Goal: Task Accomplishment & Management: Use online tool/utility

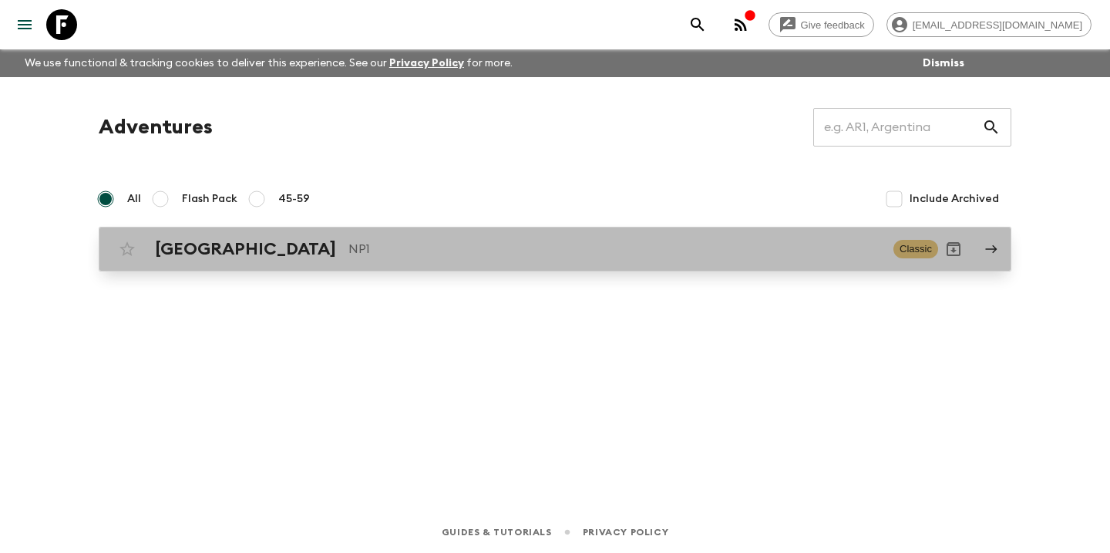
click at [349, 242] on p "NP1" at bounding box center [615, 249] width 533 height 19
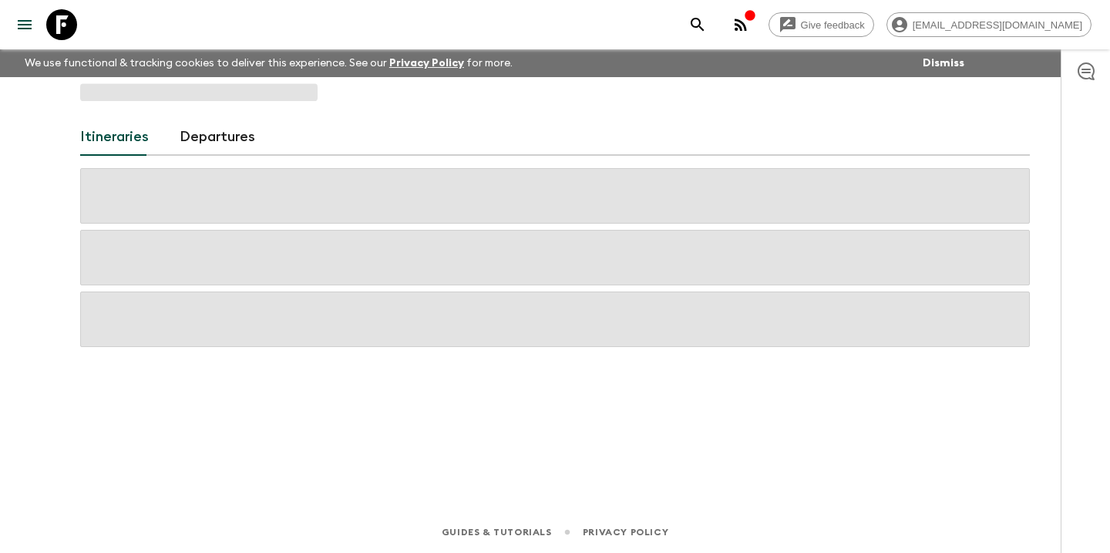
click at [336, 242] on span at bounding box center [555, 258] width 950 height 56
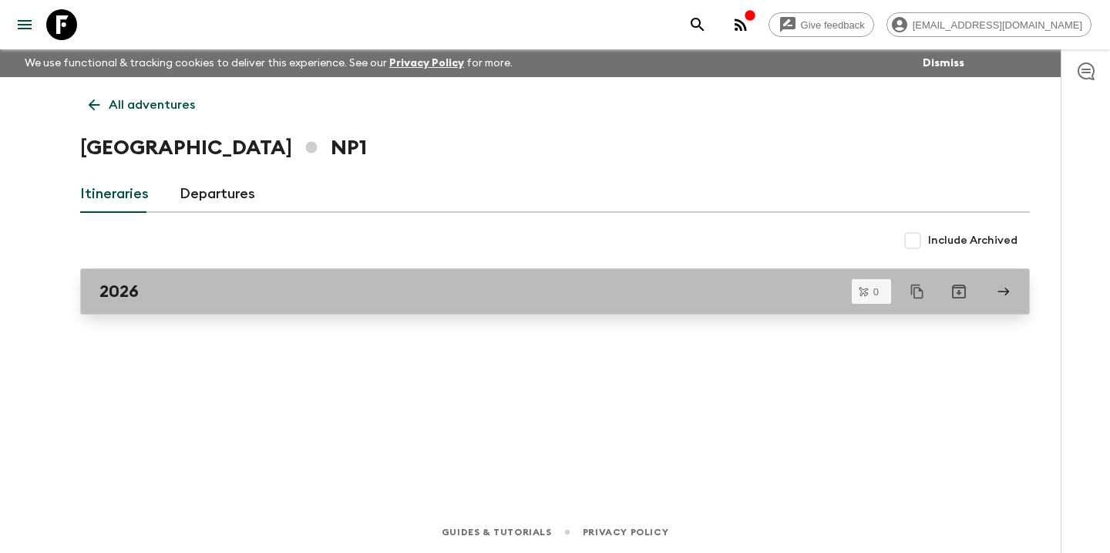
click at [317, 292] on div "2026" at bounding box center [540, 291] width 882 height 20
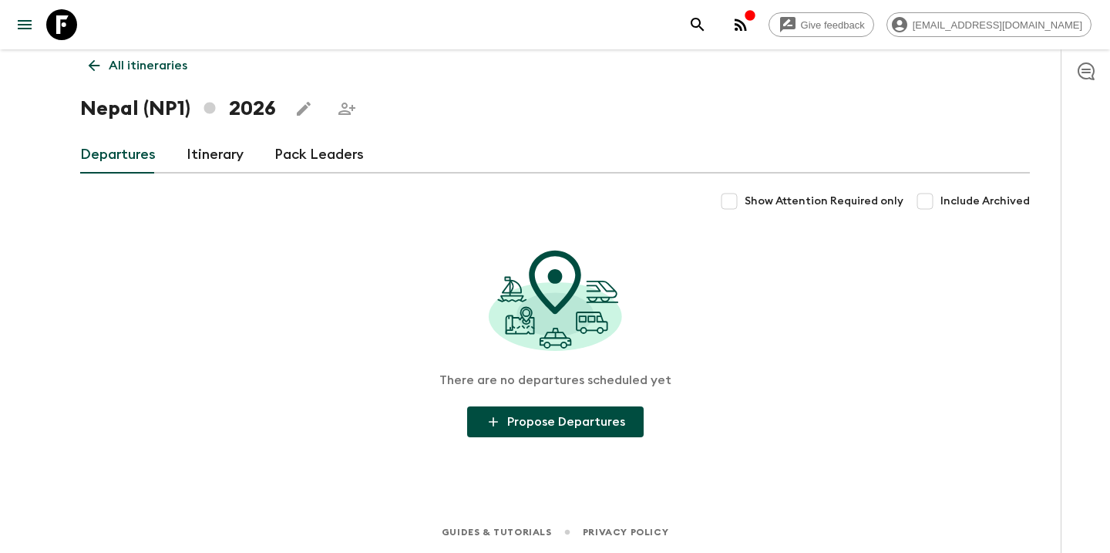
scroll to position [39, 0]
click at [232, 157] on link "Itinerary" at bounding box center [215, 154] width 57 height 37
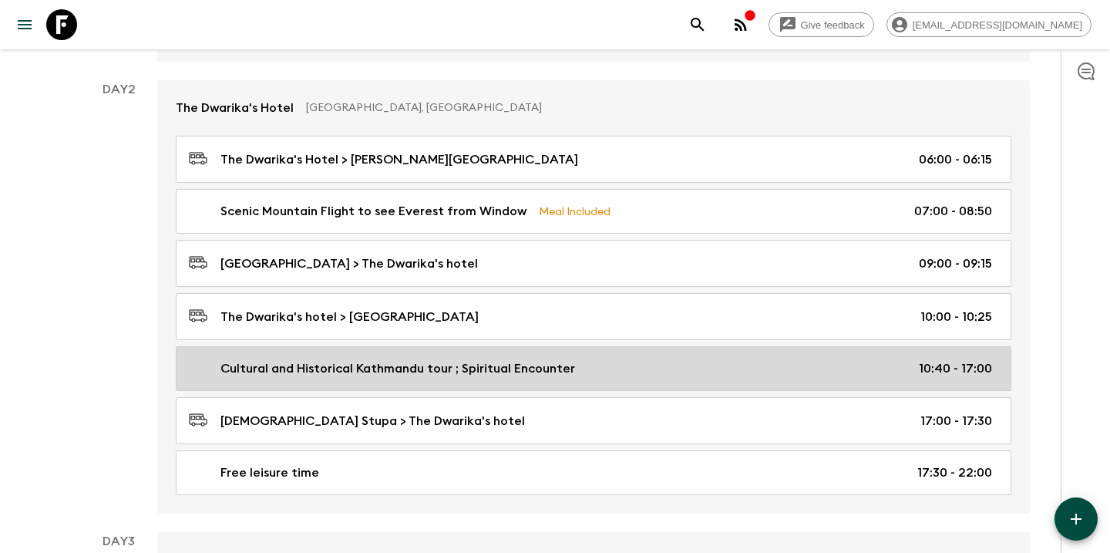
scroll to position [571, 0]
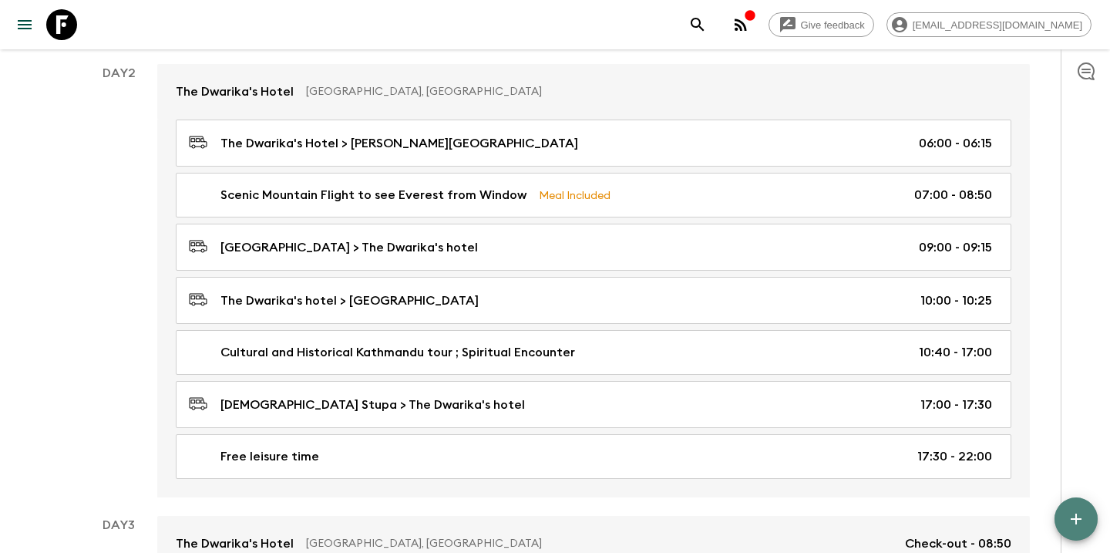
click at [1072, 512] on icon "button" at bounding box center [1076, 519] width 19 height 19
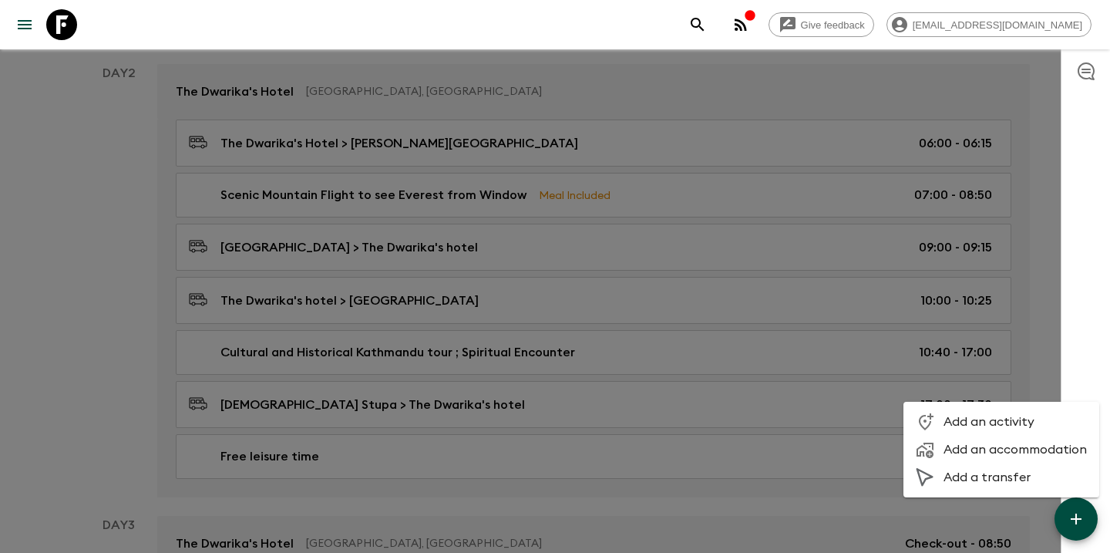
click at [985, 420] on span "Add an activity" at bounding box center [1015, 421] width 143 height 15
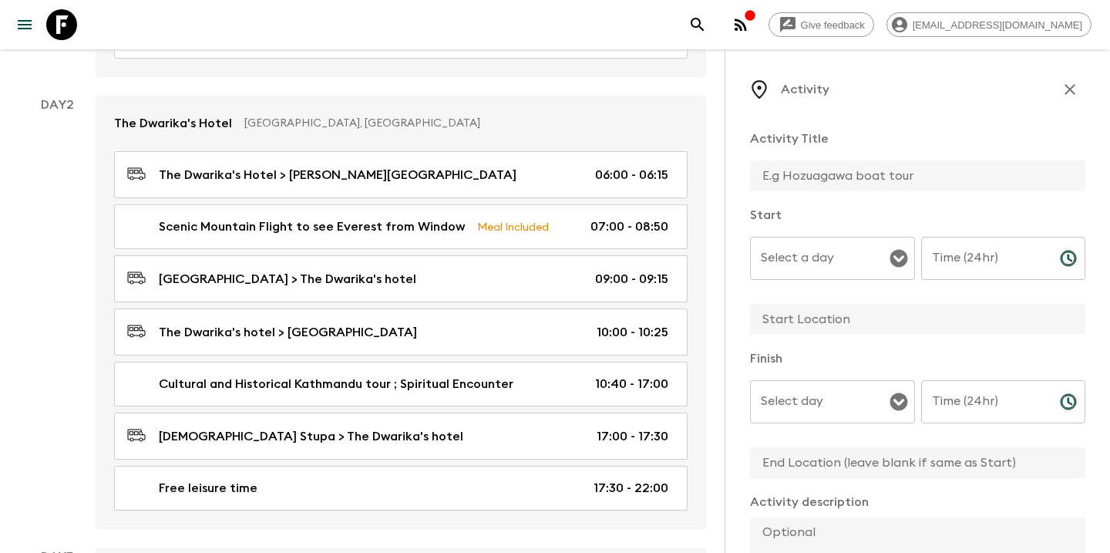
click at [808, 180] on input "text" at bounding box center [911, 175] width 323 height 31
type input "Breakfast at hotel"
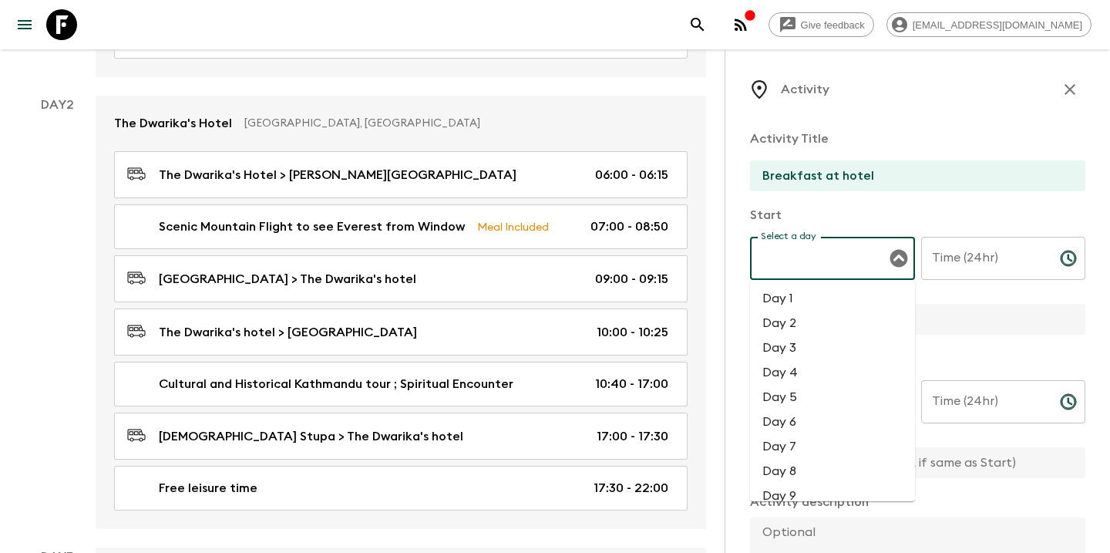
click at [799, 257] on div "Select a day Select a day ​" at bounding box center [832, 267] width 165 height 61
click at [784, 319] on li "Day 2" at bounding box center [832, 323] width 165 height 25
type input "Day 2"
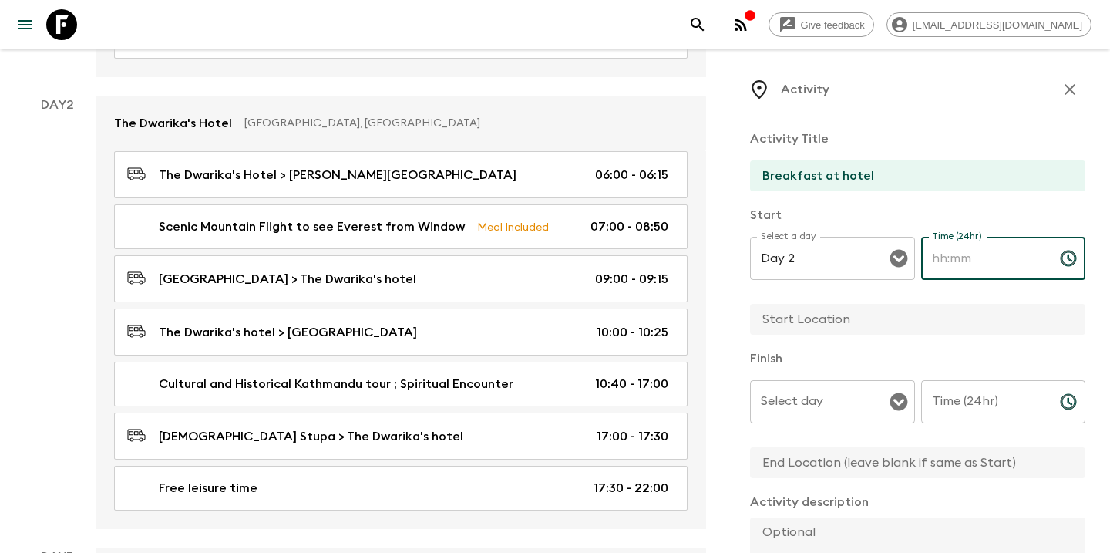
click at [954, 258] on input "Time (24hr)" at bounding box center [984, 258] width 126 height 43
type input "0"
type input "06:00"
click at [860, 319] on input "text" at bounding box center [911, 319] width 323 height 31
type input "D"
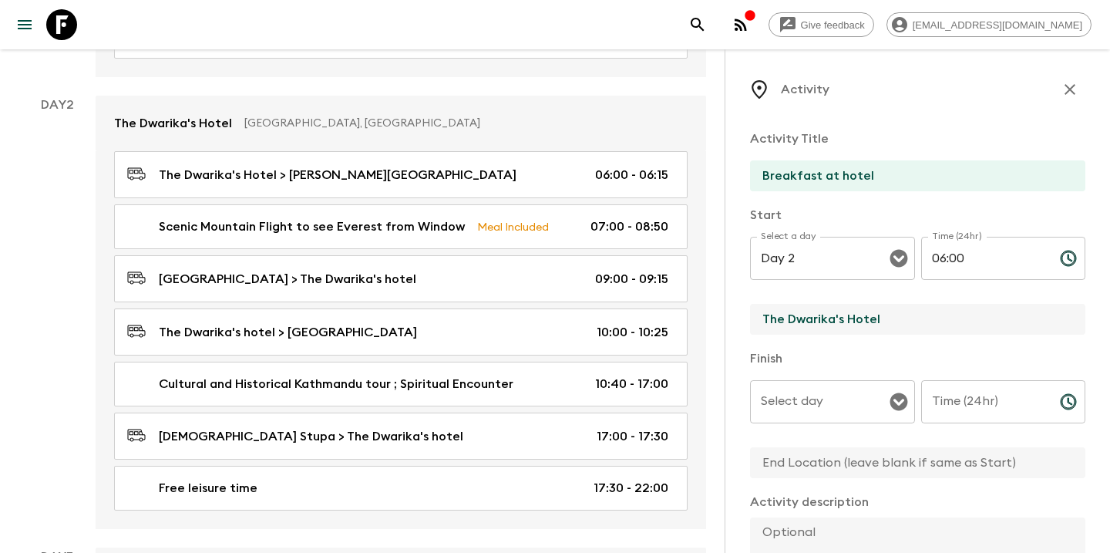
type input "The Dwarika's Hotel"
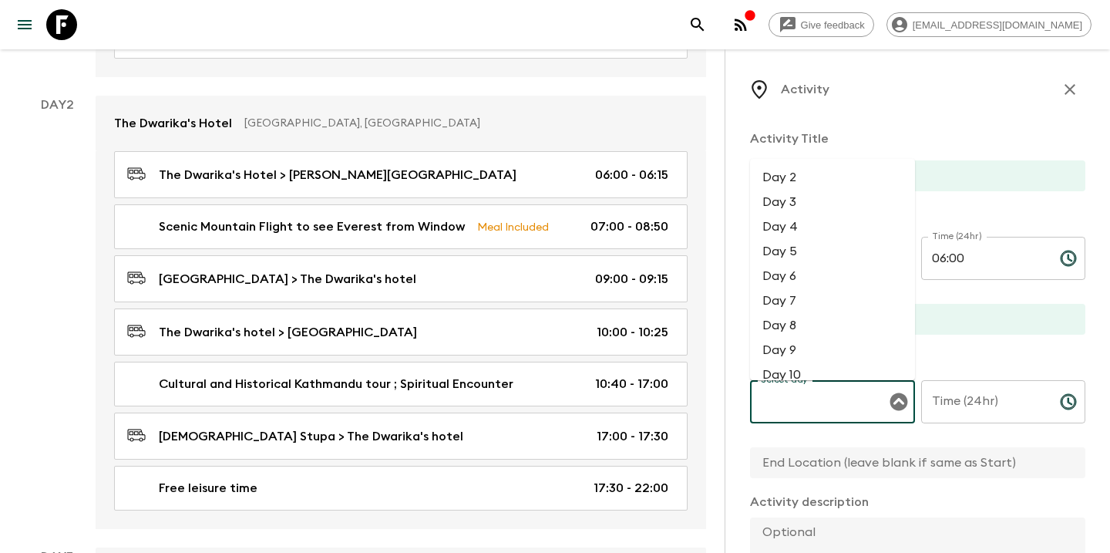
click at [810, 402] on input "Select day" at bounding box center [821, 401] width 128 height 29
click at [803, 180] on li "Day 2" at bounding box center [832, 177] width 165 height 25
type input "Day 2"
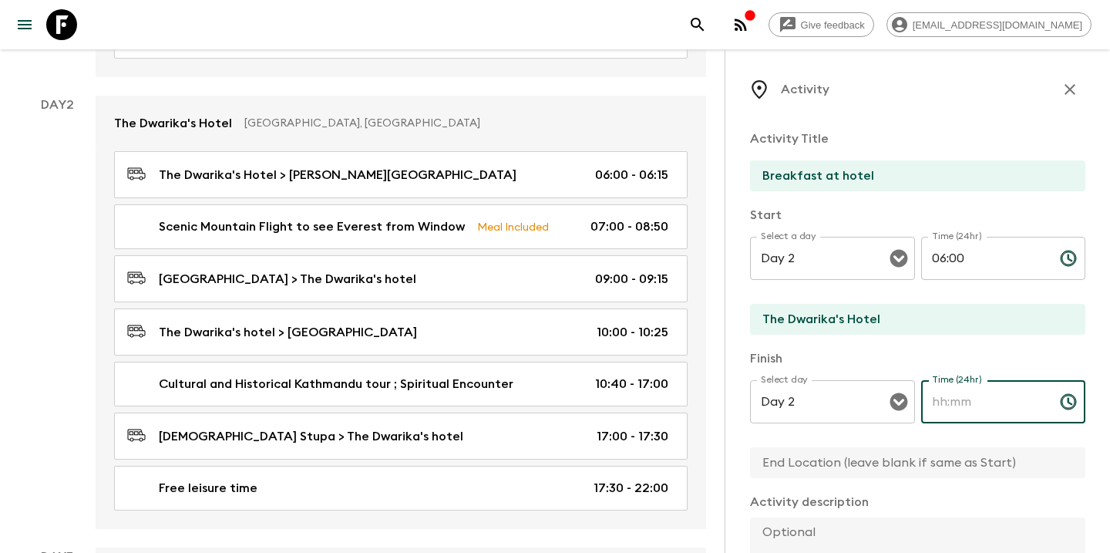
click at [964, 398] on input "Time (24hr)" at bounding box center [984, 401] width 126 height 43
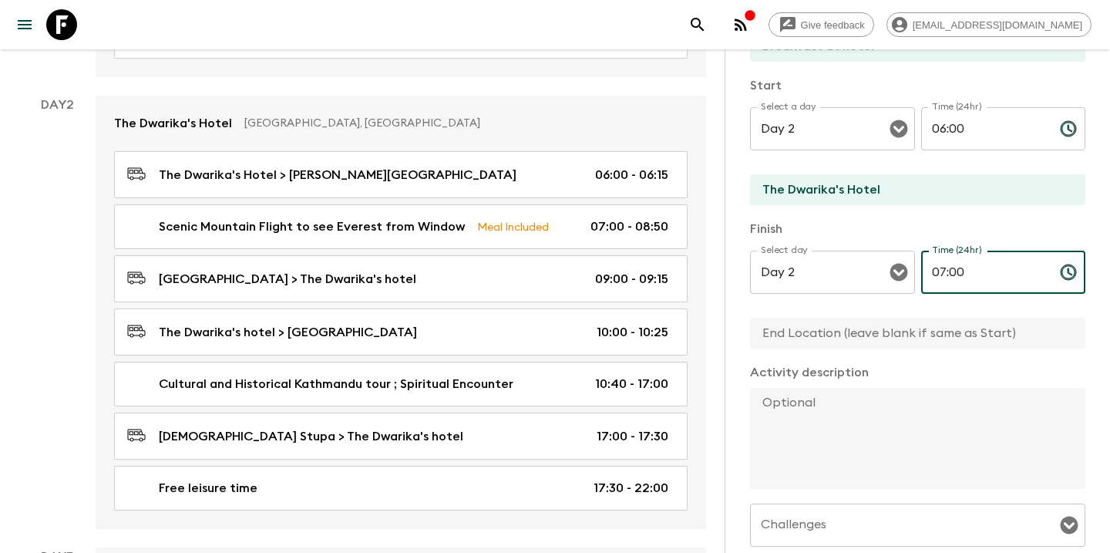
scroll to position [140, 0]
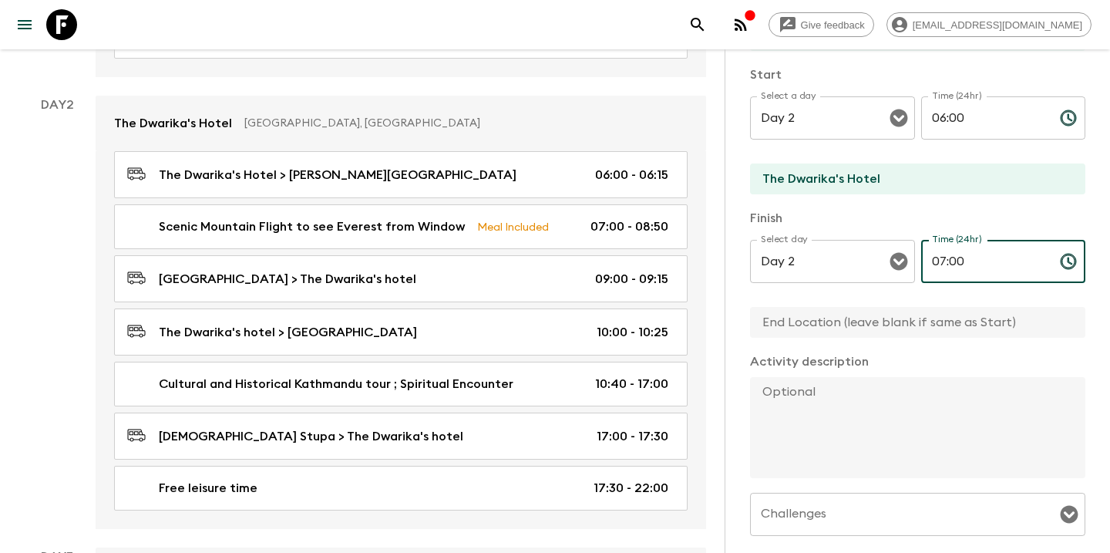
type input "07:00"
click at [856, 429] on textarea at bounding box center [911, 427] width 323 height 101
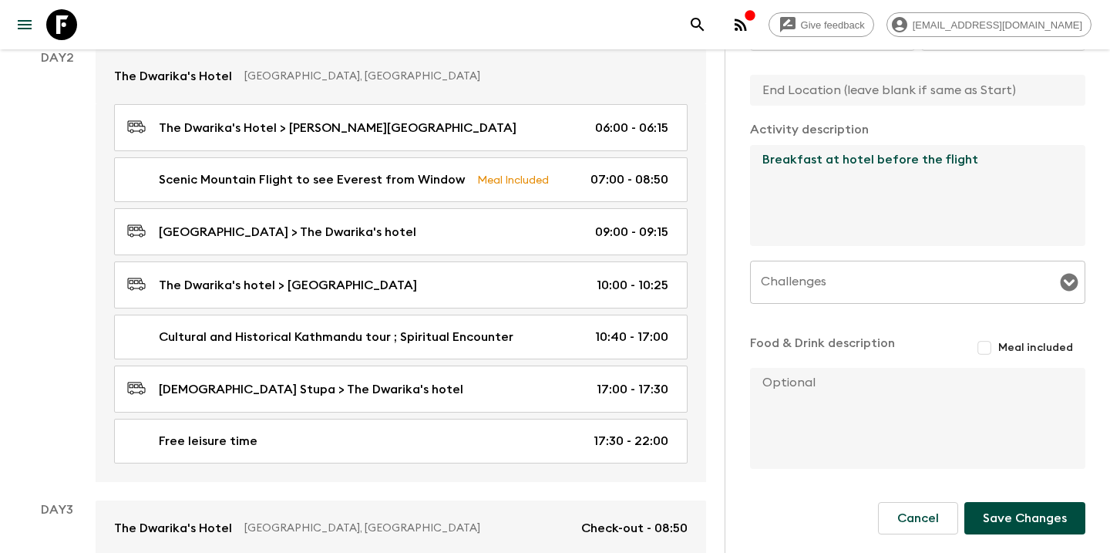
scroll to position [632, 0]
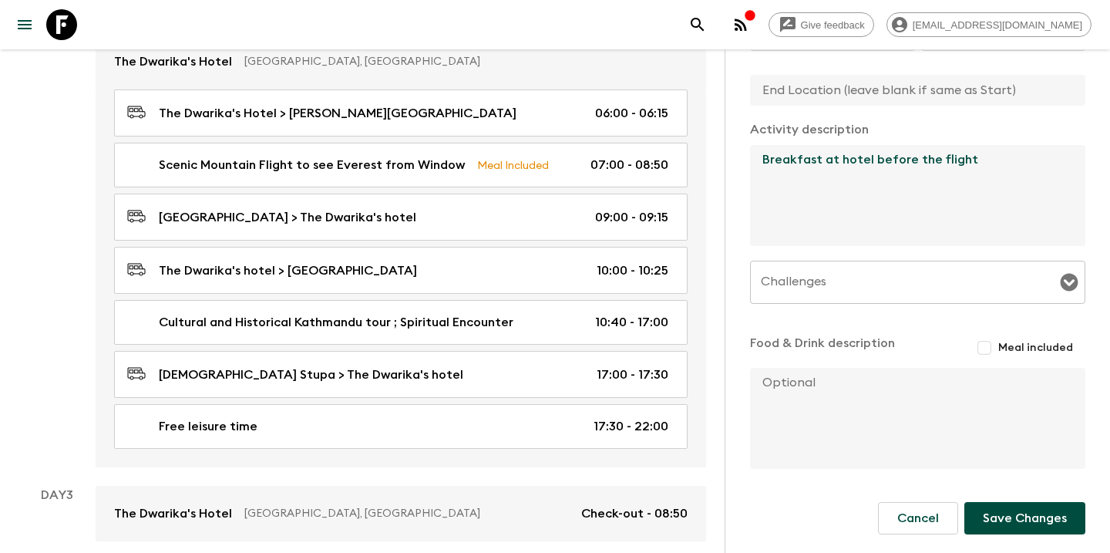
type textarea "Breakfast at hotel before the flight"
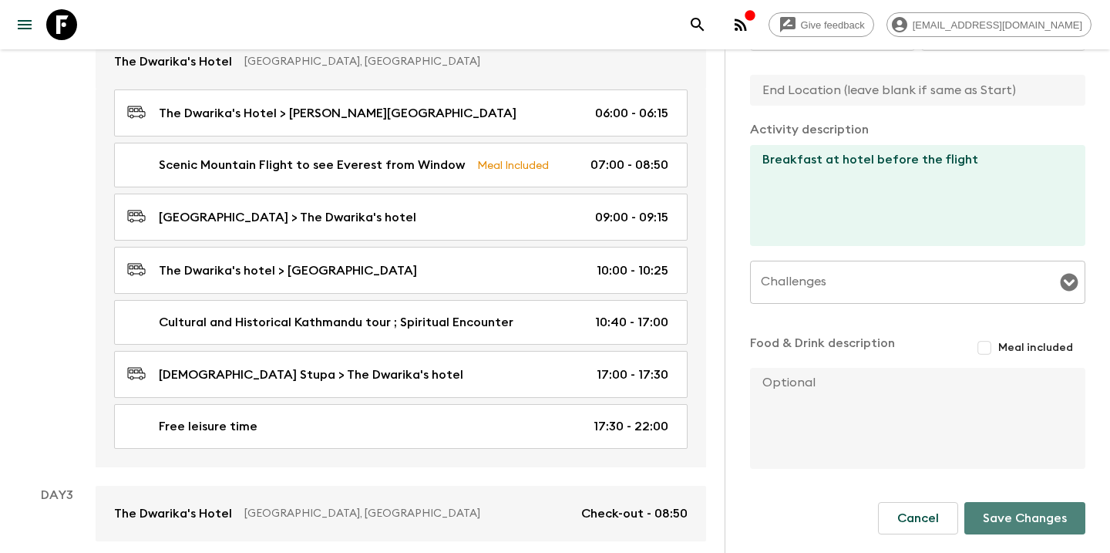
click at [1014, 517] on button "Save Changes" at bounding box center [1025, 518] width 121 height 32
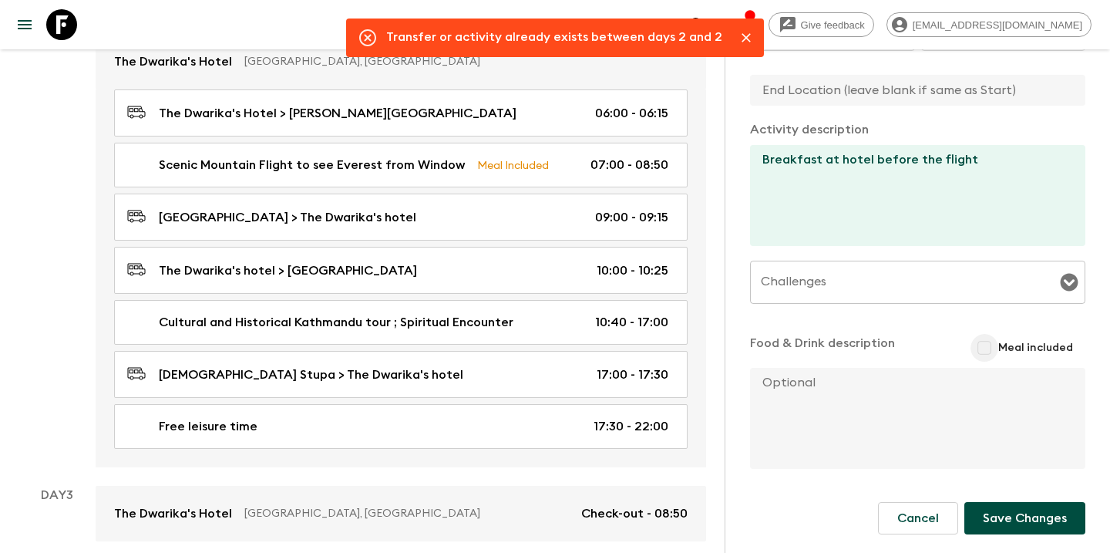
click at [990, 345] on input "Meal included" at bounding box center [985, 348] width 28 height 28
checkbox input "true"
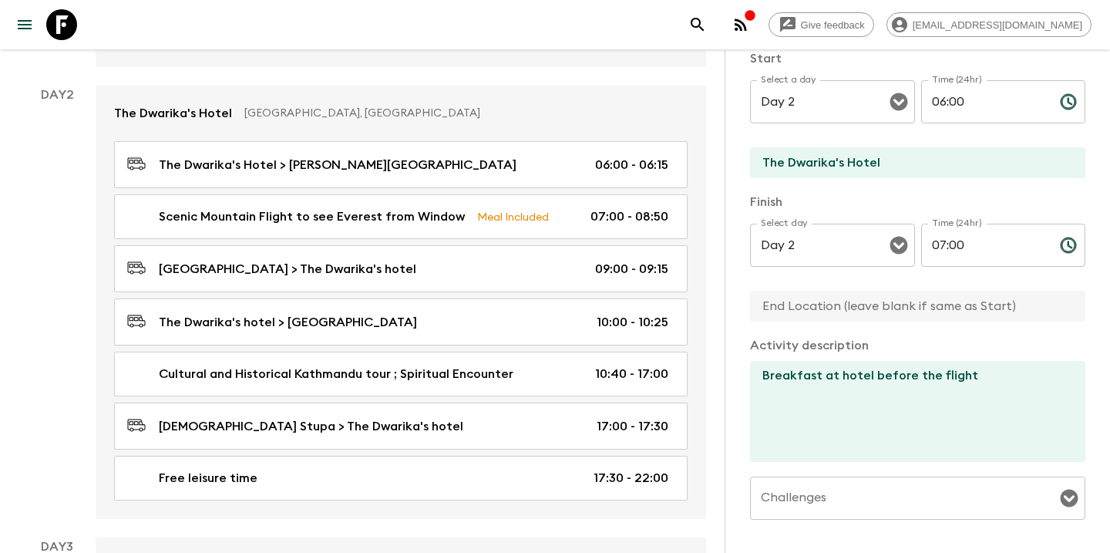
scroll to position [155, 0]
click at [971, 101] on input "06:00" at bounding box center [984, 103] width 126 height 43
type input "05:30"
drag, startPoint x: 971, startPoint y: 251, endPoint x: 932, endPoint y: 252, distance: 38.6
click at [932, 252] on input "07:00" at bounding box center [984, 246] width 126 height 43
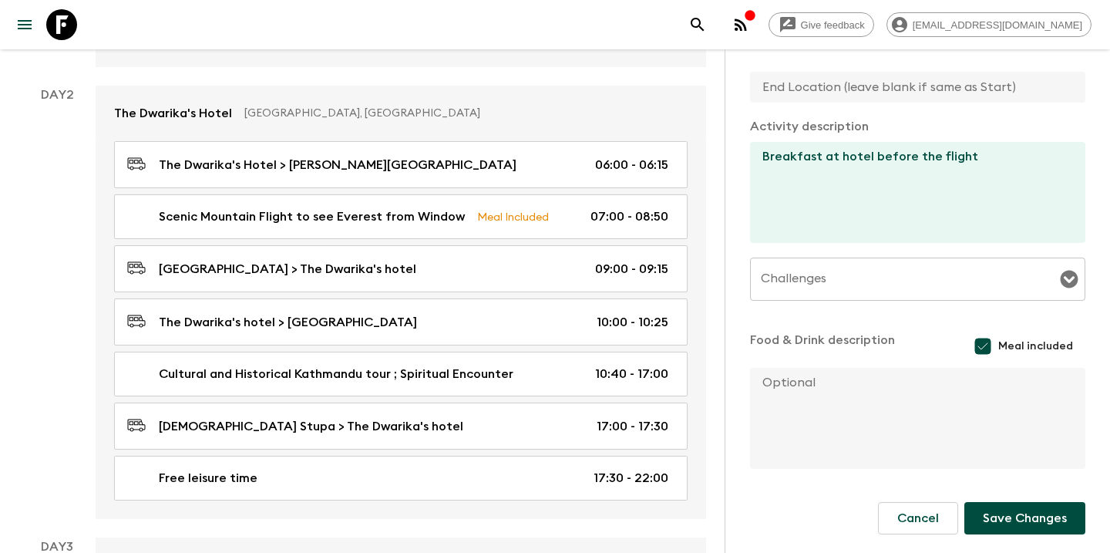
scroll to position [375, 0]
type input "06:00"
click at [1005, 519] on button "Save Changes" at bounding box center [1025, 518] width 121 height 32
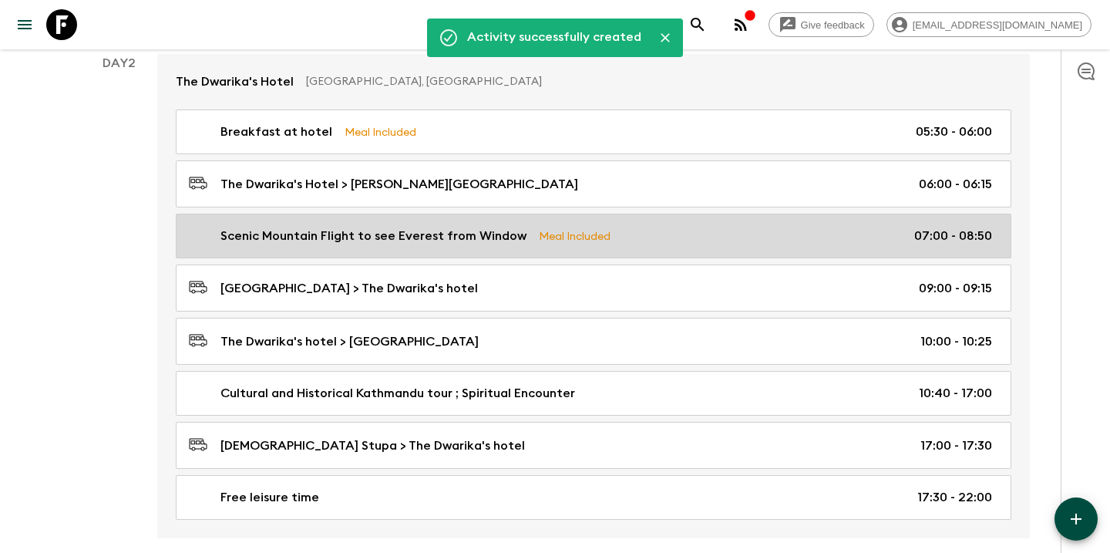
click at [635, 247] on link "Scenic Mountain Flight to see Everest from Window Meal Included 07:00 - 08:50" at bounding box center [594, 236] width 836 height 45
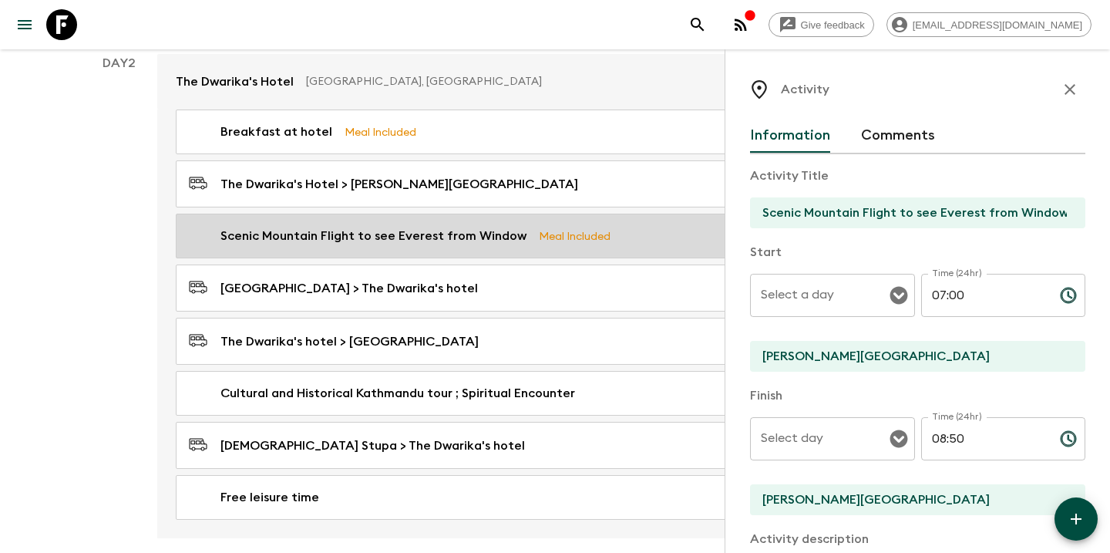
type input "Day 2"
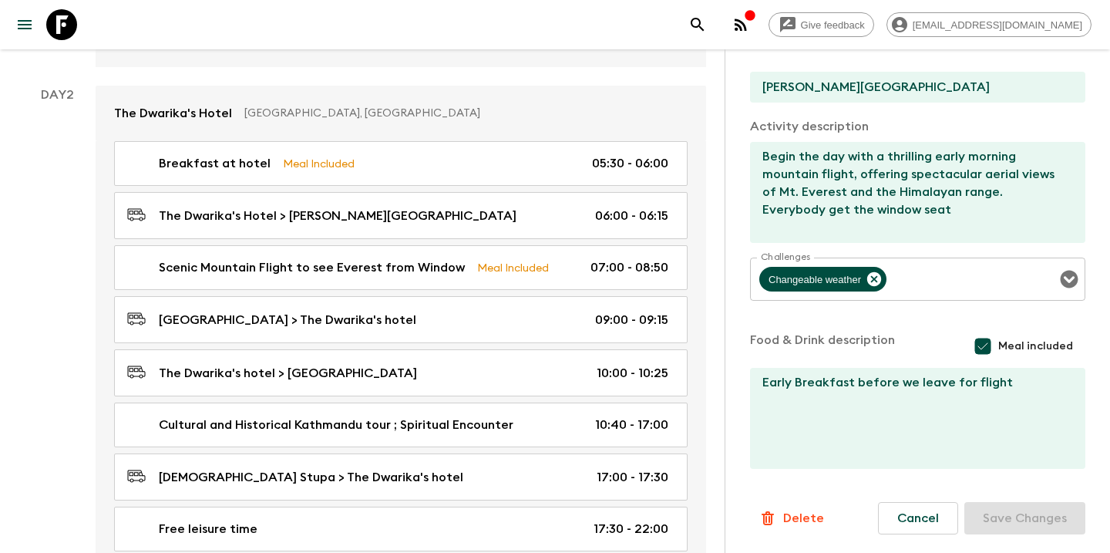
scroll to position [412, 0]
click at [989, 344] on input "Meal included" at bounding box center [983, 346] width 31 height 31
checkbox input "false"
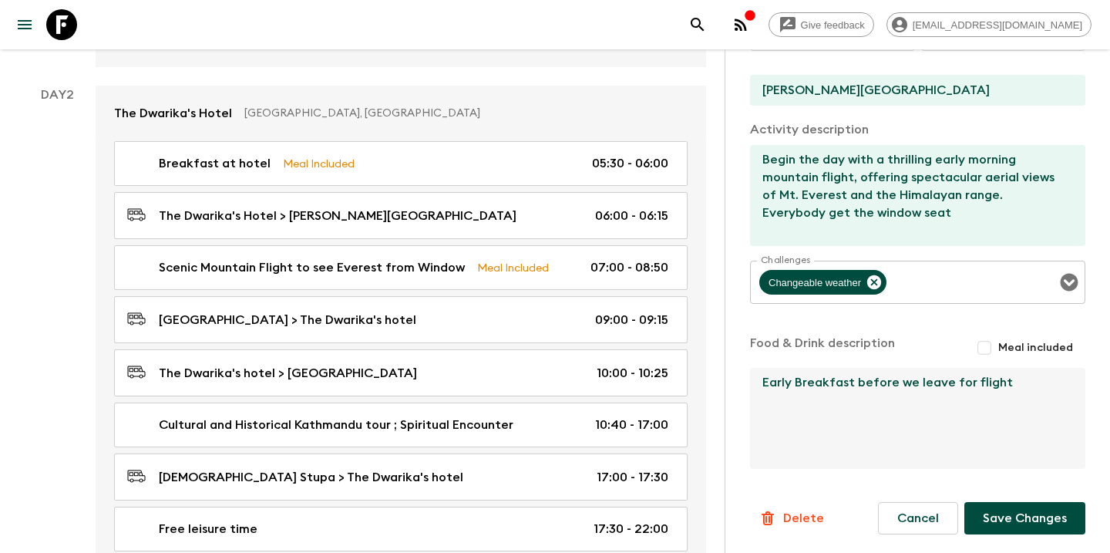
drag, startPoint x: 1012, startPoint y: 382, endPoint x: 753, endPoint y: 377, distance: 258.3
click at [753, 377] on textarea "Early Breakfast before we leave for flight" at bounding box center [911, 418] width 323 height 101
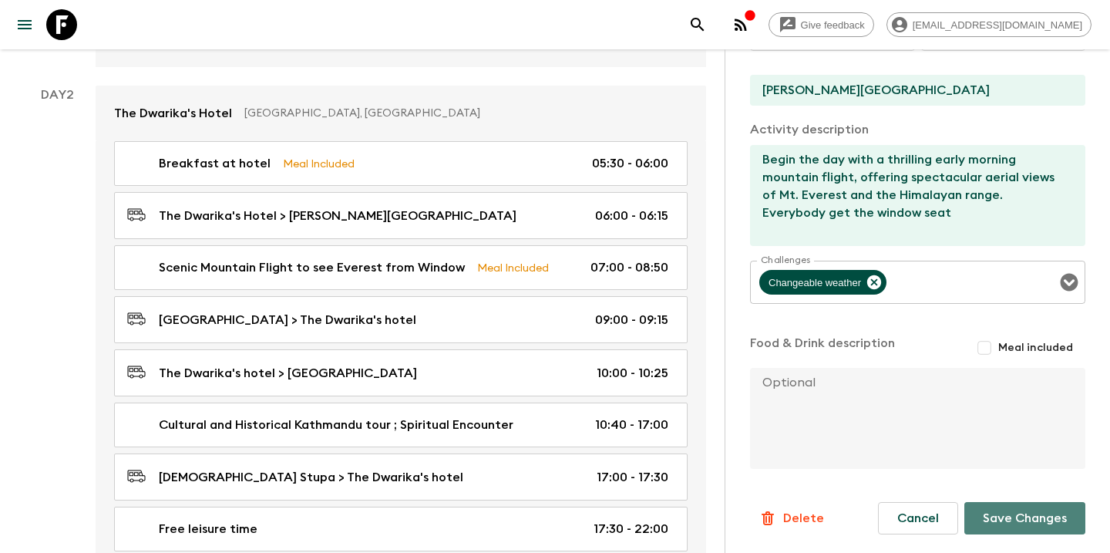
click at [996, 516] on button "Save Changes" at bounding box center [1025, 518] width 121 height 32
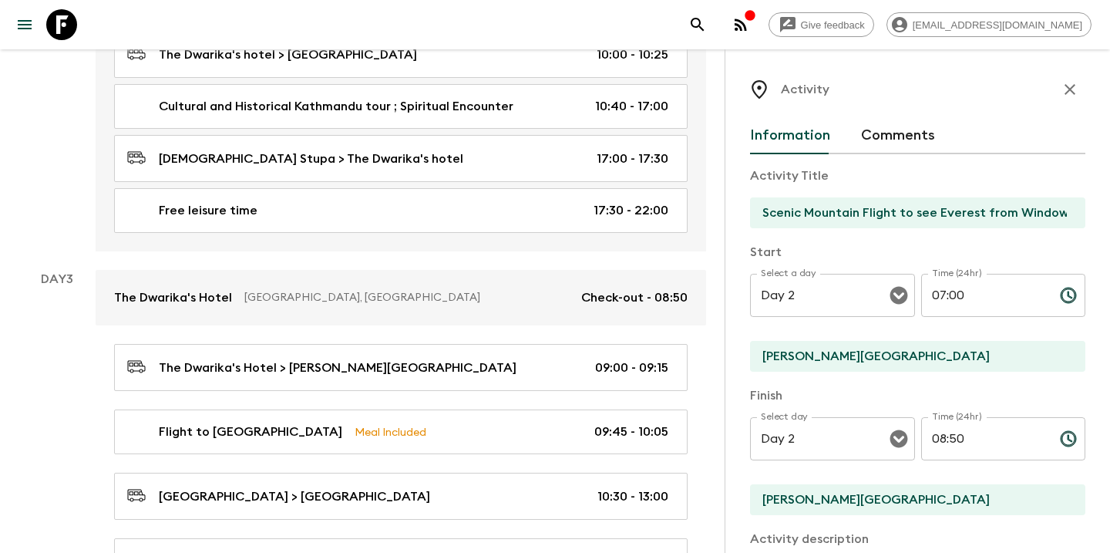
scroll to position [0, 0]
click at [1072, 86] on icon "button" at bounding box center [1070, 89] width 11 height 11
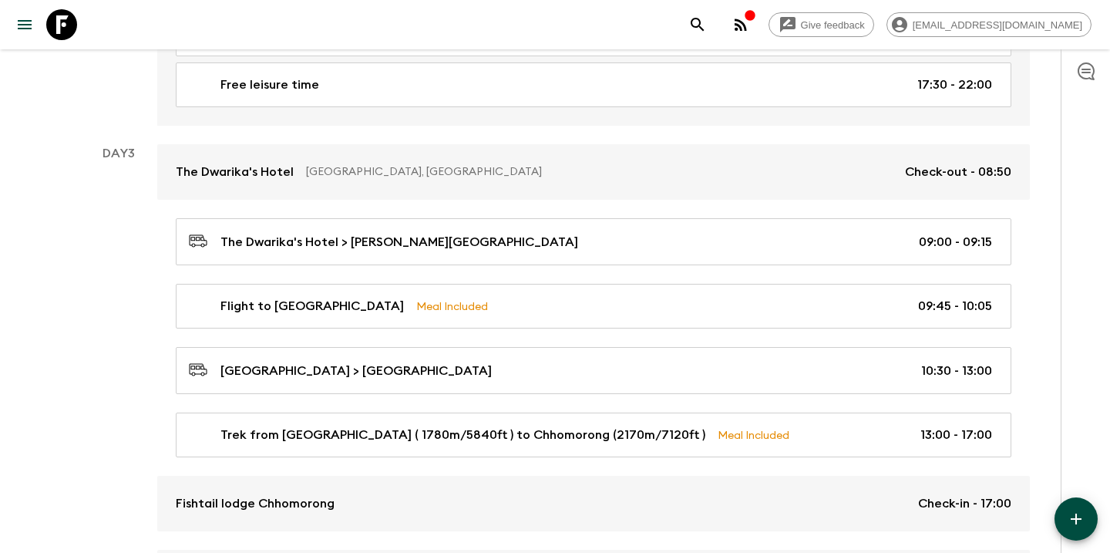
scroll to position [1013, 0]
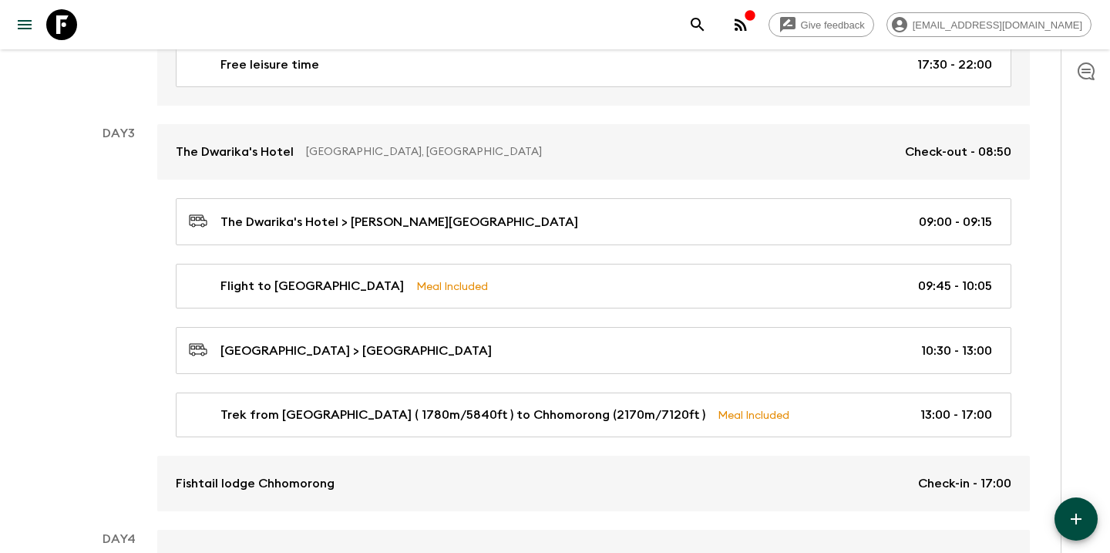
click at [1081, 513] on icon "button" at bounding box center [1076, 519] width 19 height 19
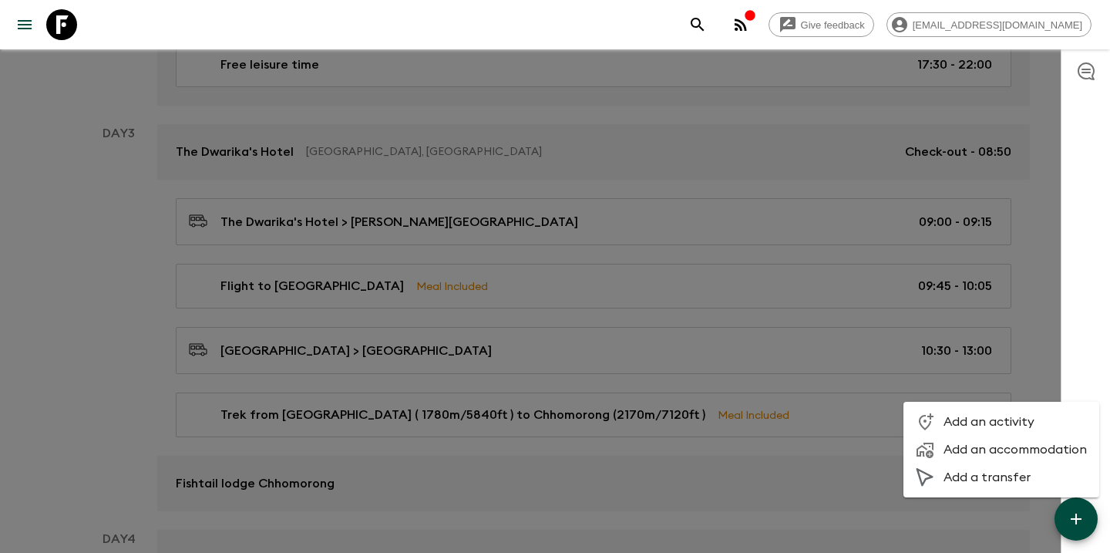
click at [981, 425] on span "Add an activity" at bounding box center [1015, 421] width 143 height 15
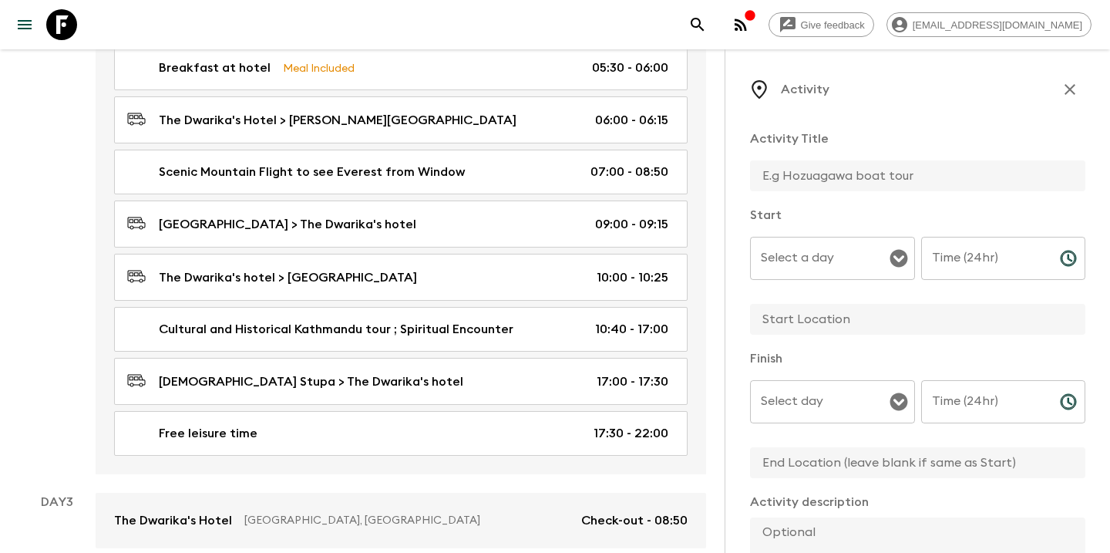
click at [812, 171] on input "text" at bounding box center [911, 175] width 323 height 31
type input "Breakfast"
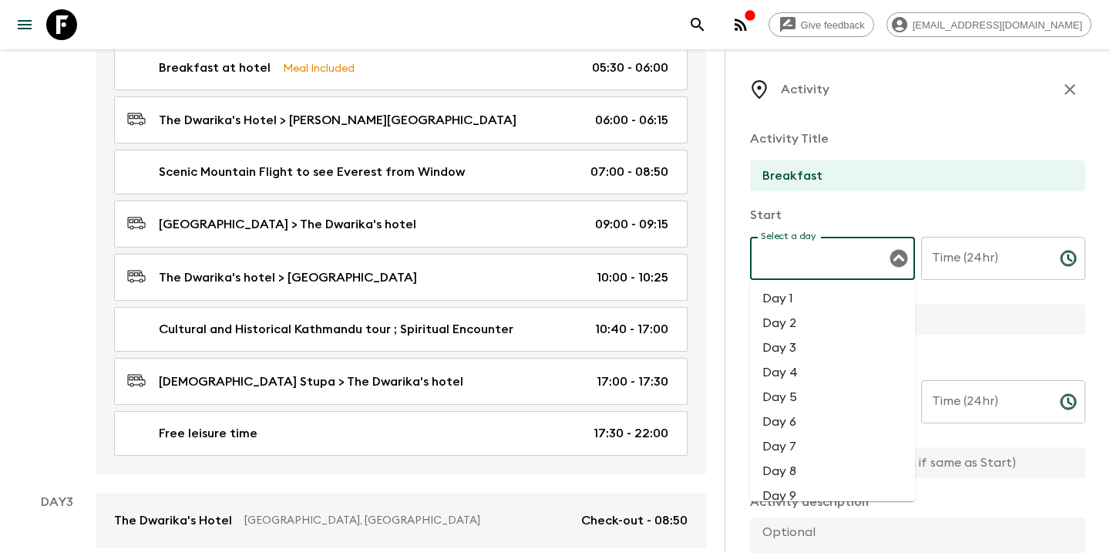
click at [810, 252] on input "Select a day" at bounding box center [821, 258] width 128 height 29
click at [792, 348] on li "Day 3" at bounding box center [832, 347] width 165 height 25
type input "Day 3"
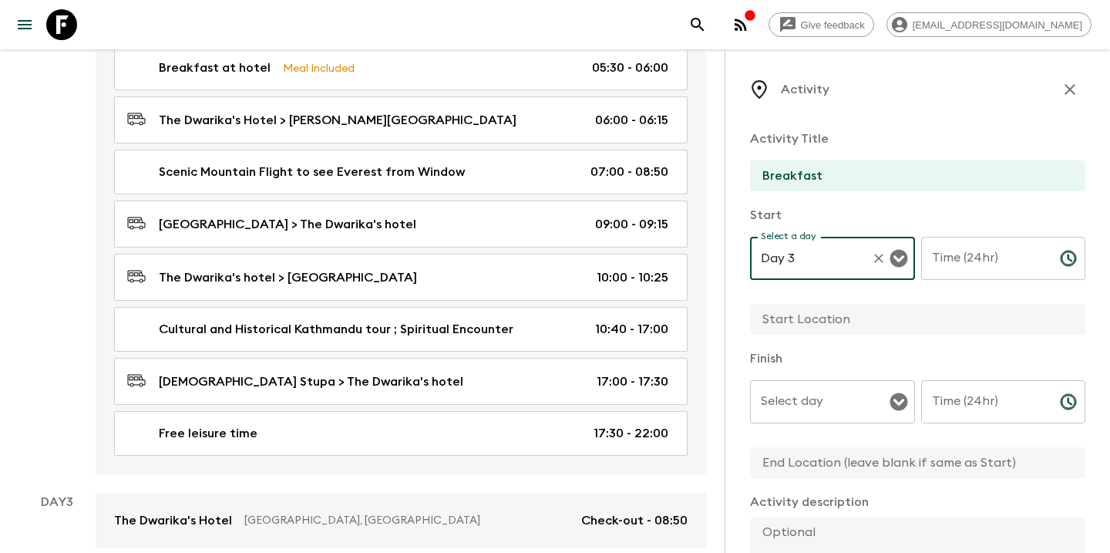
click at [956, 270] on input "Time (24hr)" at bounding box center [984, 258] width 126 height 43
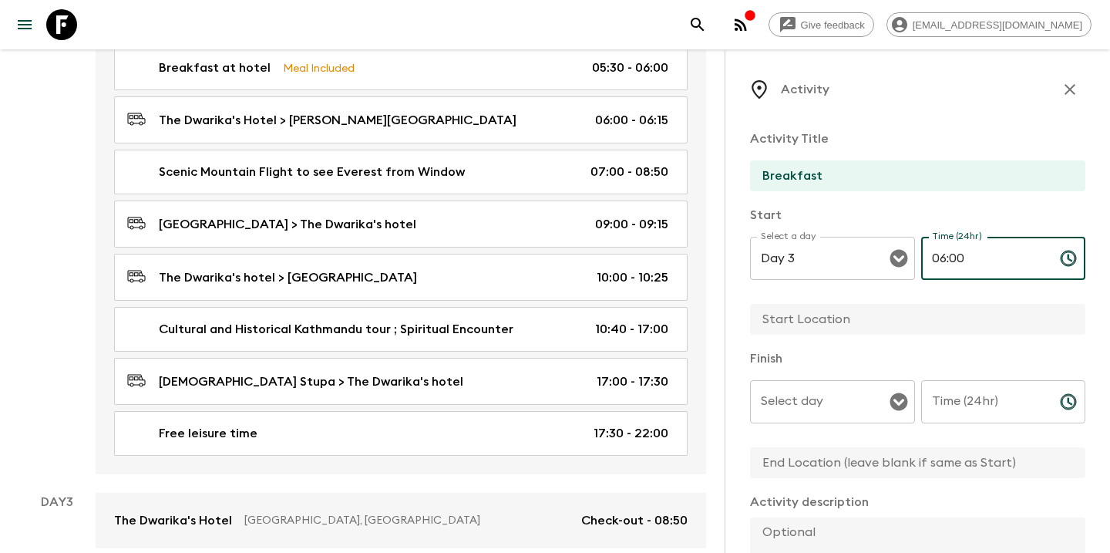
type input "06:00"
click at [888, 331] on input "text" at bounding box center [911, 319] width 323 height 31
type input "The Dwarika's Hotel"
click at [878, 402] on input "Select day" at bounding box center [821, 401] width 128 height 29
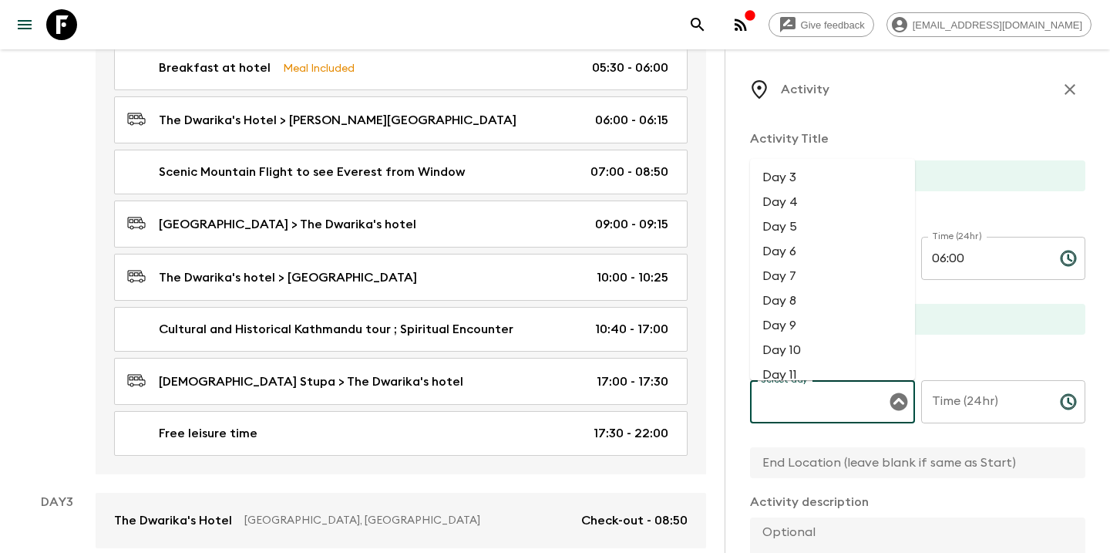
click at [823, 188] on li "Day 3" at bounding box center [832, 177] width 165 height 25
type input "Day 3"
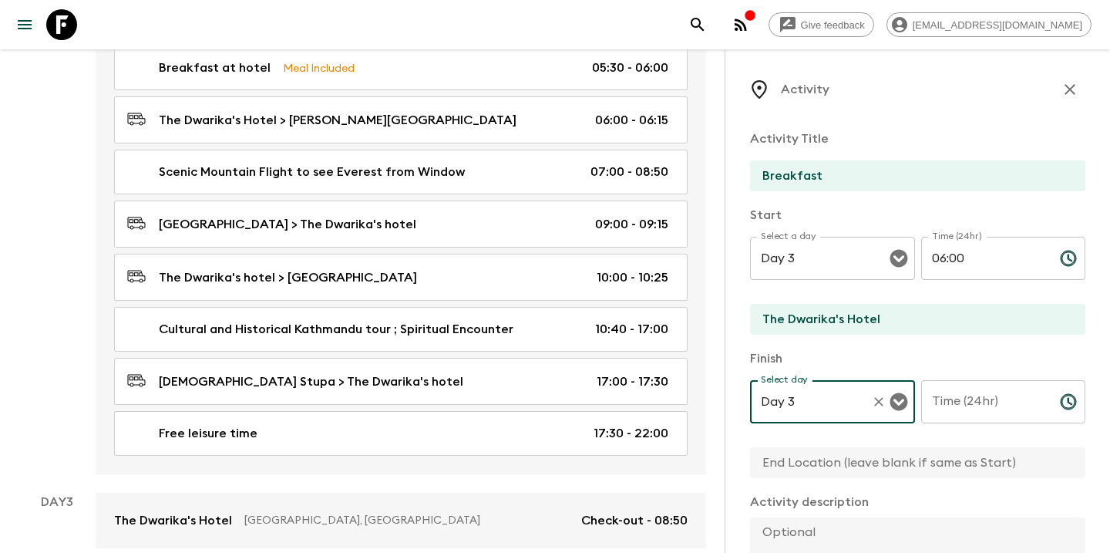
click at [988, 415] on input "Time (24hr)" at bounding box center [984, 401] width 126 height 43
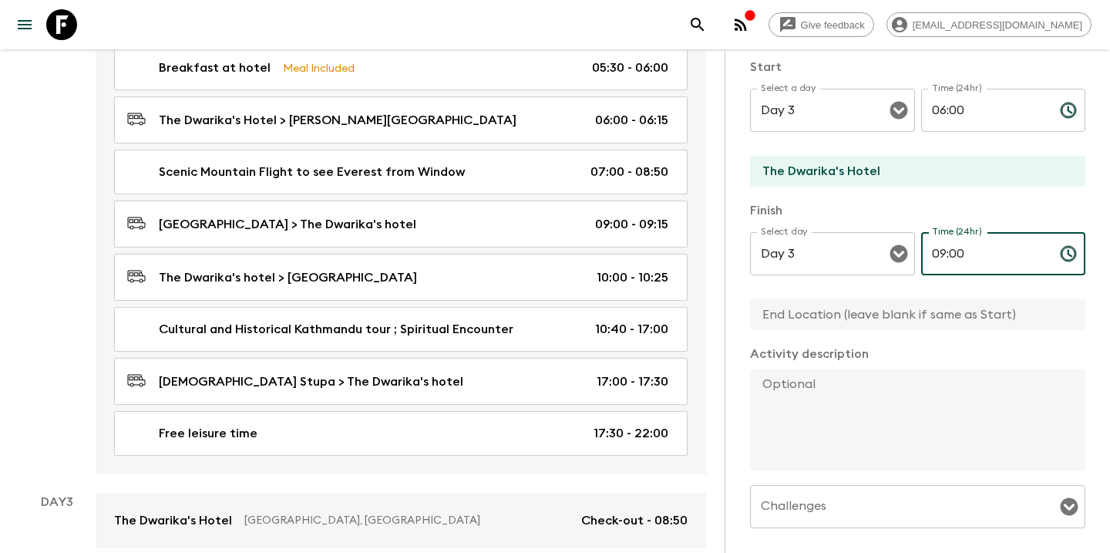
scroll to position [143, 0]
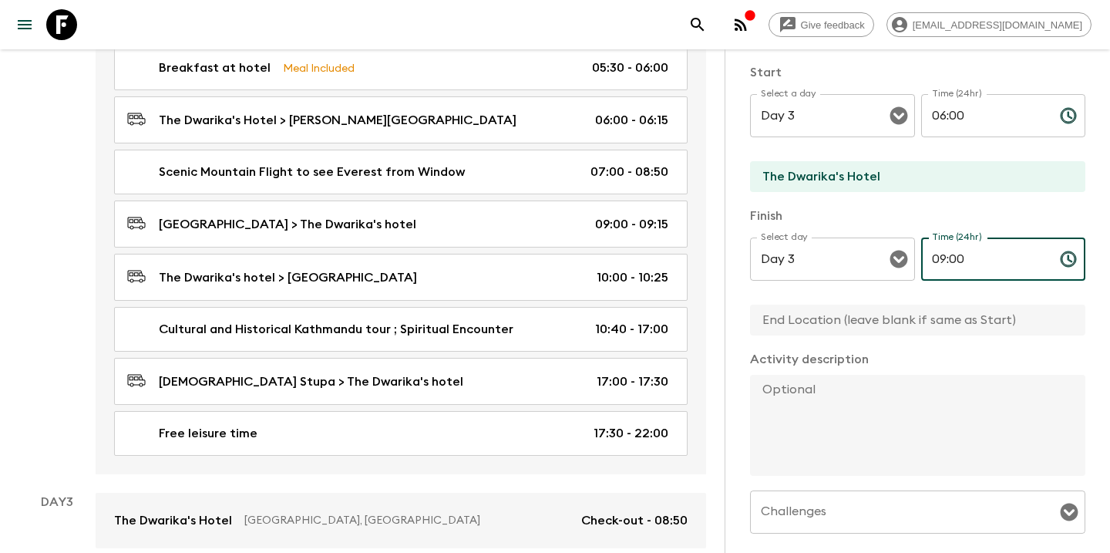
type input "09:00"
click at [904, 432] on textarea at bounding box center [911, 425] width 323 height 101
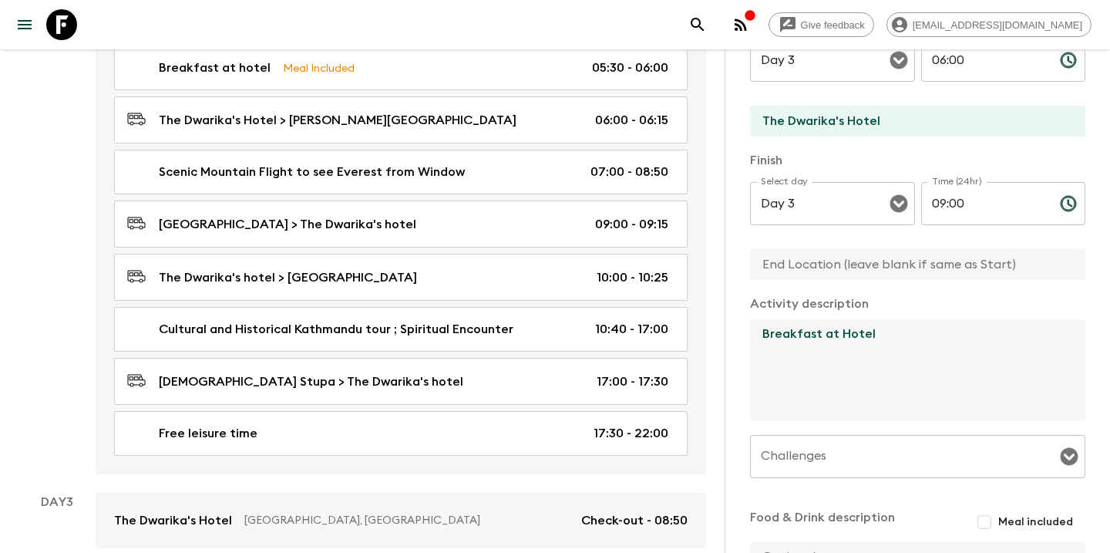
scroll to position [230, 0]
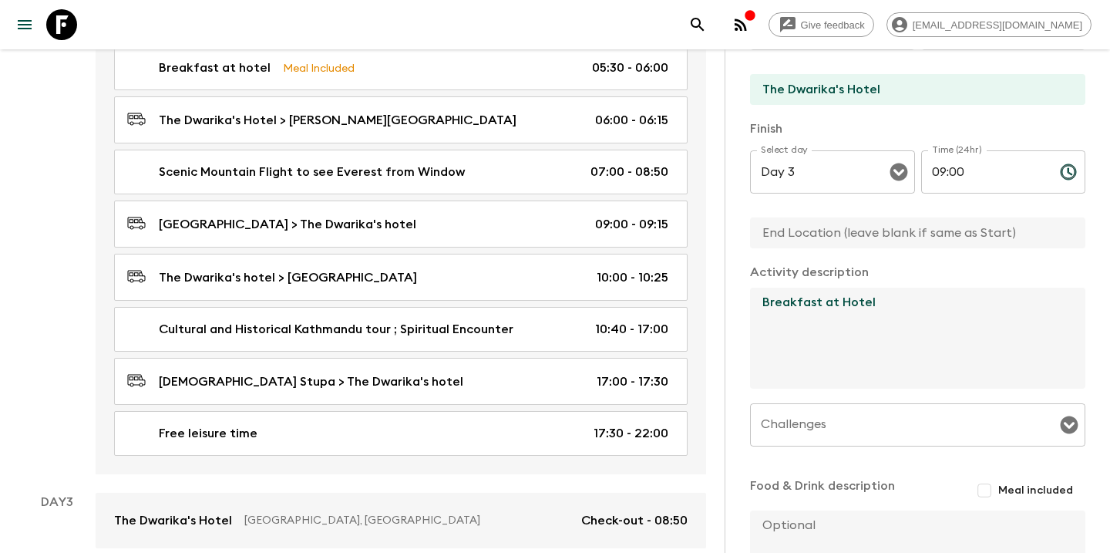
type textarea "Breakfast at Hotel"
click at [837, 524] on textarea at bounding box center [911, 560] width 323 height 101
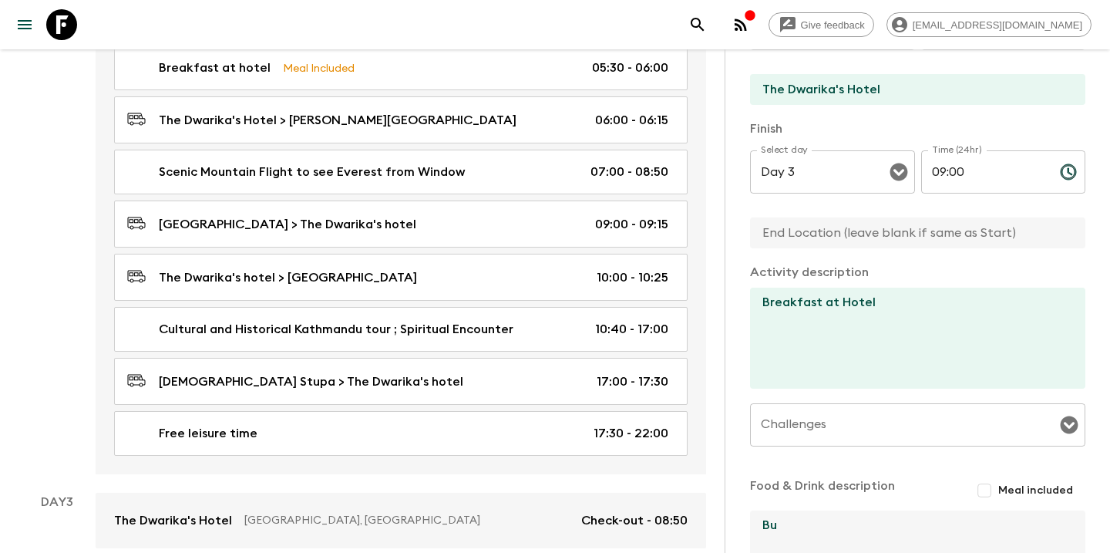
type textarea "B"
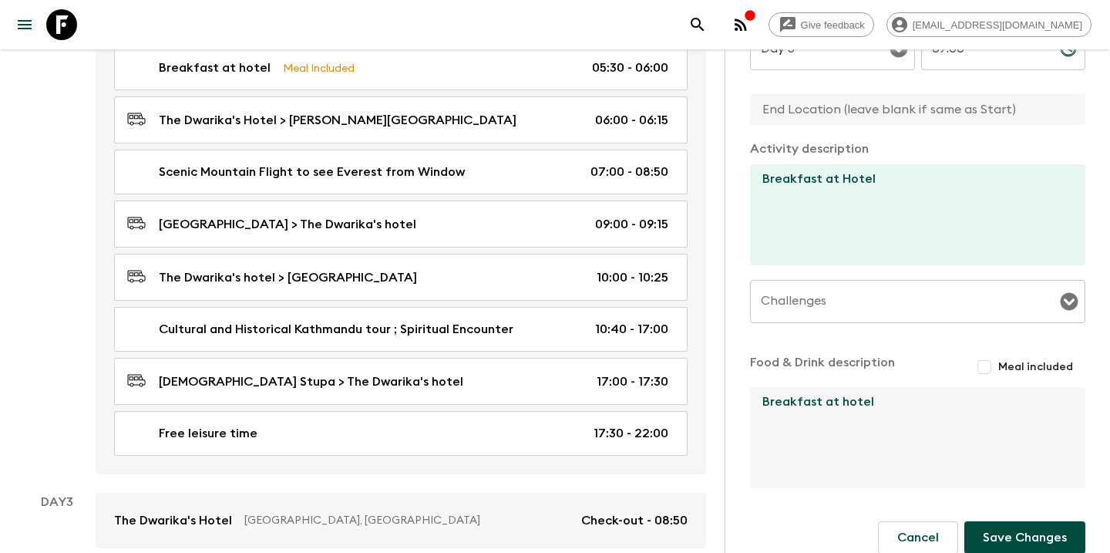
scroll to position [355, 0]
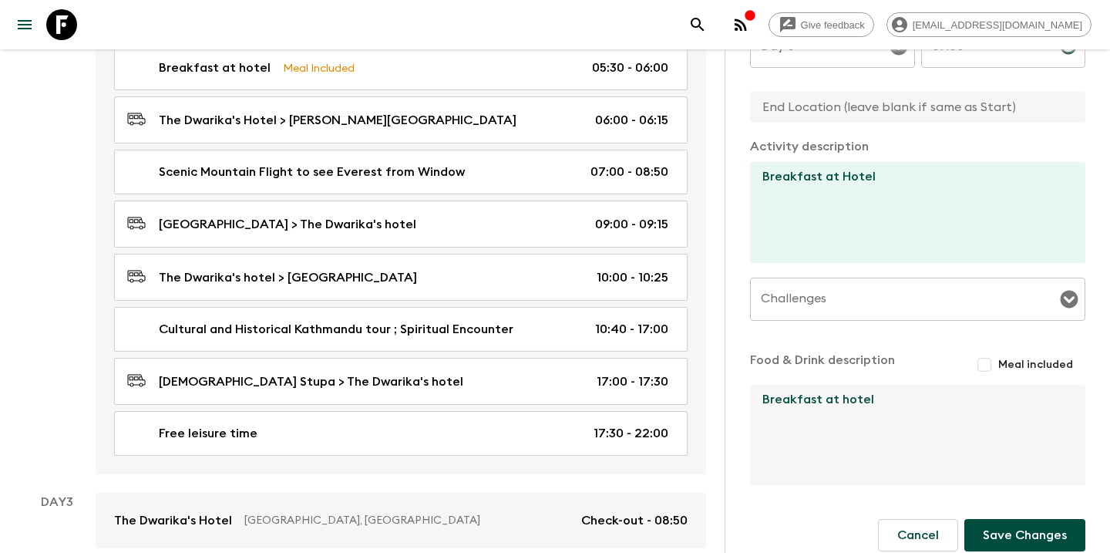
type textarea "Breakfast at hotel"
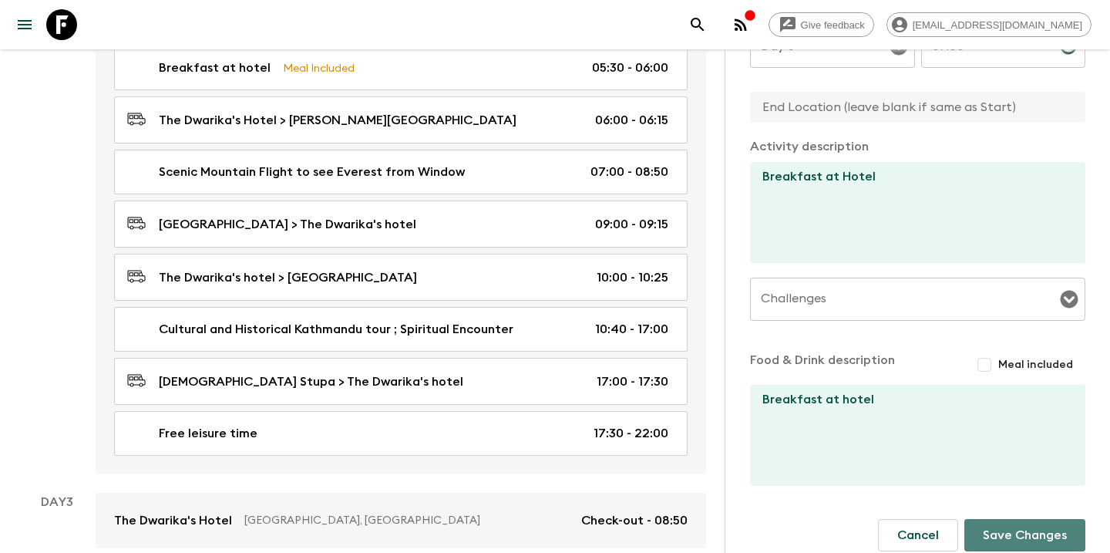
click at [987, 534] on button "Save Changes" at bounding box center [1025, 535] width 121 height 32
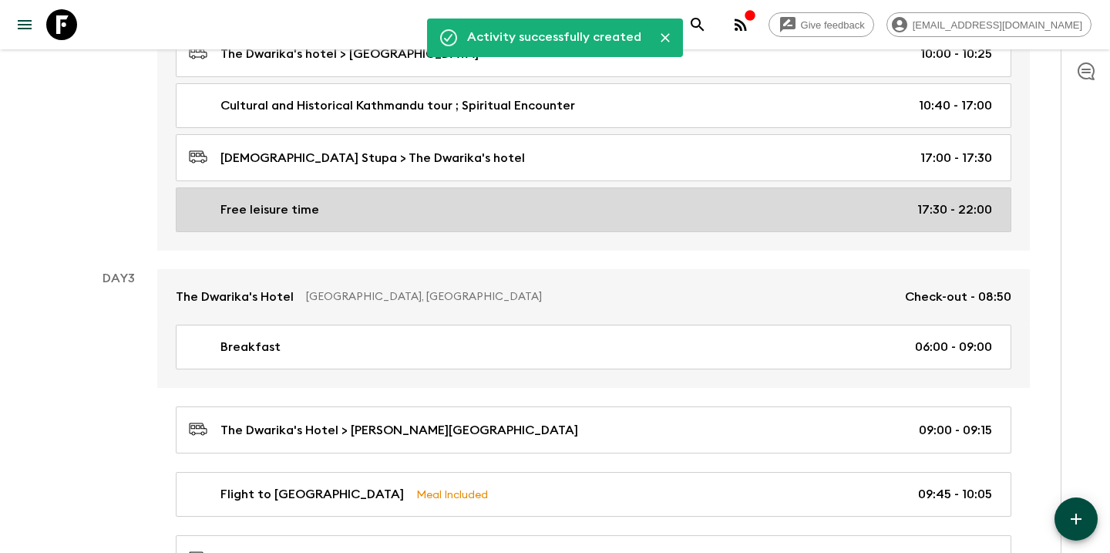
scroll to position [876, 0]
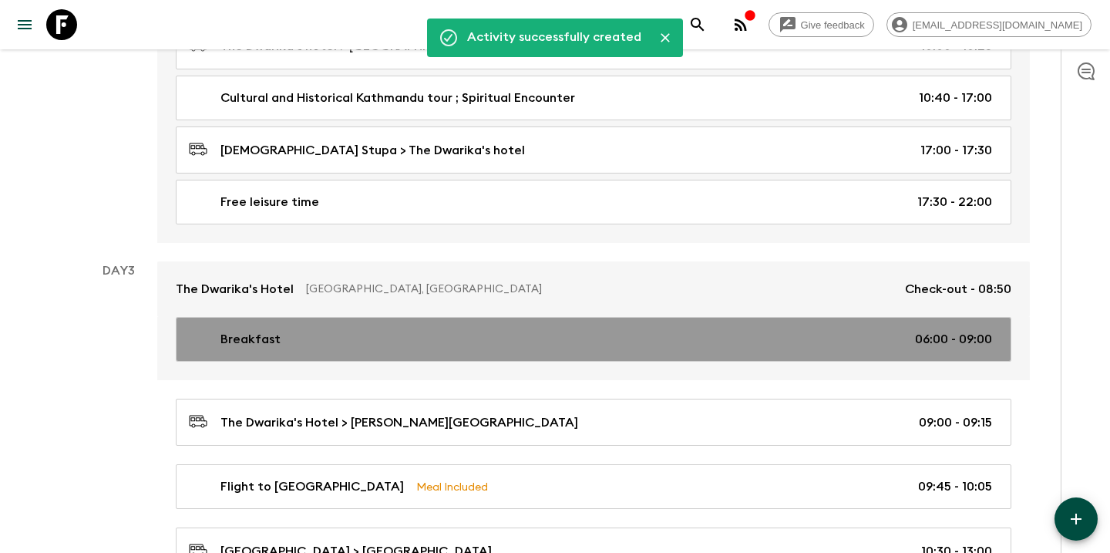
click at [636, 338] on div "Breakfast 06:00 - 09:00" at bounding box center [590, 339] width 803 height 19
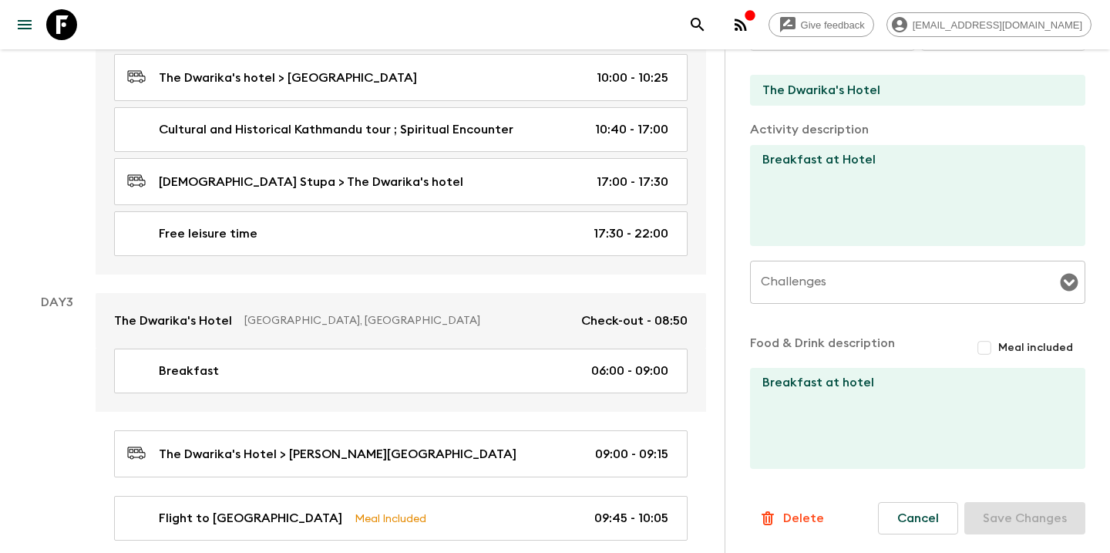
scroll to position [409, 0]
click at [988, 345] on input "Meal included" at bounding box center [985, 348] width 28 height 28
checkbox input "true"
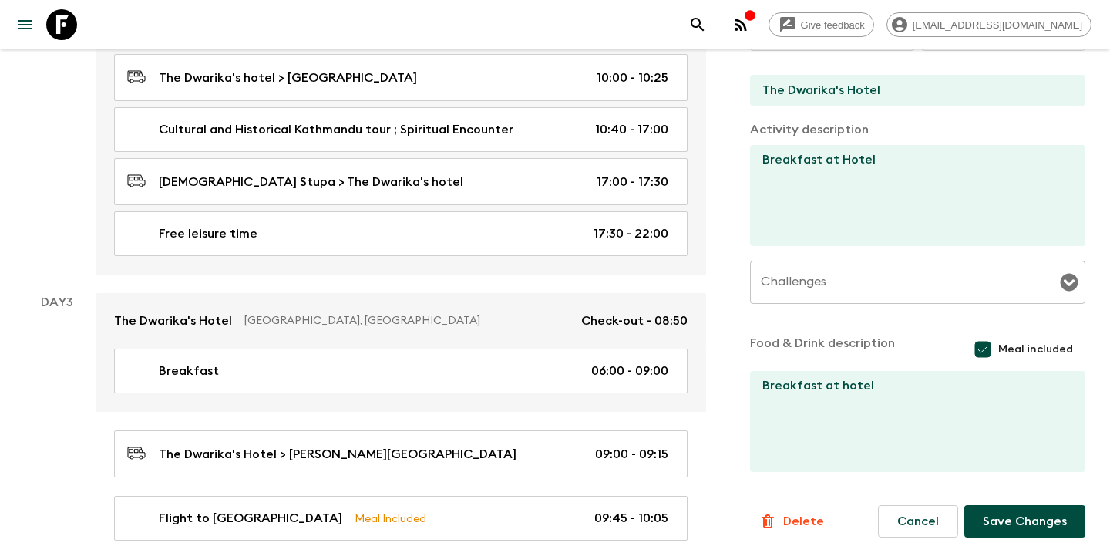
click at [1035, 517] on button "Save Changes" at bounding box center [1025, 521] width 121 height 32
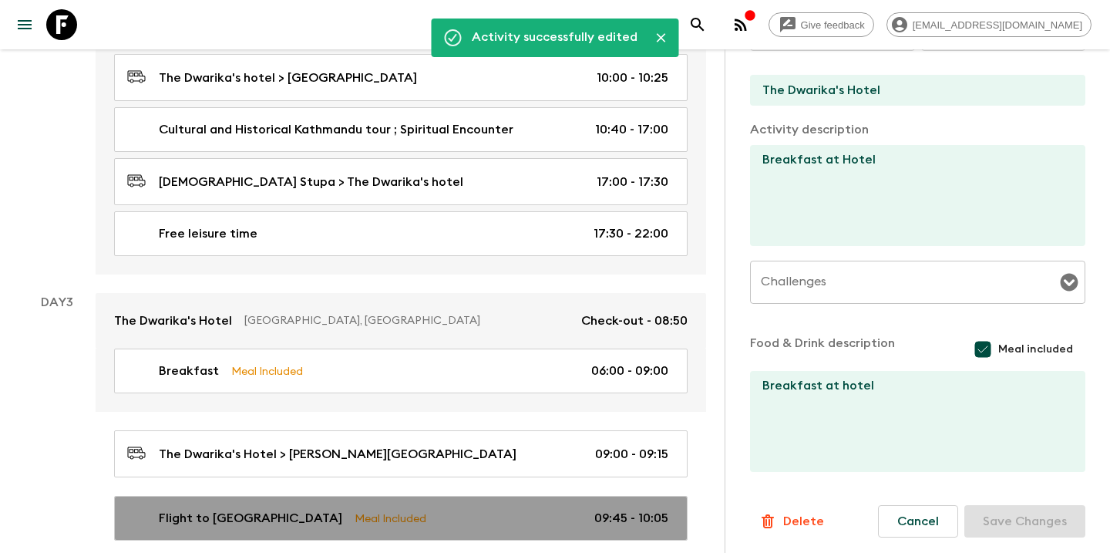
click at [431, 509] on div "Flight to Pokhara Meal Included 09:45 - 10:05" at bounding box center [397, 518] width 541 height 19
type input "Flight to [GEOGRAPHIC_DATA]"
type input "09:45"
type input "[PERSON_NAME][GEOGRAPHIC_DATA]"
type input "10:05"
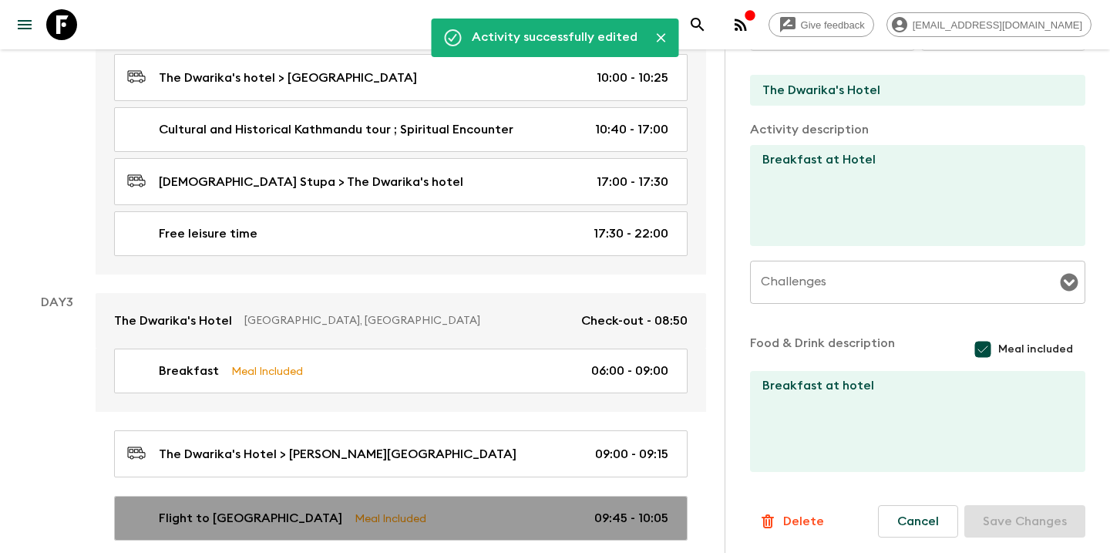
type input "[GEOGRAPHIC_DATA]"
type textarea "Flight to [GEOGRAPHIC_DATA] , we suggest to take the right window seat to see t…"
type textarea "Breakfast included before transfer to the airport"
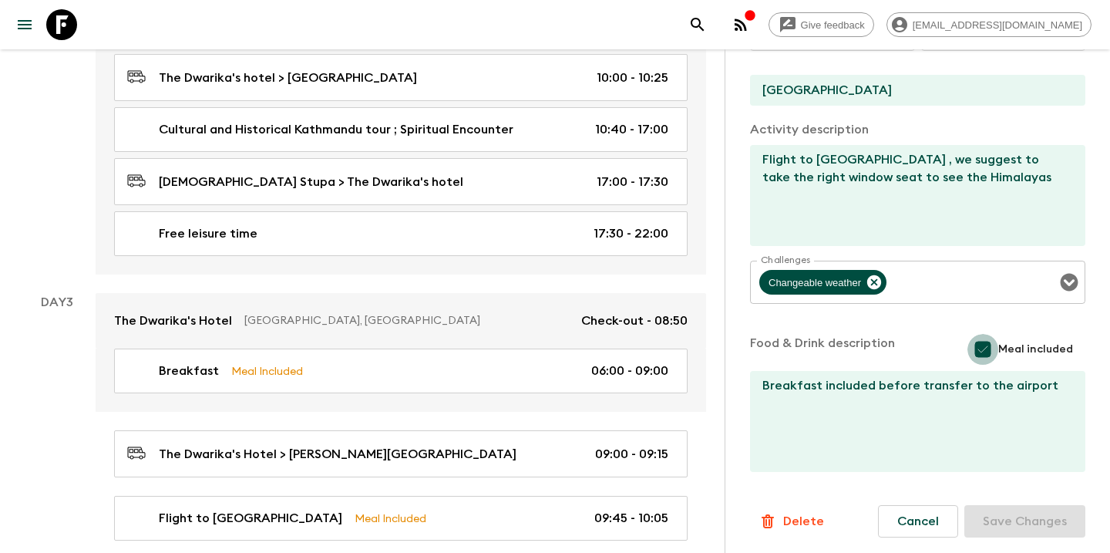
click at [984, 347] on input "Meal included" at bounding box center [983, 349] width 31 height 31
checkbox input "false"
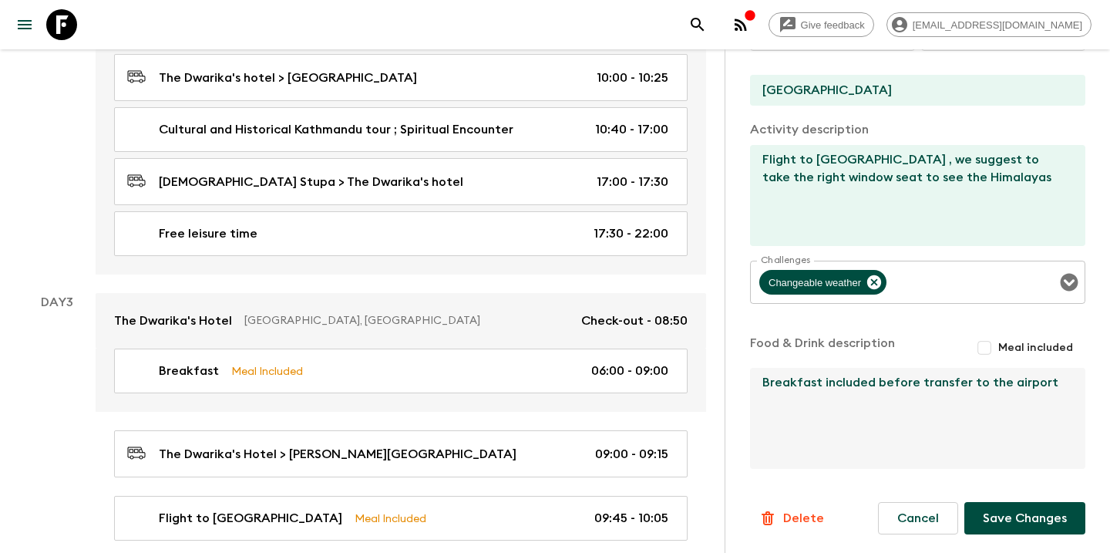
drag, startPoint x: 763, startPoint y: 382, endPoint x: 1021, endPoint y: 412, distance: 259.3
click at [1021, 412] on textarea "Breakfast included before transfer to the airport" at bounding box center [911, 418] width 323 height 101
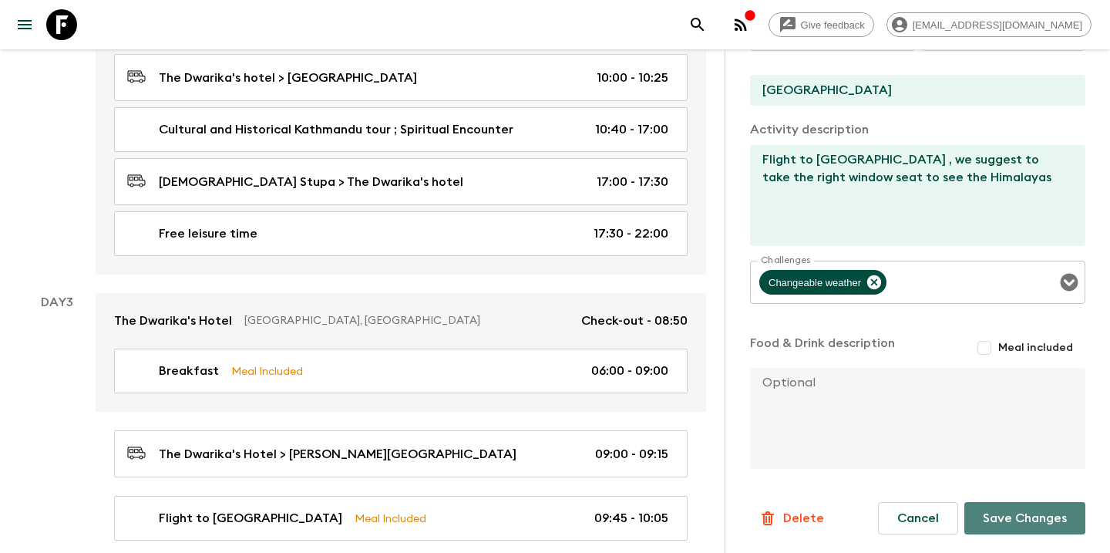
click at [1039, 519] on button "Save Changes" at bounding box center [1025, 518] width 121 height 32
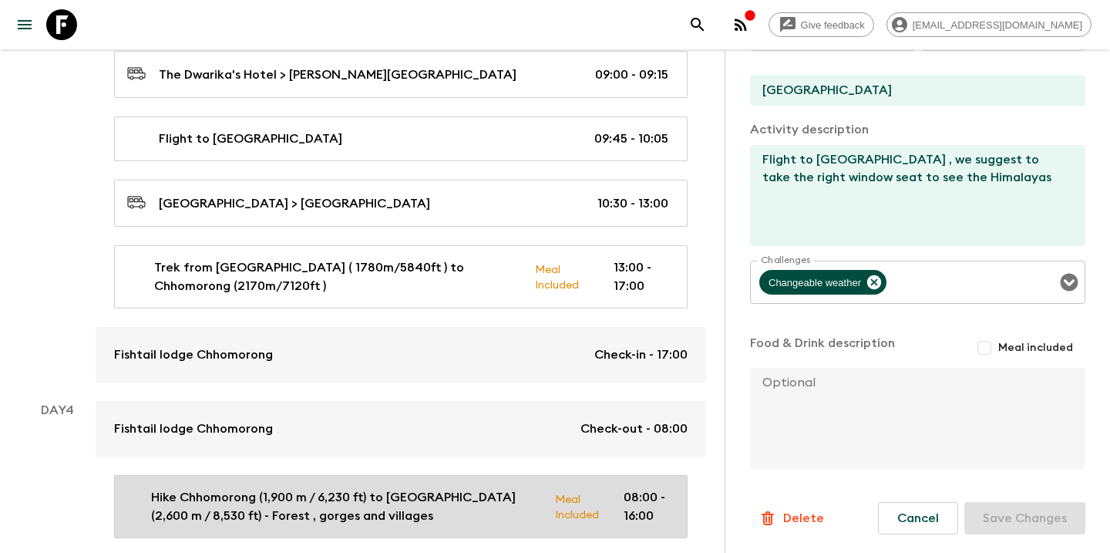
scroll to position [1254, 0]
click at [506, 489] on p "Hike Chhomorong (1,900 m / 6,230 ft) to [GEOGRAPHIC_DATA] (2,600 m / 8,530 ft) …" at bounding box center [347, 507] width 392 height 37
type input "Hike Chhomorong (1,900 m / 6,230 ft) to [GEOGRAPHIC_DATA] (2,600 m / 8,530 ft) …"
type input "Chhomorong (1,900 m / 6,230 ft)"
type input "[PERSON_NAME] (2,600 m / 8,530 ft)"
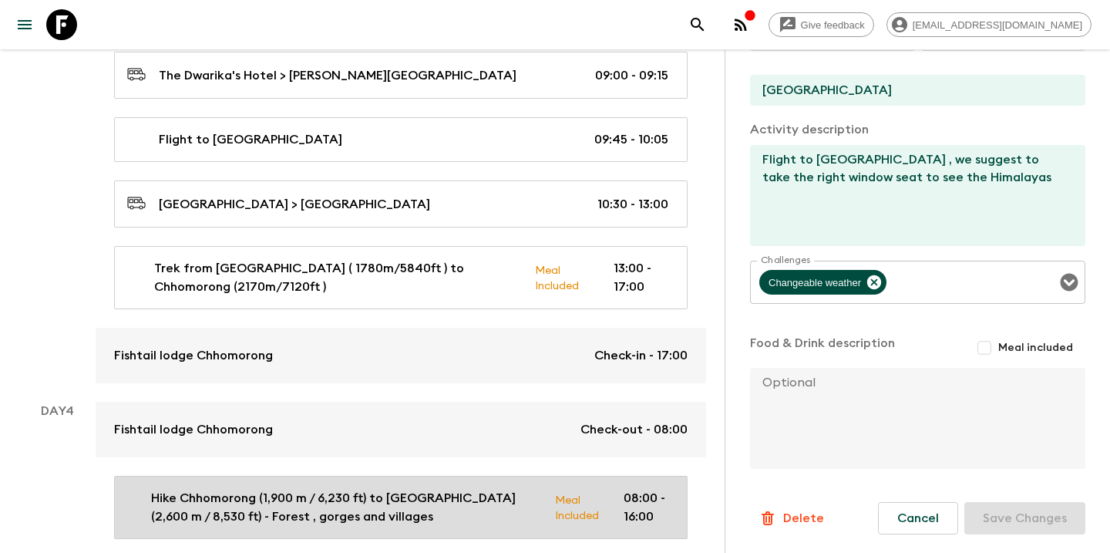
type textarea "Lor : 1Ipsum dolorsita co adi eli seddo ei Temporinc (4,947 u / 9,540 la), etdo…"
checkbox input "true"
type textarea "Breakfast before the trek Lunch stop at bamboo or upper sinwa Dinner at [PERSON…"
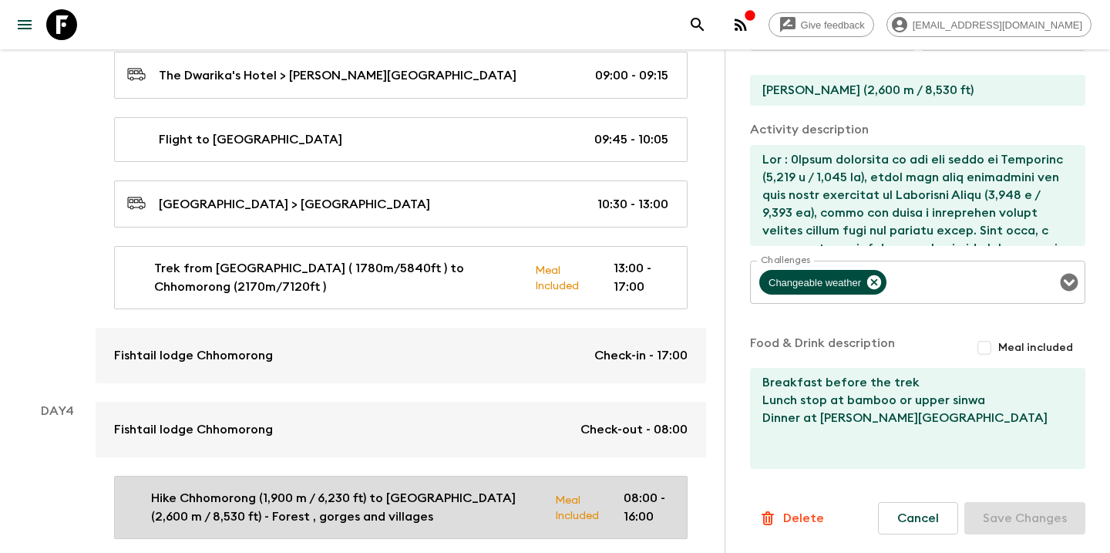
type input "Day 4"
type input "08:00"
type input "Day 4"
type input "16:00"
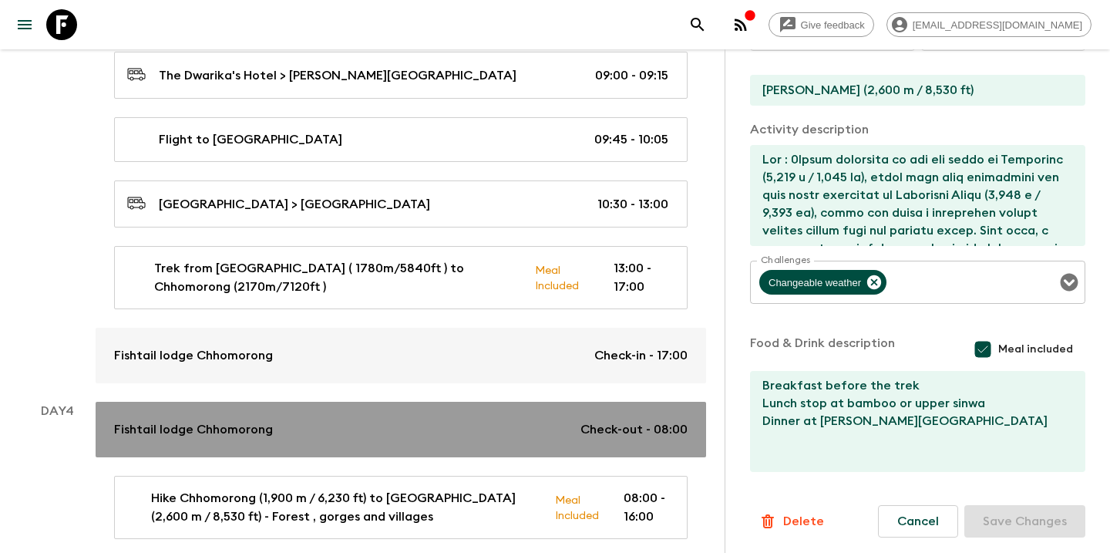
click at [406, 420] on div "Fishtail lodge Chhomorong Check-out - 08:00" at bounding box center [401, 429] width 574 height 19
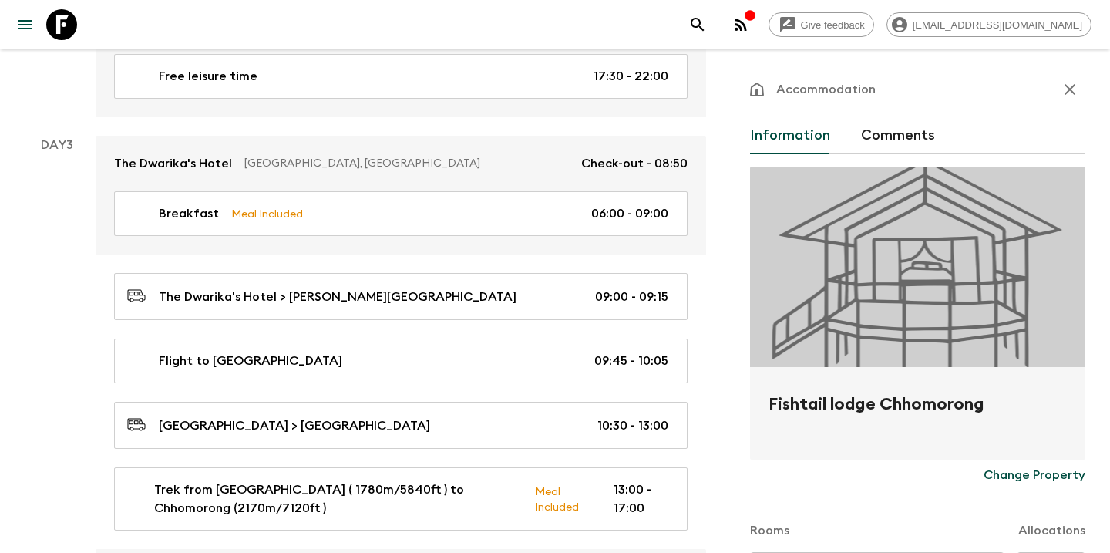
scroll to position [996, 0]
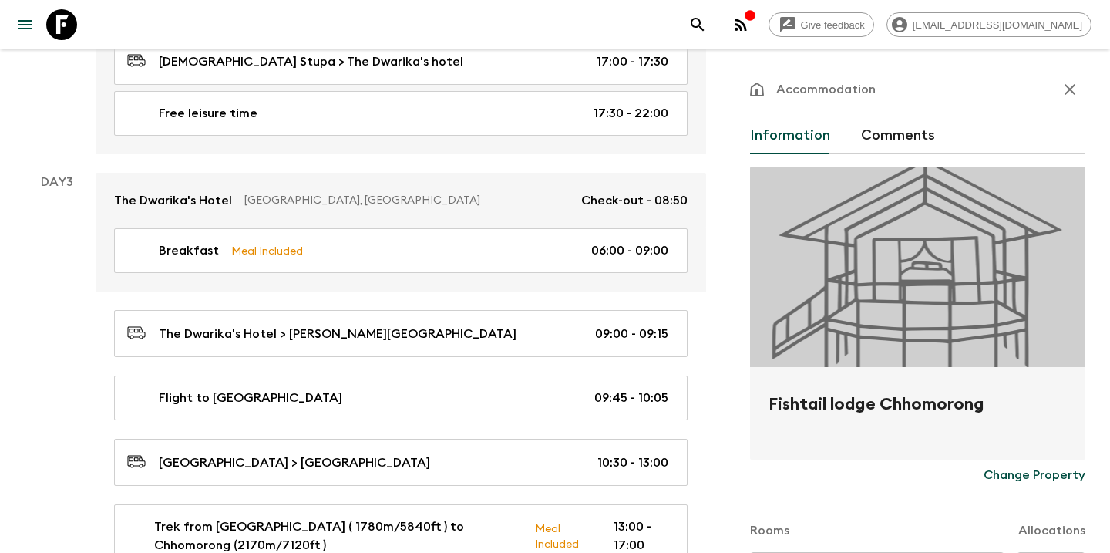
click at [1068, 89] on icon "button" at bounding box center [1070, 89] width 19 height 19
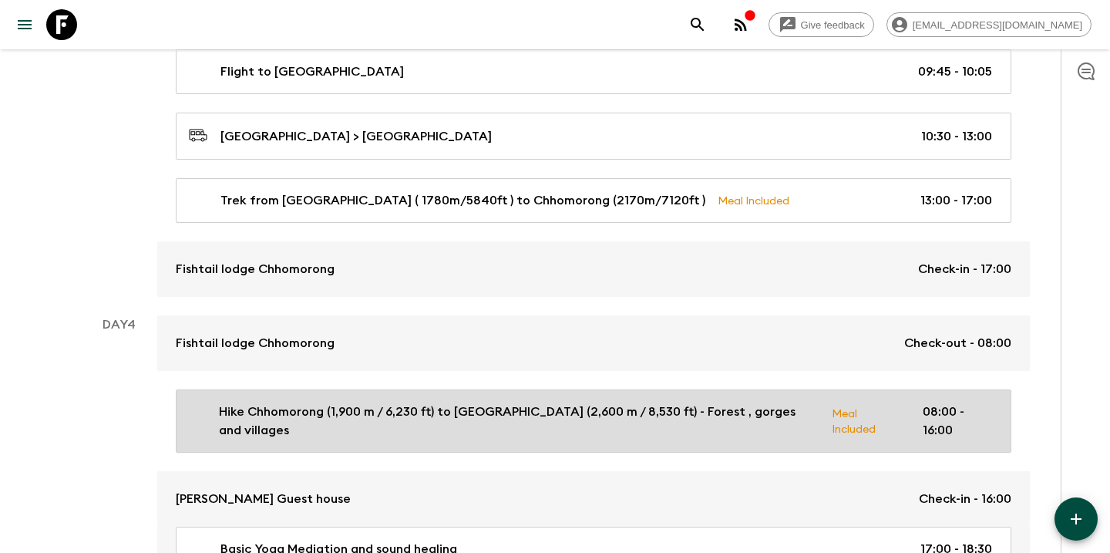
scroll to position [1295, 0]
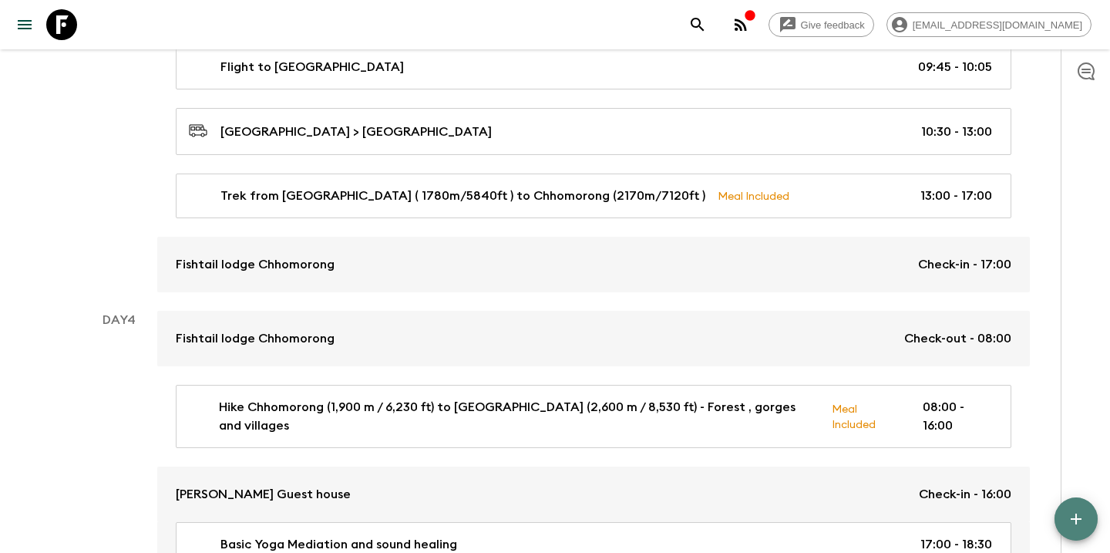
click at [1079, 523] on icon "button" at bounding box center [1076, 519] width 19 height 19
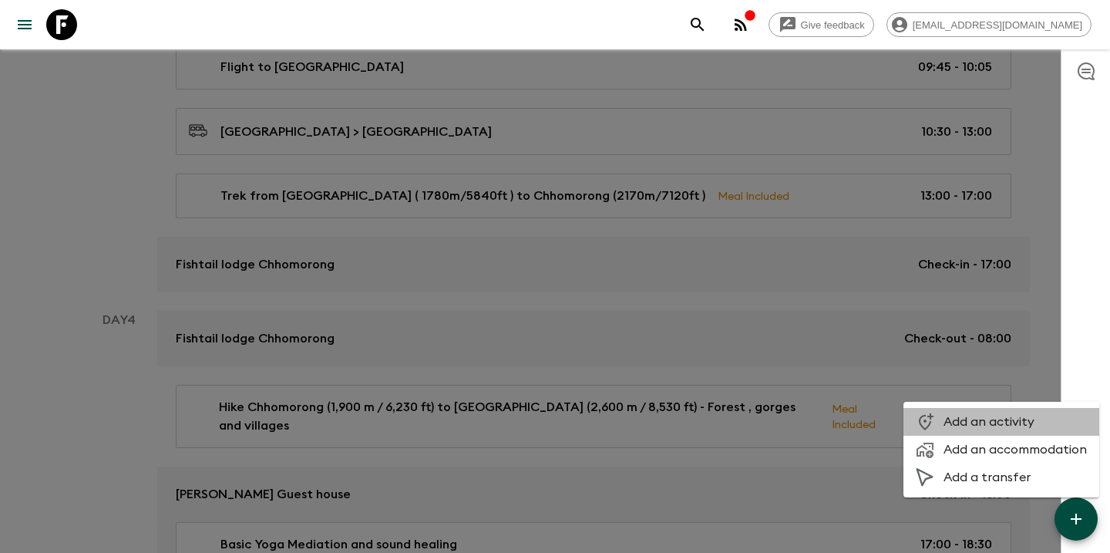
click at [1018, 419] on span "Add an activity" at bounding box center [1015, 421] width 143 height 15
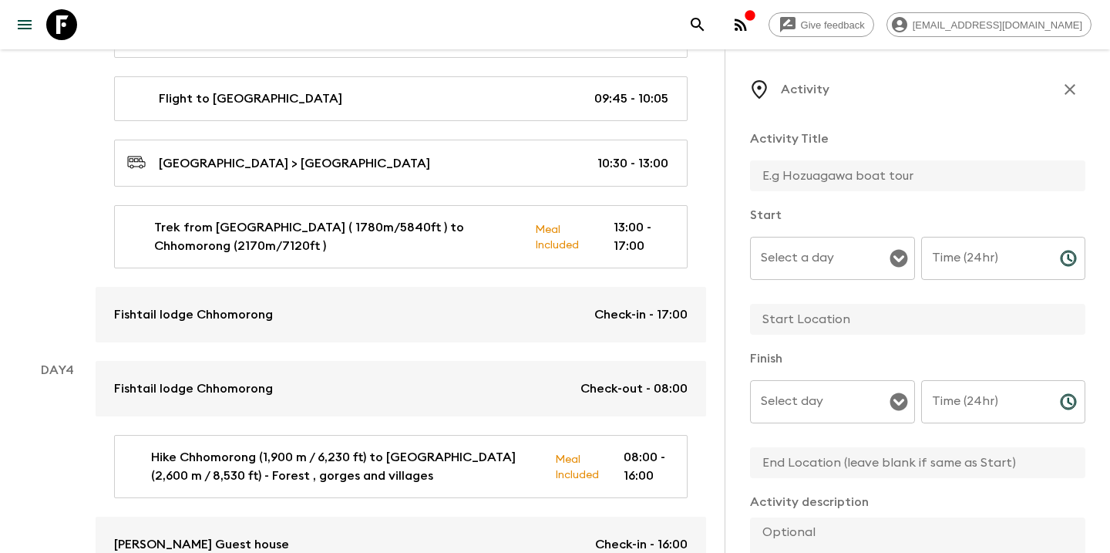
click at [797, 177] on input "text" at bounding box center [911, 175] width 323 height 31
type input "Breakfast"
click at [884, 259] on input "Select a day" at bounding box center [821, 258] width 128 height 29
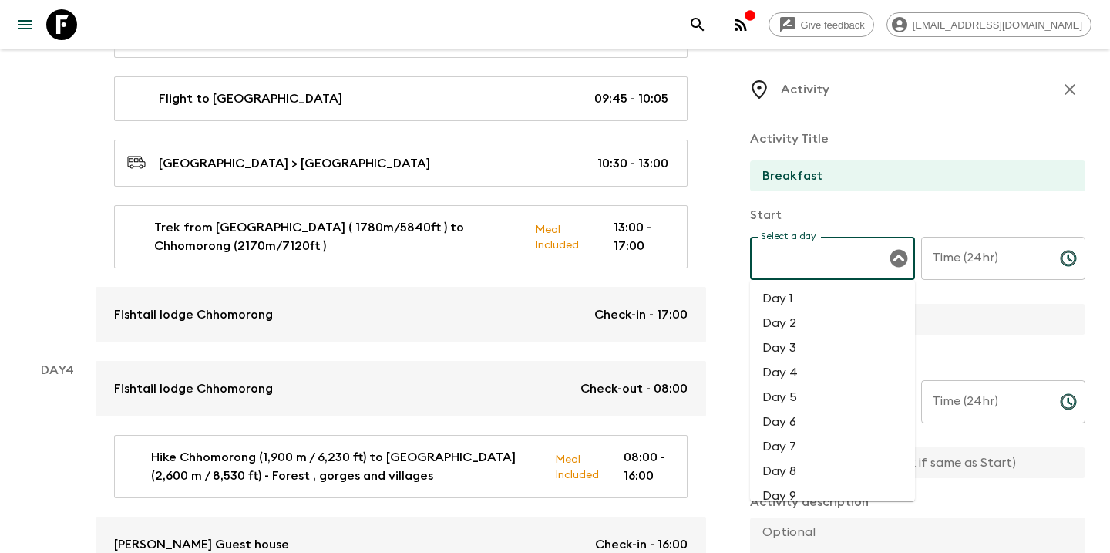
click at [812, 377] on li "Day 4" at bounding box center [832, 372] width 165 height 25
type input "Day 4"
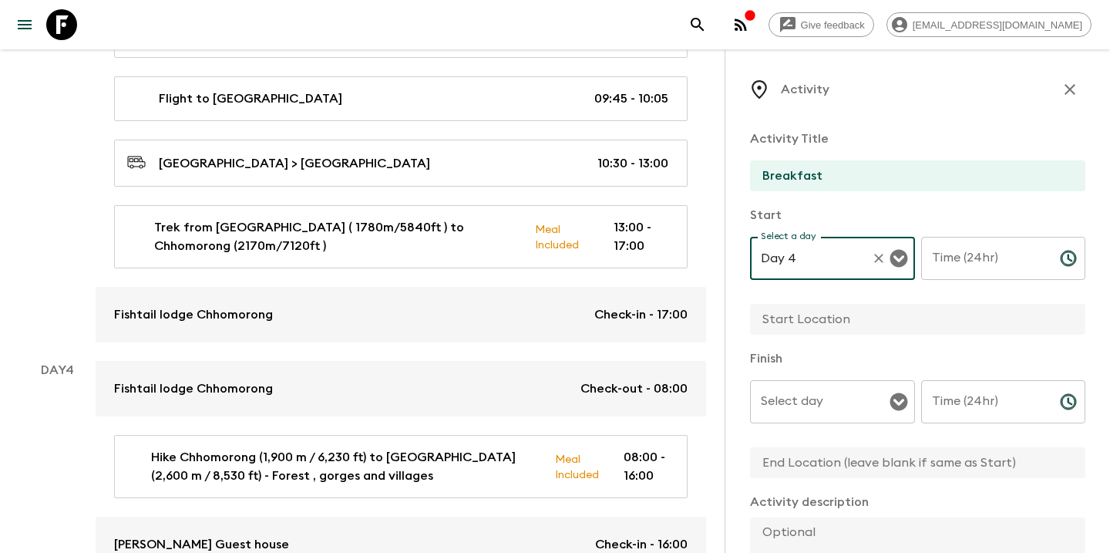
click at [966, 258] on input "Time (24hr)" at bounding box center [984, 258] width 126 height 43
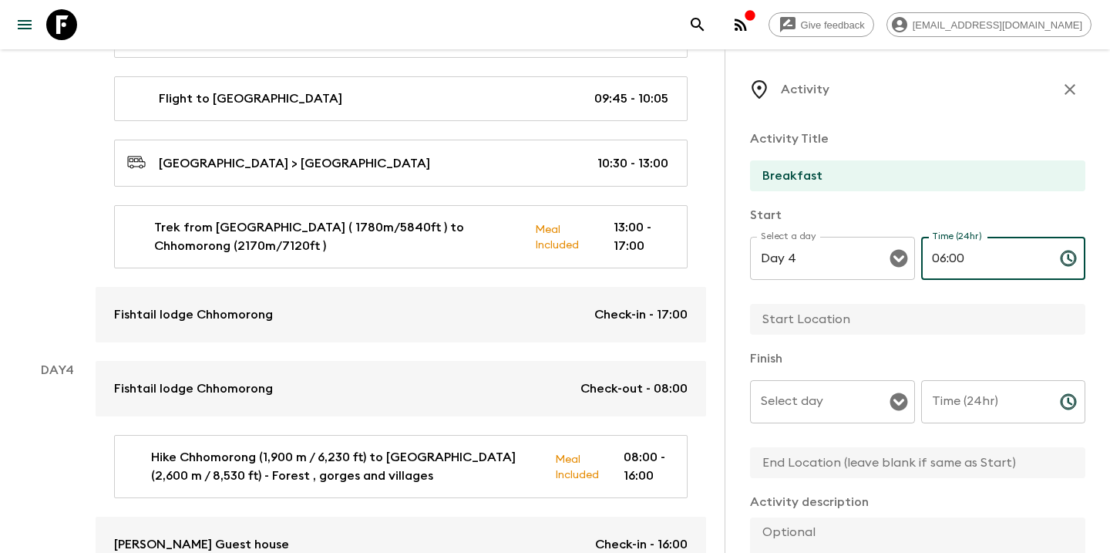
type input "06:00"
click at [867, 320] on input "text" at bounding box center [911, 319] width 323 height 31
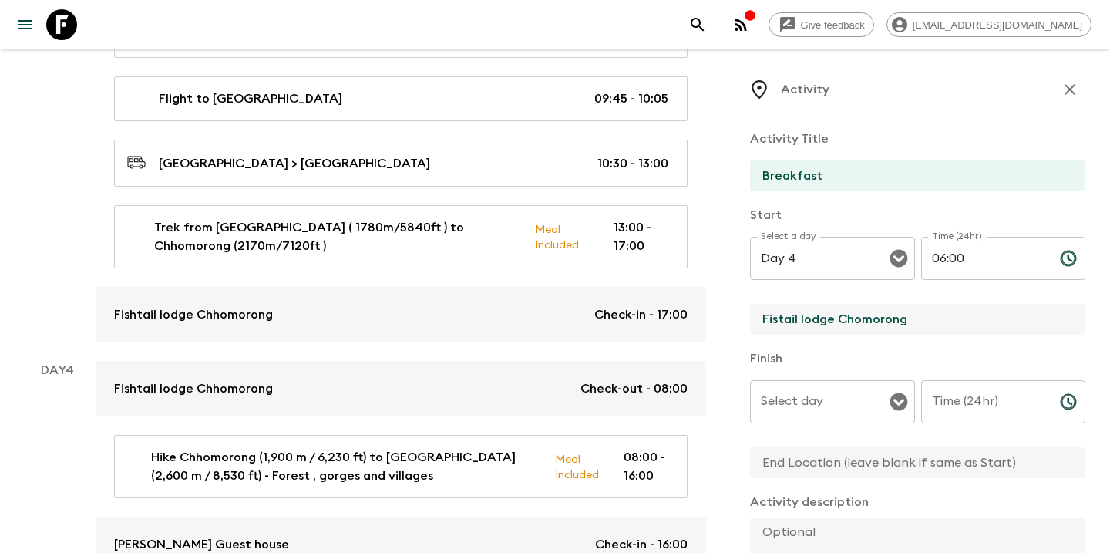
type input "Fistail lodge Chomorong"
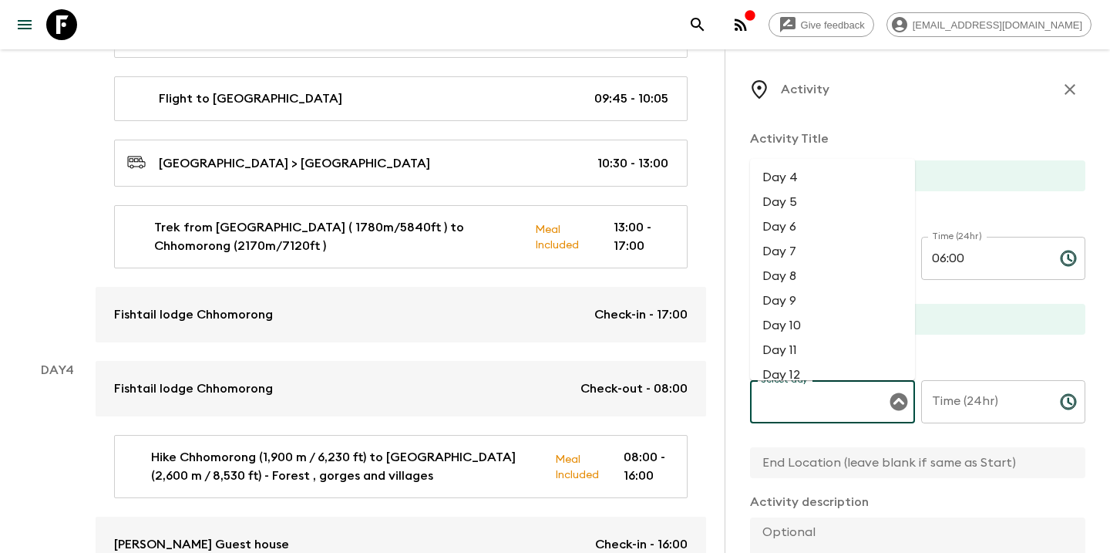
click at [826, 416] on input "Select day" at bounding box center [821, 401] width 128 height 29
click at [816, 182] on li "Day 4" at bounding box center [832, 177] width 165 height 25
type input "Day 4"
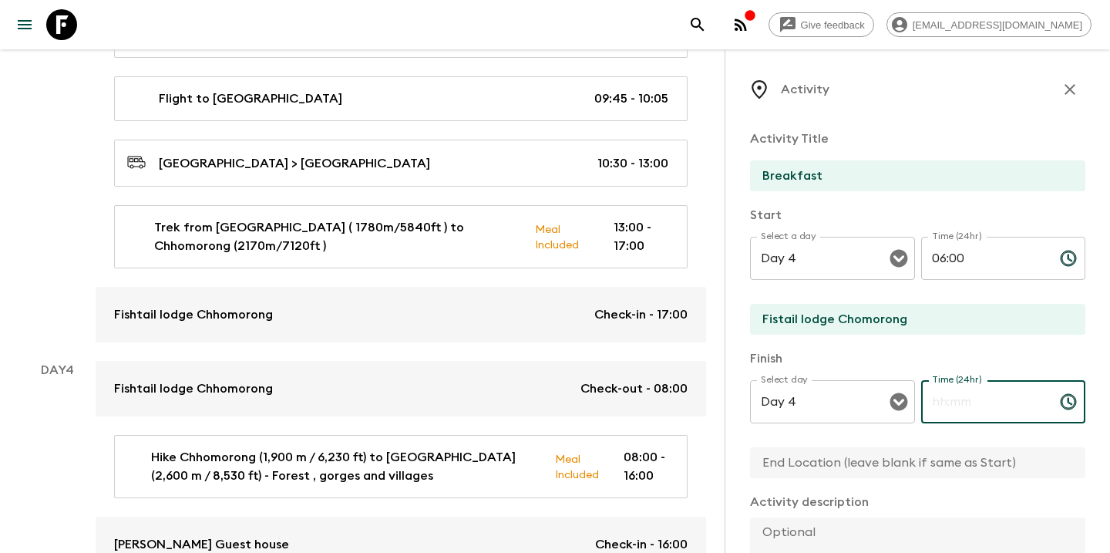
click at [951, 404] on input "Time (24hr)" at bounding box center [984, 401] width 126 height 43
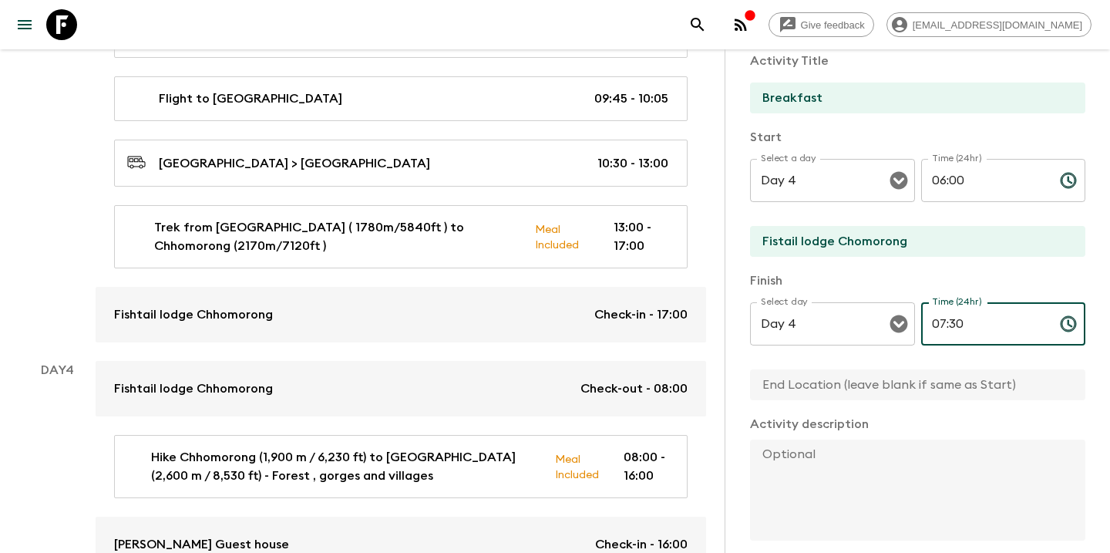
scroll to position [111, 0]
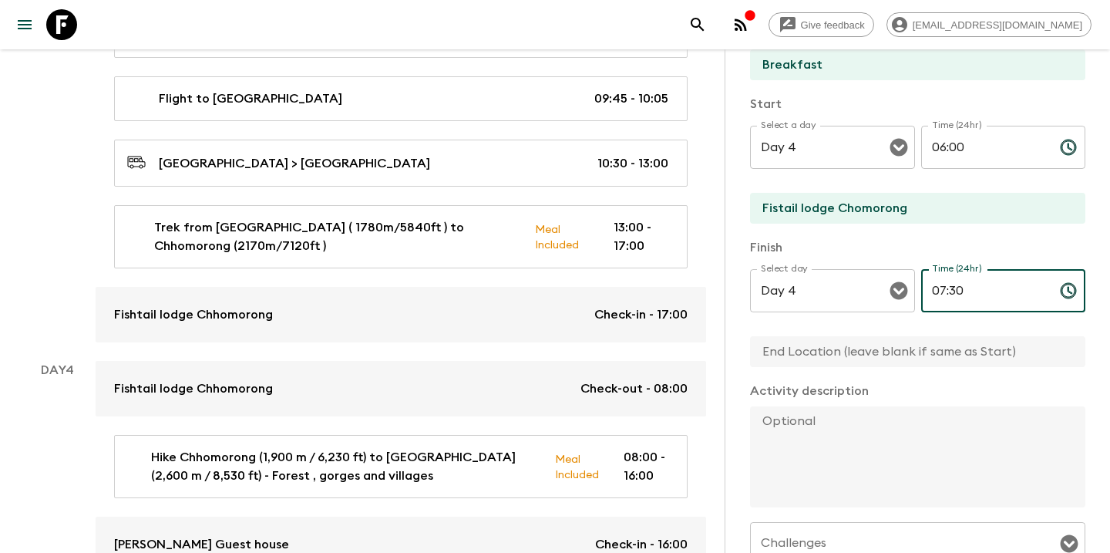
type input "07:30"
click at [818, 441] on textarea at bounding box center [911, 456] width 323 height 101
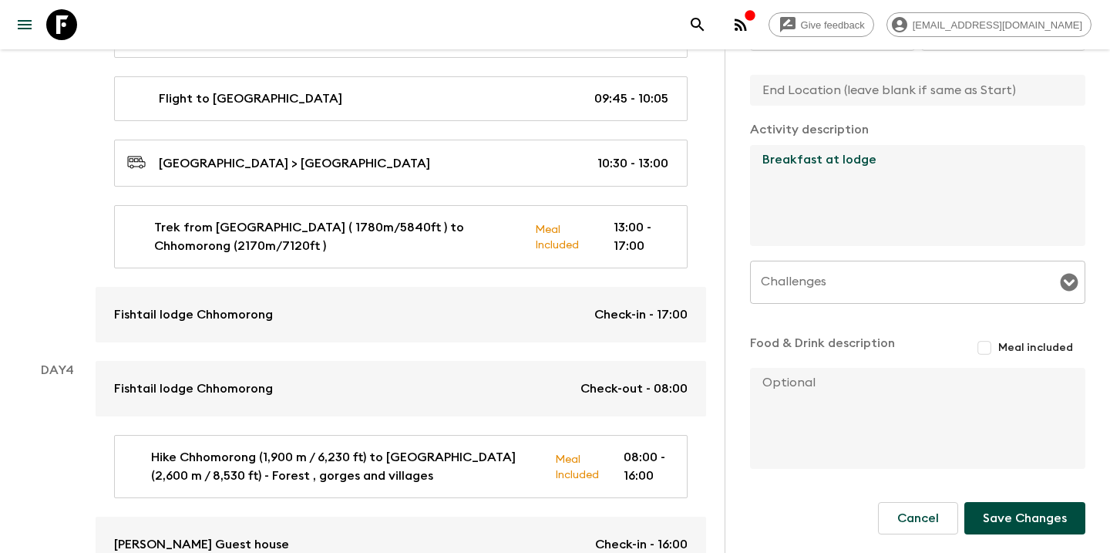
scroll to position [372, 0]
type textarea "Breakfast at lodge"
click at [990, 351] on input "Meal included" at bounding box center [985, 348] width 28 height 28
checkbox input "true"
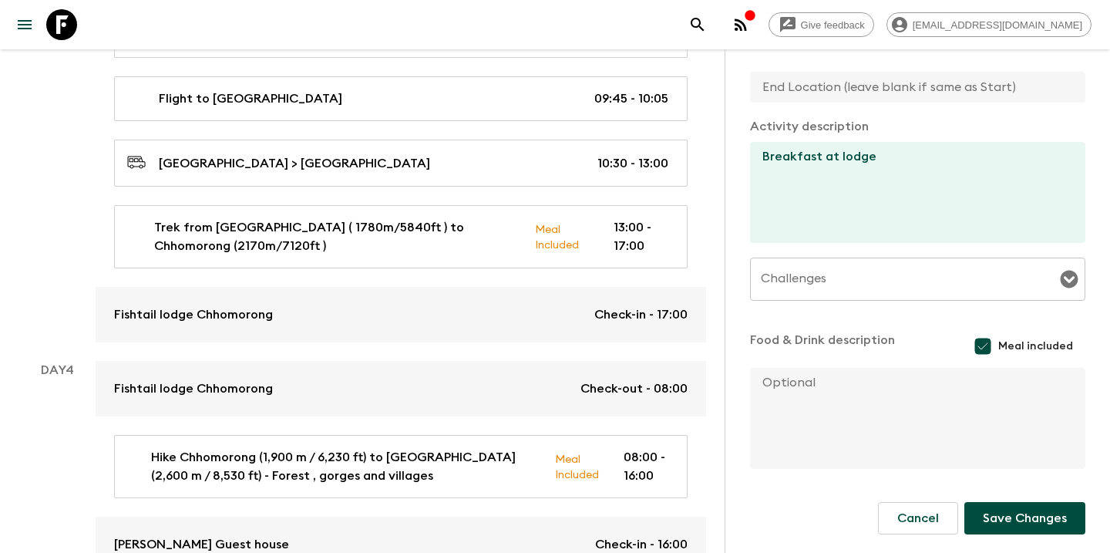
scroll to position [375, 0]
click at [1021, 518] on button "Save Changes" at bounding box center [1025, 518] width 121 height 32
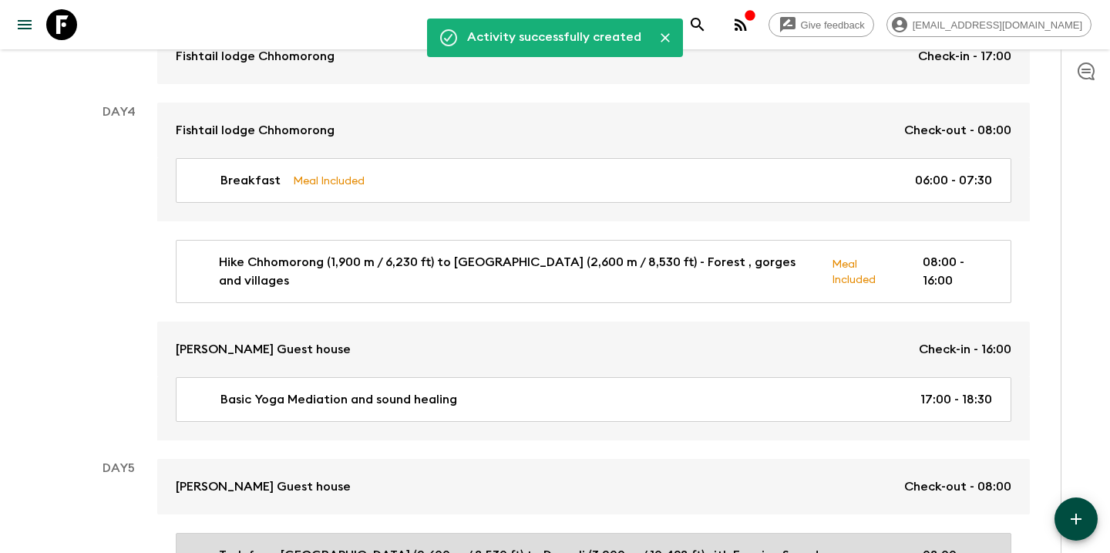
scroll to position [1499, 0]
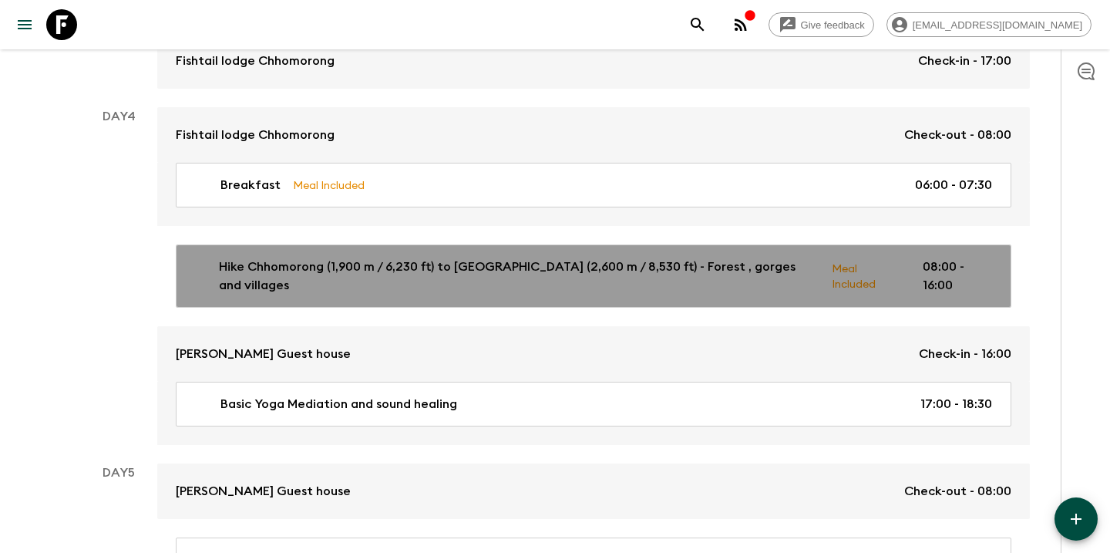
click at [657, 260] on p "Hike Chhomorong (1,900 m / 6,230 ft) to [GEOGRAPHIC_DATA] (2,600 m / 8,530 ft) …" at bounding box center [519, 276] width 601 height 37
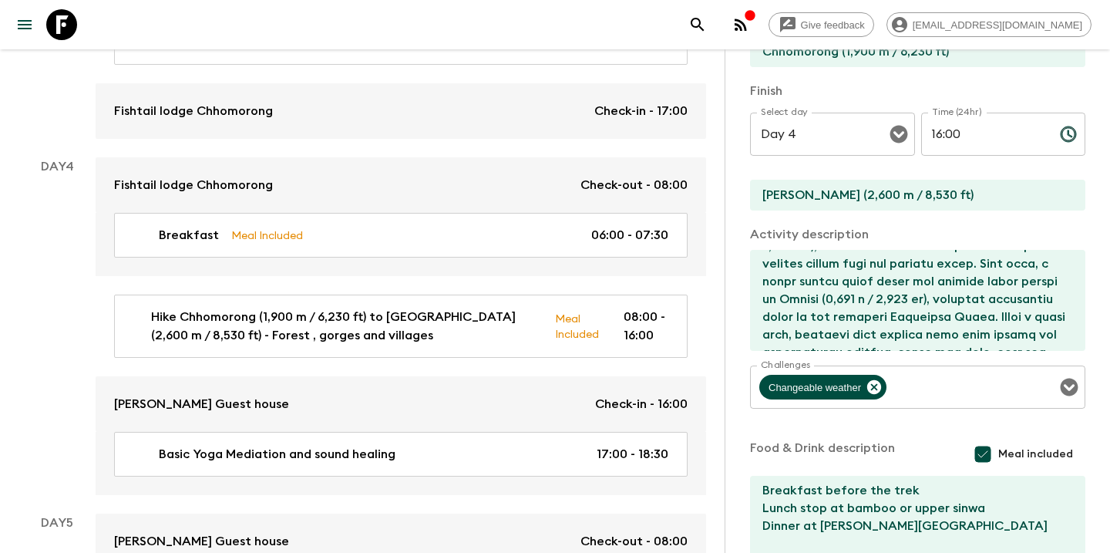
scroll to position [73, 0]
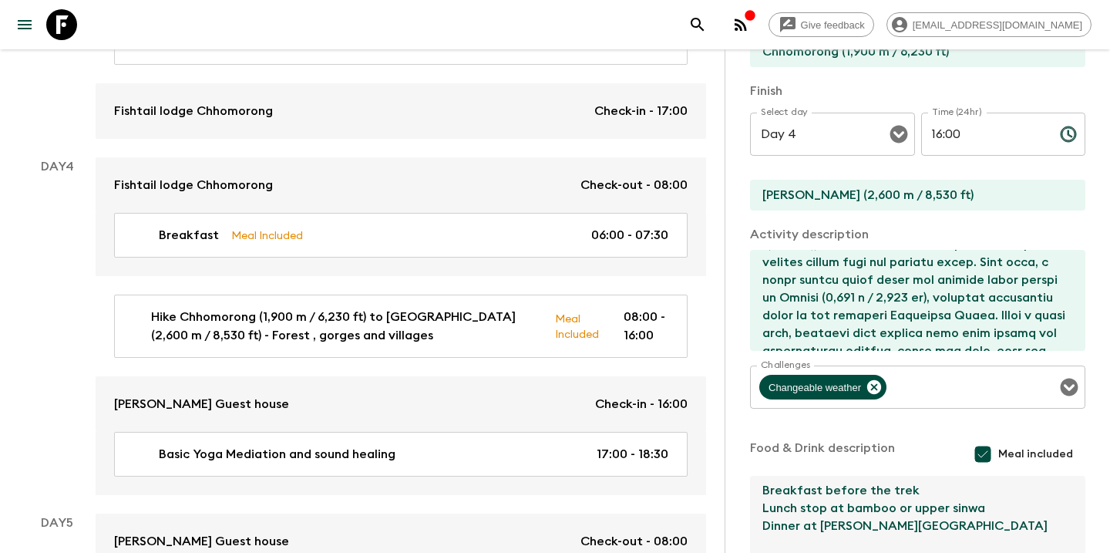
drag, startPoint x: 923, startPoint y: 495, endPoint x: 751, endPoint y: 495, distance: 171.9
click at [751, 495] on textarea "Breakfast before the trek Lunch stop at bamboo or upper sinwa Dinner at [PERSON…" at bounding box center [911, 526] width 323 height 101
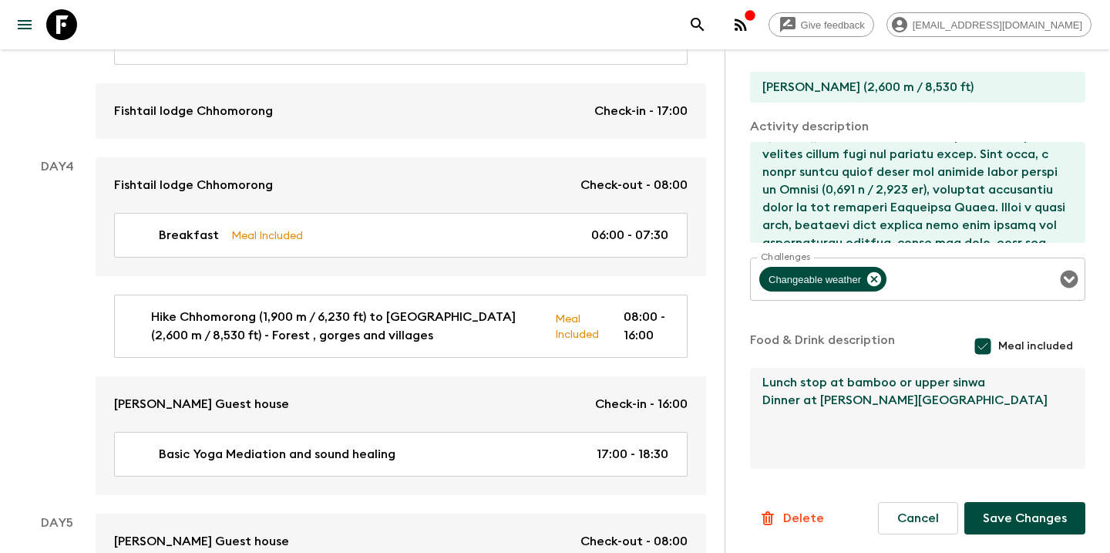
scroll to position [412, 0]
type textarea "Lunch stop at bamboo or upper sinwa Dinner at [PERSON_NAME][GEOGRAPHIC_DATA]"
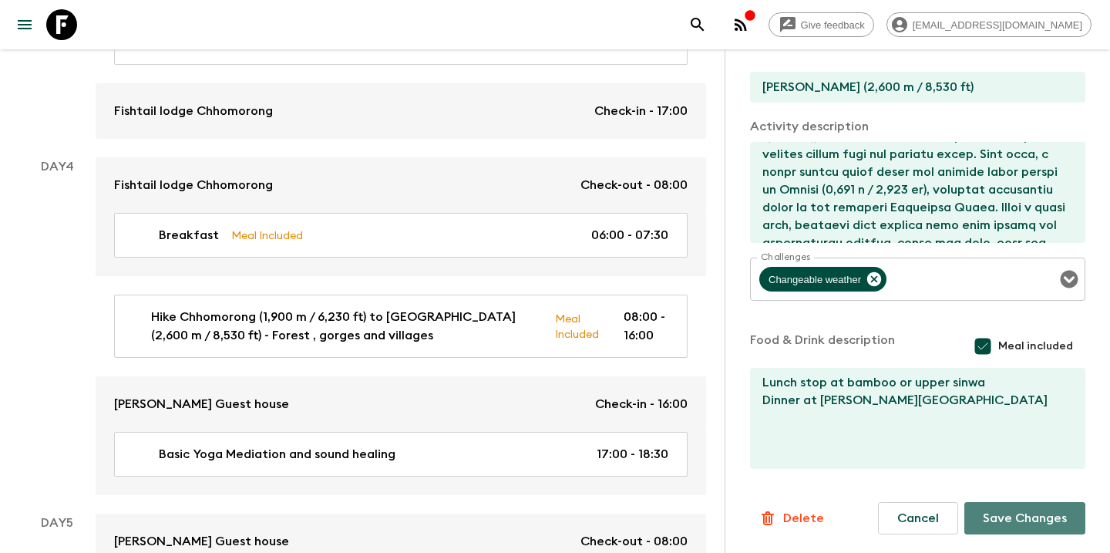
click at [1013, 521] on button "Save Changes" at bounding box center [1025, 518] width 121 height 32
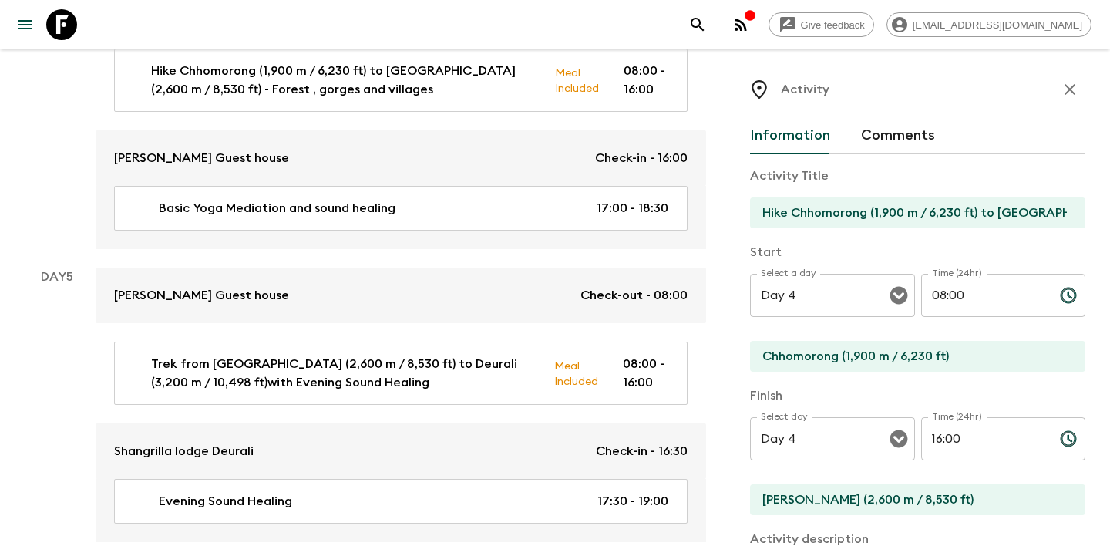
scroll to position [0, 0]
click at [1073, 91] on icon "button" at bounding box center [1070, 89] width 19 height 19
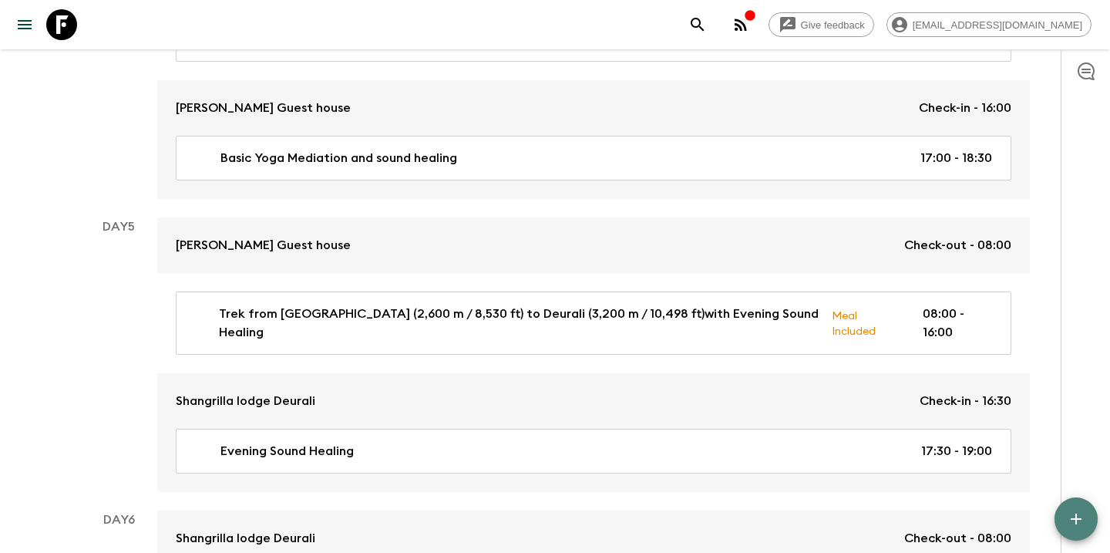
click at [1072, 519] on icon "button" at bounding box center [1076, 518] width 11 height 11
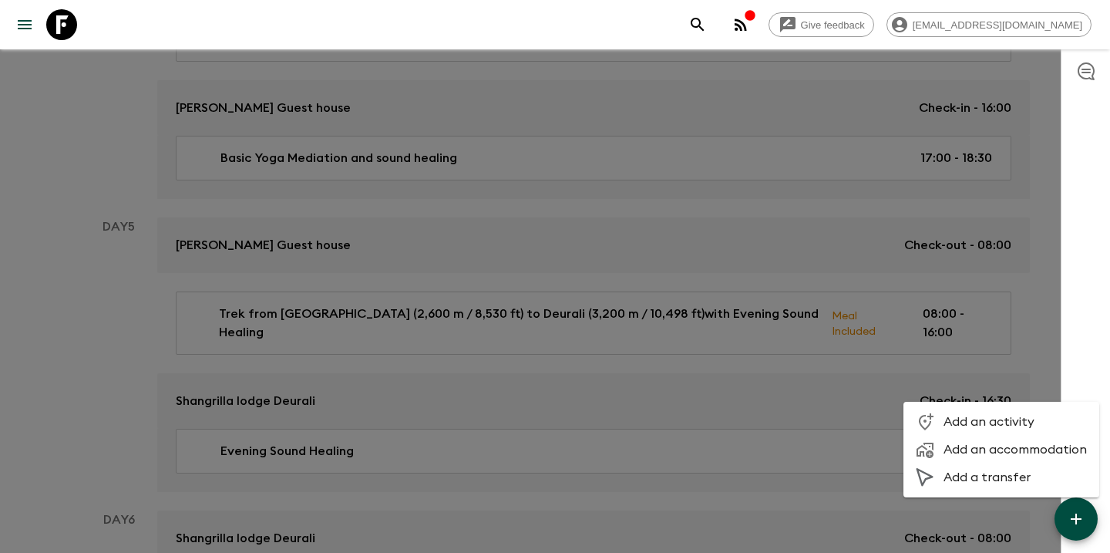
click at [1005, 429] on li "Add an activity" at bounding box center [1002, 422] width 196 height 28
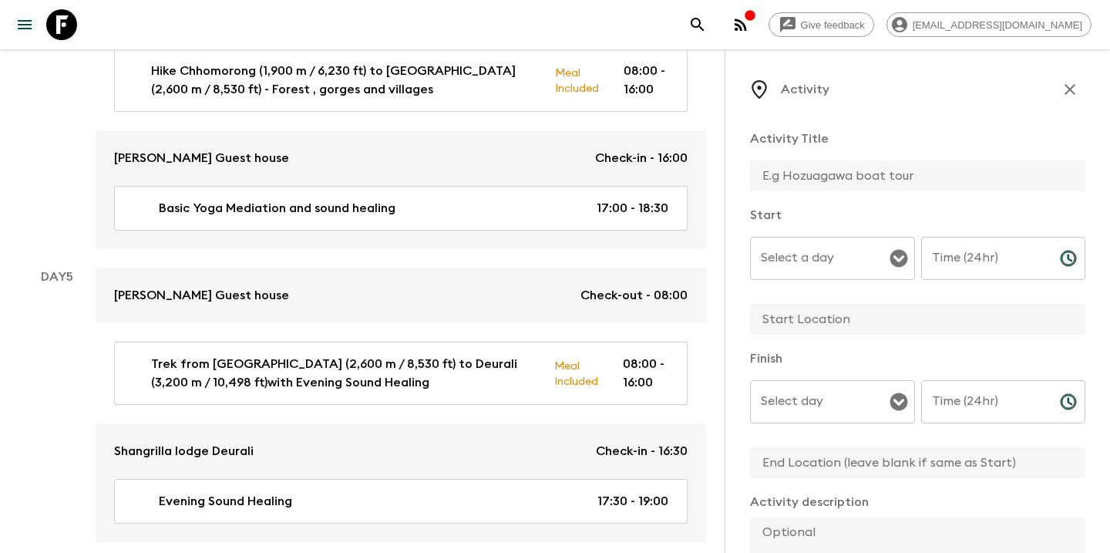
click at [806, 181] on input "text" at bounding box center [911, 175] width 323 height 31
type input "D"
type input "Breakfast"
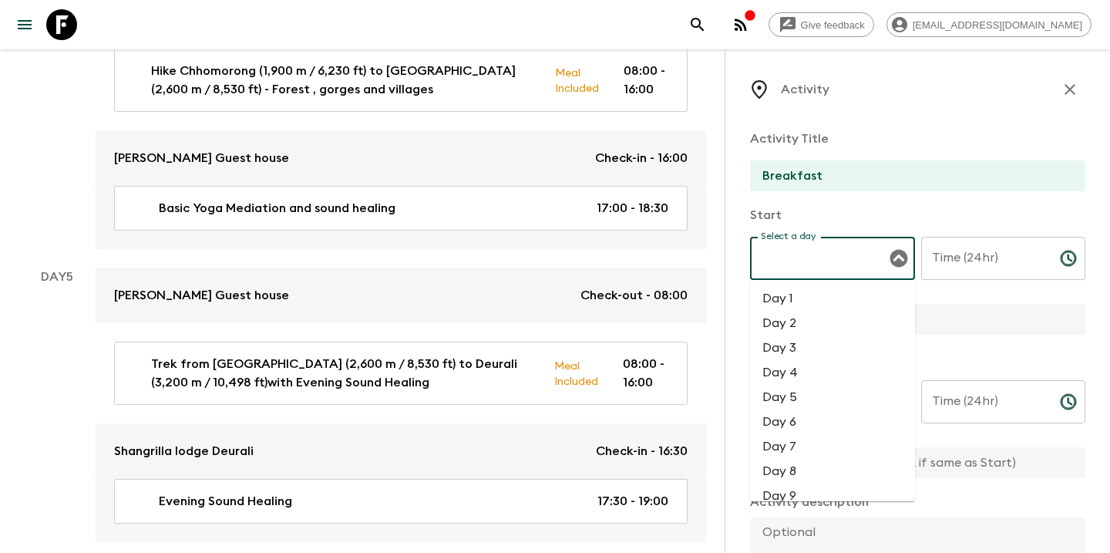
click at [786, 258] on input "Select a day" at bounding box center [821, 258] width 128 height 29
click at [780, 395] on li "Day 5" at bounding box center [832, 397] width 165 height 25
type input "Day 5"
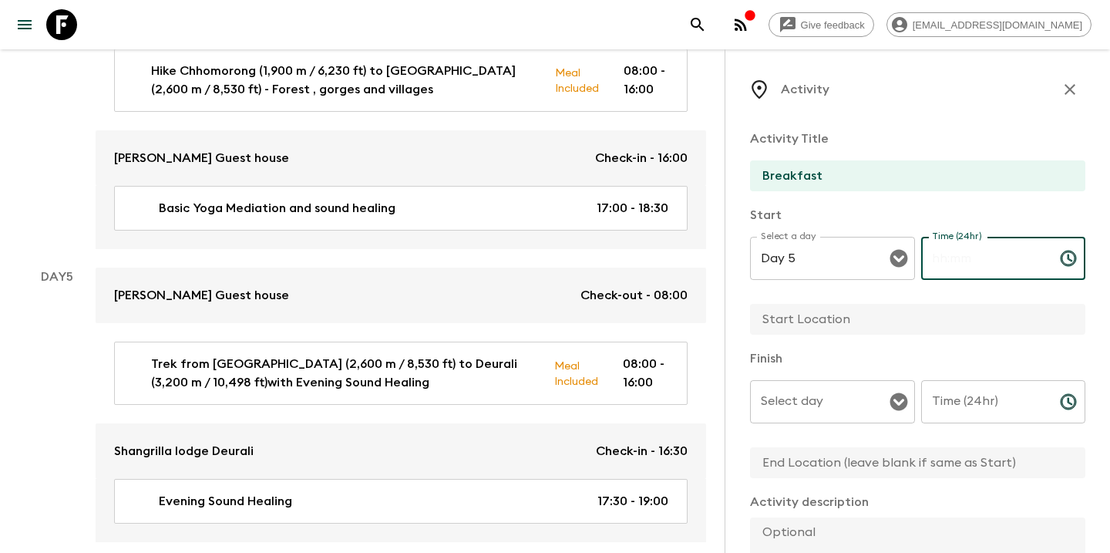
click at [955, 255] on input "Time (24hr)" at bounding box center [984, 258] width 126 height 43
type input "06:00"
click at [852, 331] on input "text" at bounding box center [911, 319] width 323 height 31
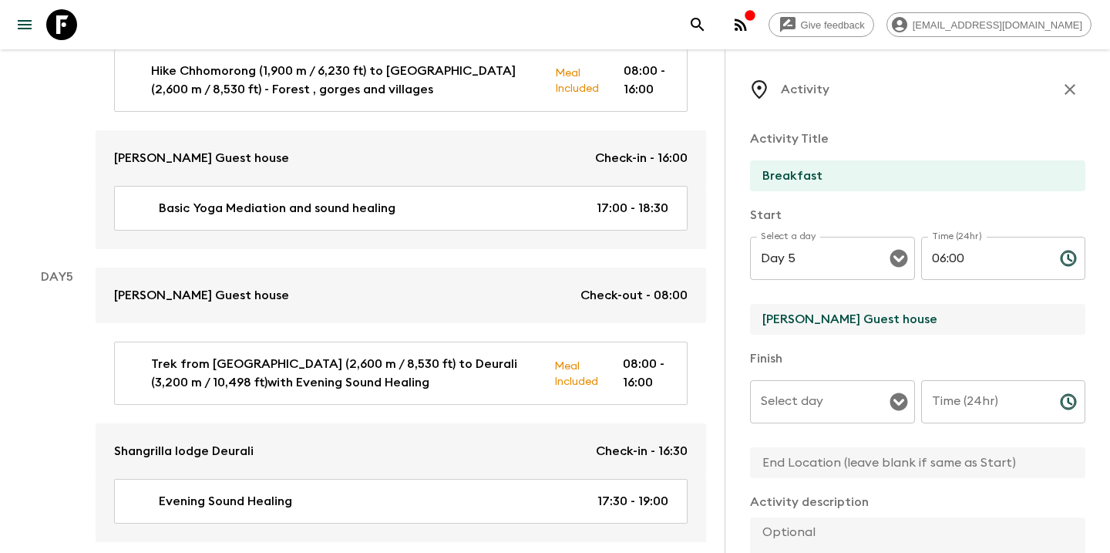
type input "[PERSON_NAME] Guest house"
click at [861, 414] on input "Select day" at bounding box center [821, 401] width 128 height 29
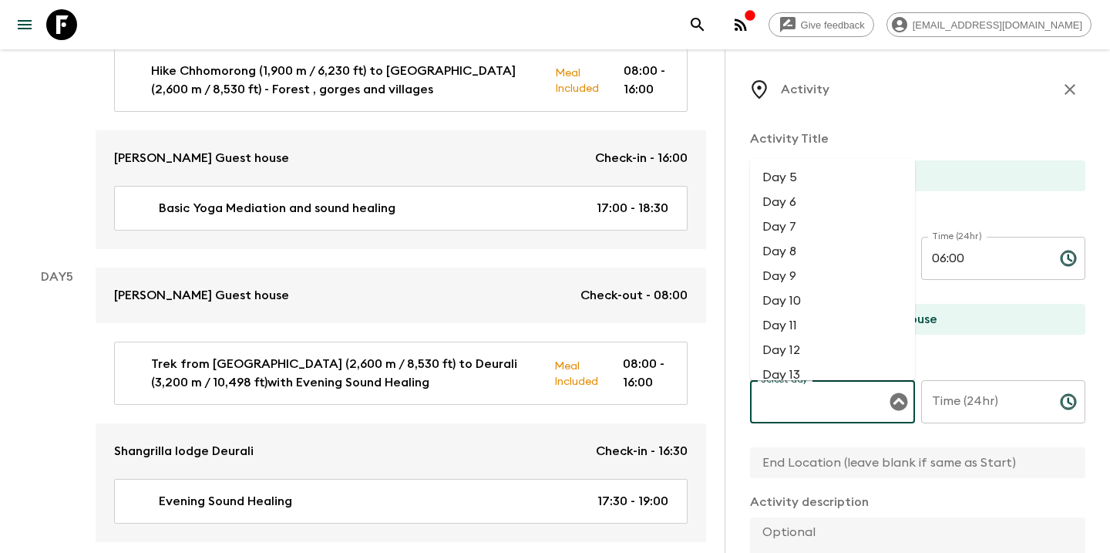
click at [810, 180] on li "Day 5" at bounding box center [832, 177] width 165 height 25
type input "Day 5"
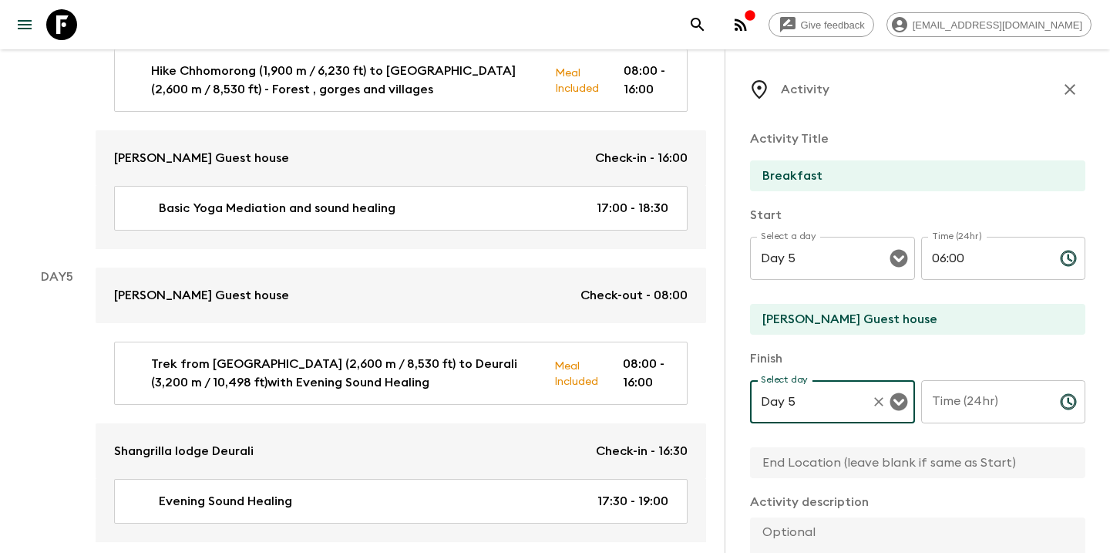
click at [978, 412] on input "Time (24hr)" at bounding box center [984, 401] width 126 height 43
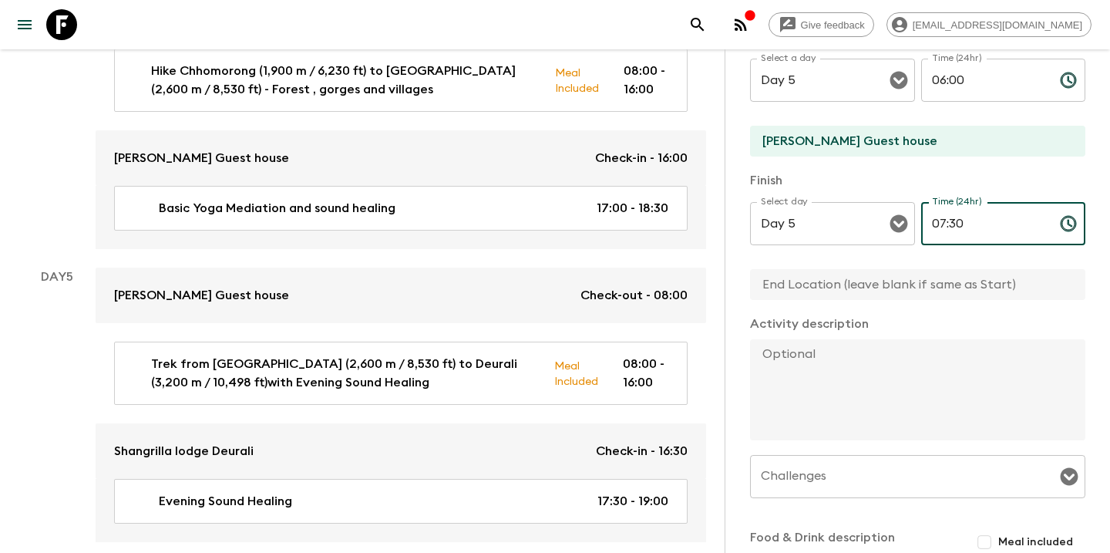
scroll to position [202, 0]
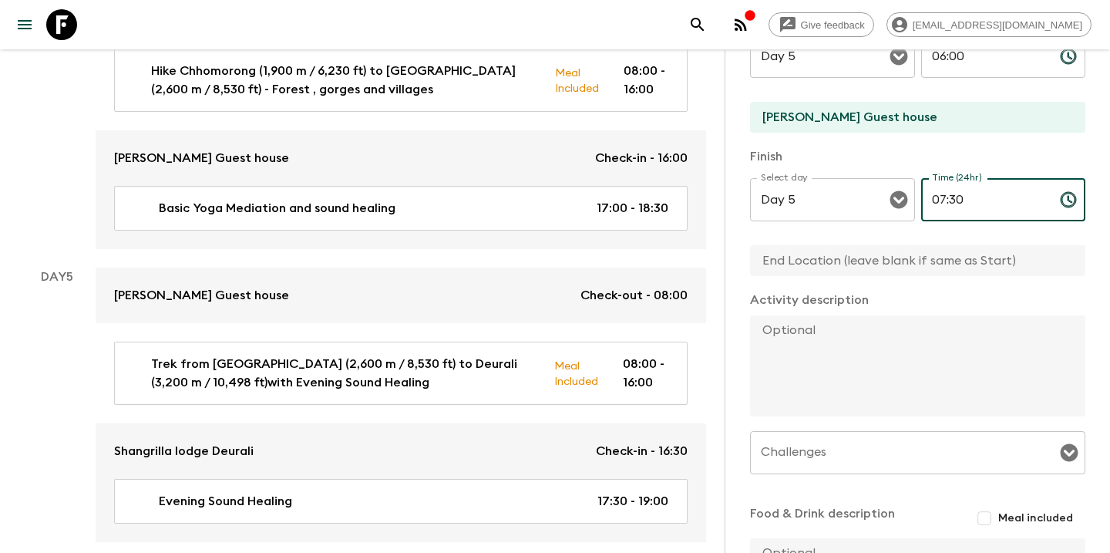
type input "07:30"
click at [877, 371] on textarea at bounding box center [911, 365] width 323 height 101
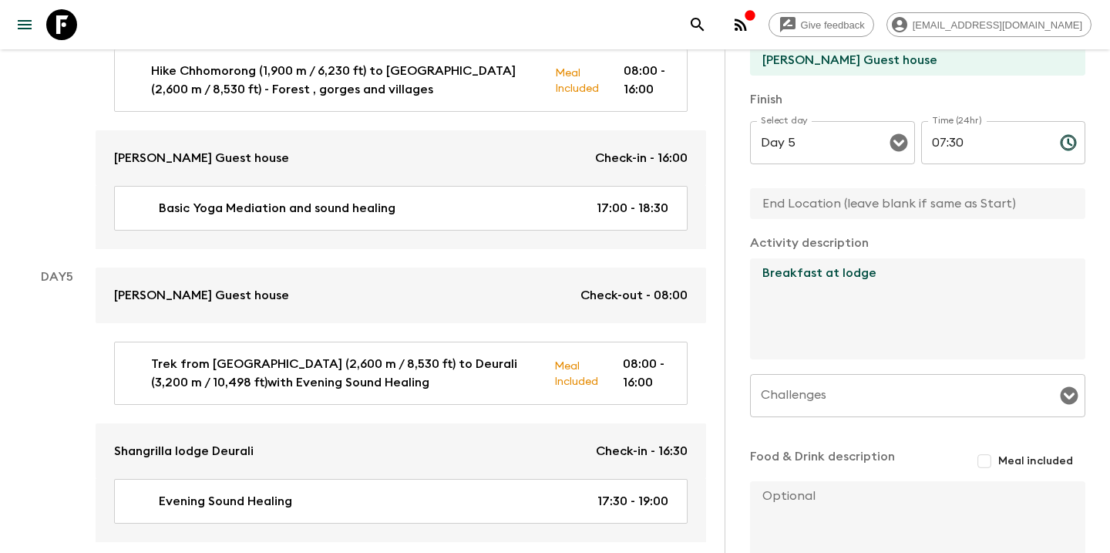
scroll to position [279, 0]
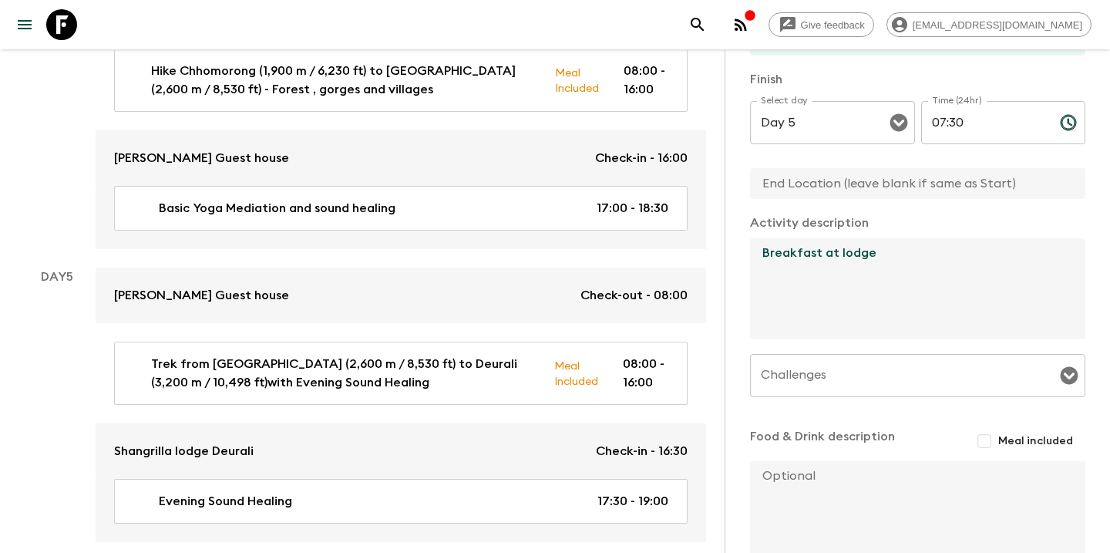
type textarea "Breakfast at lodge"
click at [991, 438] on input "Meal included" at bounding box center [985, 441] width 28 height 28
checkbox input "true"
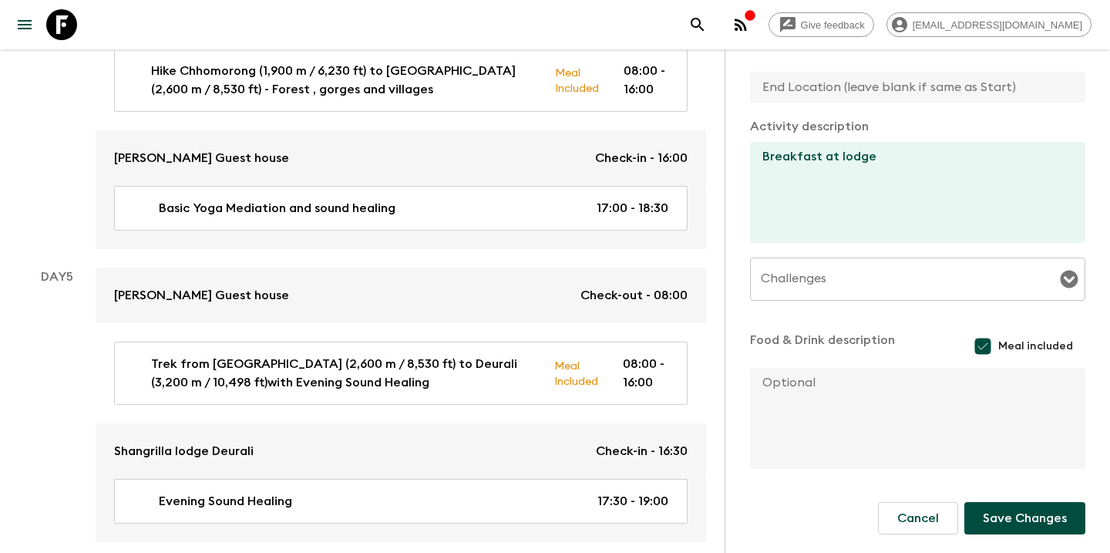
scroll to position [375, 0]
click at [999, 525] on button "Save Changes" at bounding box center [1025, 518] width 121 height 32
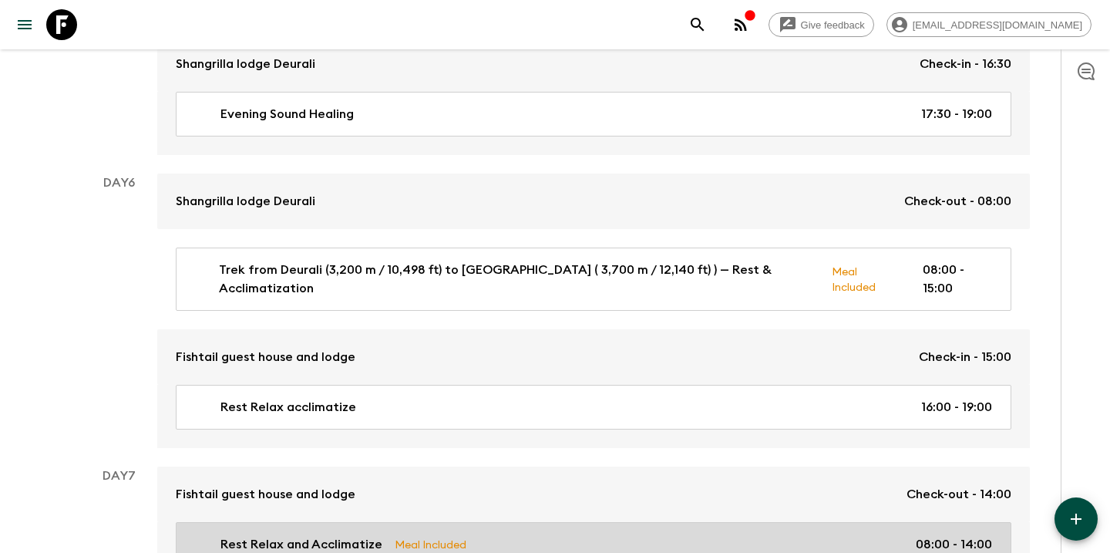
scroll to position [2140, 0]
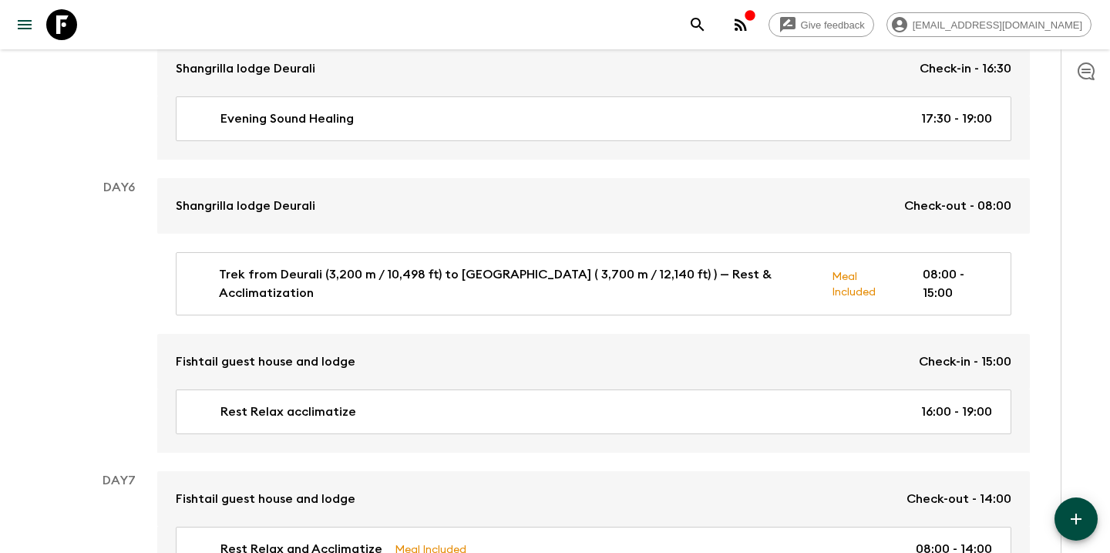
click at [1073, 526] on icon "button" at bounding box center [1076, 519] width 19 height 19
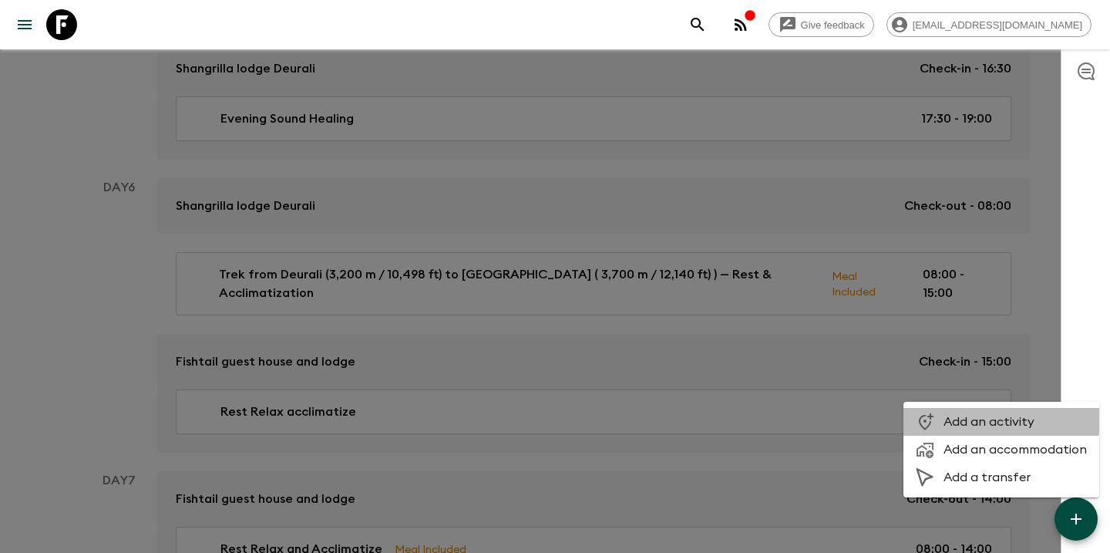
click at [994, 419] on span "Add an activity" at bounding box center [1015, 421] width 143 height 15
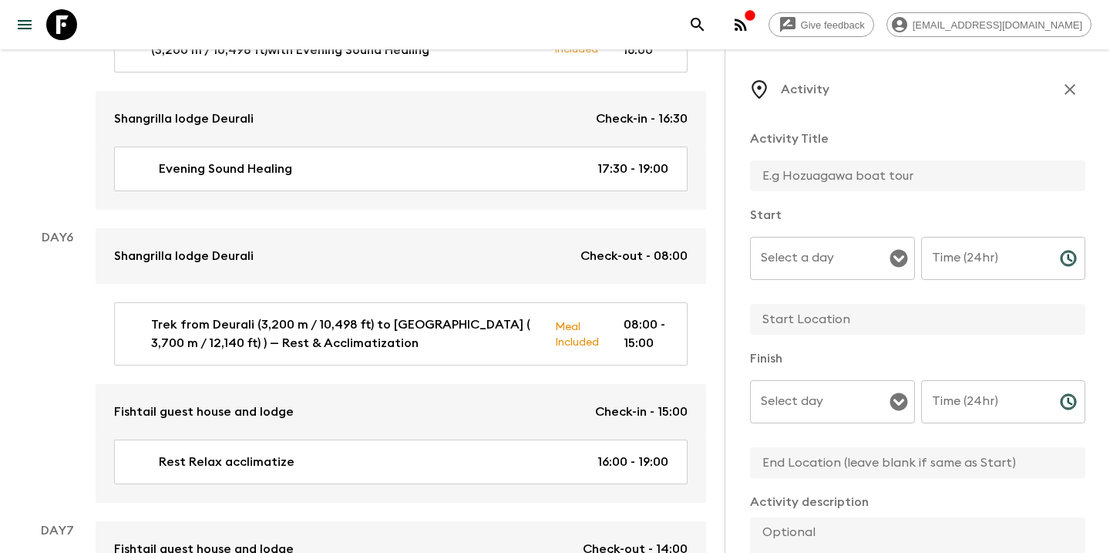
click at [822, 173] on input "text" at bounding box center [911, 175] width 323 height 31
type input "Breakfast"
click at [851, 263] on input "Select a day" at bounding box center [821, 258] width 128 height 29
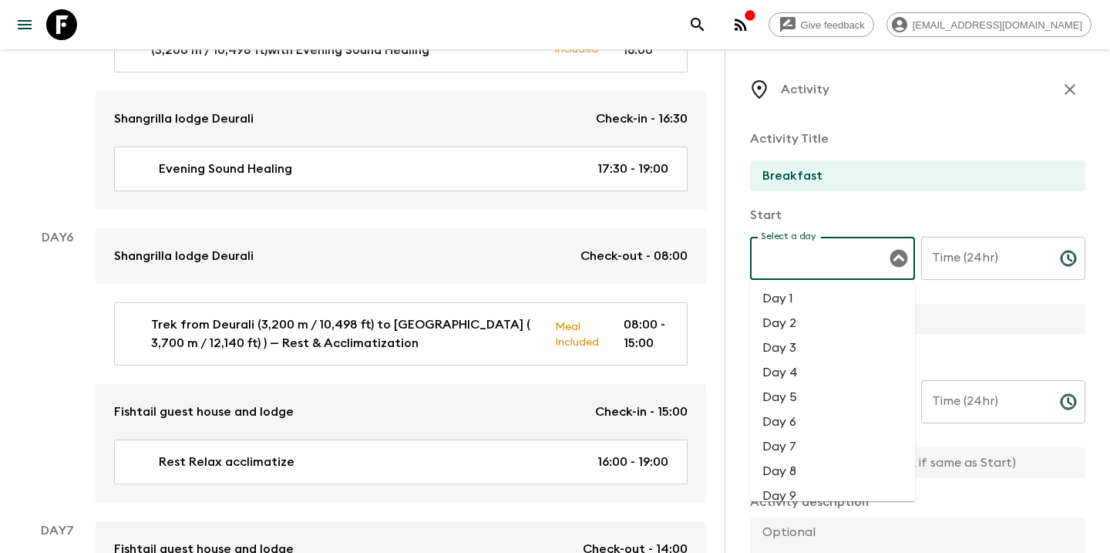
click at [786, 422] on li "Day 6" at bounding box center [832, 421] width 165 height 25
type input "Day 6"
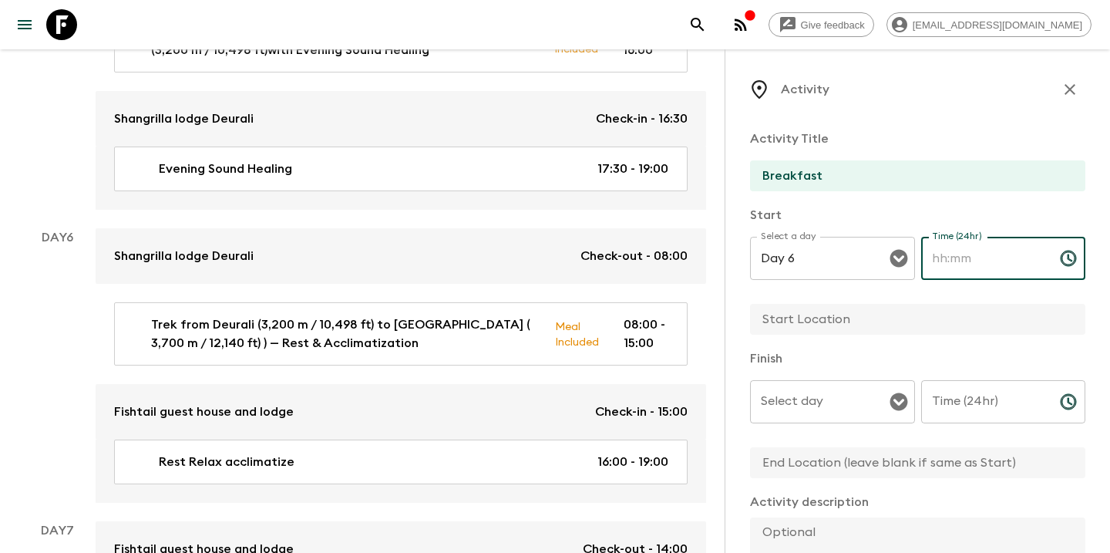
click at [957, 265] on input "Time (24hr)" at bounding box center [984, 258] width 126 height 43
type input "06:00"
click at [849, 319] on input "text" at bounding box center [911, 319] width 323 height 31
type input "D"
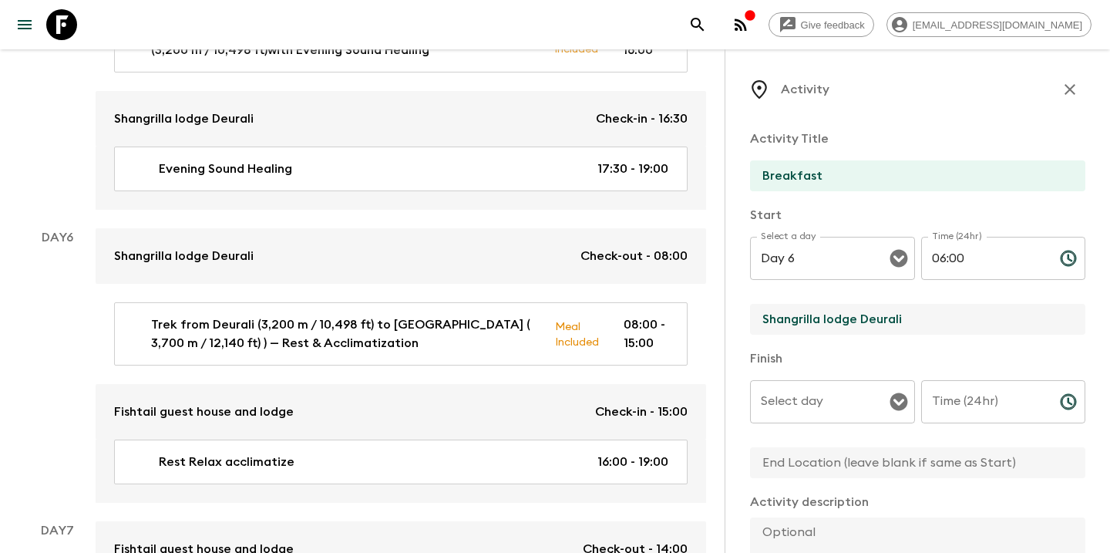
type input "Shangrilla lodge Deurali"
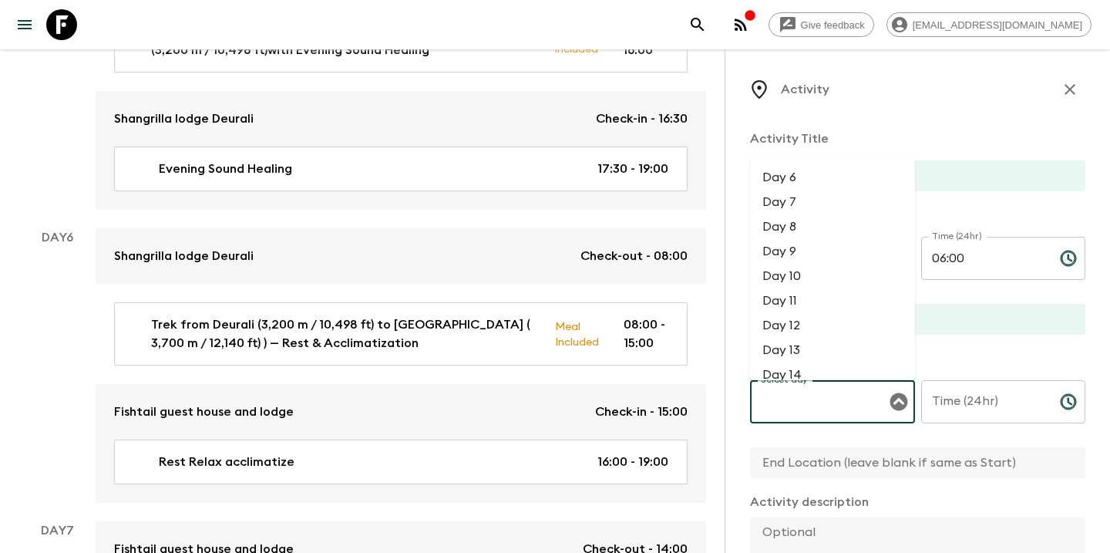
click at [803, 402] on input "Select day" at bounding box center [821, 401] width 128 height 29
click at [807, 184] on li "Day 6" at bounding box center [832, 177] width 165 height 25
type input "Day 6"
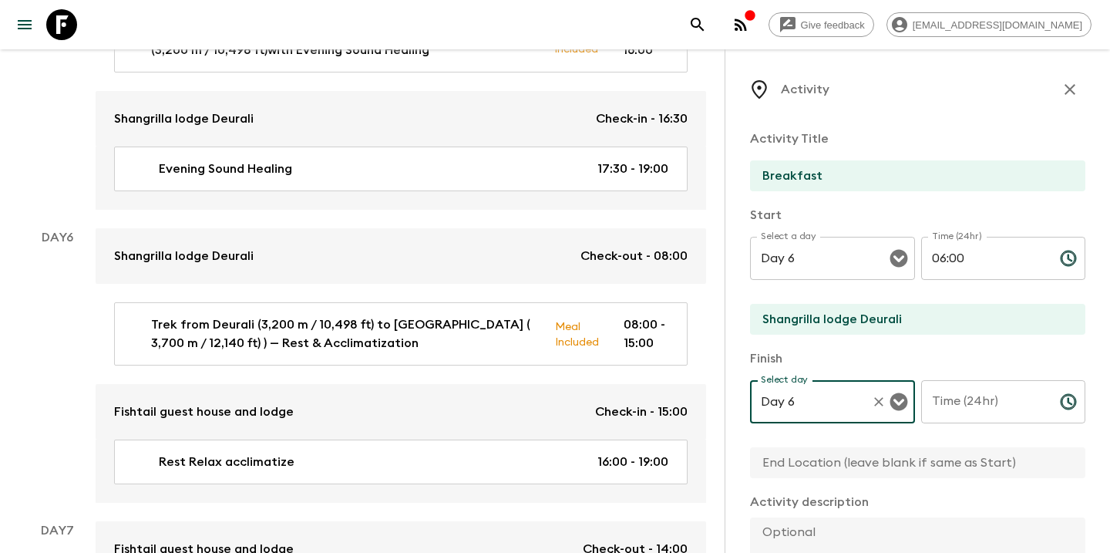
click at [962, 402] on input "Time (24hr)" at bounding box center [984, 401] width 126 height 43
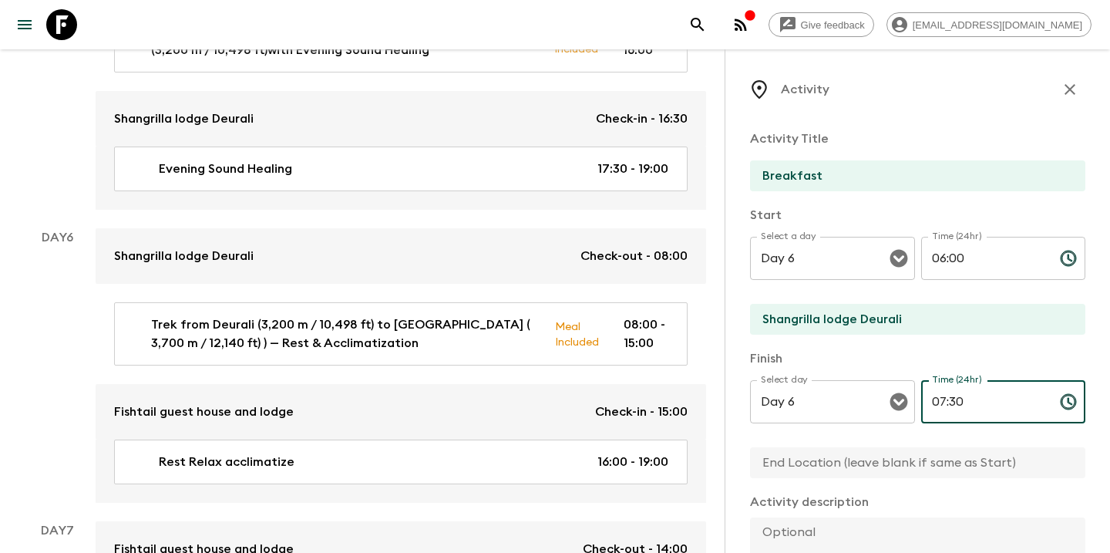
scroll to position [72, 0]
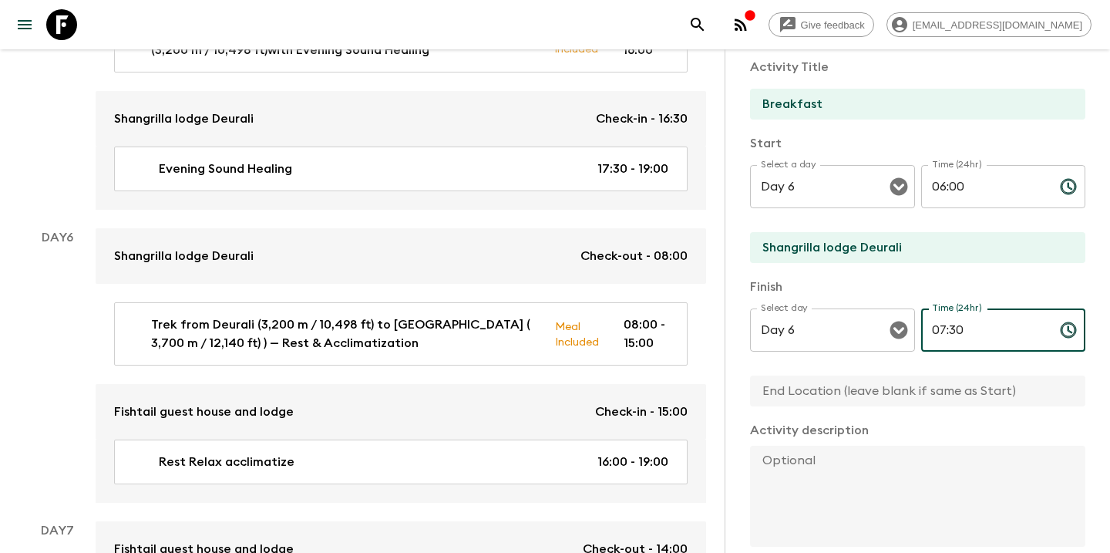
type input "07:30"
click at [793, 398] on input "text" at bounding box center [911, 390] width 323 height 31
click at [781, 470] on textarea at bounding box center [911, 496] width 323 height 101
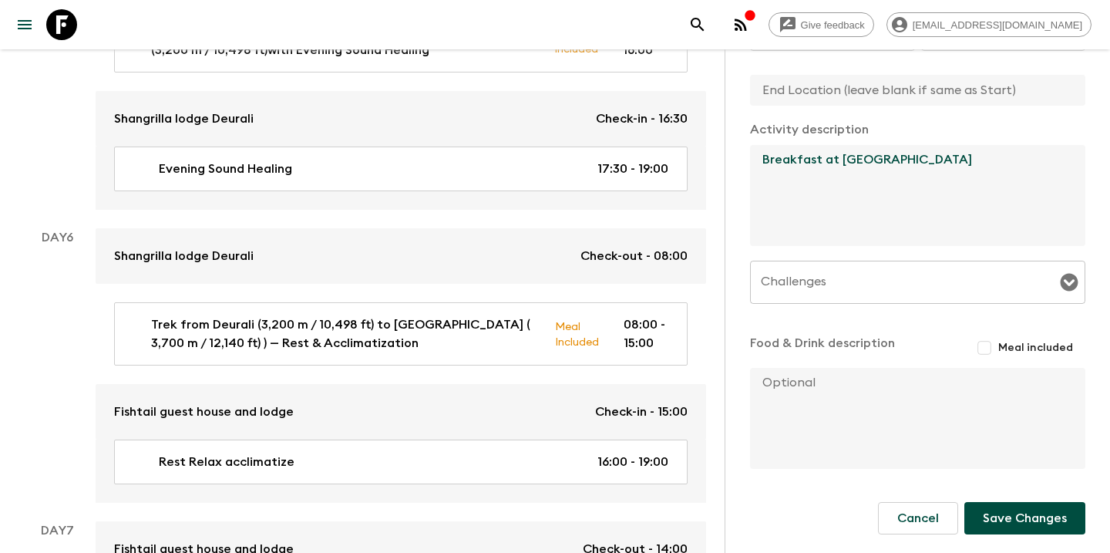
type textarea "Breakfast at [GEOGRAPHIC_DATA]"
click at [887, 396] on textarea at bounding box center [911, 418] width 323 height 101
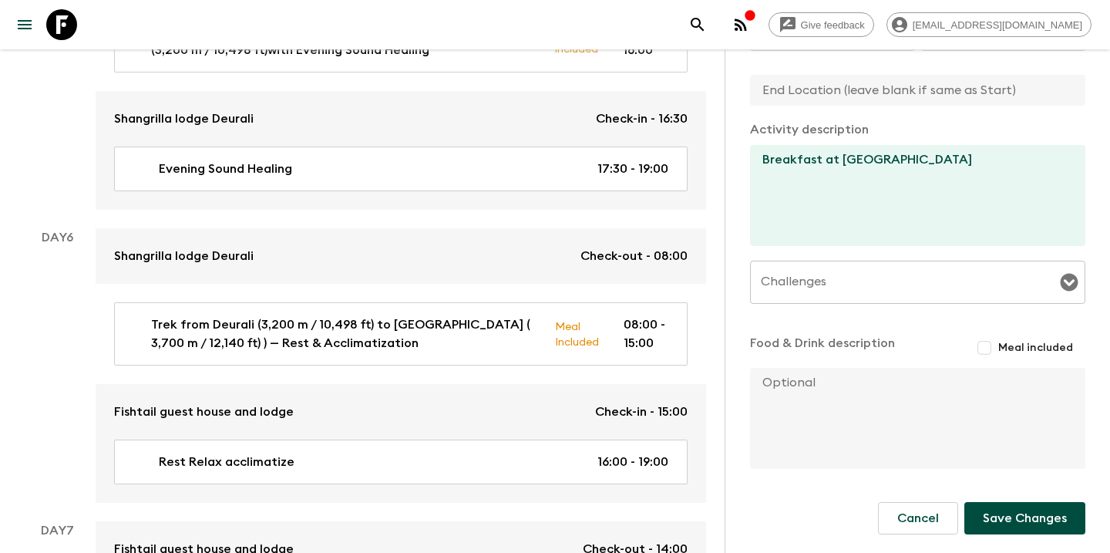
click at [985, 346] on input "Meal included" at bounding box center [985, 348] width 28 height 28
checkbox input "true"
click at [1012, 525] on button "Save Changes" at bounding box center [1025, 521] width 121 height 32
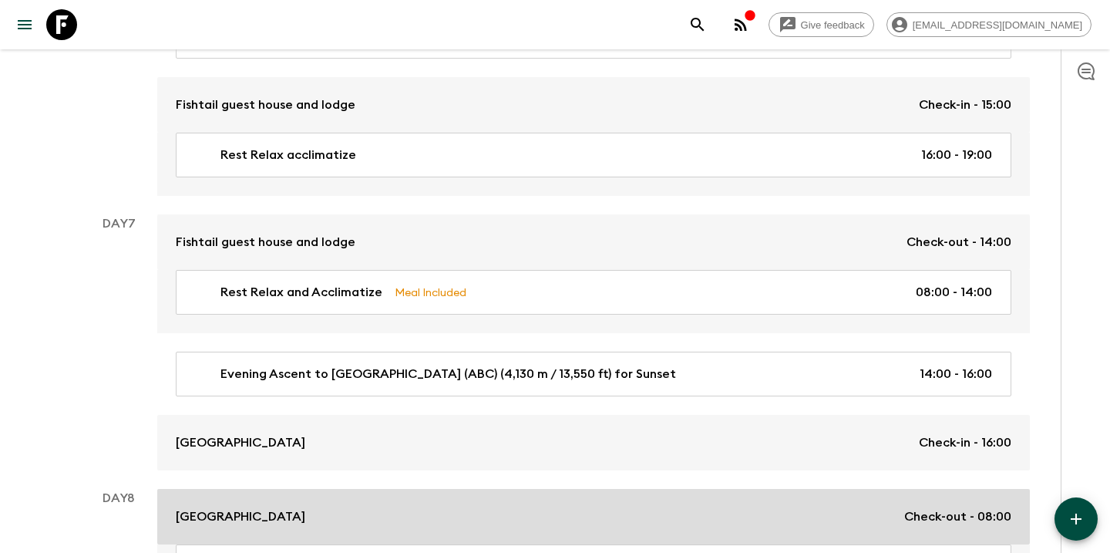
scroll to position [2475, 0]
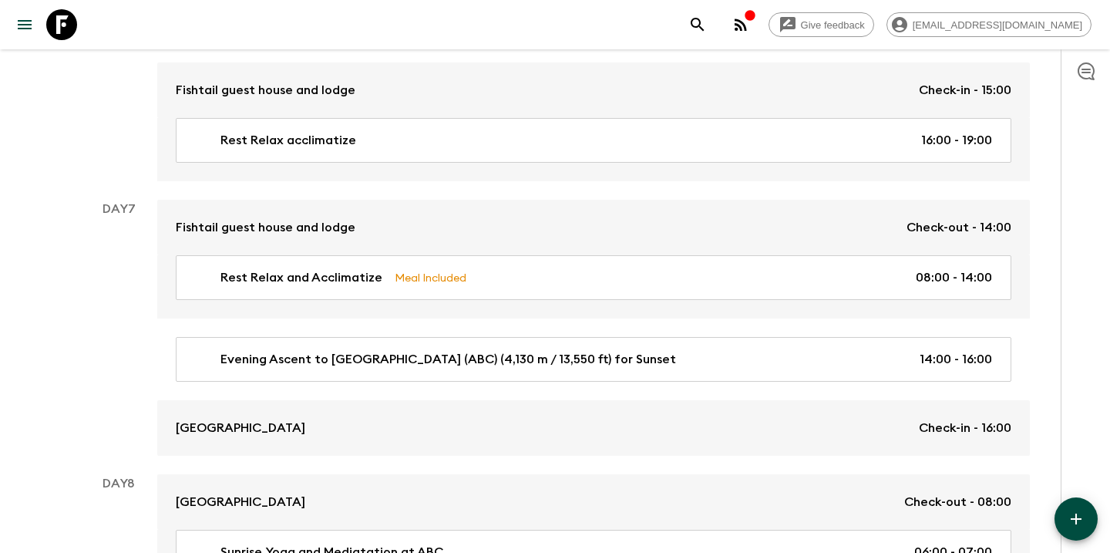
click at [1076, 515] on icon "button" at bounding box center [1076, 518] width 11 height 11
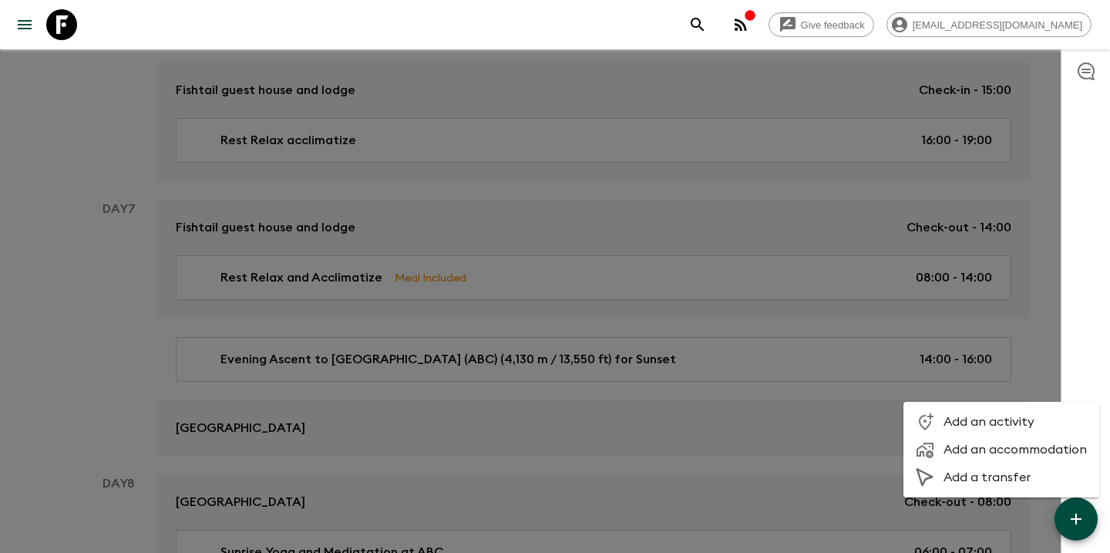
click at [1022, 416] on span "Add an activity" at bounding box center [1015, 421] width 143 height 15
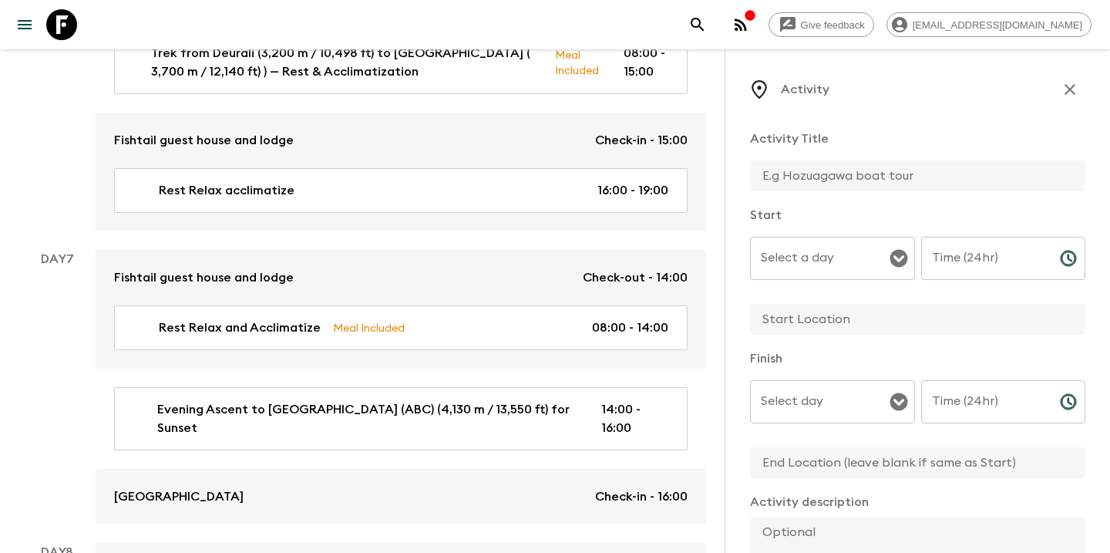
click at [833, 262] on input "Select a day" at bounding box center [821, 258] width 128 height 29
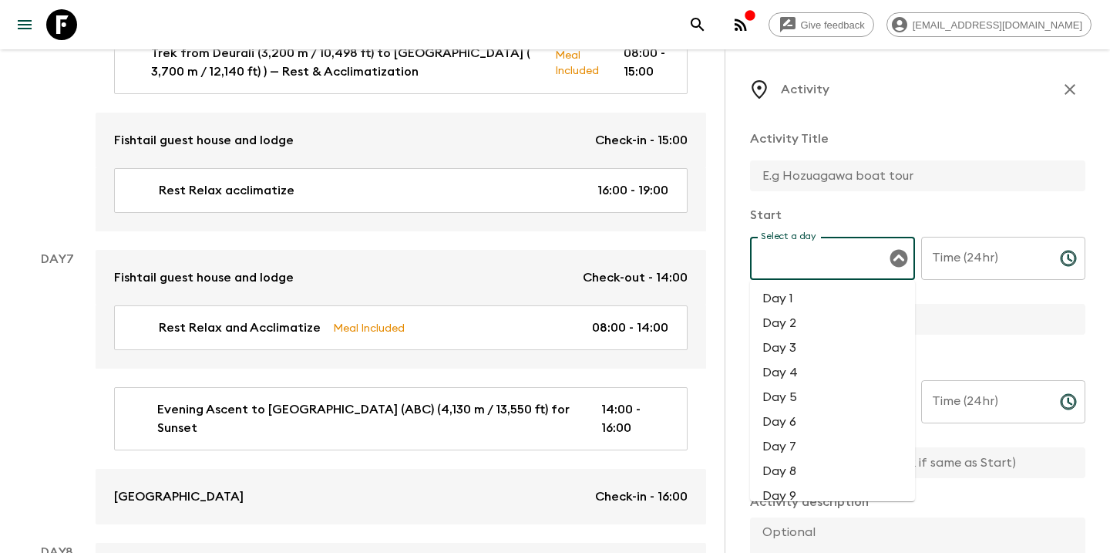
click at [790, 448] on li "Day 7" at bounding box center [832, 446] width 165 height 25
type input "Day 7"
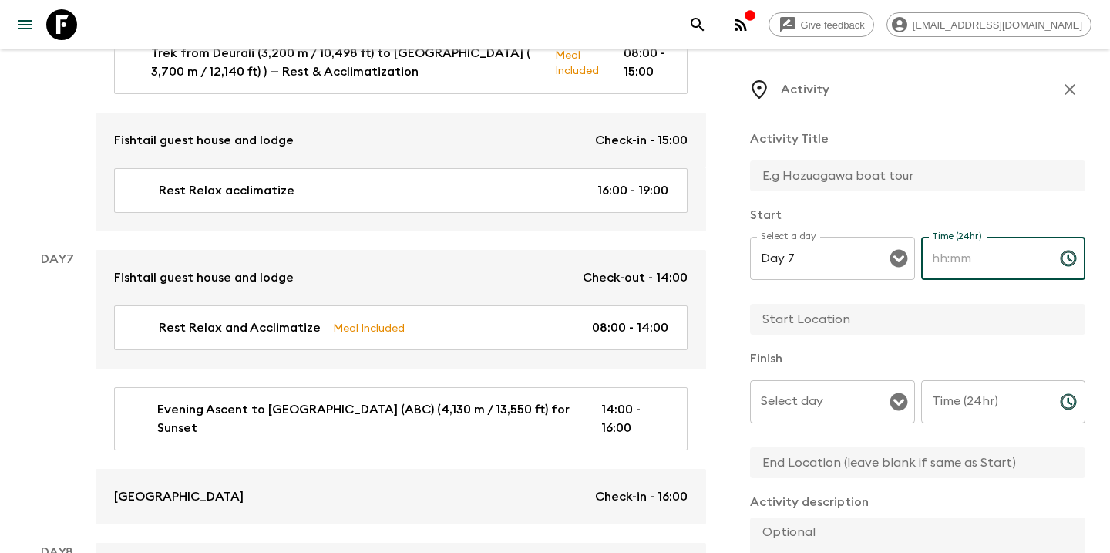
click at [968, 268] on input "Time (24hr)" at bounding box center [984, 258] width 126 height 43
type input "06:00"
click at [881, 323] on input "text" at bounding box center [911, 319] width 323 height 31
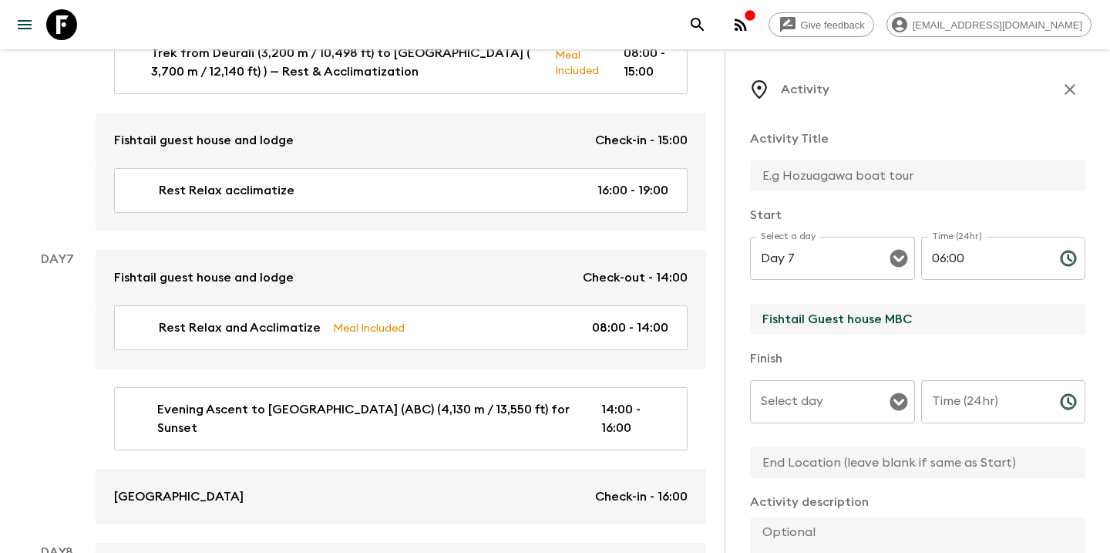
type input "Fishtail Guest house MBC"
click at [840, 415] on input "Select day" at bounding box center [821, 401] width 128 height 29
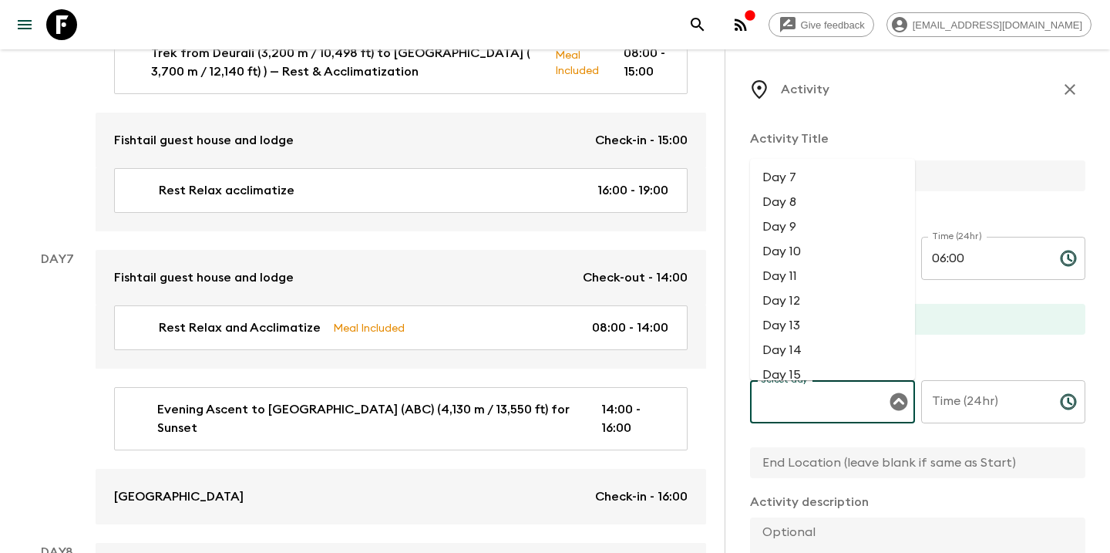
click at [803, 170] on li "Day 7" at bounding box center [832, 177] width 165 height 25
type input "Day 7"
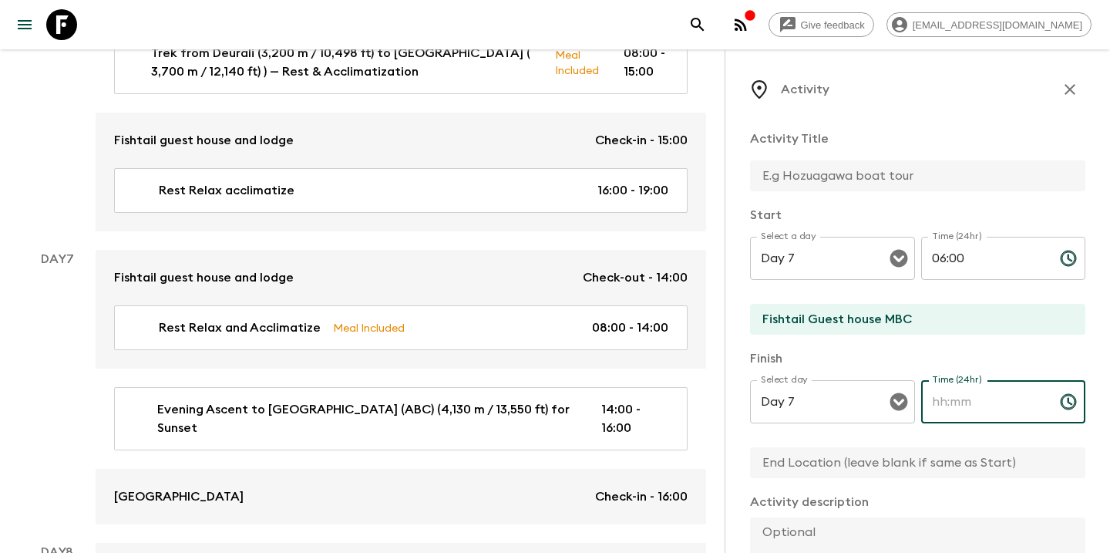
click at [968, 409] on input "Time (24hr)" at bounding box center [984, 401] width 126 height 43
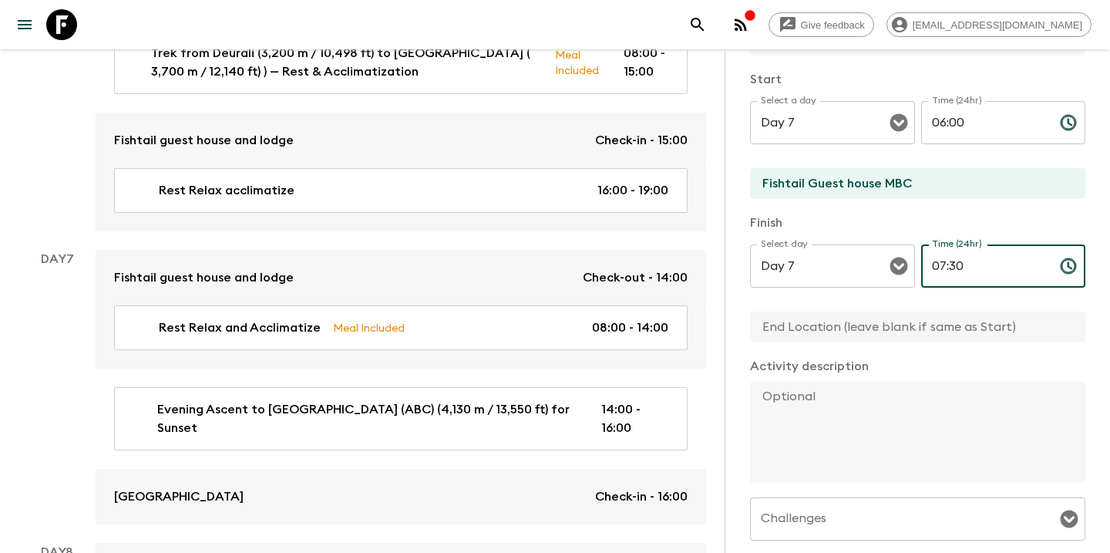
scroll to position [151, 0]
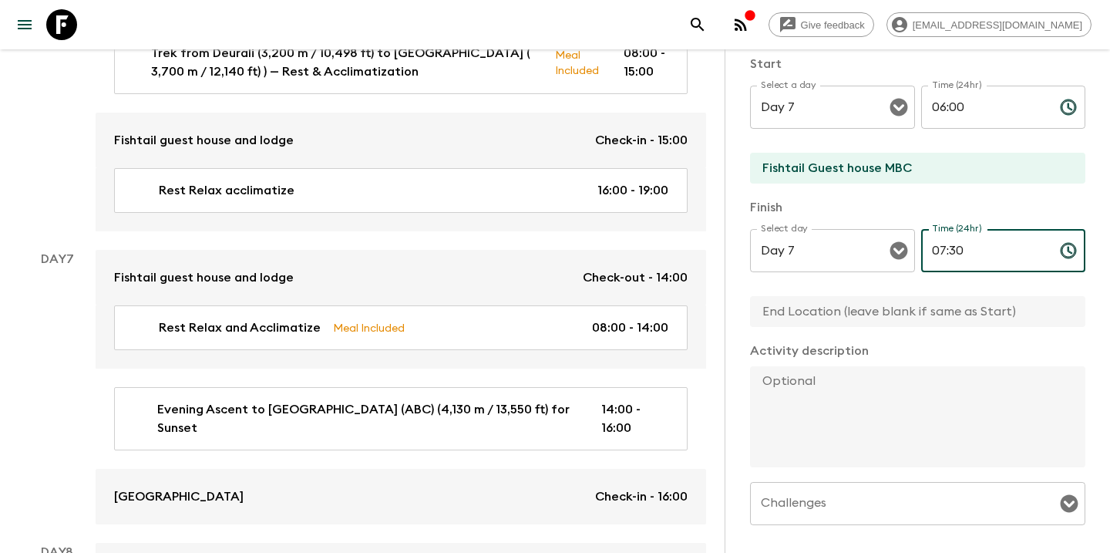
type input "07:30"
click at [901, 419] on textarea at bounding box center [911, 416] width 323 height 101
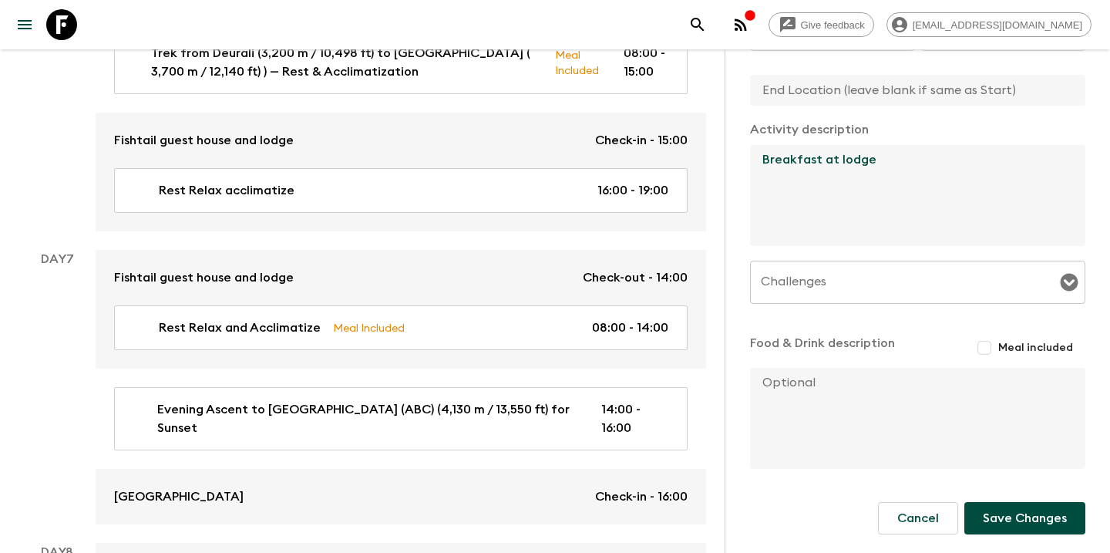
scroll to position [372, 0]
type textarea "Breakfast at lodge"
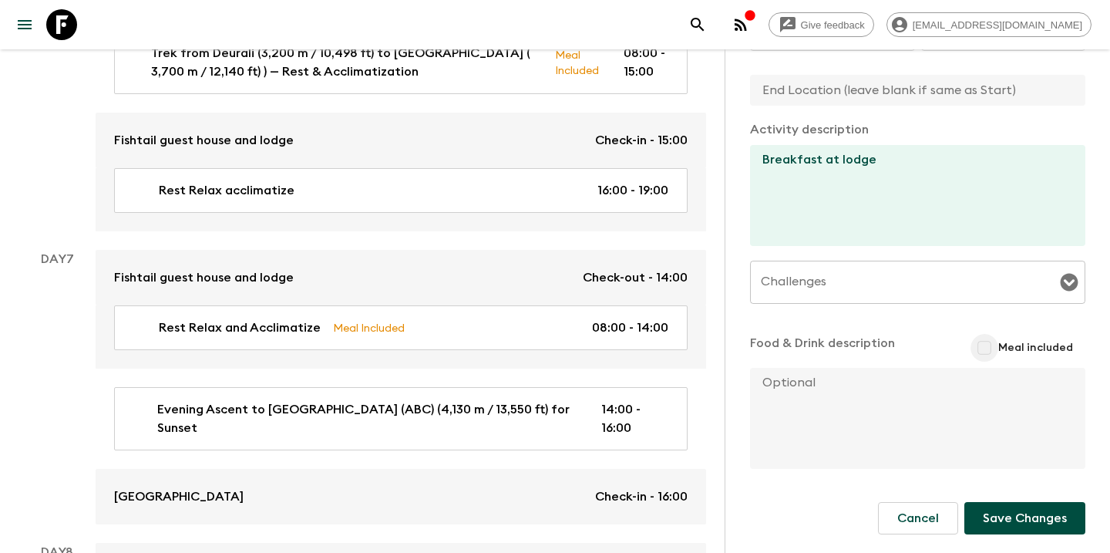
click at [990, 348] on input "Meal included" at bounding box center [985, 348] width 28 height 28
checkbox input "true"
click at [1004, 526] on button "Save Changes" at bounding box center [1025, 521] width 121 height 32
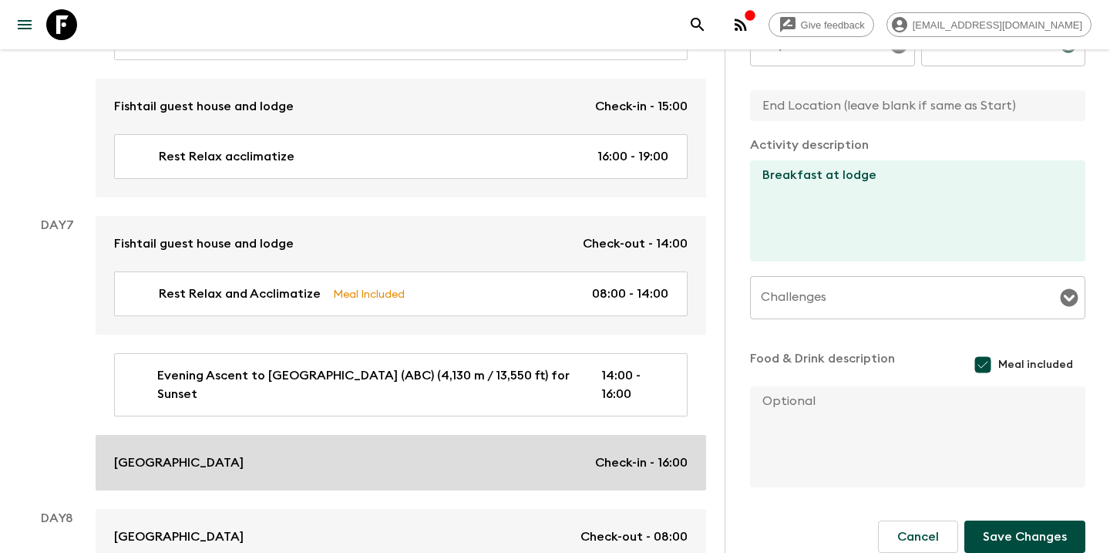
scroll to position [2510, 0]
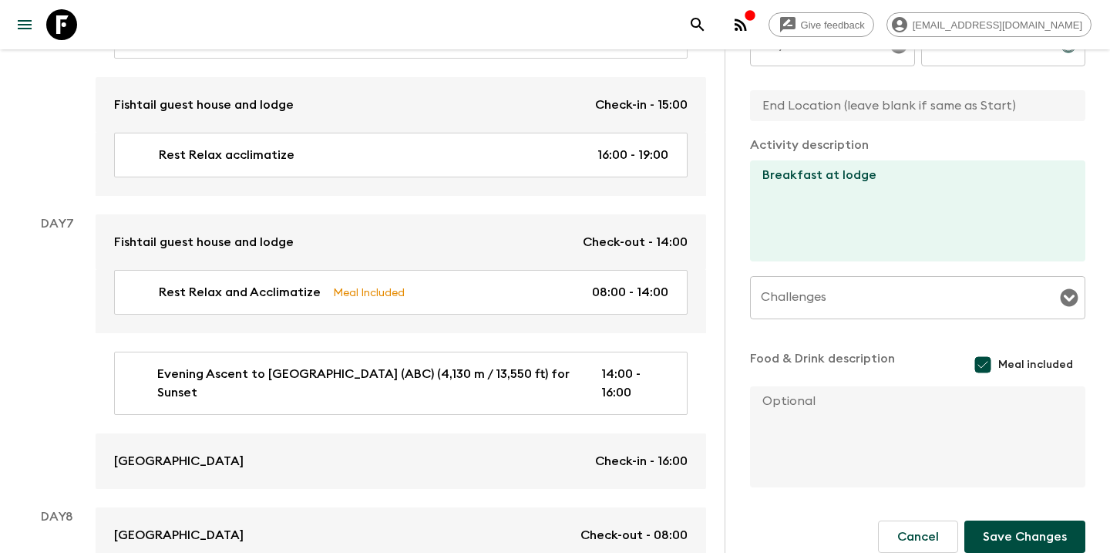
click at [1015, 544] on button "Save Changes" at bounding box center [1025, 536] width 121 height 32
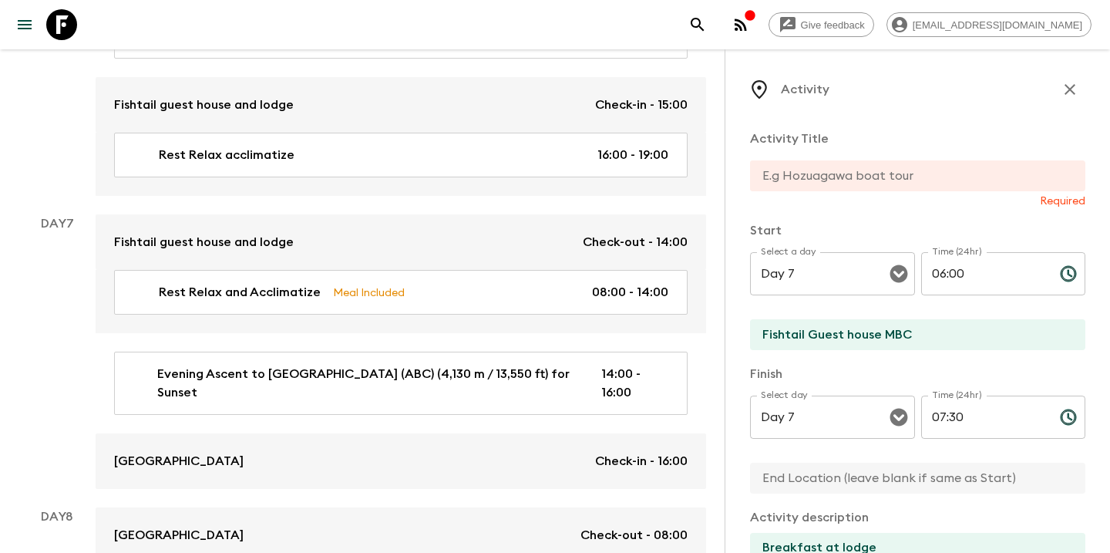
scroll to position [0, 0]
click at [905, 175] on input "text" at bounding box center [911, 175] width 323 height 31
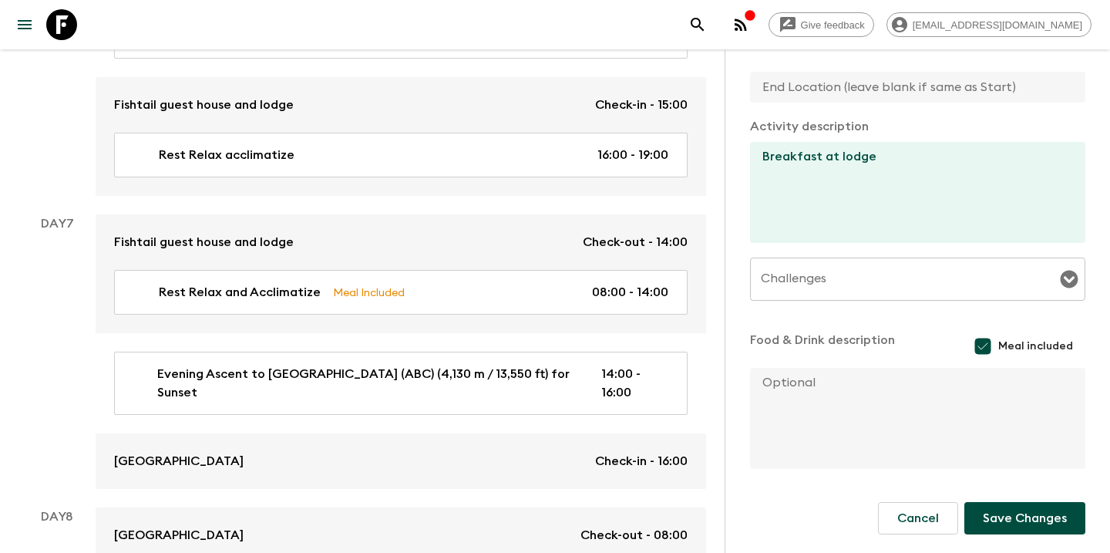
scroll to position [375, 0]
type input "Breakfast"
click at [1029, 510] on button "Save Changes" at bounding box center [1025, 518] width 121 height 32
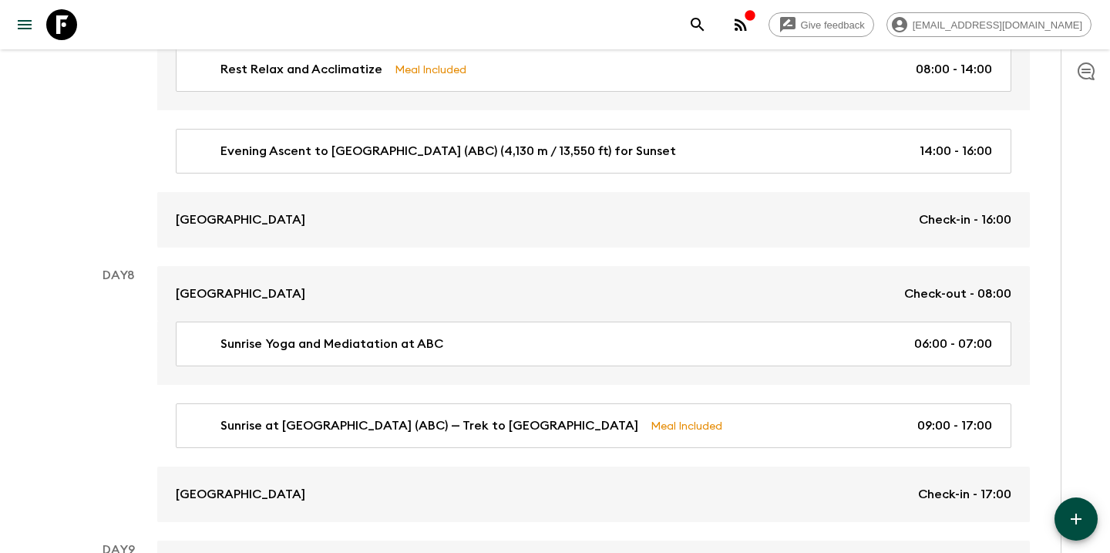
scroll to position [2745, 0]
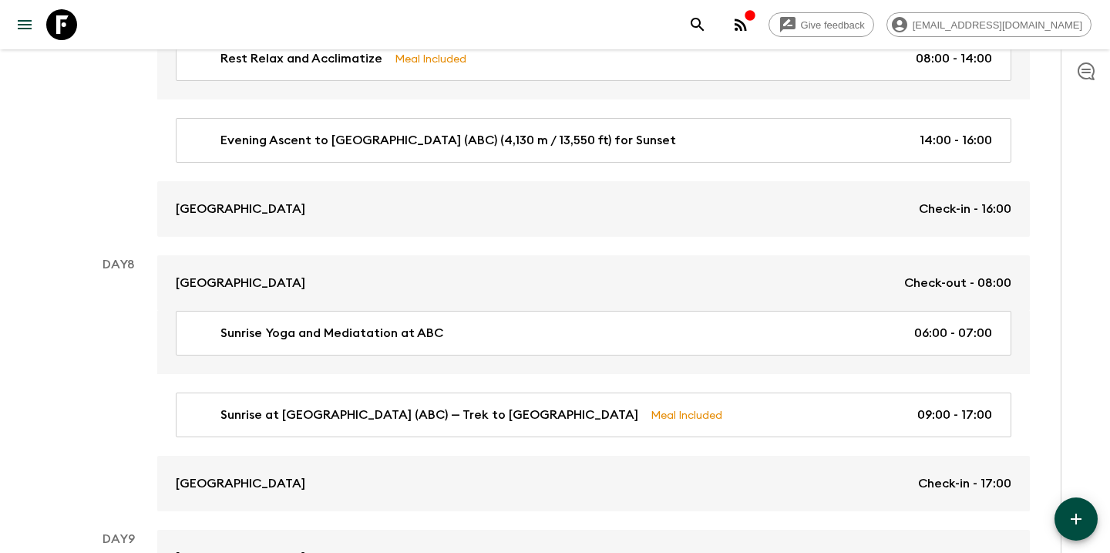
click at [1077, 514] on icon "button" at bounding box center [1076, 518] width 11 height 11
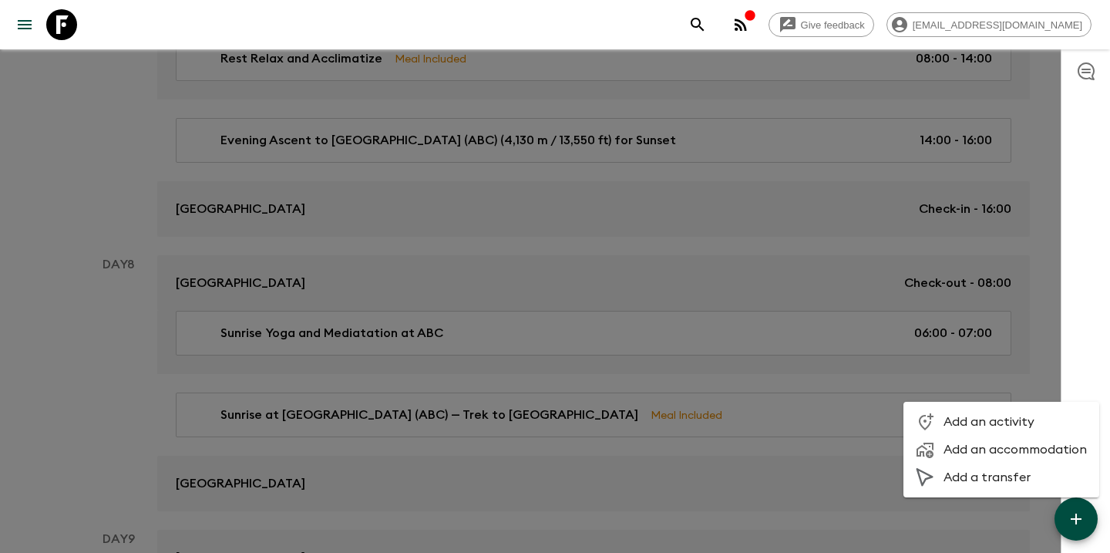
click at [992, 417] on span "Add an activity" at bounding box center [1015, 421] width 143 height 15
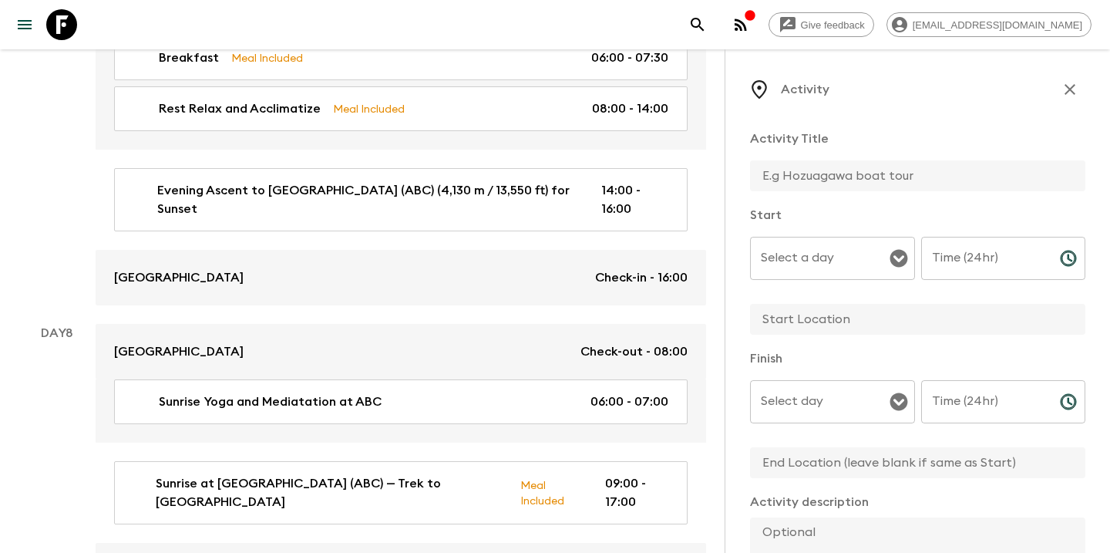
click at [861, 185] on input "text" at bounding box center [911, 175] width 323 height 31
type input "Breakfast"
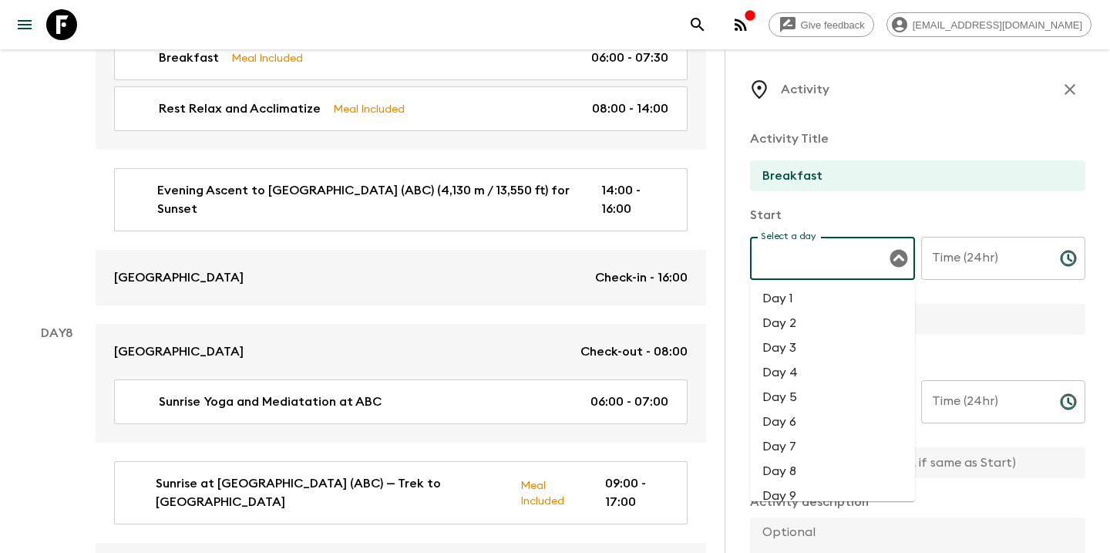
click at [835, 247] on input "Select a day" at bounding box center [821, 258] width 128 height 29
click at [787, 474] on li "Day 8" at bounding box center [832, 471] width 165 height 25
type input "Day 8"
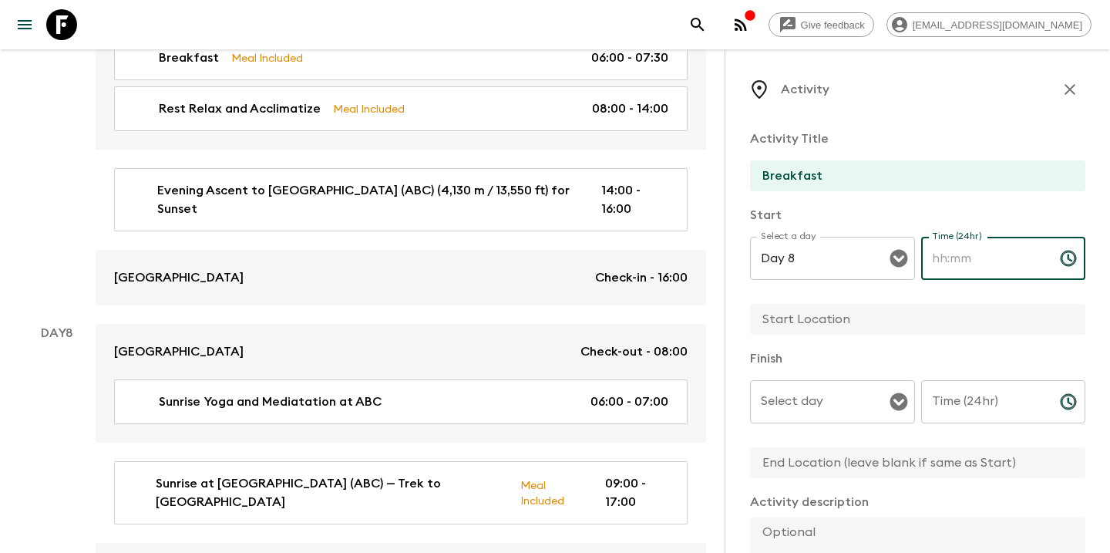
click at [978, 250] on input "Time (24hr)" at bounding box center [984, 258] width 126 height 43
type input "06:00"
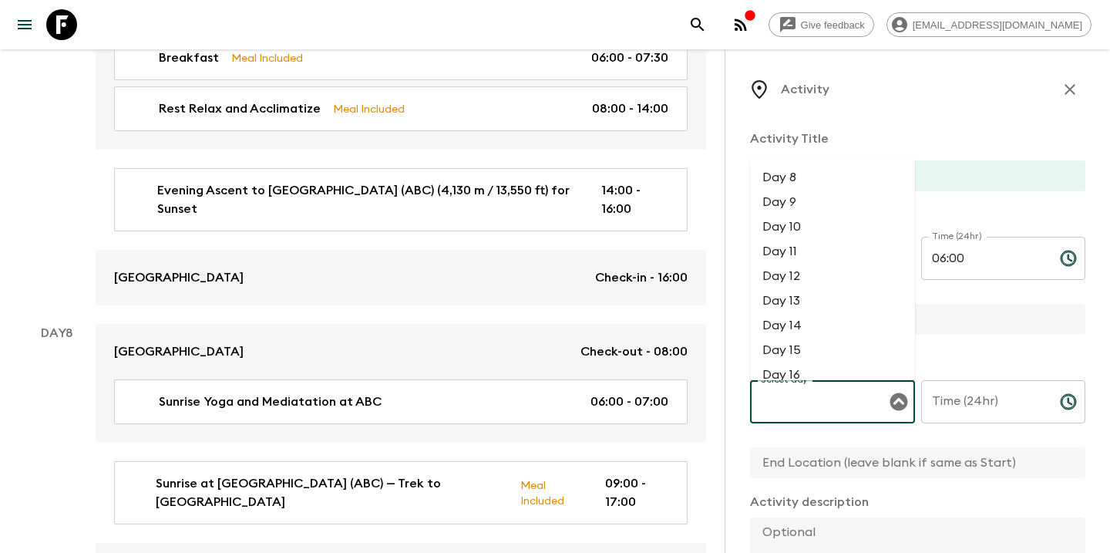
click at [847, 408] on input "Select day" at bounding box center [821, 401] width 128 height 29
click at [796, 180] on li "Day 8" at bounding box center [832, 177] width 165 height 25
type input "Day 8"
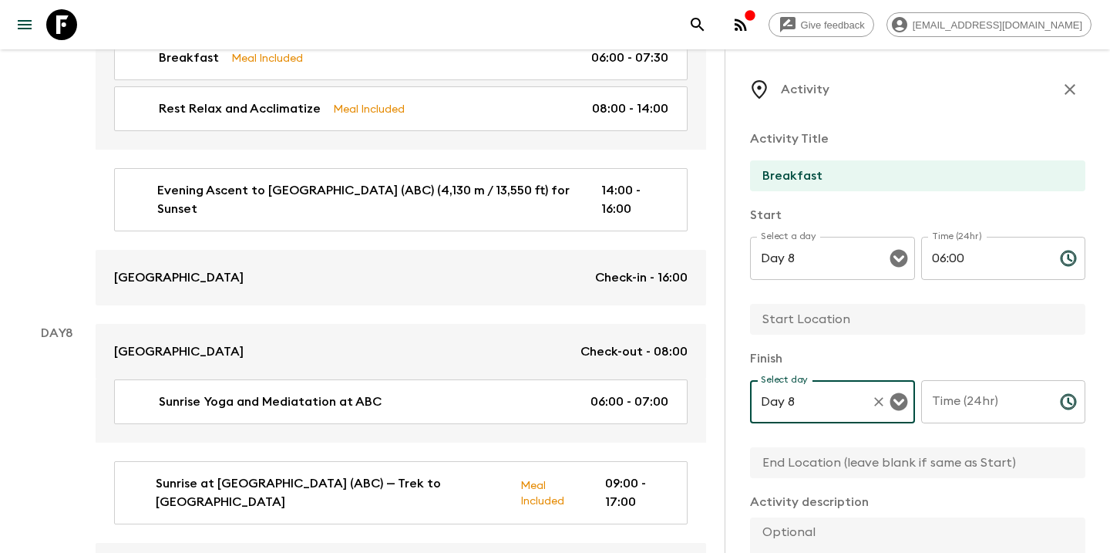
click at [951, 406] on input "Time (24hr)" at bounding box center [984, 401] width 126 height 43
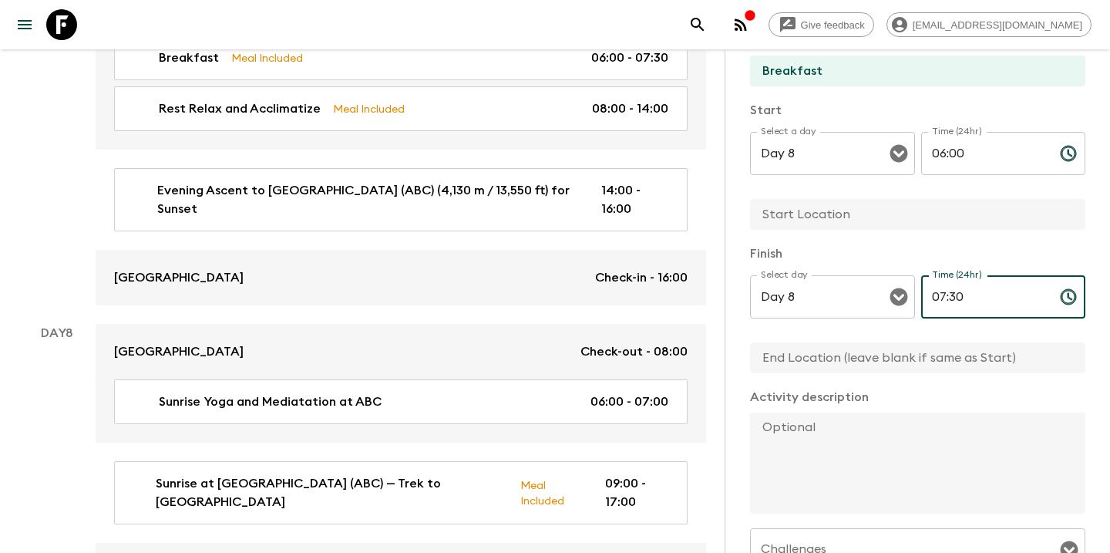
scroll to position [131, 0]
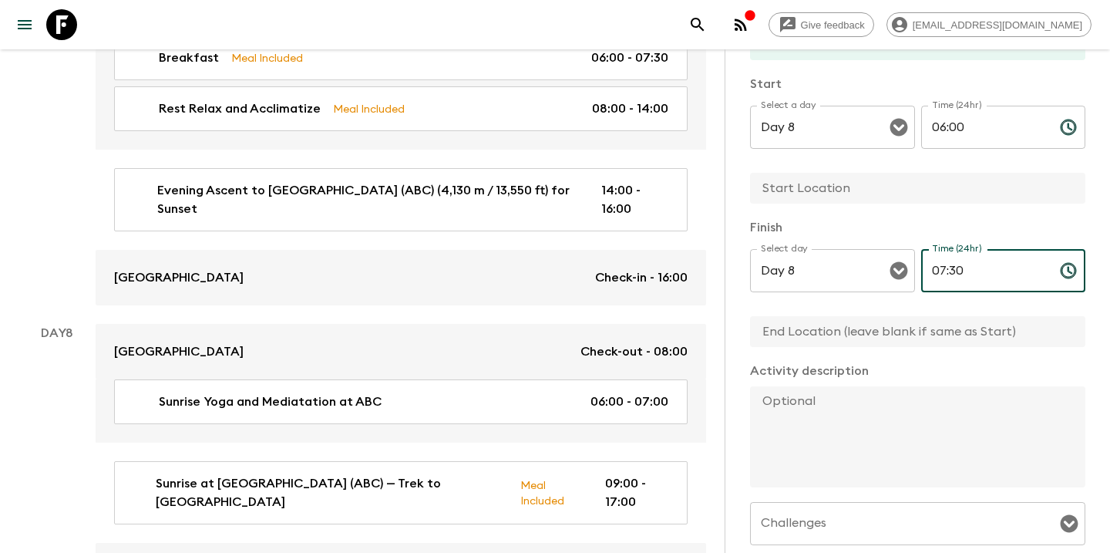
type input "07:30"
click at [813, 451] on textarea at bounding box center [911, 436] width 323 height 101
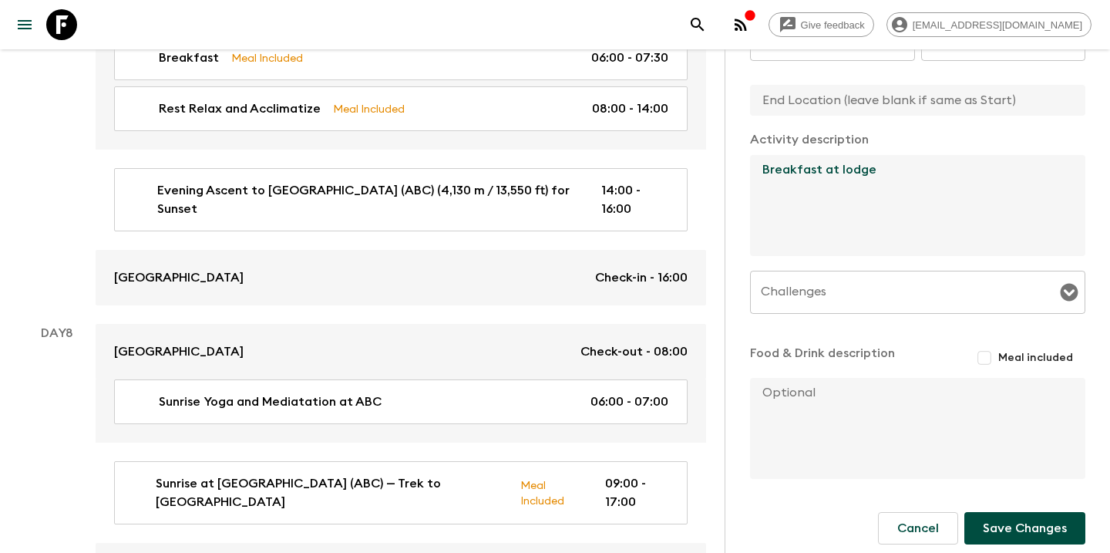
scroll to position [371, 0]
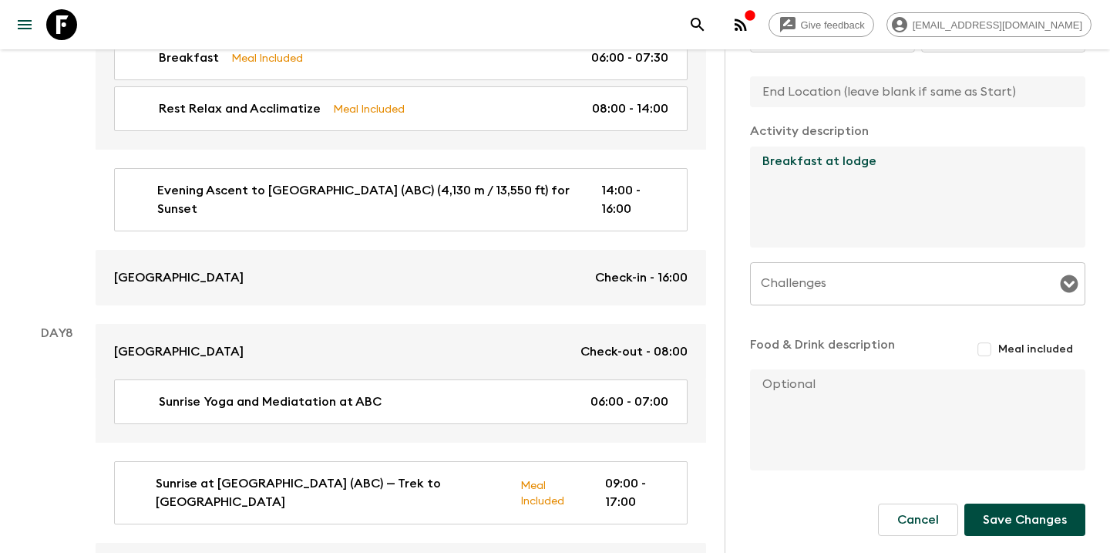
type textarea "Breakfast at lodge"
click at [992, 347] on input "Meal included" at bounding box center [985, 349] width 28 height 28
checkbox input "true"
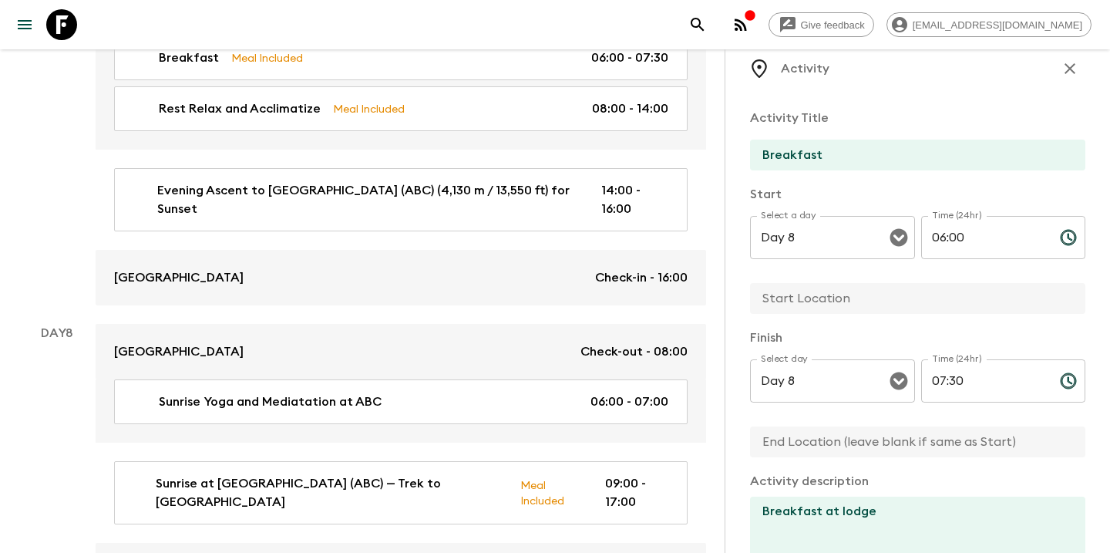
scroll to position [12, 0]
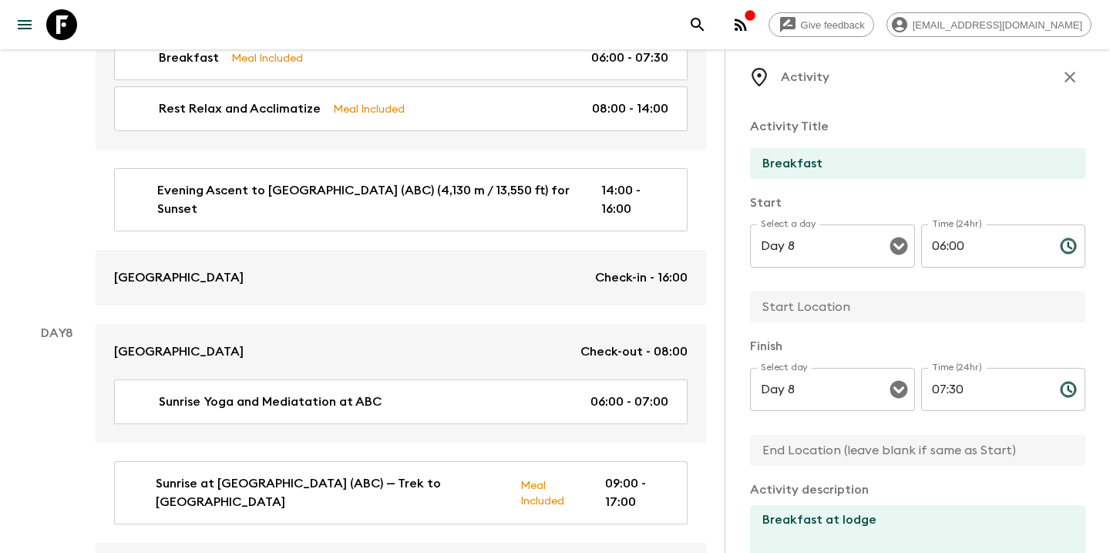
click at [810, 308] on input "text" at bounding box center [911, 306] width 323 height 31
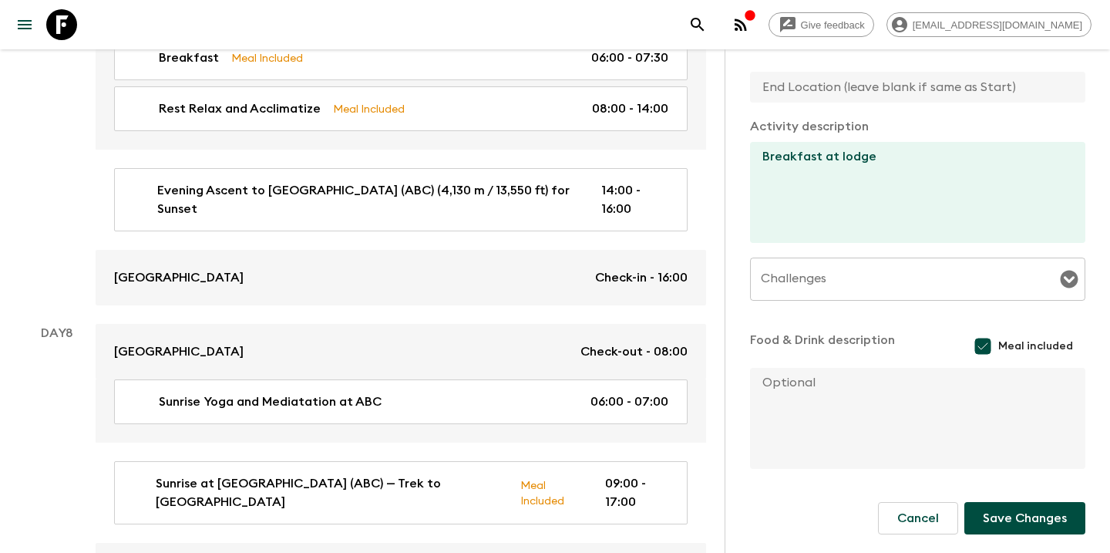
scroll to position [375, 0]
type input "[GEOGRAPHIC_DATA]"
click at [1030, 516] on button "Save Changes" at bounding box center [1025, 518] width 121 height 32
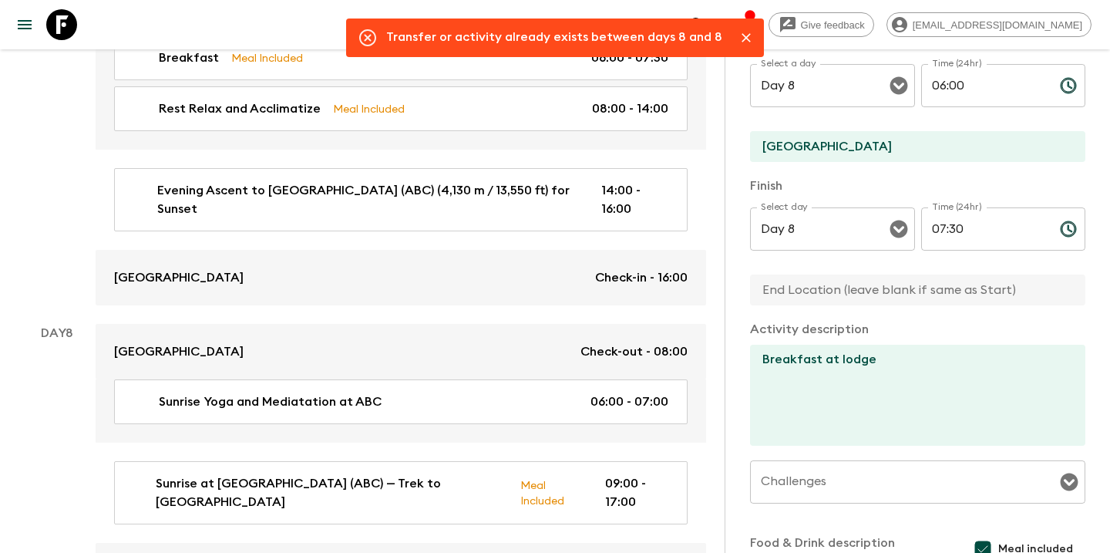
scroll to position [174, 0]
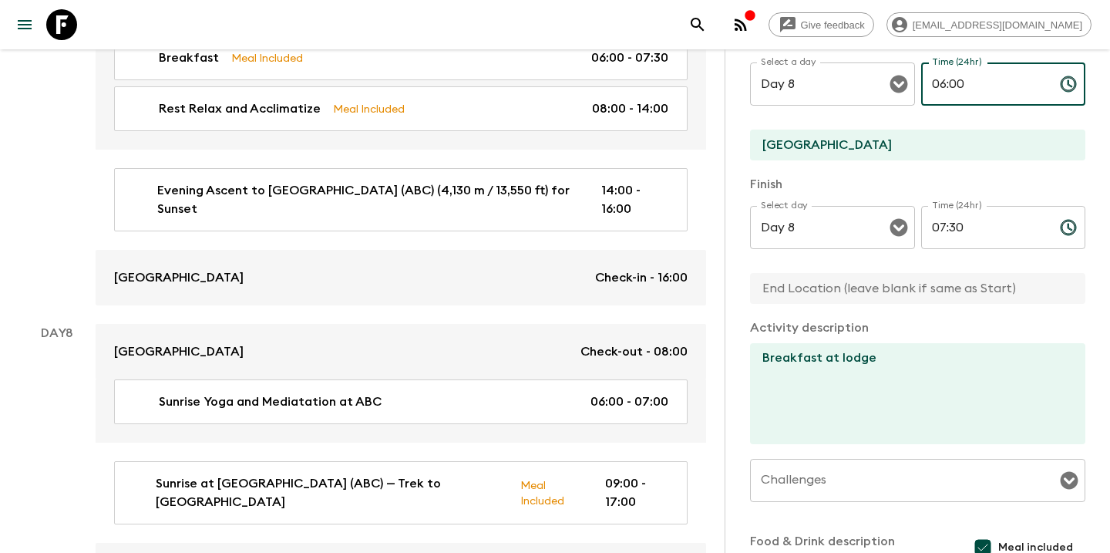
drag, startPoint x: 974, startPoint y: 82, endPoint x: 927, endPoint y: 82, distance: 47.0
click at [927, 82] on input "06:00" at bounding box center [984, 83] width 126 height 43
type input "07:00"
click at [992, 229] on input "07:30" at bounding box center [984, 227] width 126 height 43
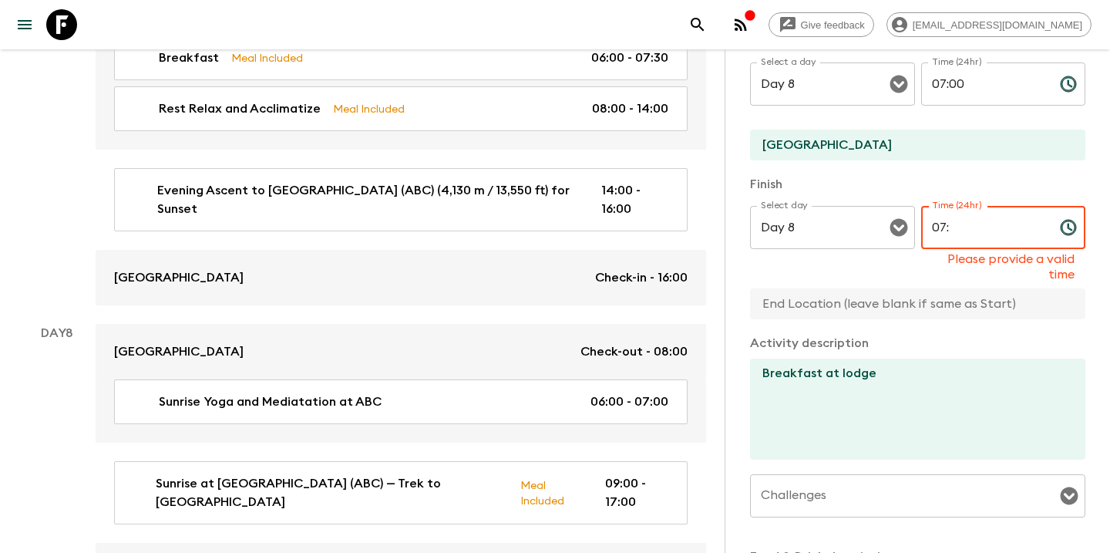
type input "0"
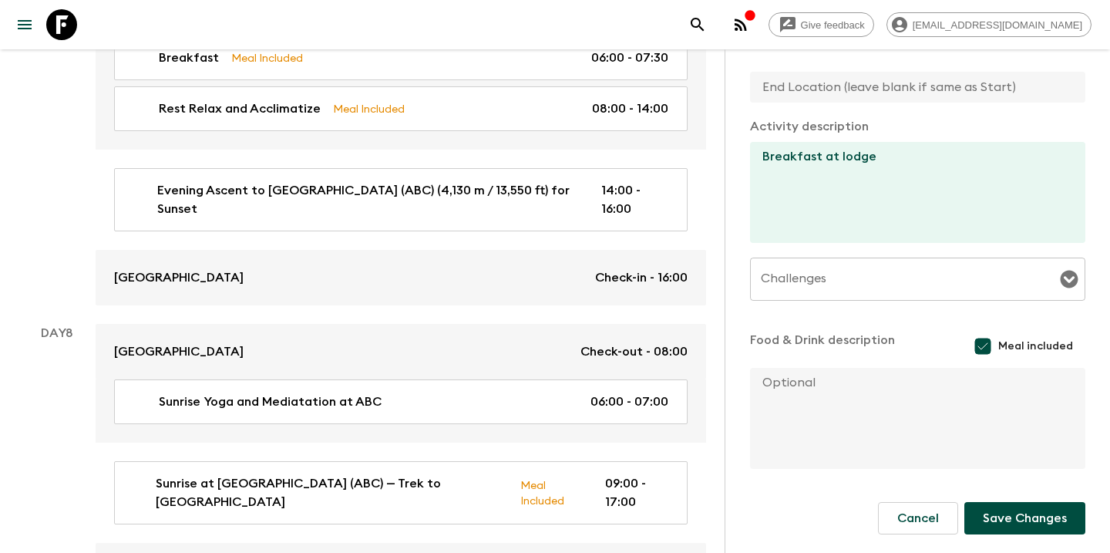
scroll to position [375, 0]
type input "08:30"
click at [1032, 519] on button "Save Changes" at bounding box center [1025, 518] width 121 height 32
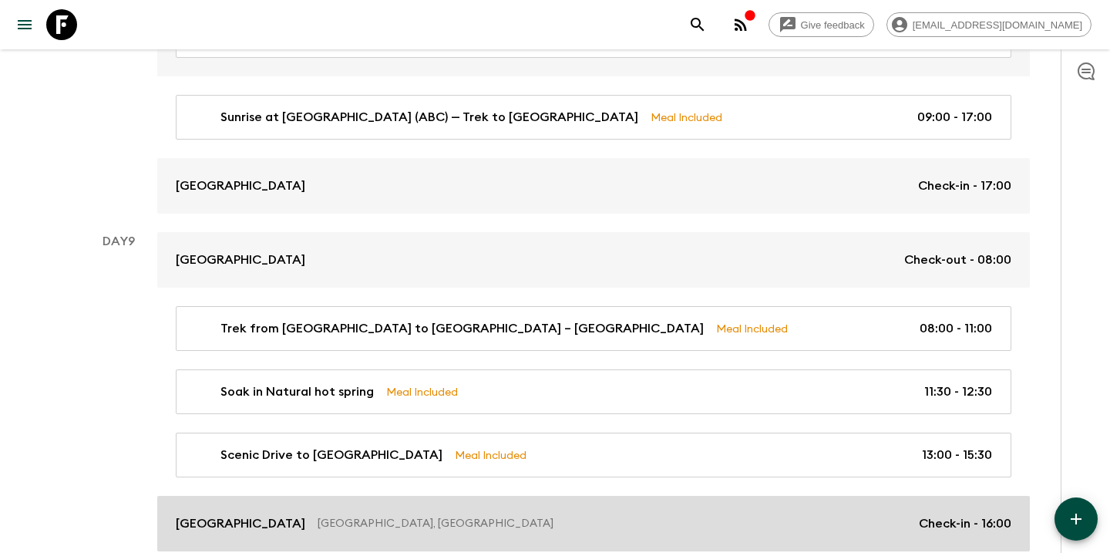
scroll to position [3093, 0]
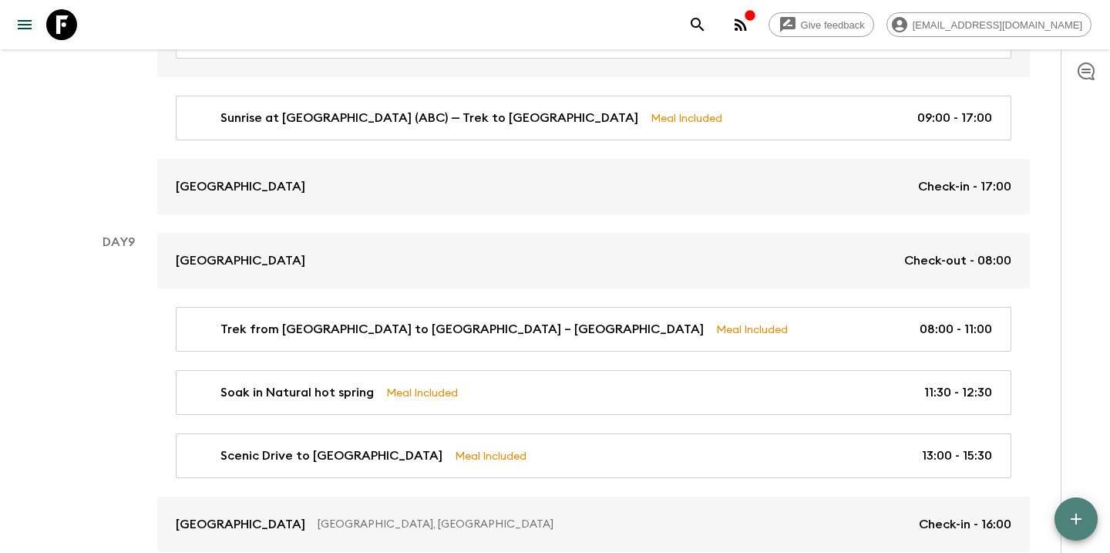
click at [1079, 522] on icon "button" at bounding box center [1076, 519] width 19 height 19
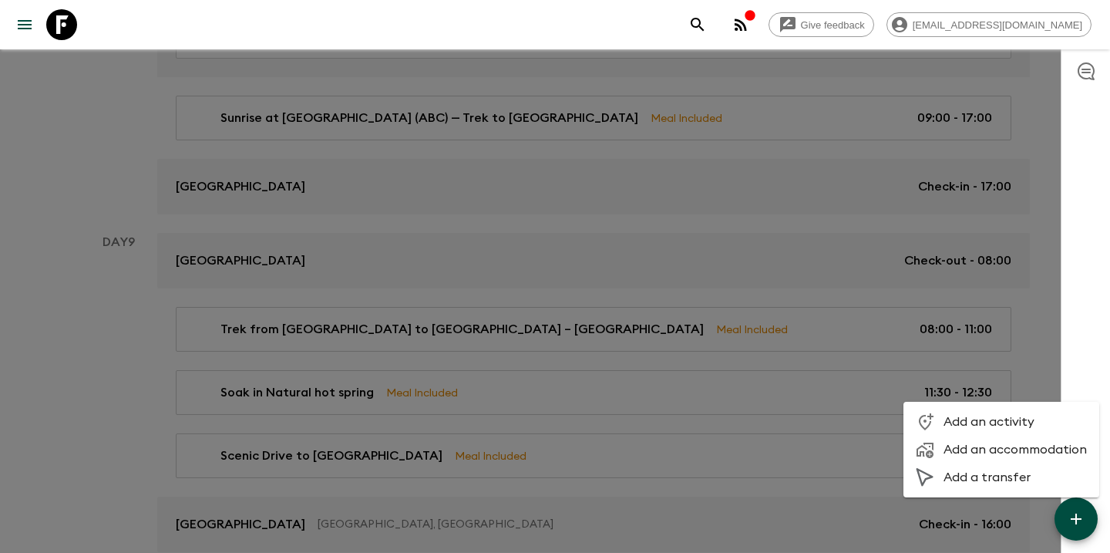
click at [1006, 412] on li "Add an activity" at bounding box center [1002, 422] width 196 height 28
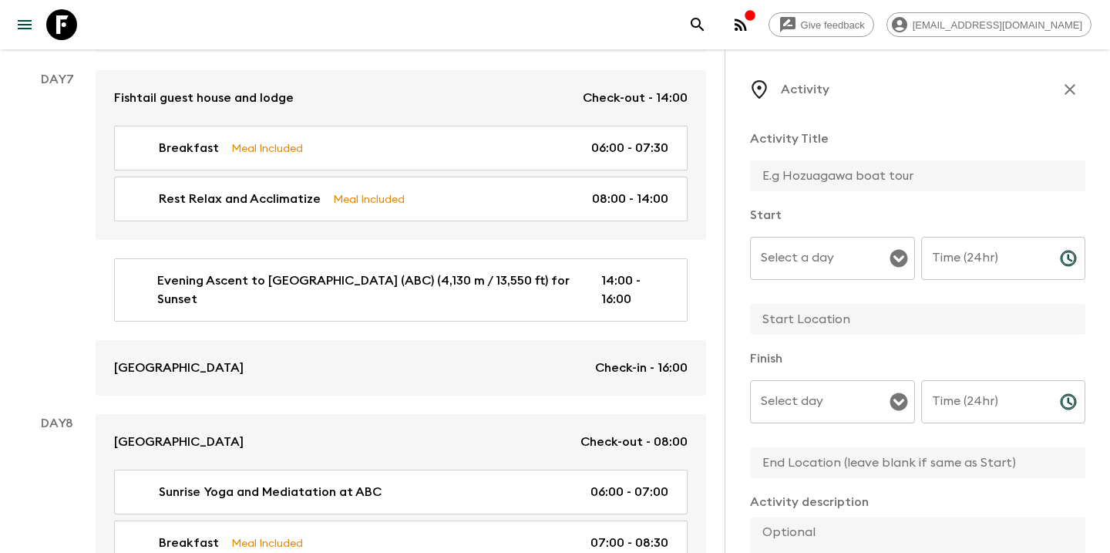
scroll to position [2652, 0]
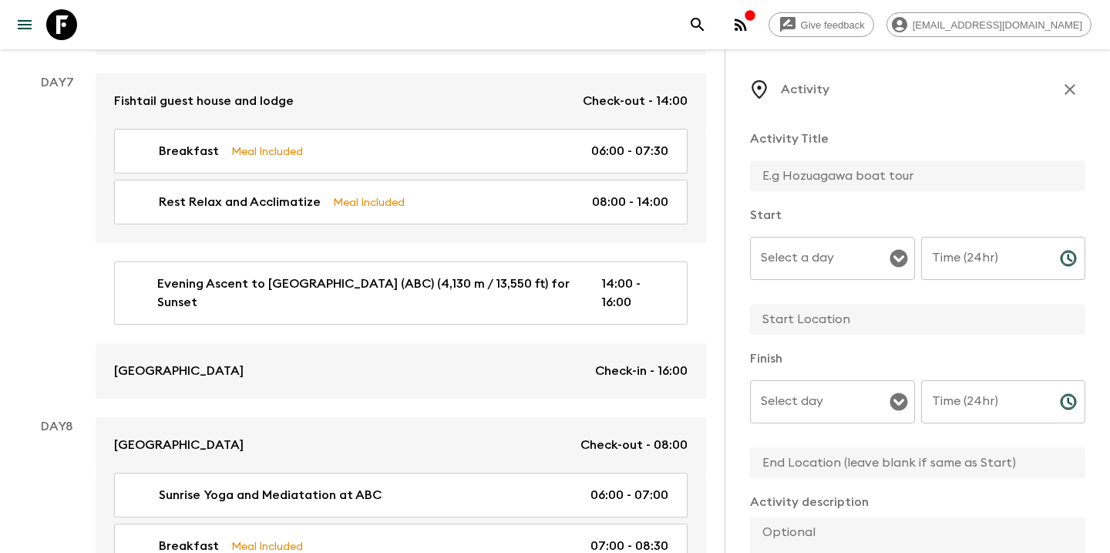
click at [817, 179] on input "text" at bounding box center [911, 175] width 323 height 31
click at [807, 282] on p "​" at bounding box center [832, 289] width 143 height 15
type input "Breakfast"
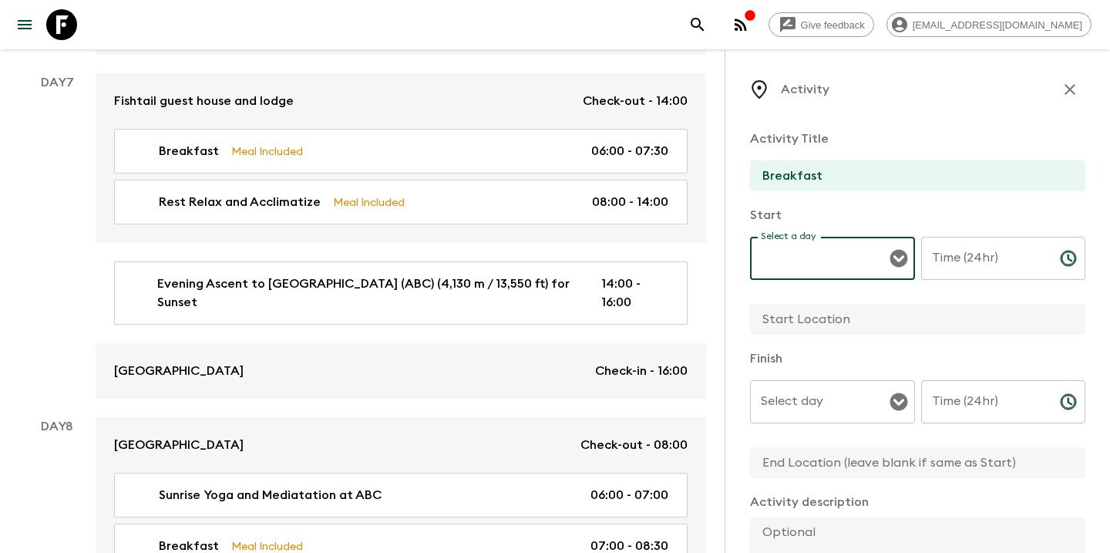
click at [823, 254] on input "Select a day" at bounding box center [821, 258] width 128 height 29
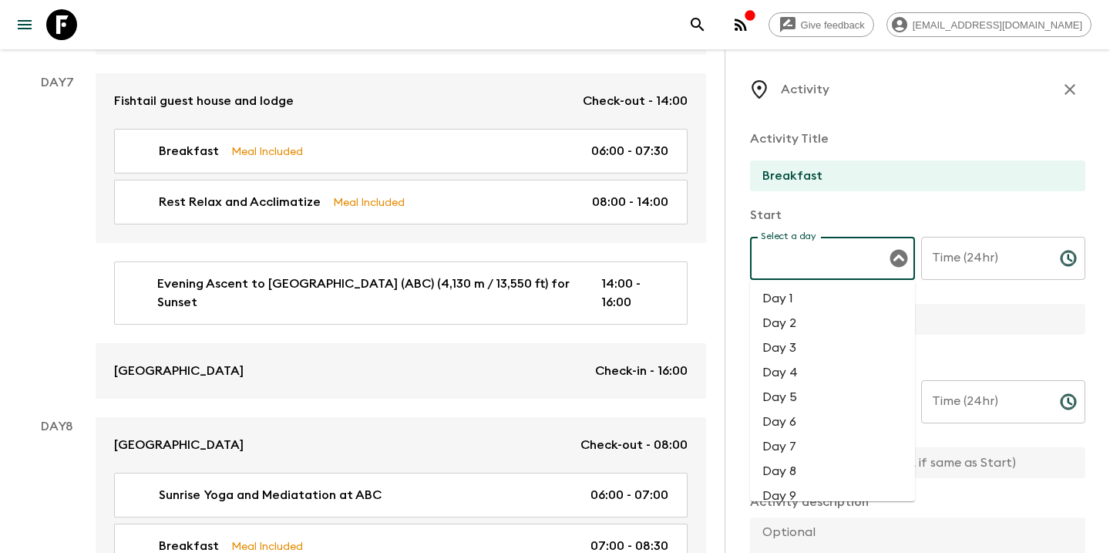
click at [786, 491] on li "Day 9" at bounding box center [832, 495] width 165 height 25
type input "Day 9"
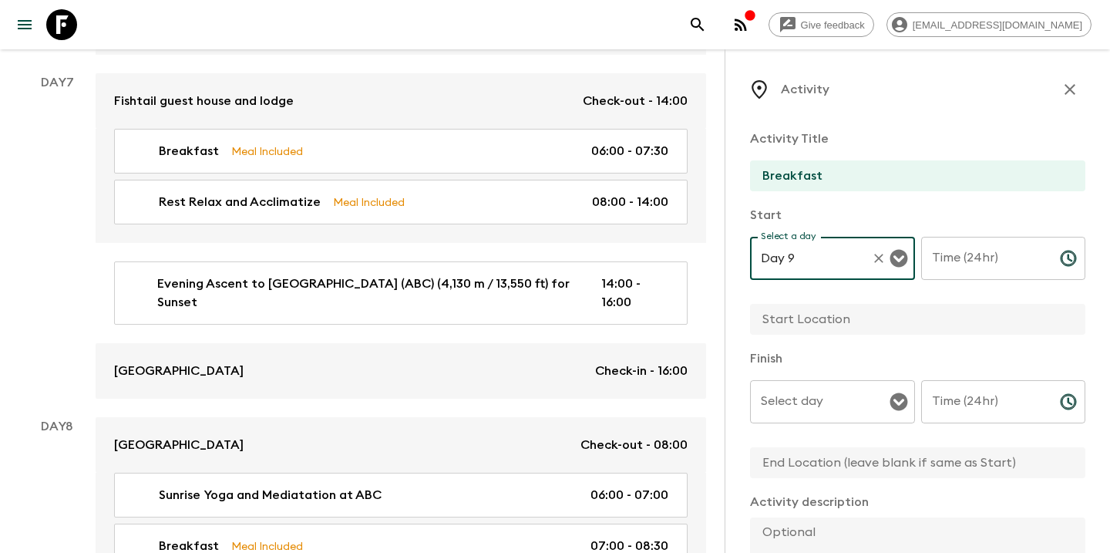
click at [961, 249] on input "Time (24hr)" at bounding box center [984, 258] width 126 height 43
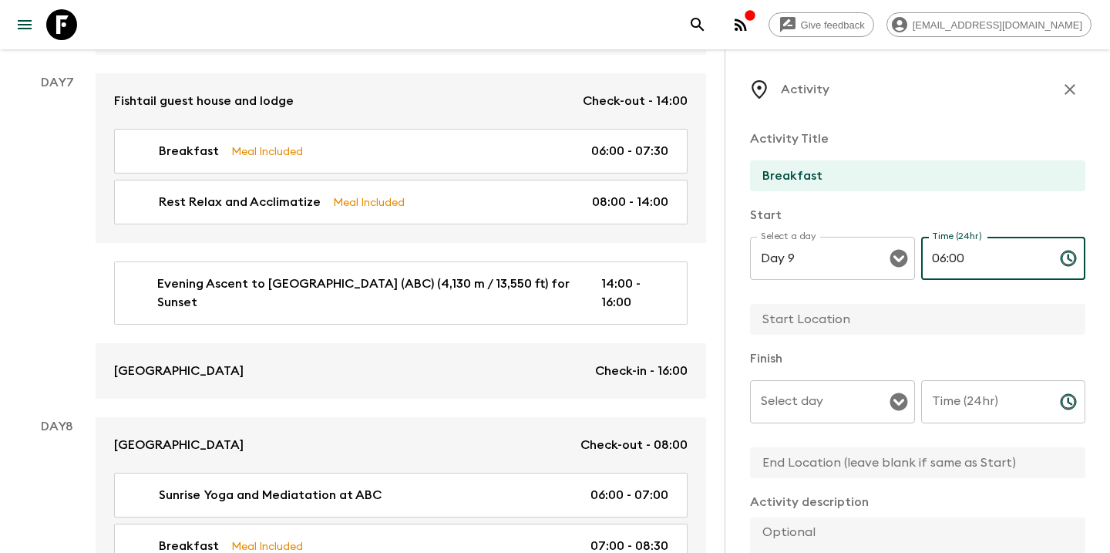
type input "06:00"
click at [838, 401] on input "Select day" at bounding box center [821, 401] width 128 height 29
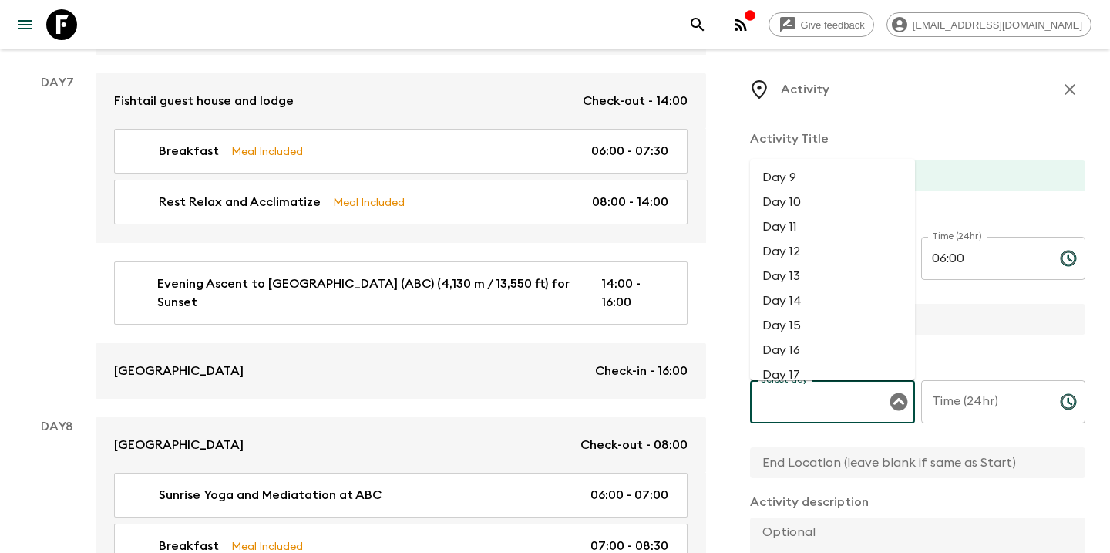
click at [809, 181] on li "Day 9" at bounding box center [832, 177] width 165 height 25
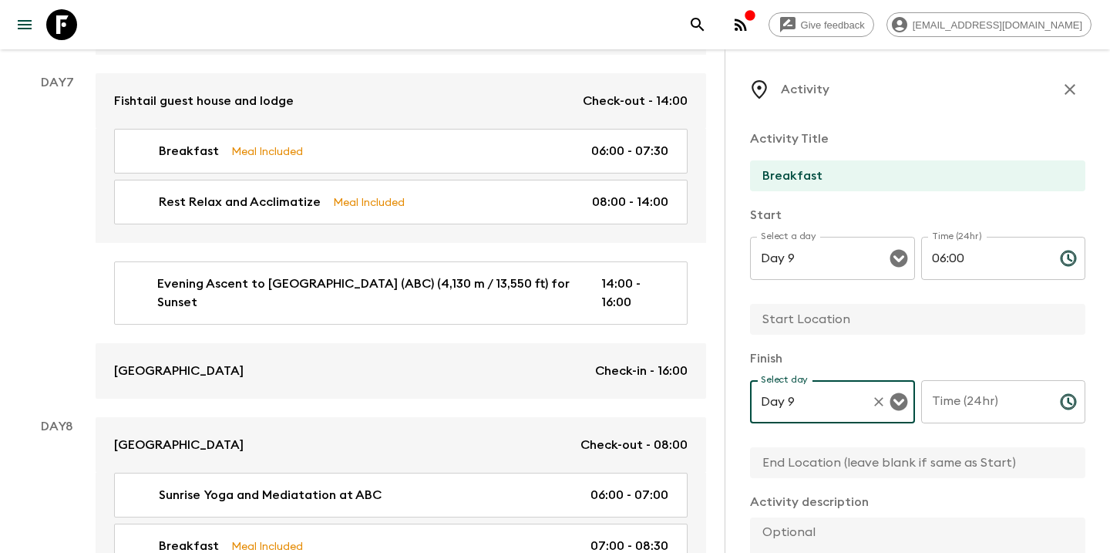
type input "Day 9"
click at [965, 409] on input "Time (24hr)" at bounding box center [984, 401] width 126 height 43
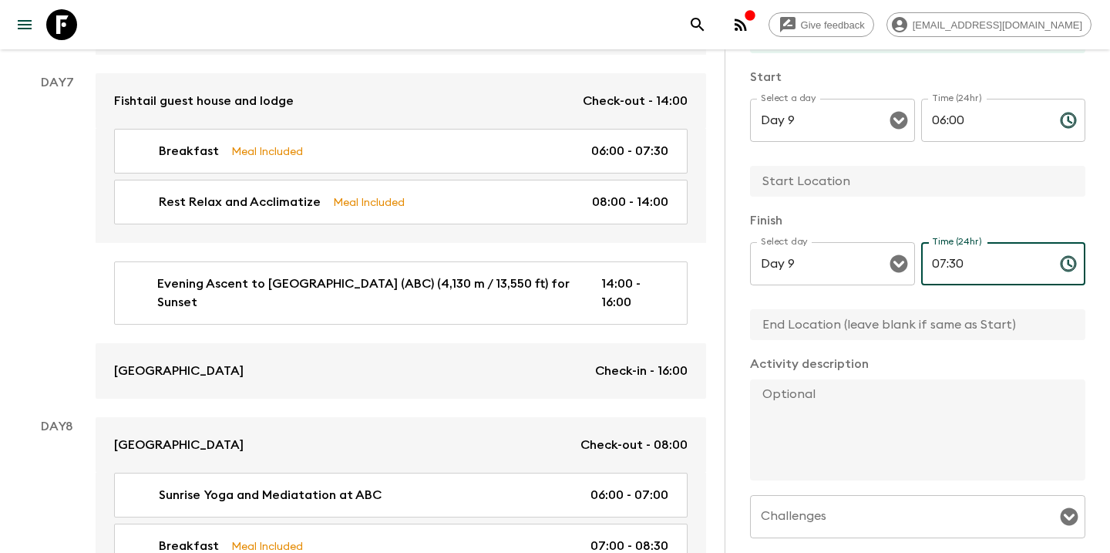
scroll to position [146, 0]
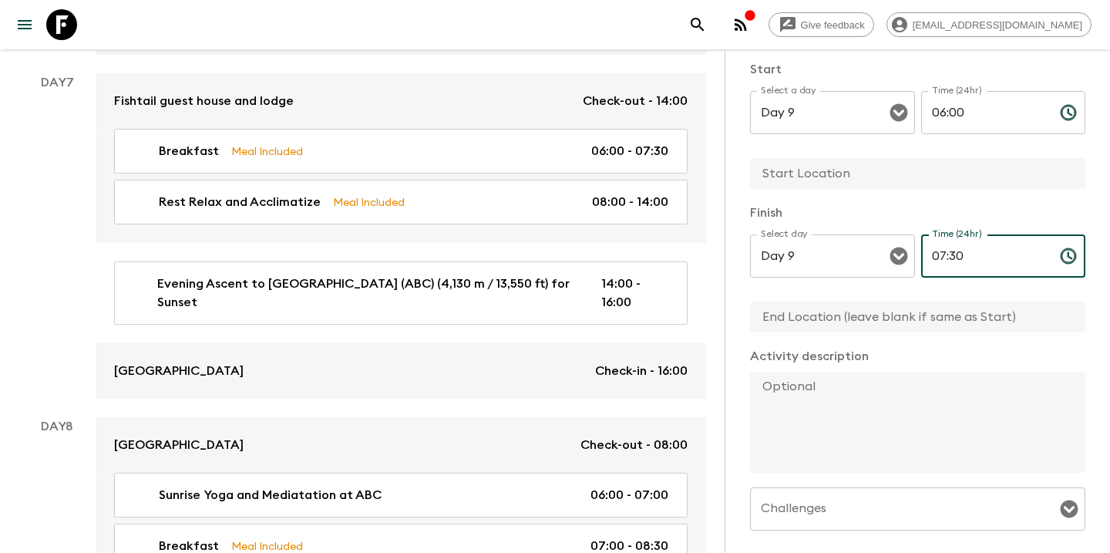
type input "07:30"
click at [884, 430] on textarea at bounding box center [911, 422] width 323 height 101
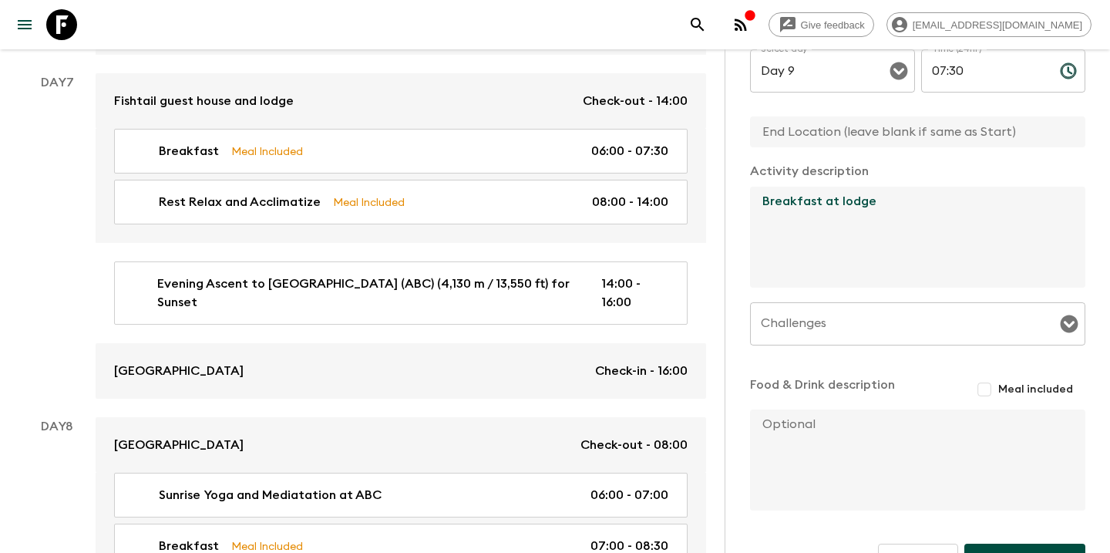
scroll to position [332, 0]
type textarea "Breakfast at lodge"
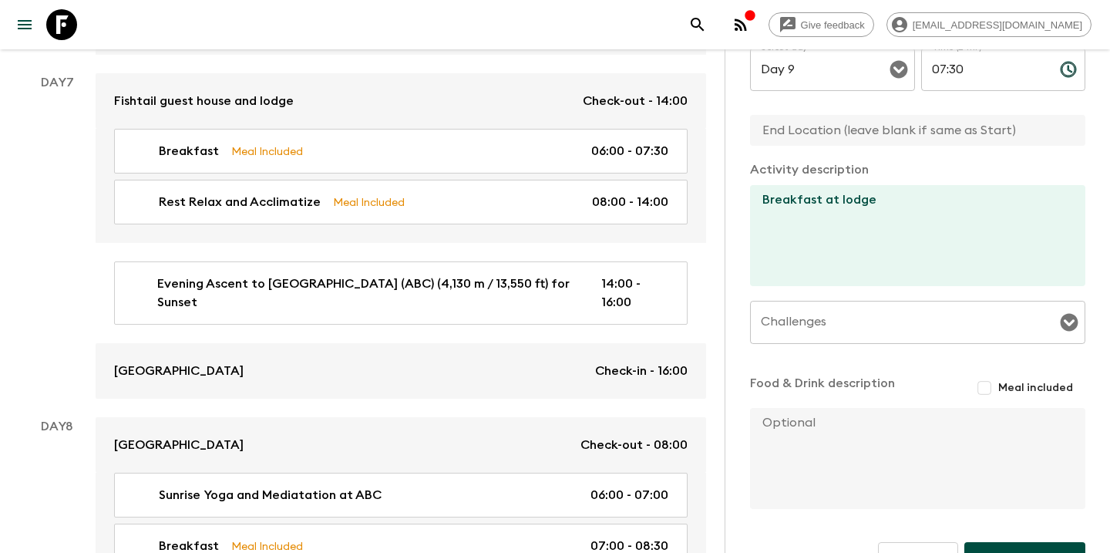
click at [850, 460] on textarea at bounding box center [911, 458] width 323 height 101
click at [984, 389] on input "Meal included" at bounding box center [985, 388] width 28 height 28
checkbox input "true"
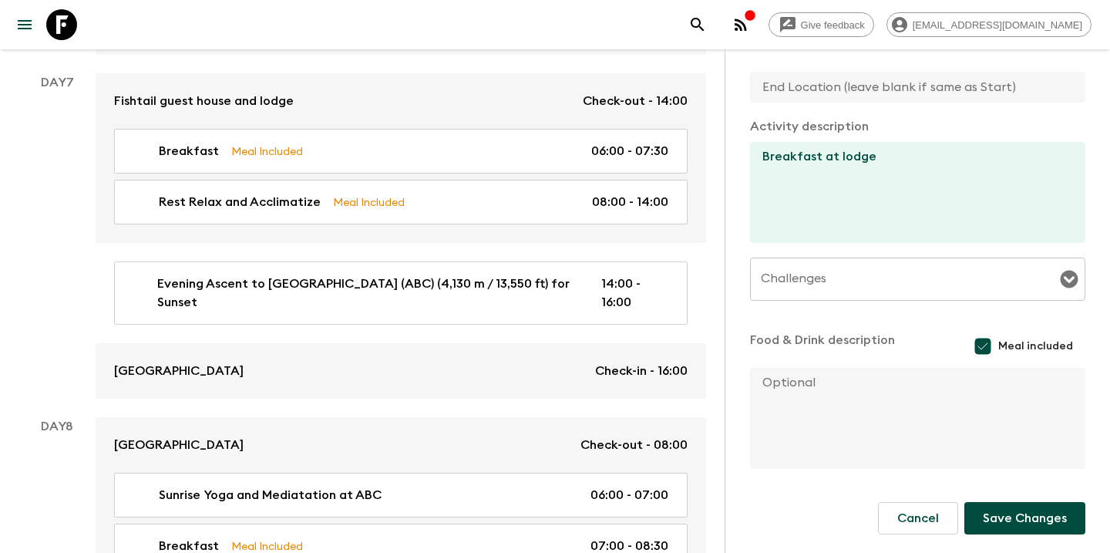
scroll to position [375, 0]
click at [1015, 515] on button "Save Changes" at bounding box center [1025, 518] width 121 height 32
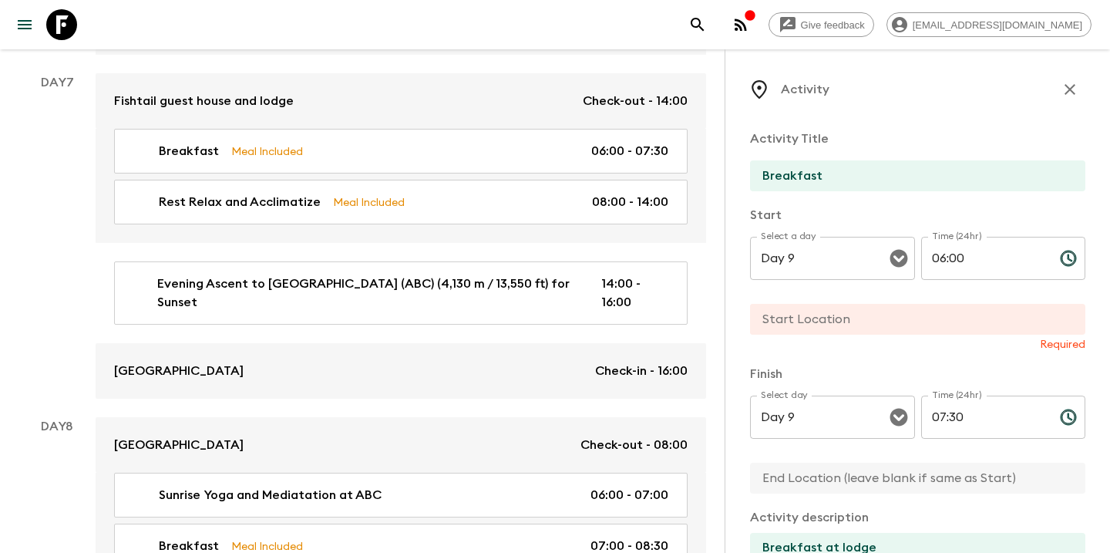
scroll to position [0, 0]
click at [867, 320] on input "text" at bounding box center [911, 319] width 323 height 31
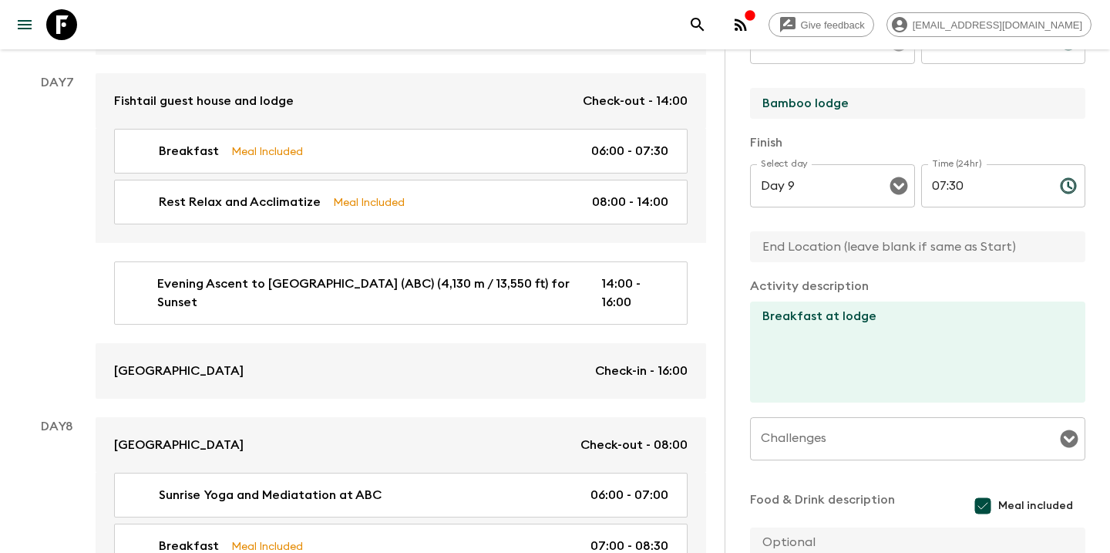
scroll to position [344, 0]
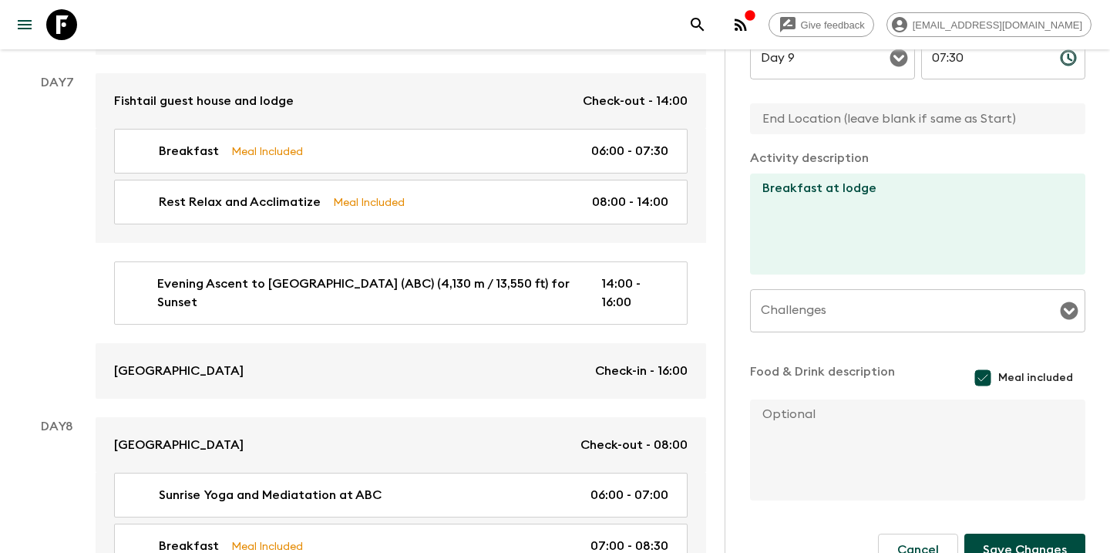
type input "Bamboo lodge"
click at [1015, 545] on button "Save Changes" at bounding box center [1025, 550] width 121 height 32
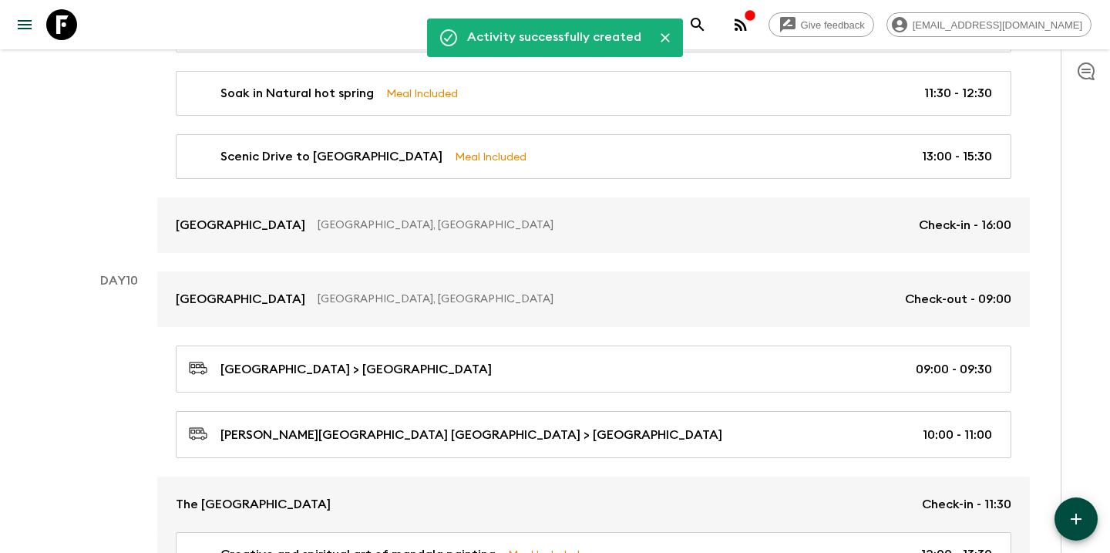
scroll to position [3460, 0]
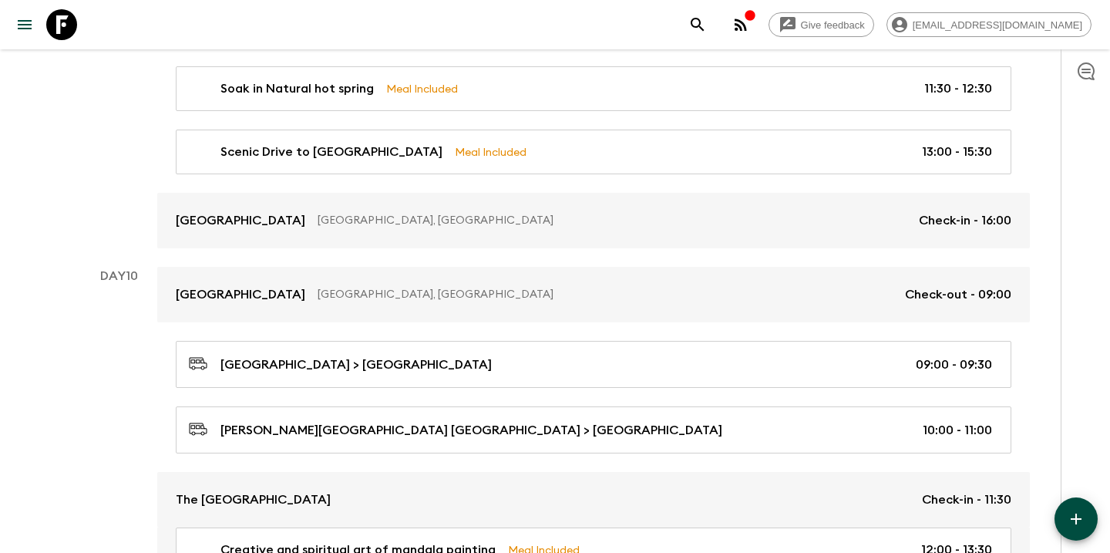
click at [1079, 524] on icon "button" at bounding box center [1076, 519] width 19 height 19
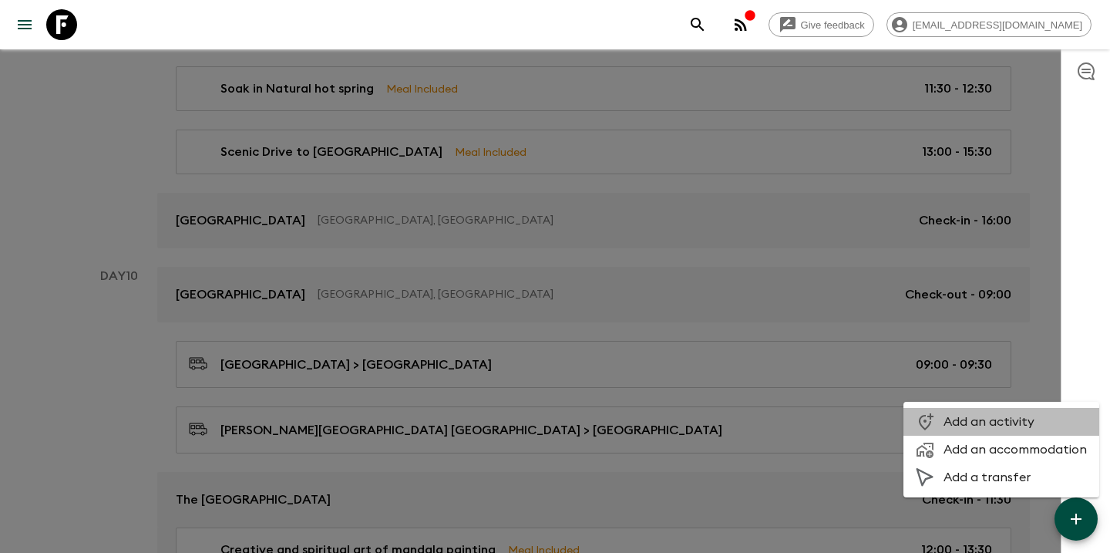
click at [1012, 416] on span "Add an activity" at bounding box center [1015, 421] width 143 height 15
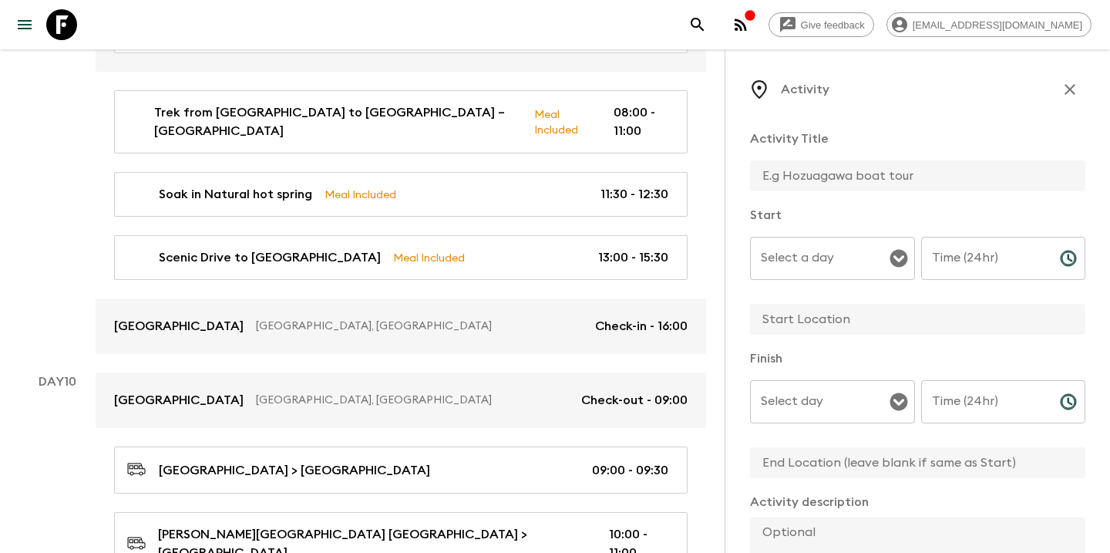
click at [803, 178] on input "text" at bounding box center [911, 175] width 323 height 31
type input "Breakfast"
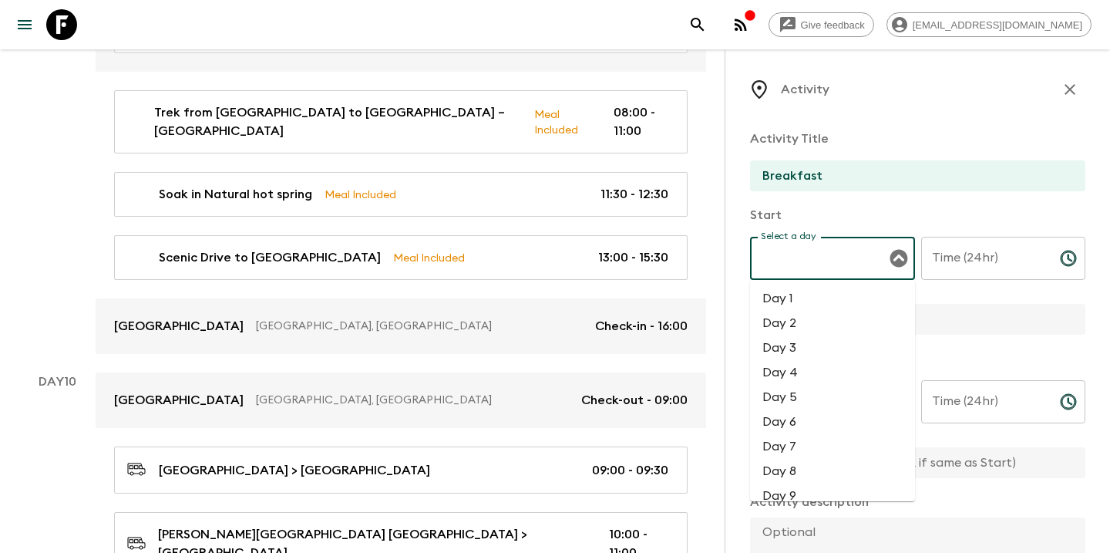
click at [794, 251] on div "Select a day Select a day ​" at bounding box center [832, 267] width 165 height 61
click at [800, 416] on li "Day 10" at bounding box center [832, 416] width 165 height 25
type input "Day 10"
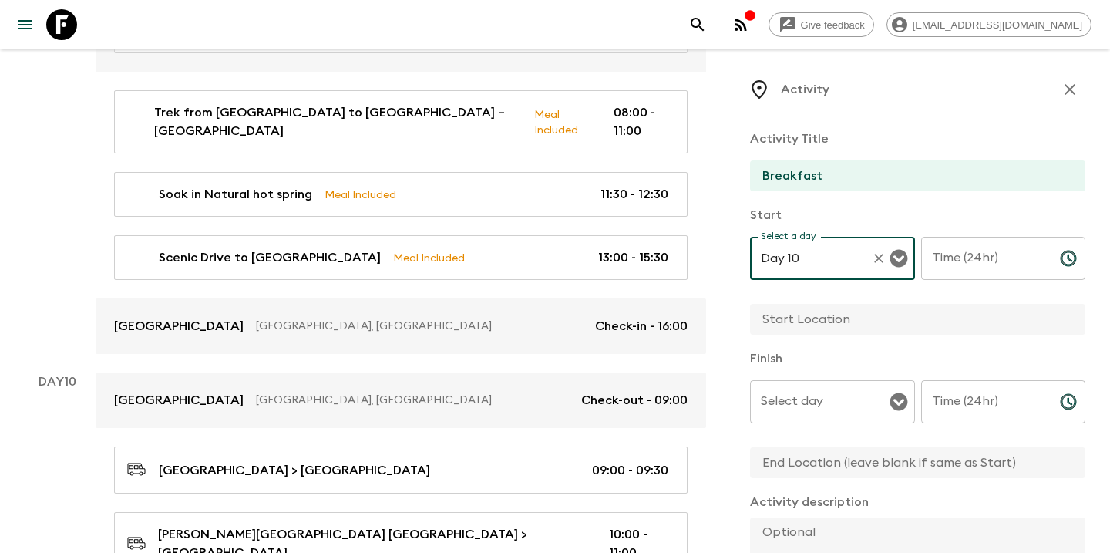
click at [955, 260] on input "Time (24hr)" at bounding box center [984, 258] width 126 height 43
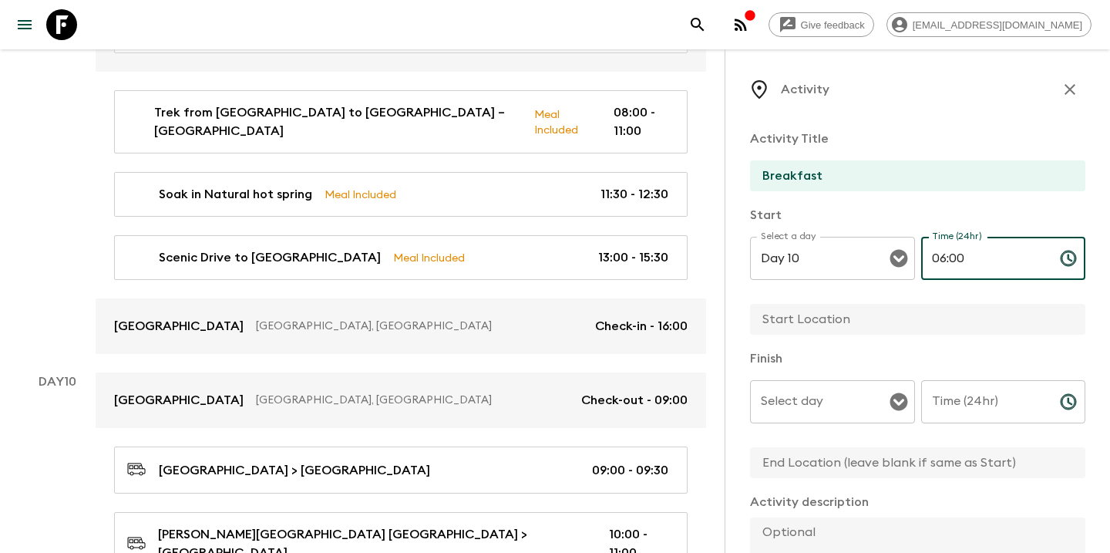
type input "06:00"
click at [862, 321] on input "text" at bounding box center [911, 319] width 323 height 31
type input "[GEOGRAPHIC_DATA]"
click at [803, 400] on input "Select day" at bounding box center [821, 401] width 128 height 29
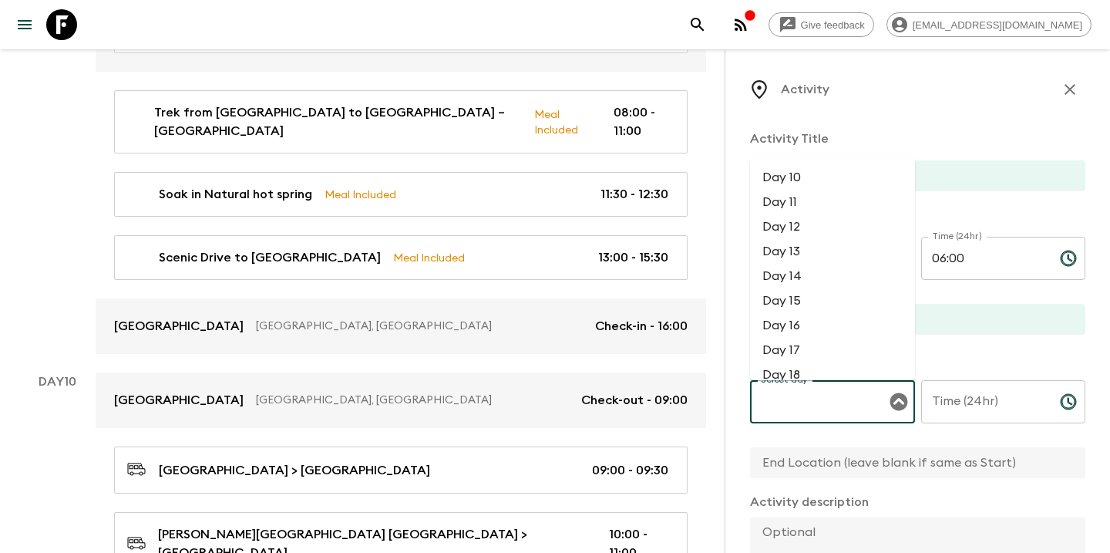
click at [803, 180] on li "Day 10" at bounding box center [832, 177] width 165 height 25
type input "Day 10"
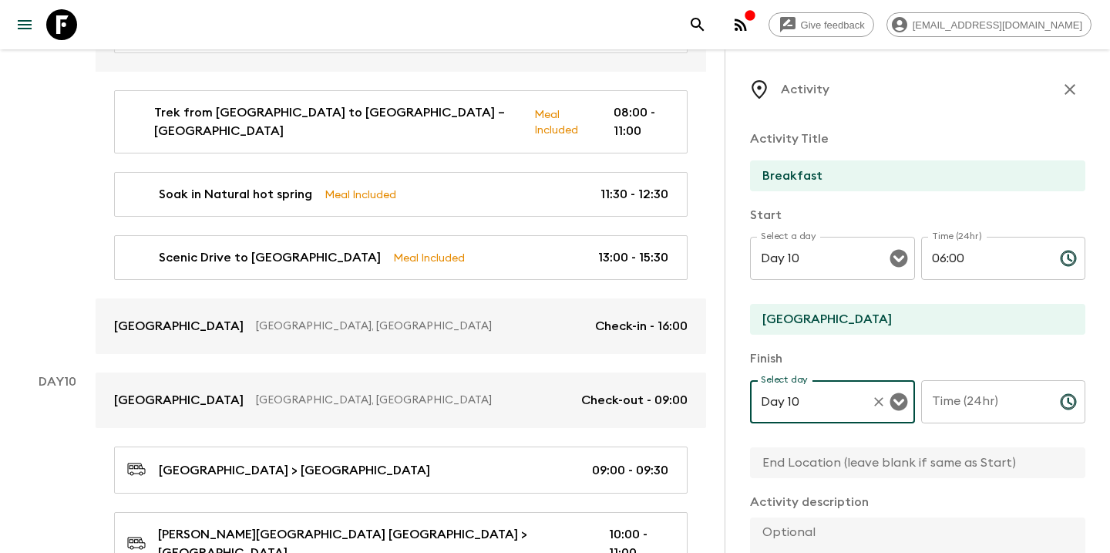
click at [971, 409] on input "Time (24hr)" at bounding box center [984, 401] width 126 height 43
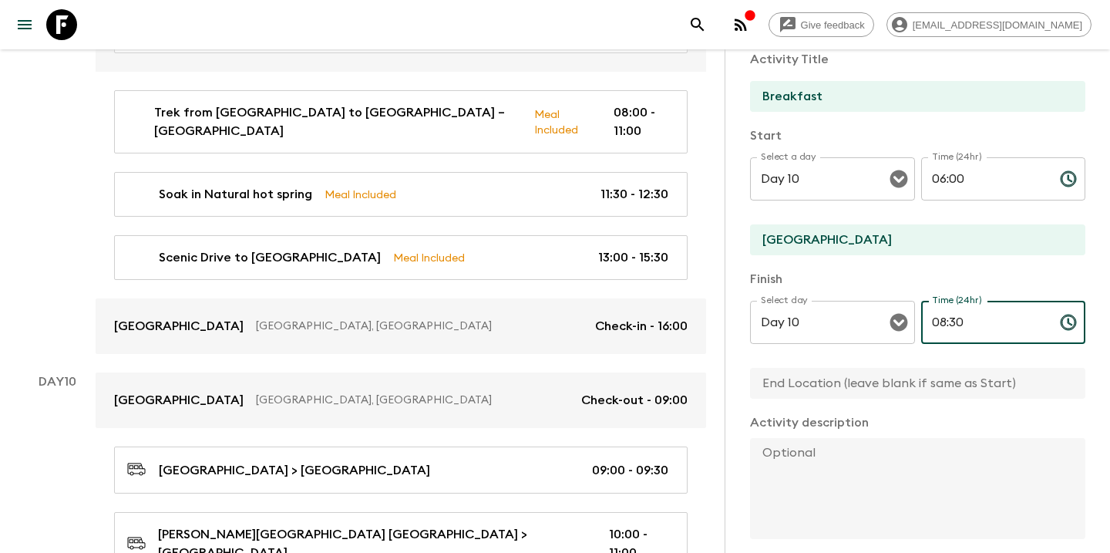
scroll to position [98, 0]
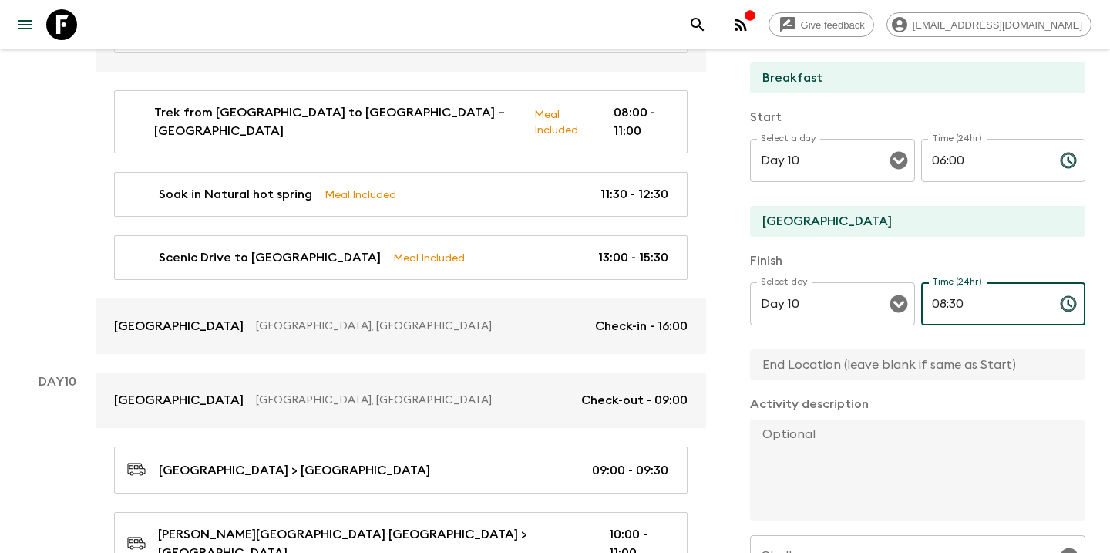
type input "08:30"
click at [833, 454] on textarea at bounding box center [911, 469] width 323 height 101
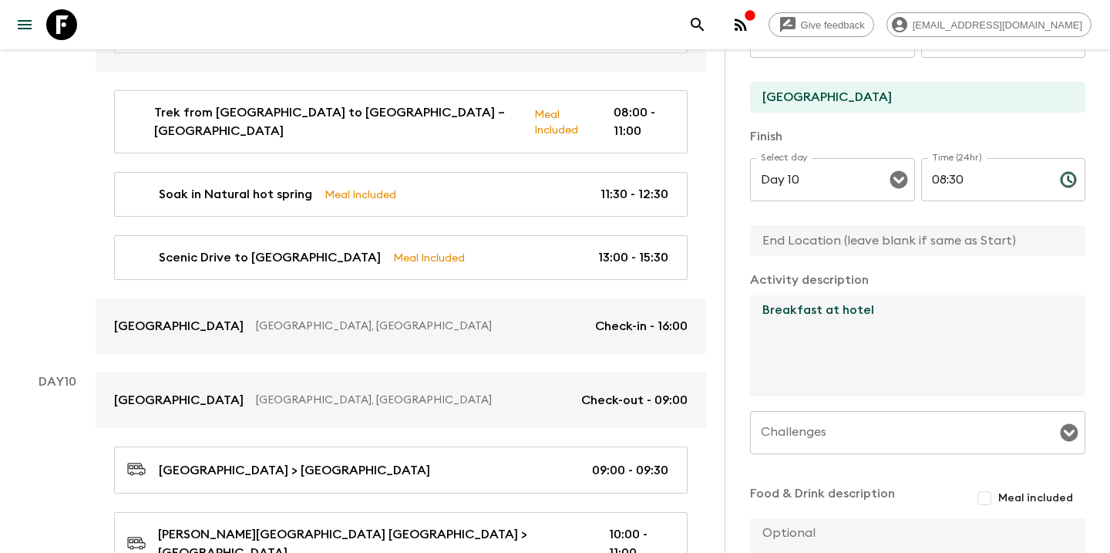
scroll to position [270, 0]
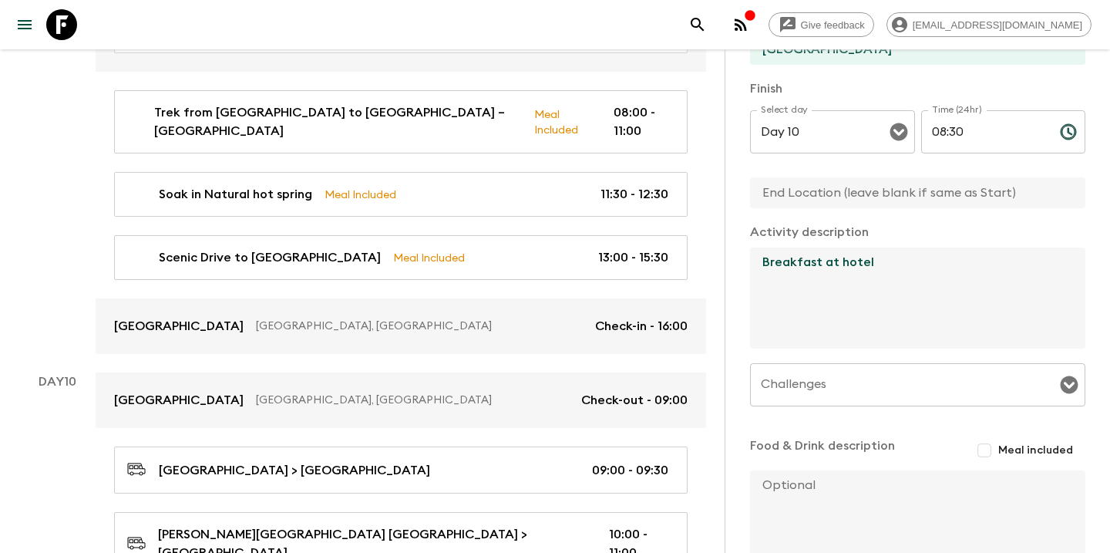
type textarea "Breakfast at hotel"
click at [996, 443] on input "Meal included" at bounding box center [985, 450] width 28 height 28
checkbox input "true"
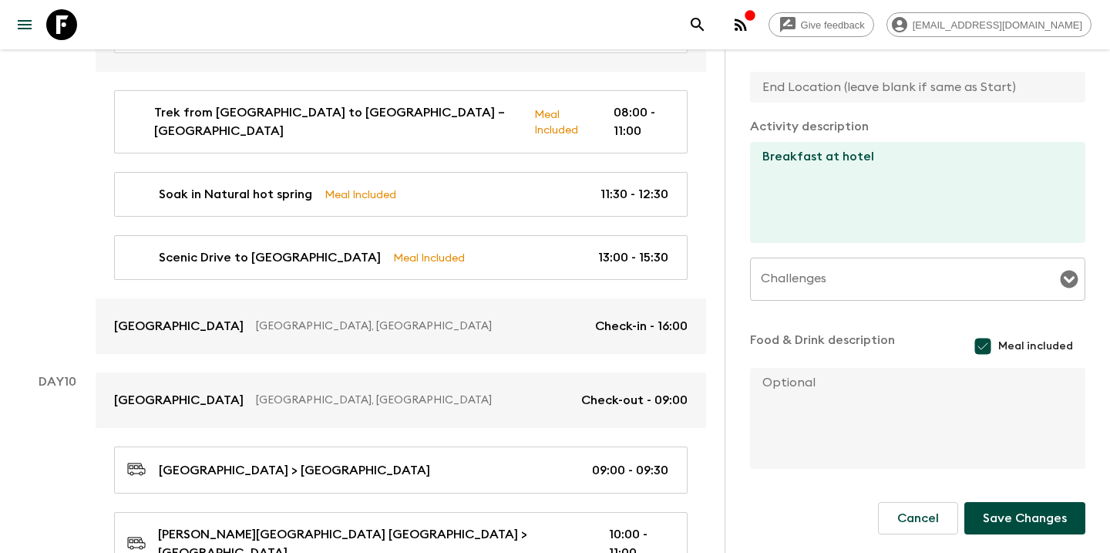
scroll to position [375, 0]
click at [1031, 530] on button "Save Changes" at bounding box center [1025, 518] width 121 height 32
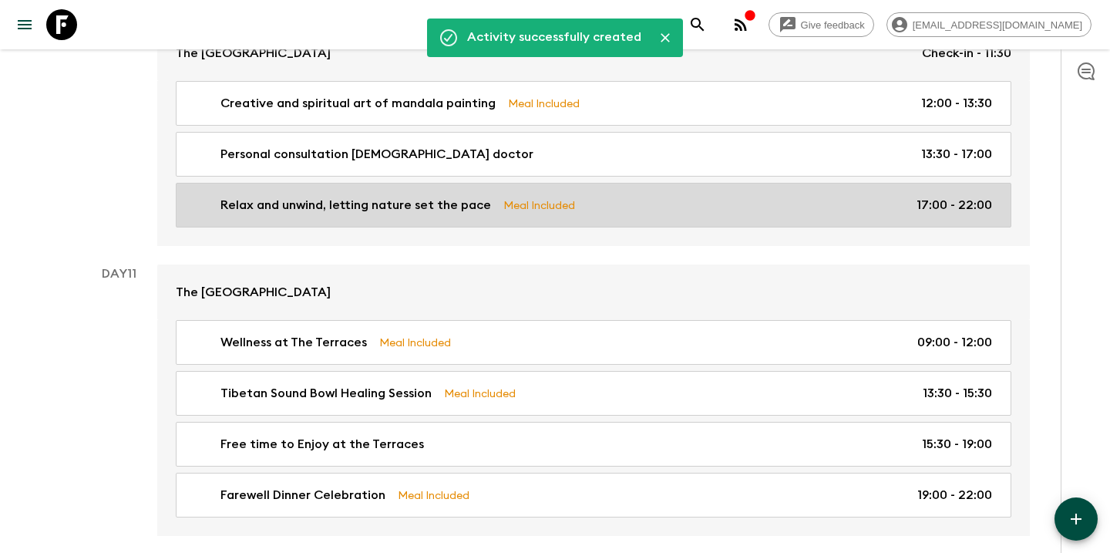
scroll to position [3971, 0]
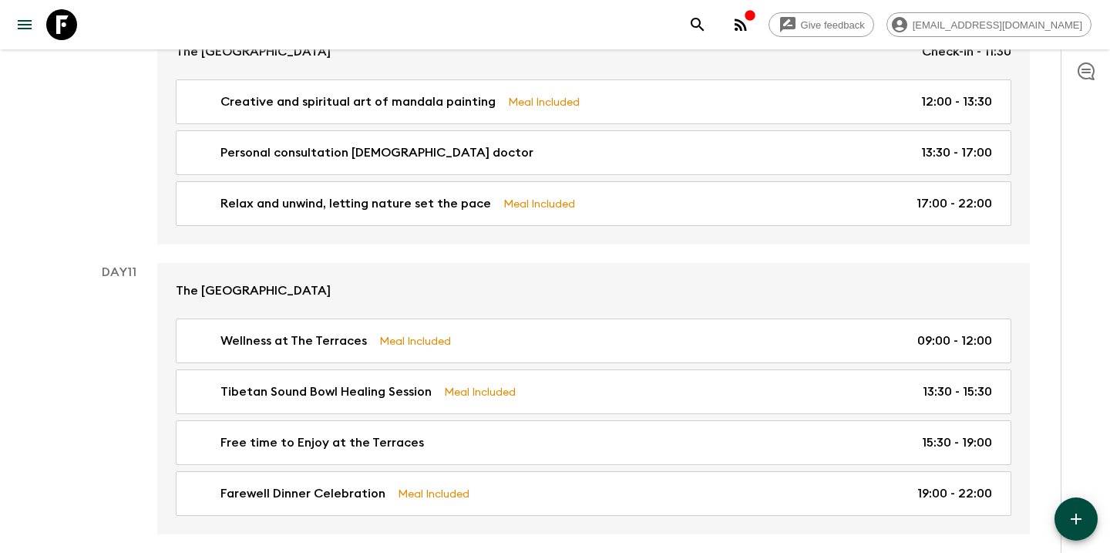
click at [1081, 518] on icon "button" at bounding box center [1076, 518] width 11 height 11
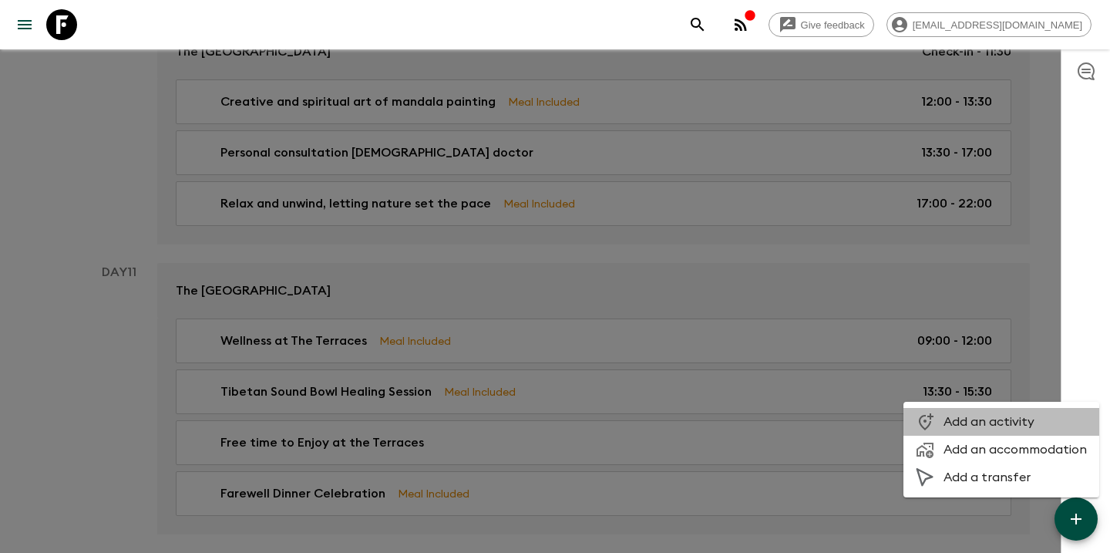
click at [1031, 423] on span "Add an activity" at bounding box center [1015, 421] width 143 height 15
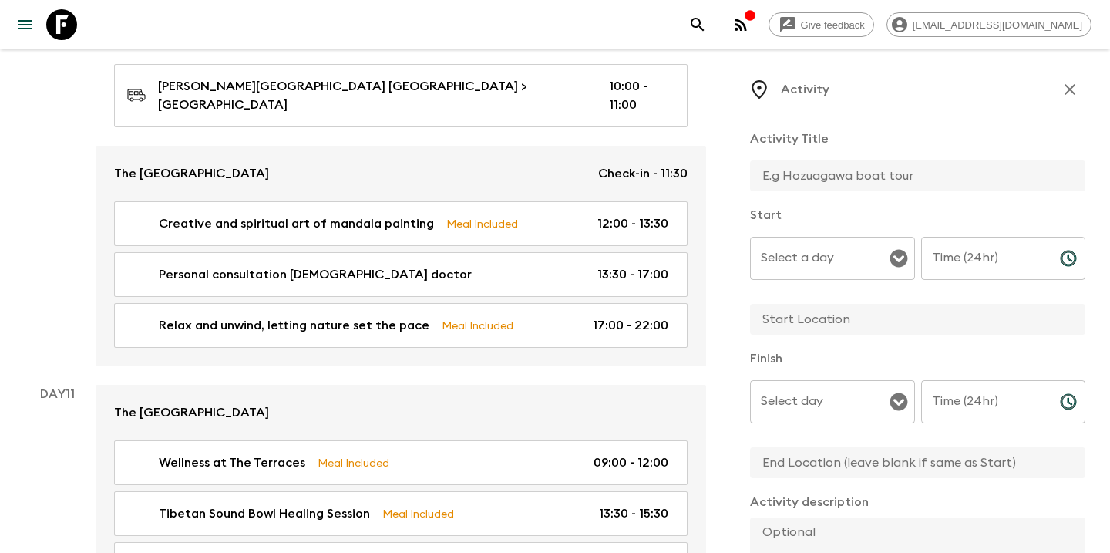
click at [821, 173] on input "text" at bounding box center [911, 175] width 323 height 31
type input "Breakfast"
click at [791, 251] on div "Select a day Select a day ​" at bounding box center [832, 267] width 165 height 61
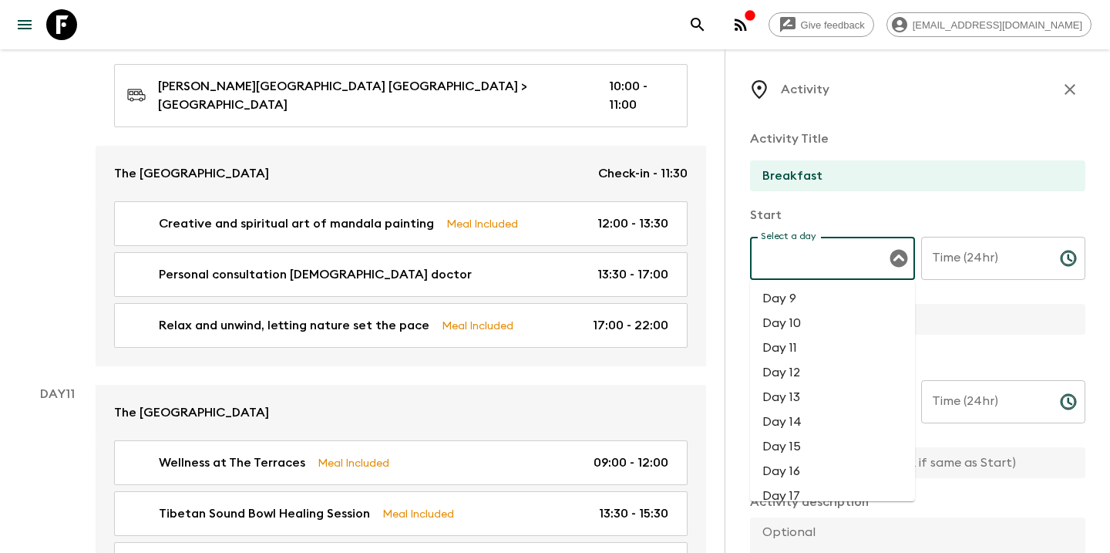
scroll to position [199, 0]
click at [793, 353] on li "Day 11" at bounding box center [832, 346] width 165 height 25
type input "Day 11"
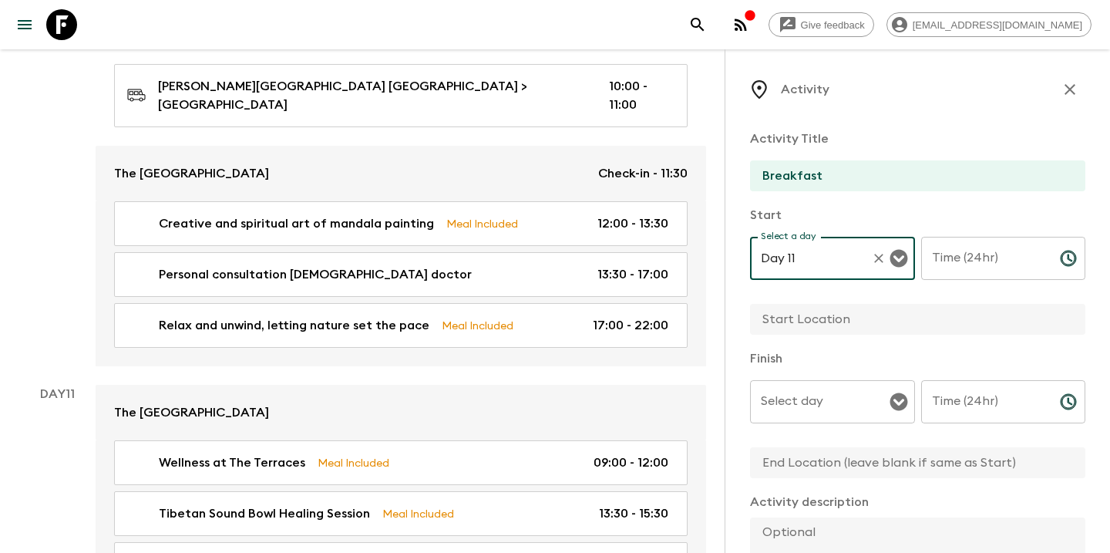
click at [972, 264] on input "Time (24hr)" at bounding box center [984, 258] width 126 height 43
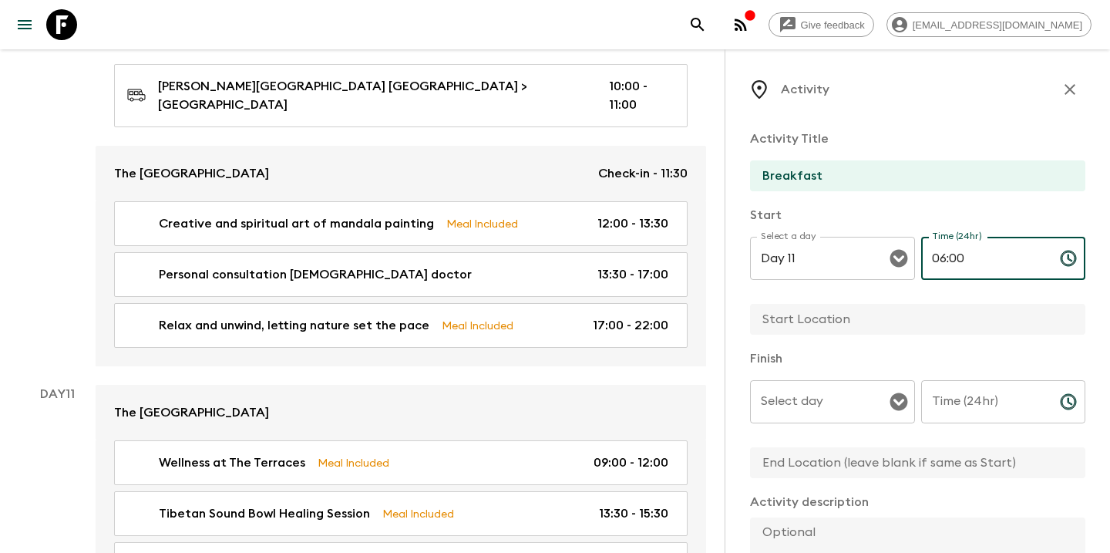
type input "06:00"
click at [809, 318] on input "text" at bounding box center [911, 319] width 323 height 31
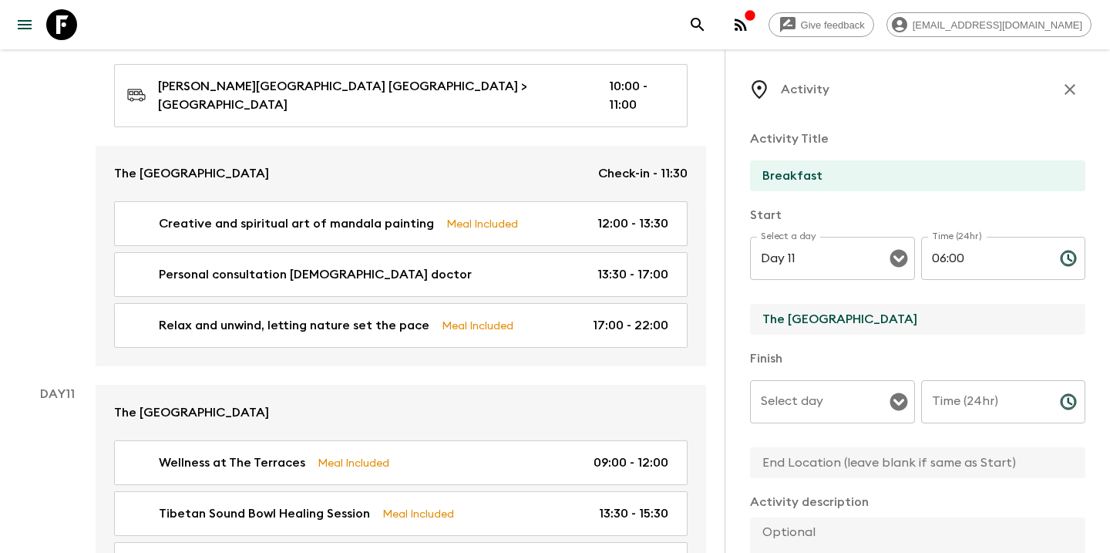
type input "The [GEOGRAPHIC_DATA]"
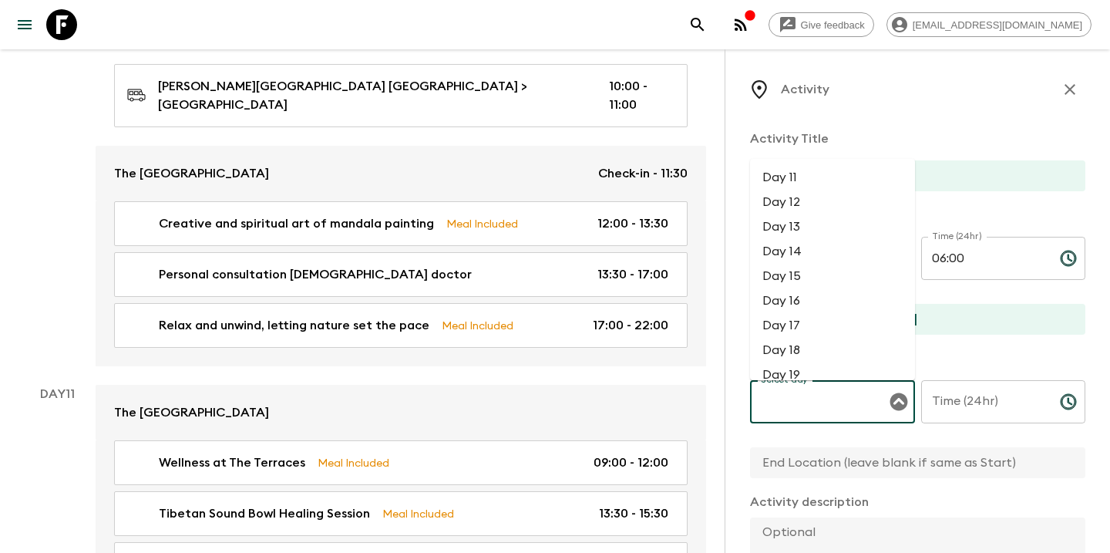
click at [788, 399] on input "Select day" at bounding box center [821, 401] width 128 height 29
click at [803, 188] on li "Day 11" at bounding box center [832, 177] width 165 height 25
type input "Day 11"
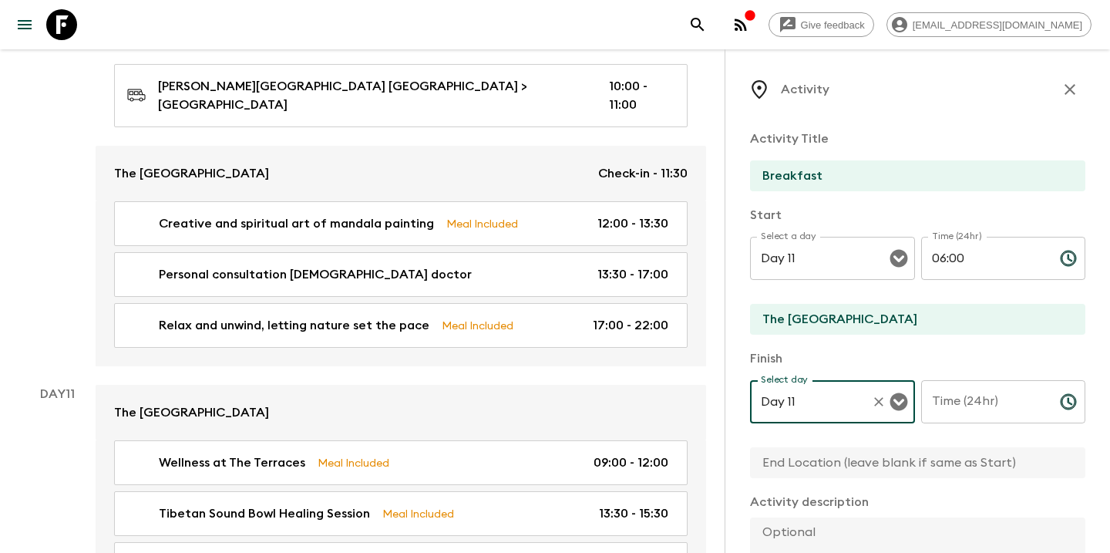
click at [948, 408] on input "Time (24hr)" at bounding box center [984, 401] width 126 height 43
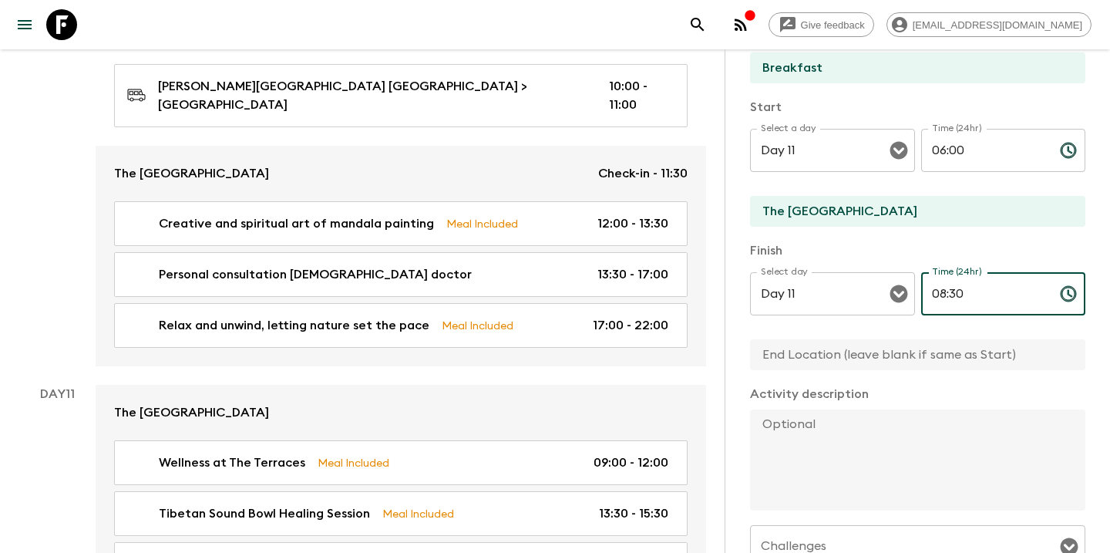
scroll to position [137, 0]
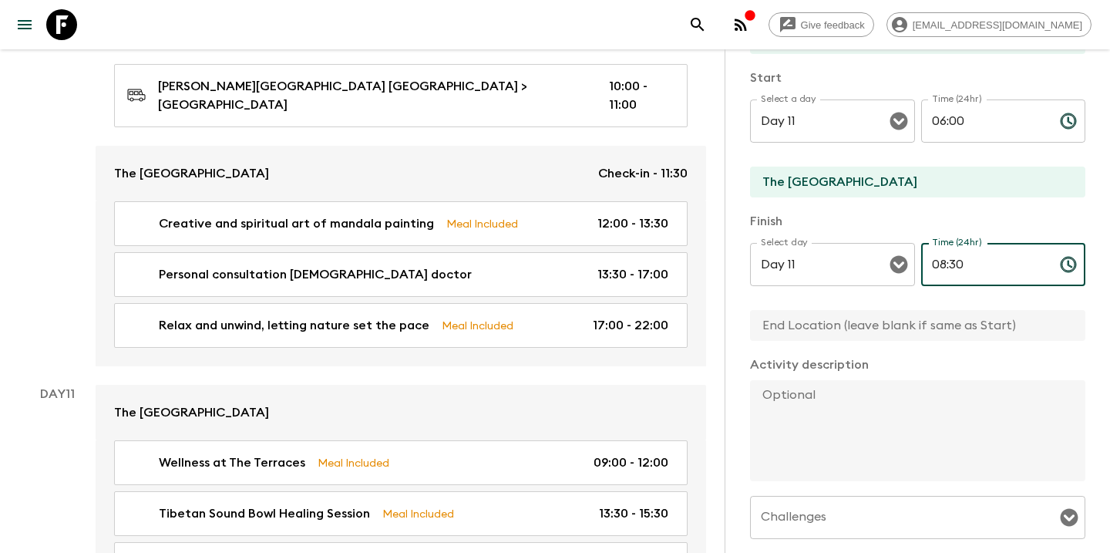
type input "08:30"
click at [840, 439] on textarea at bounding box center [911, 430] width 323 height 101
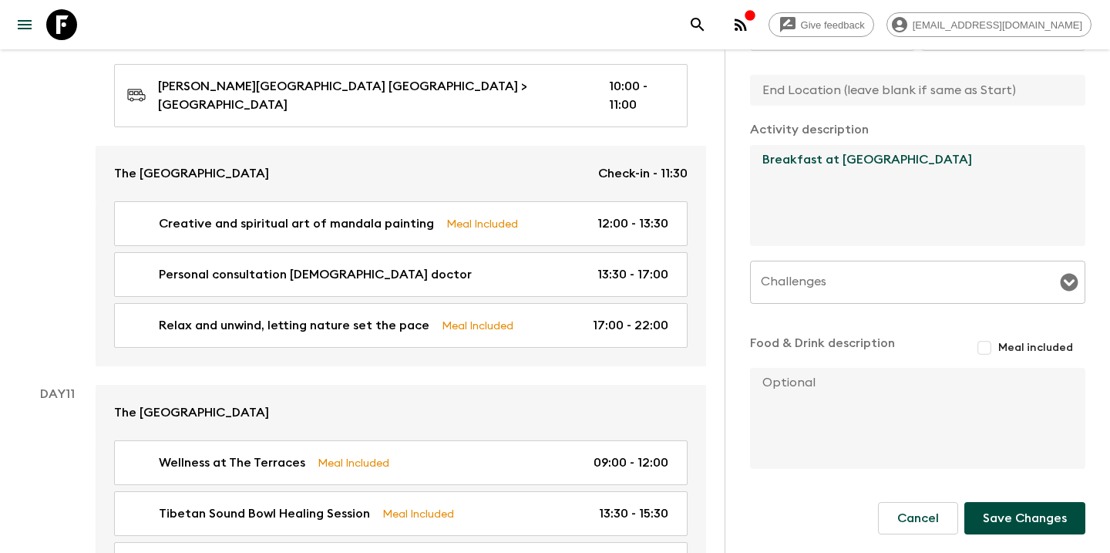
scroll to position [372, 0]
type textarea "Breakfast at [GEOGRAPHIC_DATA]"
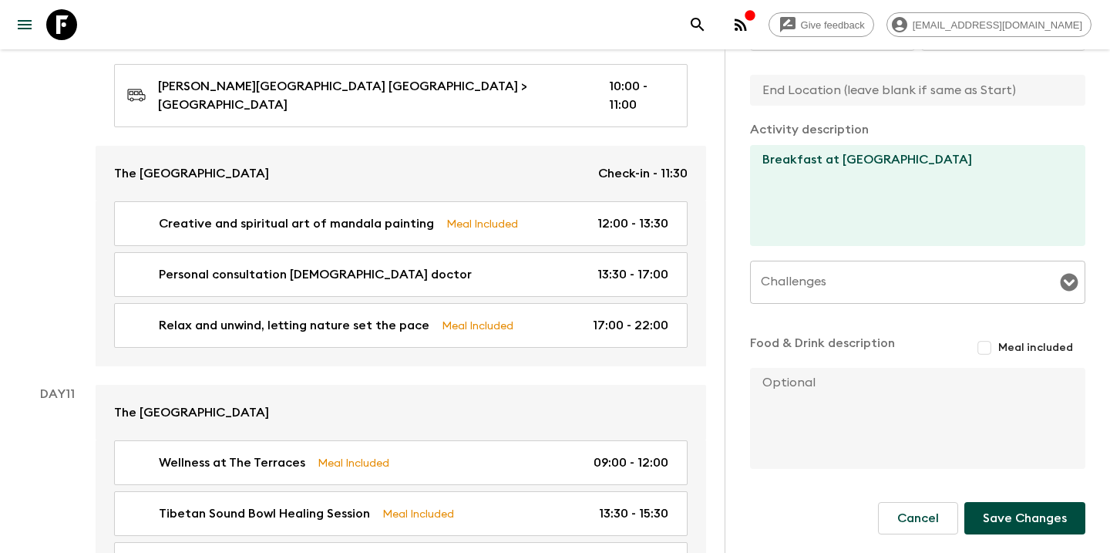
drag, startPoint x: 989, startPoint y: 508, endPoint x: 902, endPoint y: 423, distance: 121.6
click at [902, 423] on form "Activity Title Breakfast Start Select a day Day 11 Select a day ​ Time (24hr) 0…" at bounding box center [917, 161] width 335 height 833
click at [995, 342] on input "Meal included" at bounding box center [985, 348] width 28 height 28
checkbox input "true"
click at [1022, 529] on button "Save Changes" at bounding box center [1025, 521] width 121 height 32
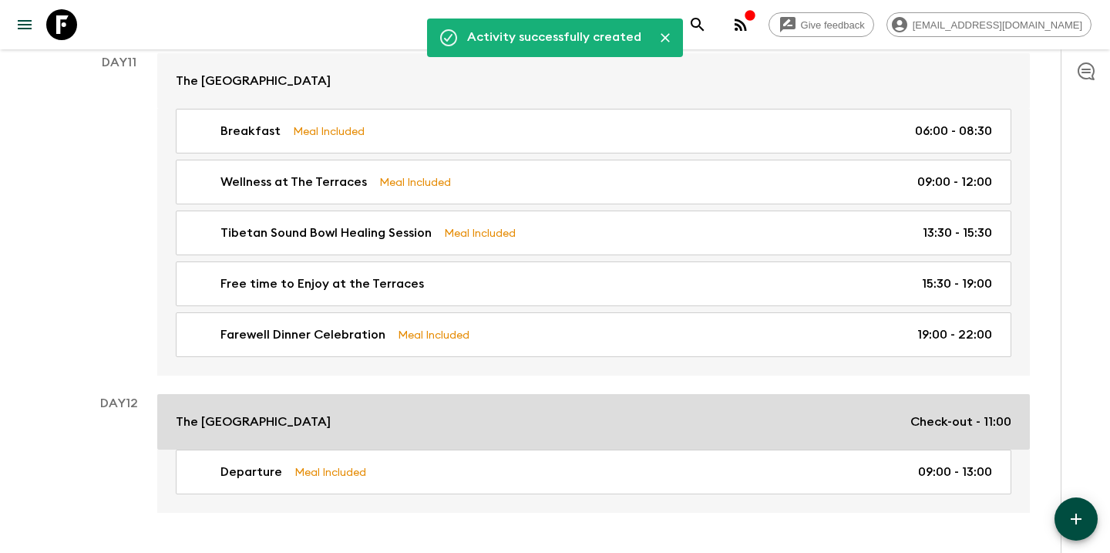
scroll to position [4180, 0]
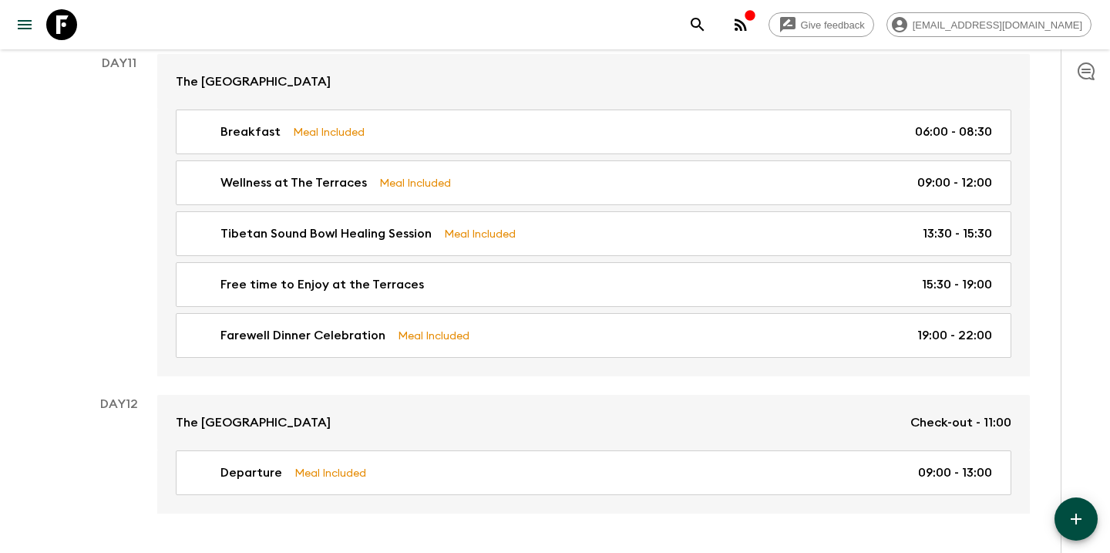
click at [1074, 522] on icon "button" at bounding box center [1076, 519] width 19 height 19
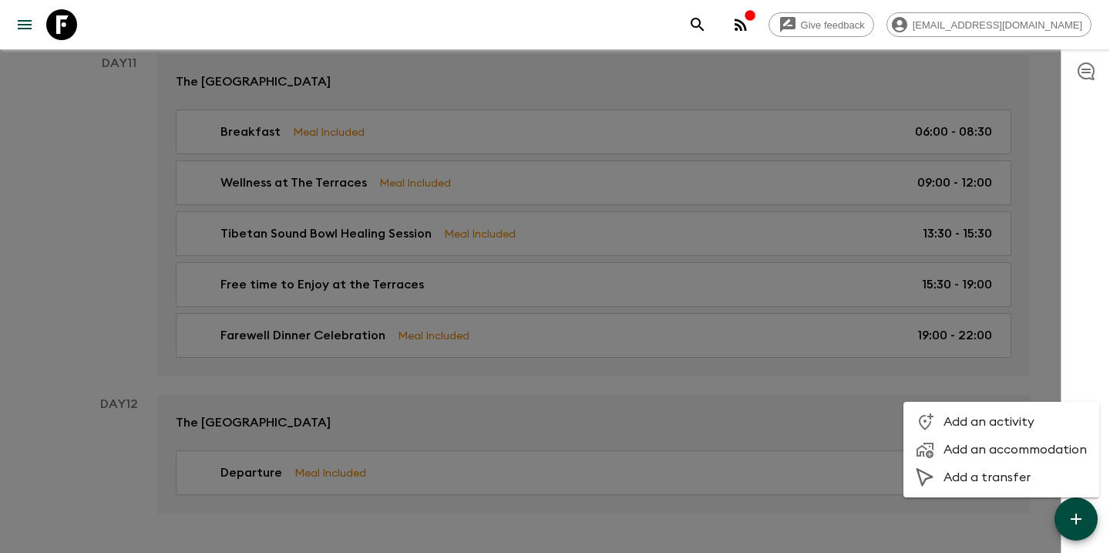
click at [1019, 412] on li "Add an activity" at bounding box center [1002, 422] width 196 height 28
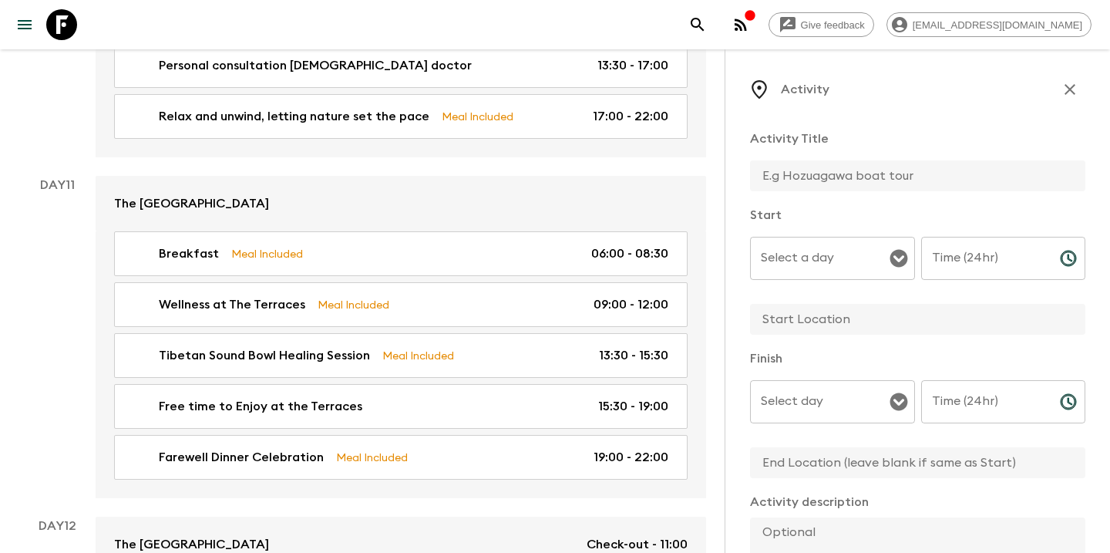
scroll to position [4157, 0]
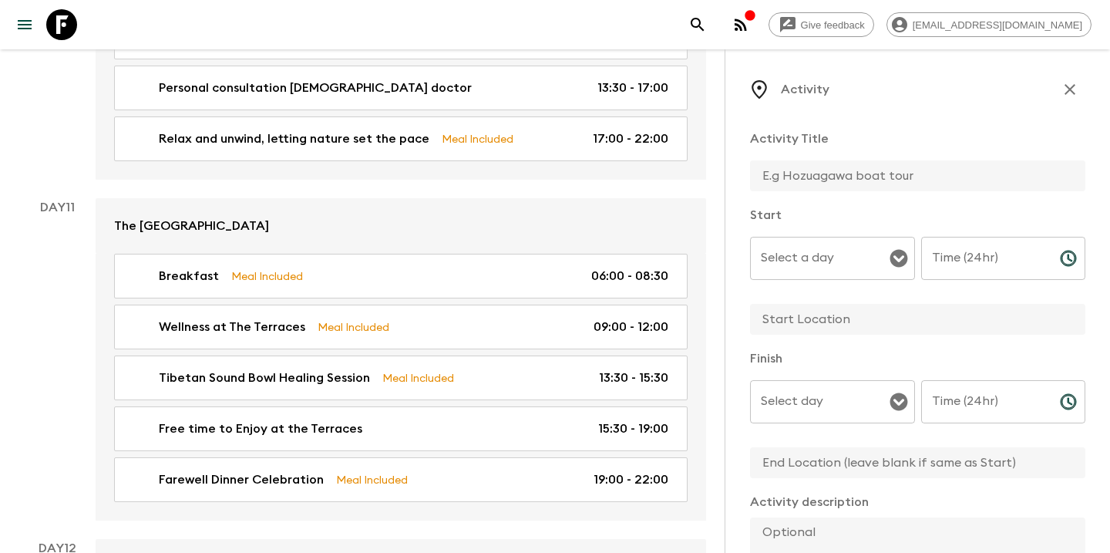
click at [843, 181] on input "text" at bounding box center [911, 175] width 323 height 31
type input "Breakfast"
click at [796, 246] on div "Select a day Select a day ​" at bounding box center [832, 267] width 165 height 61
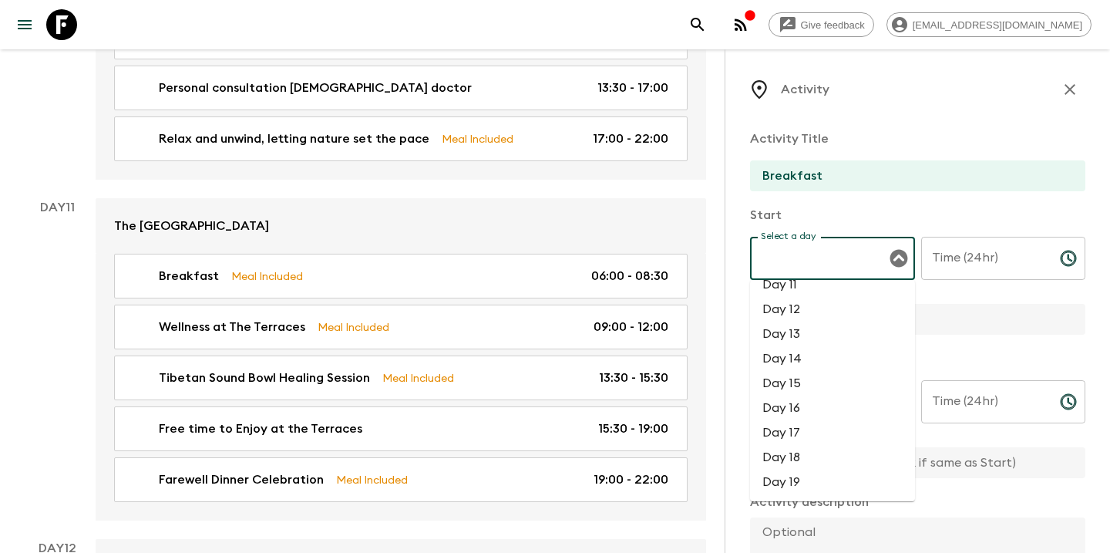
scroll to position [261, 0]
click at [793, 305] on li "Day 12" at bounding box center [832, 308] width 165 height 25
type input "Day 12"
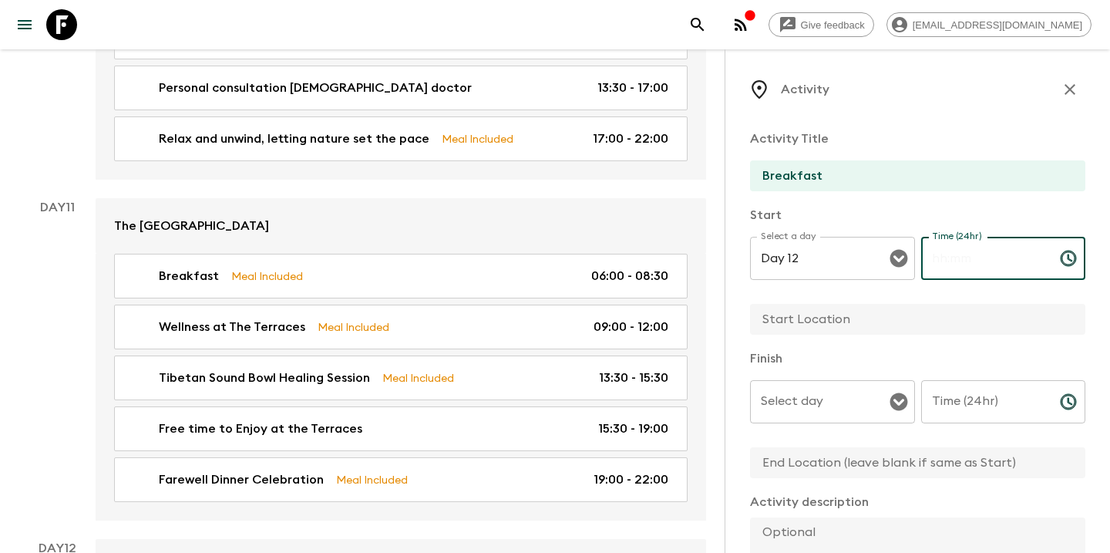
click at [959, 260] on input "Time (24hr)" at bounding box center [984, 258] width 126 height 43
type input "06:00"
click at [839, 399] on input "Select day" at bounding box center [821, 401] width 128 height 29
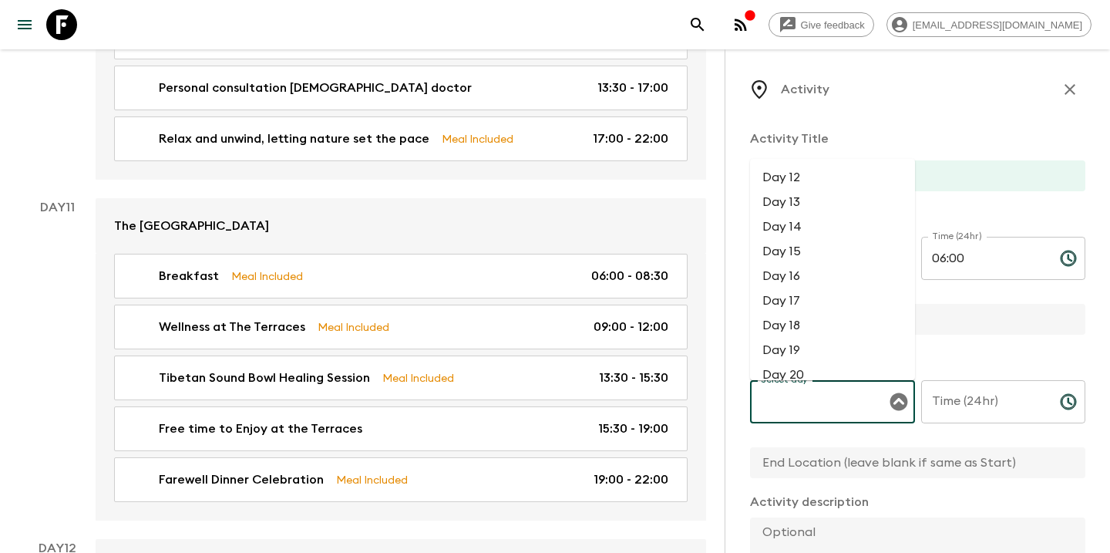
click at [792, 183] on li "Day 12" at bounding box center [832, 177] width 165 height 25
type input "Day 12"
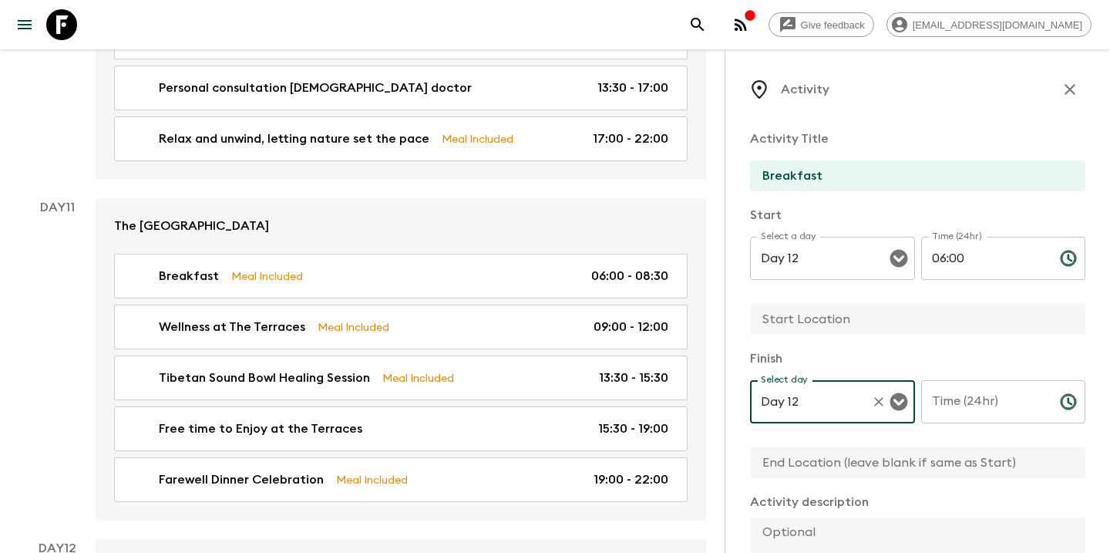
click at [943, 395] on input "Time (24hr)" at bounding box center [984, 401] width 126 height 43
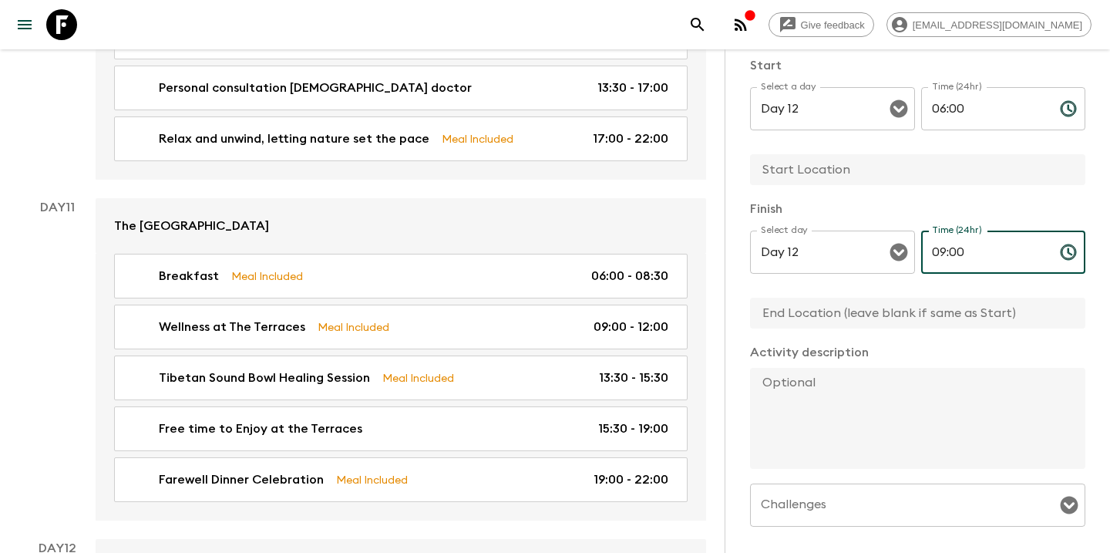
scroll to position [152, 0]
type input "09:00"
click at [845, 410] on textarea at bounding box center [911, 415] width 323 height 101
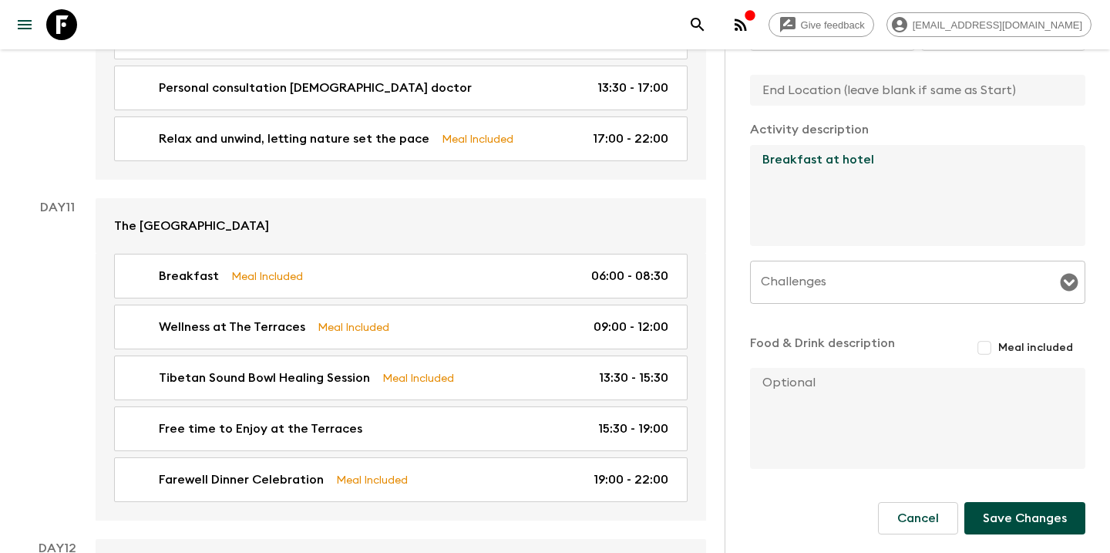
scroll to position [372, 0]
type textarea "Breakfast at hotel"
click at [998, 345] on input "Meal included" at bounding box center [985, 348] width 28 height 28
checkbox input "true"
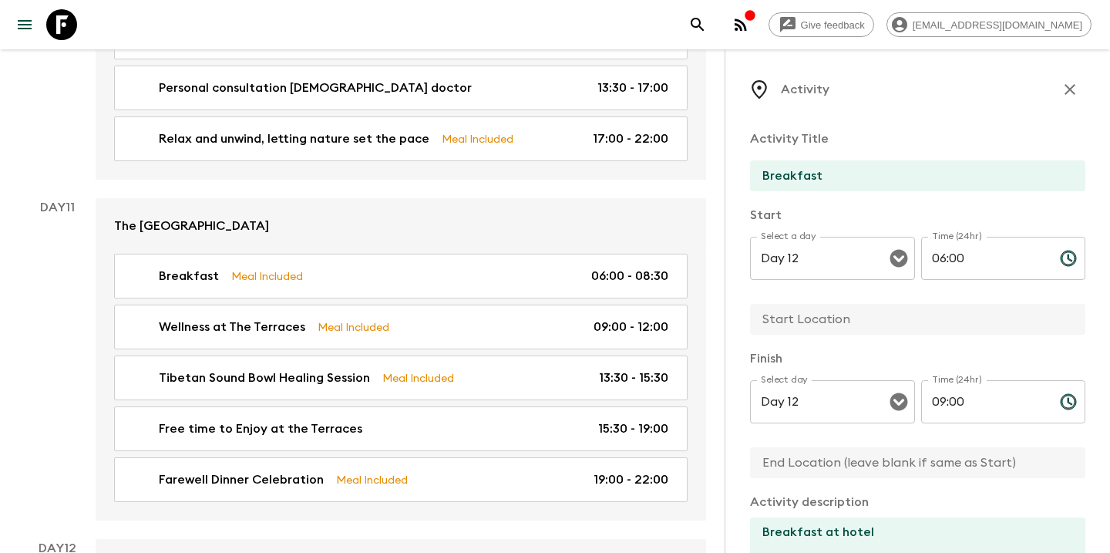
scroll to position [0, 0]
click at [840, 325] on input "text" at bounding box center [911, 319] width 323 height 31
type input "B"
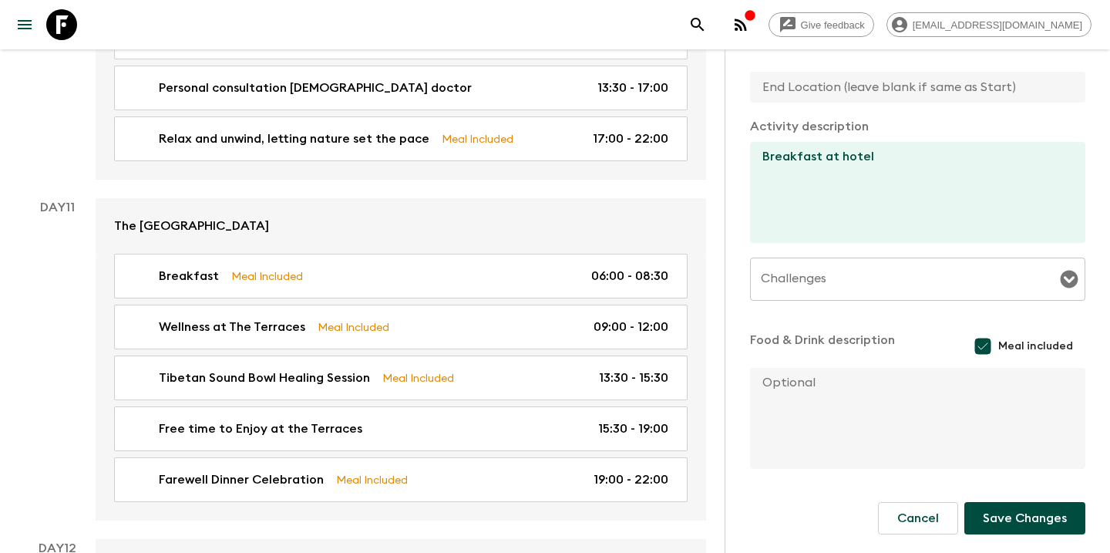
scroll to position [375, 0]
type input "The [GEOGRAPHIC_DATA]"
click at [1024, 512] on button "Save Changes" at bounding box center [1025, 518] width 121 height 32
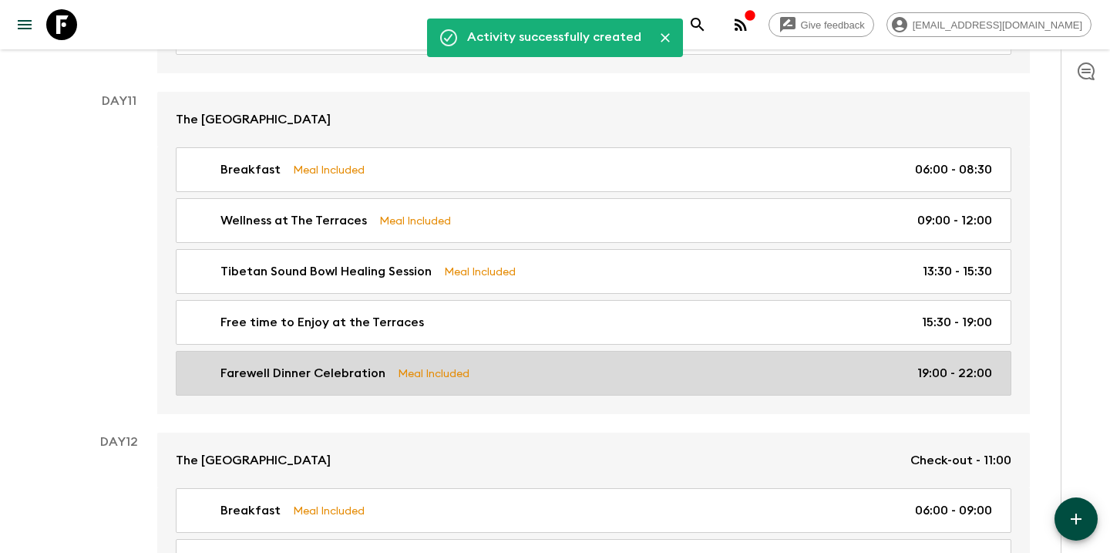
scroll to position [4143, 0]
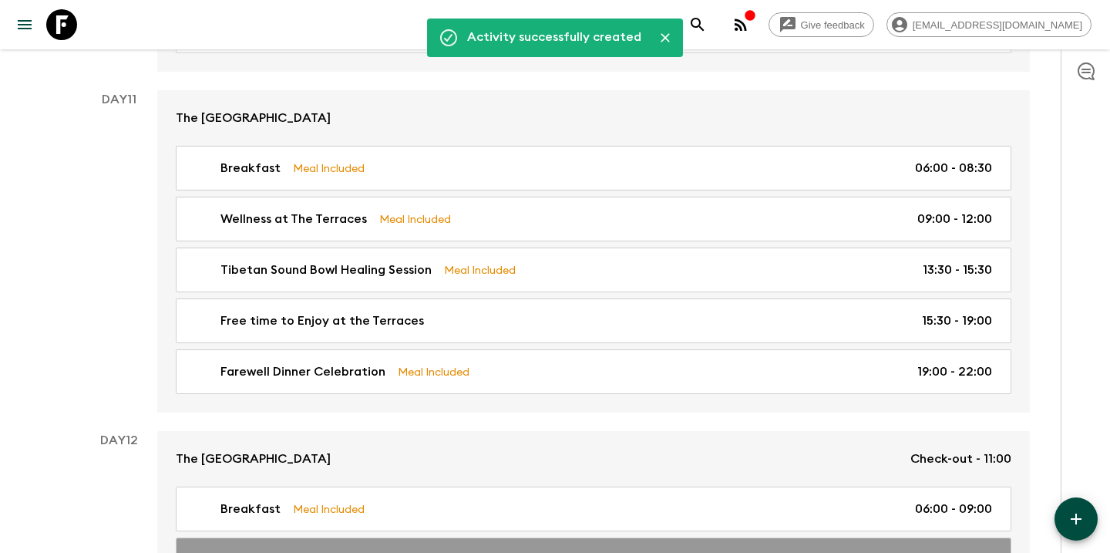
click at [538, 551] on div "Departure Meal Included 09:00 - 13:00" at bounding box center [590, 560] width 803 height 19
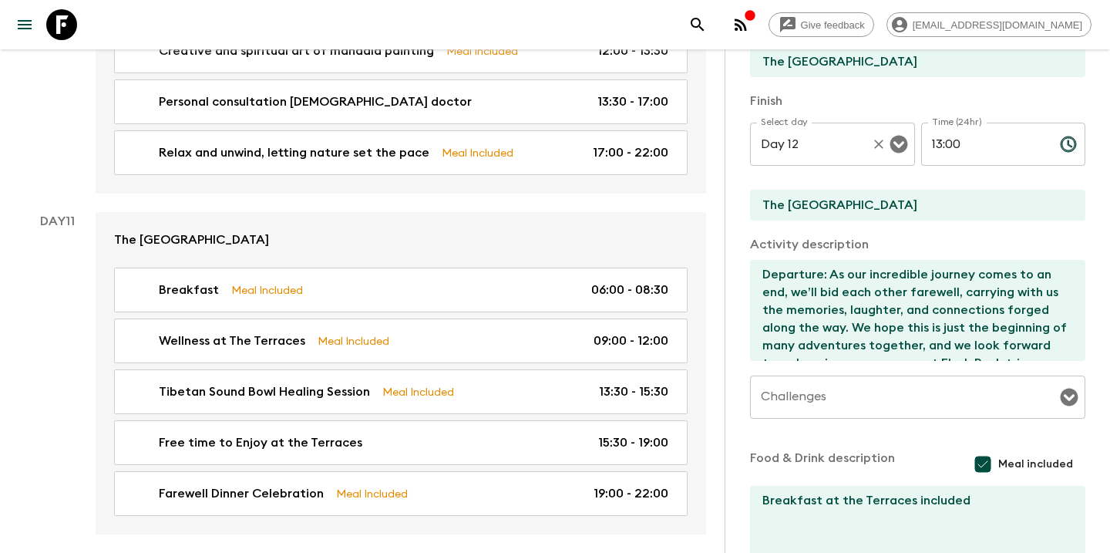
scroll to position [311, 0]
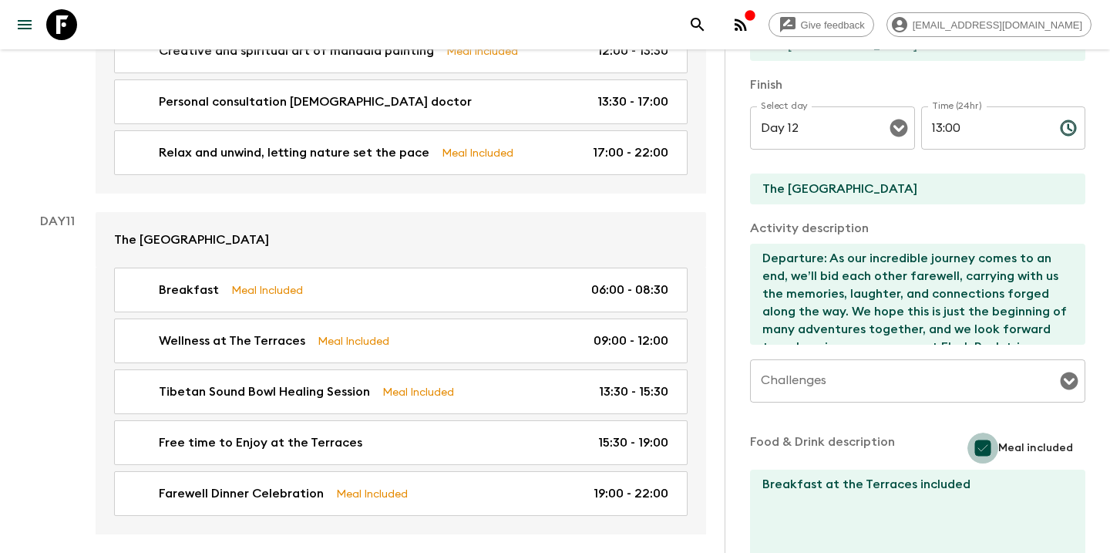
click at [992, 447] on input "Meal included" at bounding box center [983, 448] width 31 height 31
checkbox input "false"
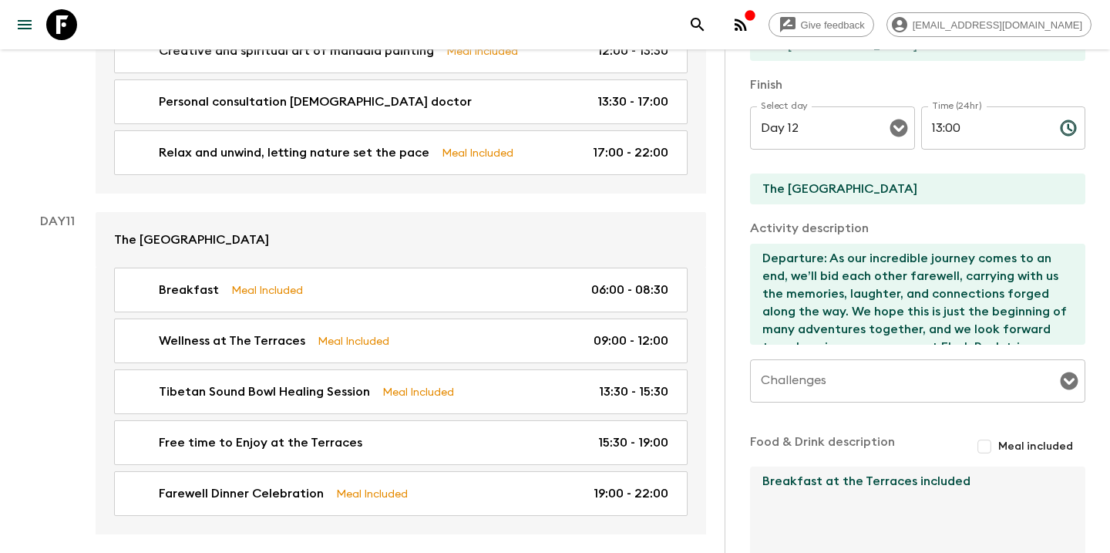
drag, startPoint x: 980, startPoint y: 482, endPoint x: 746, endPoint y: 476, distance: 234.5
click at [746, 476] on div "Activity Information Comments Activity Title Departure Start Select a day Day 1…" at bounding box center [918, 325] width 386 height 553
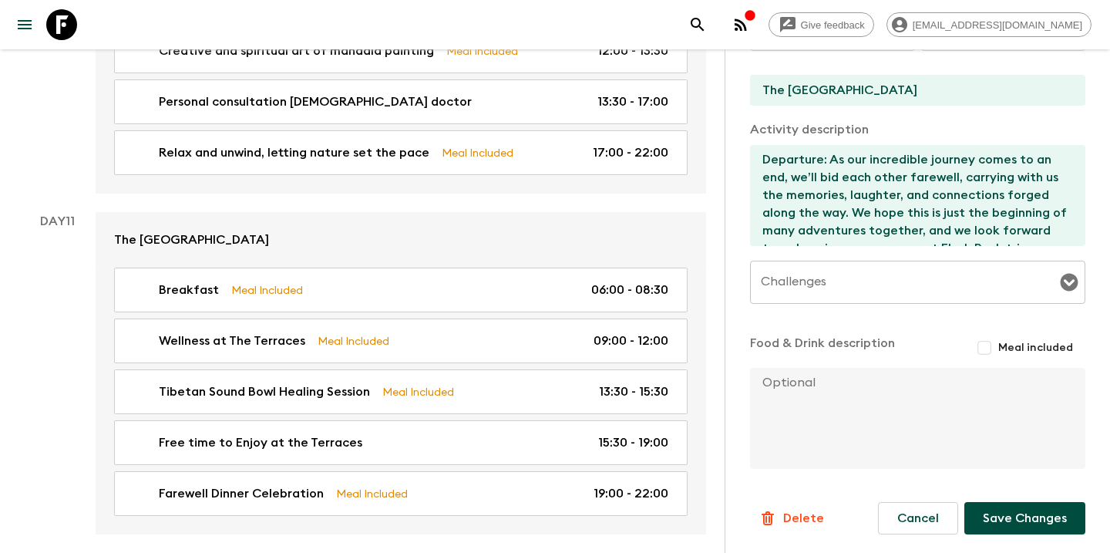
scroll to position [409, 0]
click at [1007, 517] on button "Save Changes" at bounding box center [1025, 518] width 121 height 32
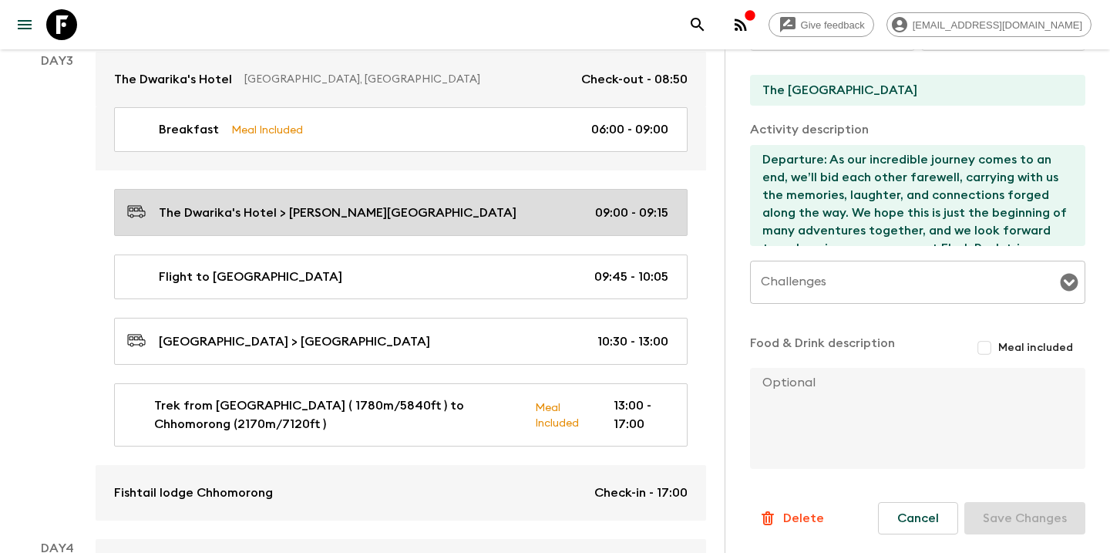
scroll to position [1133, 0]
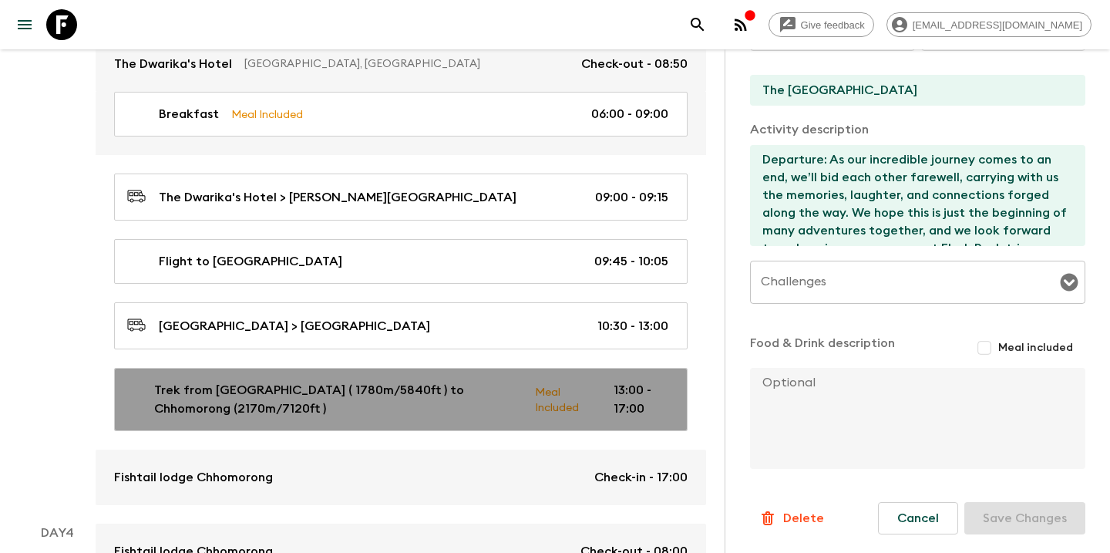
click at [489, 381] on p "Trek from [GEOGRAPHIC_DATA] ( 1780m/5840ft ) to Chhomorong (2170m/7120ft )" at bounding box center [338, 399] width 369 height 37
type input "Trek from [GEOGRAPHIC_DATA] ( 1780m/5840ft ) to Chhomorong (2170m/7120ft )"
type input "[PERSON_NAME]"
type input "Chhomorong"
type textarea "The hike starts with a steady uphill climb on stone-paved trails, weaving past …"
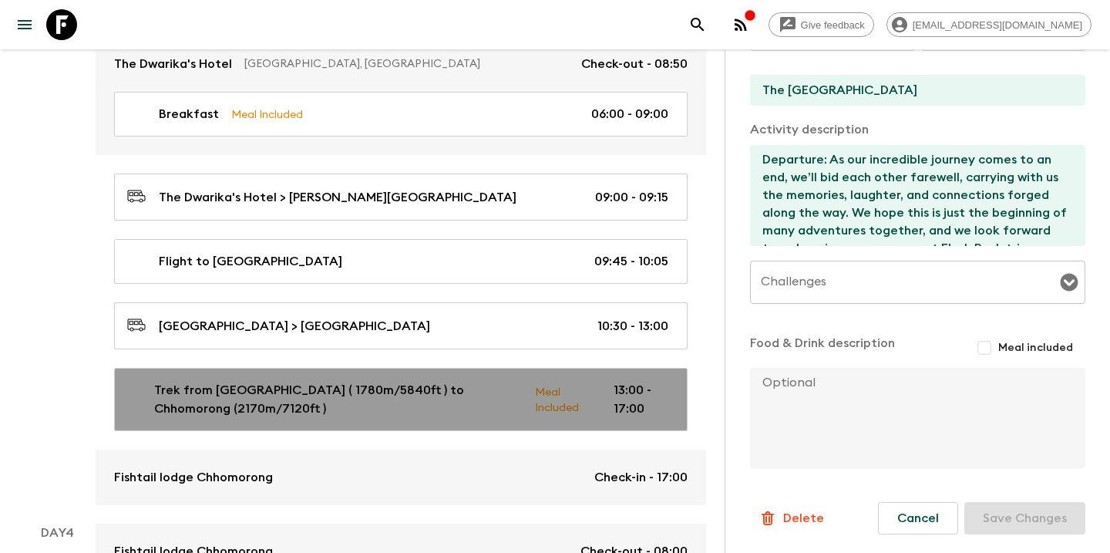
checkbox input "true"
type textarea "Lunch and dinner both included , lunch after we stop at [PERSON_NAME] before th…"
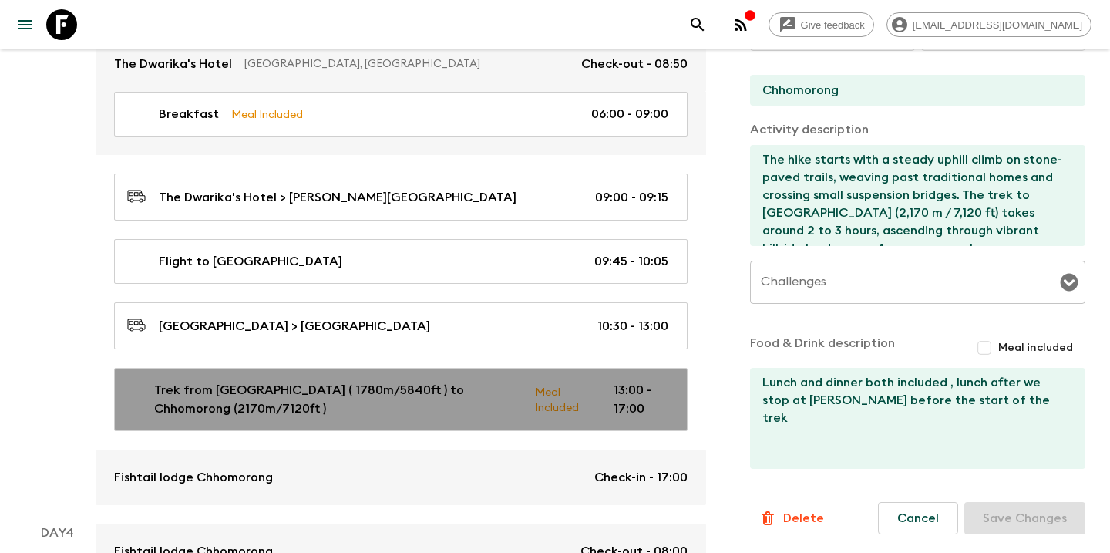
type input "Day 3"
type input "13:00"
type input "Day 3"
type input "17:00"
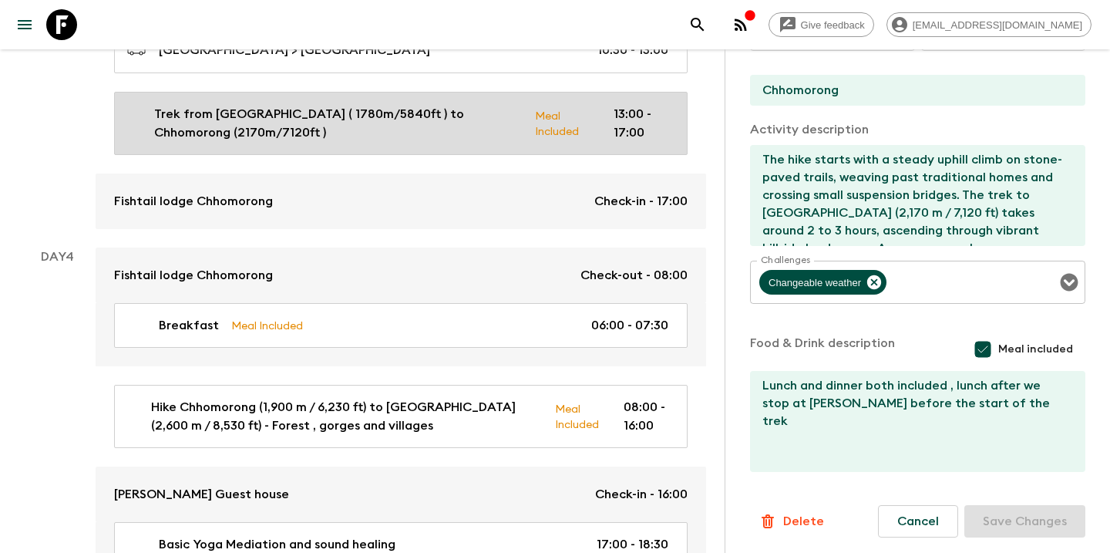
scroll to position [1414, 0]
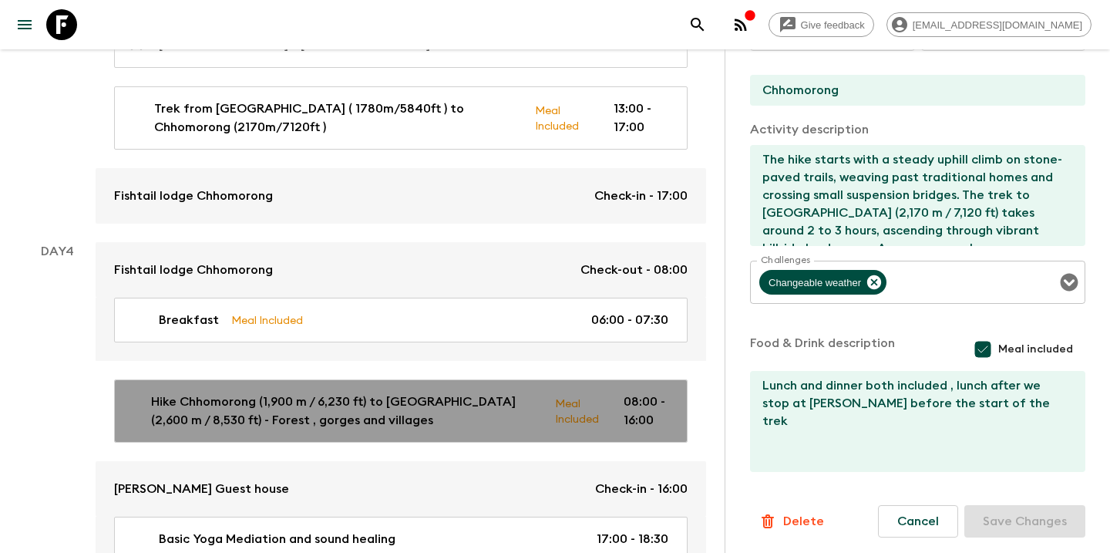
click at [475, 398] on p "Hike Chhomorong (1,900 m / 6,230 ft) to [GEOGRAPHIC_DATA] (2,600 m / 8,530 ft) …" at bounding box center [347, 410] width 392 height 37
type input "Hike Chhomorong (1,900 m / 6,230 ft) to [GEOGRAPHIC_DATA] (2,600 m / 8,530 ft) …"
type input "Chhomorong (1,900 m / 6,230 ft)"
type input "[PERSON_NAME] (2,600 m / 8,530 ft)"
type textarea "Lor : 1Ipsum dolorsita co adi eli seddo ei Temporinc (4,947 u / 9,540 la), etdo…"
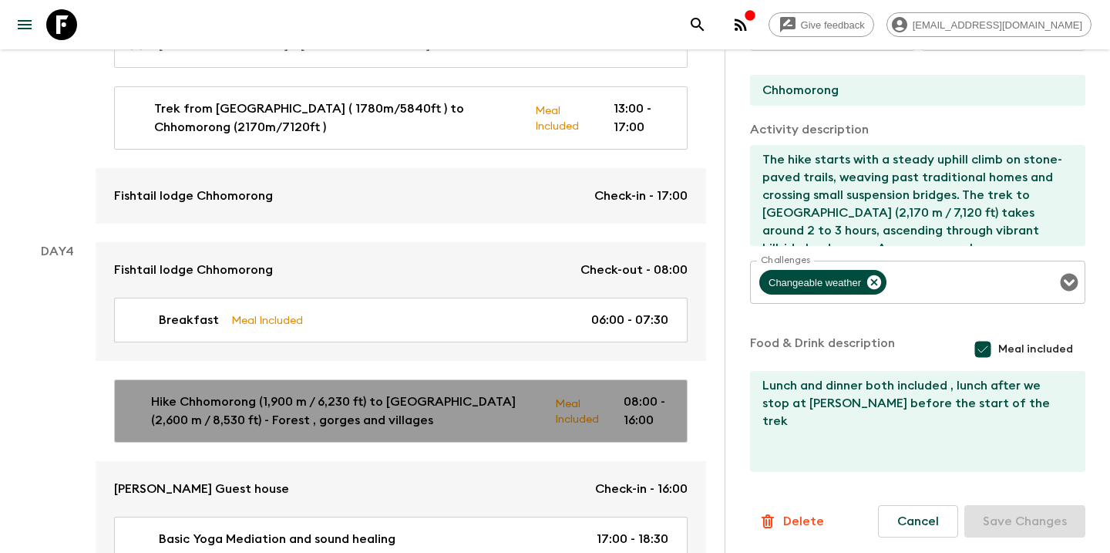
type textarea "Lunch stop at bamboo or upper sinwa Dinner at [PERSON_NAME][GEOGRAPHIC_DATA]"
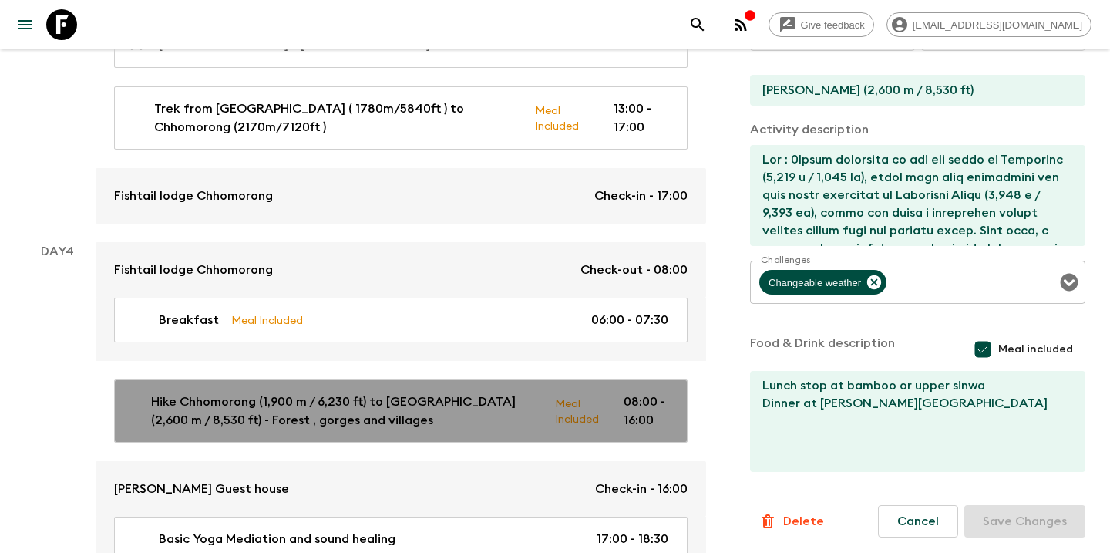
type input "Day 4"
type input "08:00"
type input "Day 4"
type input "16:00"
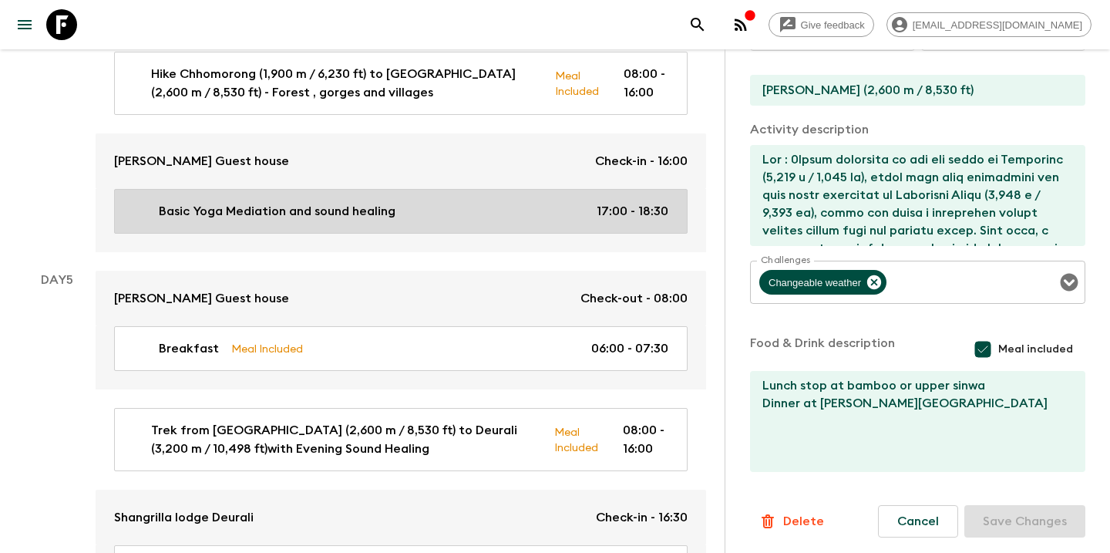
scroll to position [1759, 0]
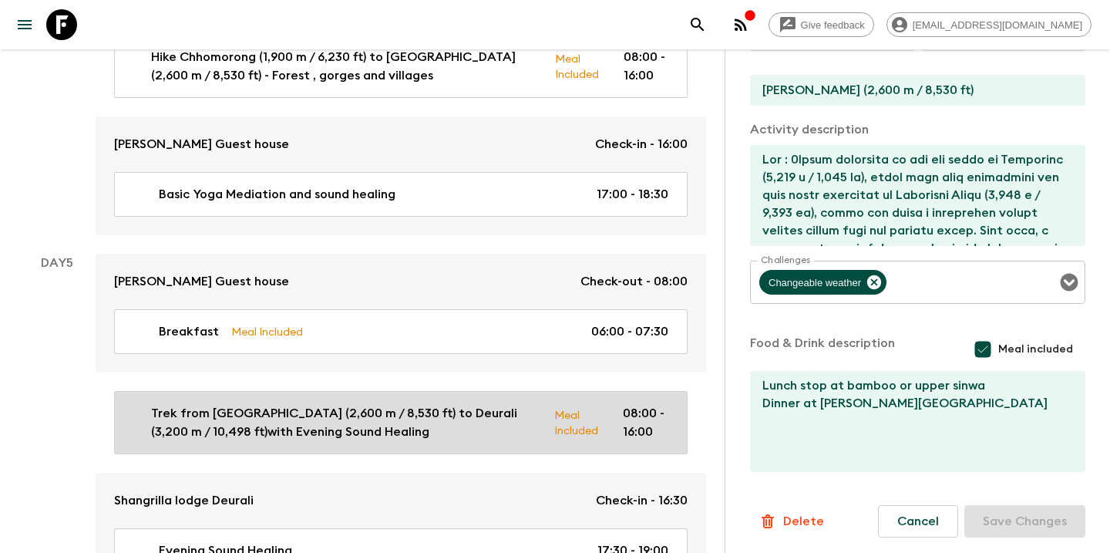
click at [437, 406] on p "Trek from [GEOGRAPHIC_DATA] (2,600 m / 8,530 ft) to Deurali (3,200 m / 10,498 f…" at bounding box center [346, 422] width 391 height 37
type input "Trek from [GEOGRAPHIC_DATA] (2,600 m / 8,530 ft) to Deurali (3,200 m / 10,498 f…"
type input "[PERSON_NAME]"
type input "Deurali"
type textarea "Lorem i dolorsit ametc ad Elits (8,162 d / 7,319 ei), tempo inci utla etdo magn…"
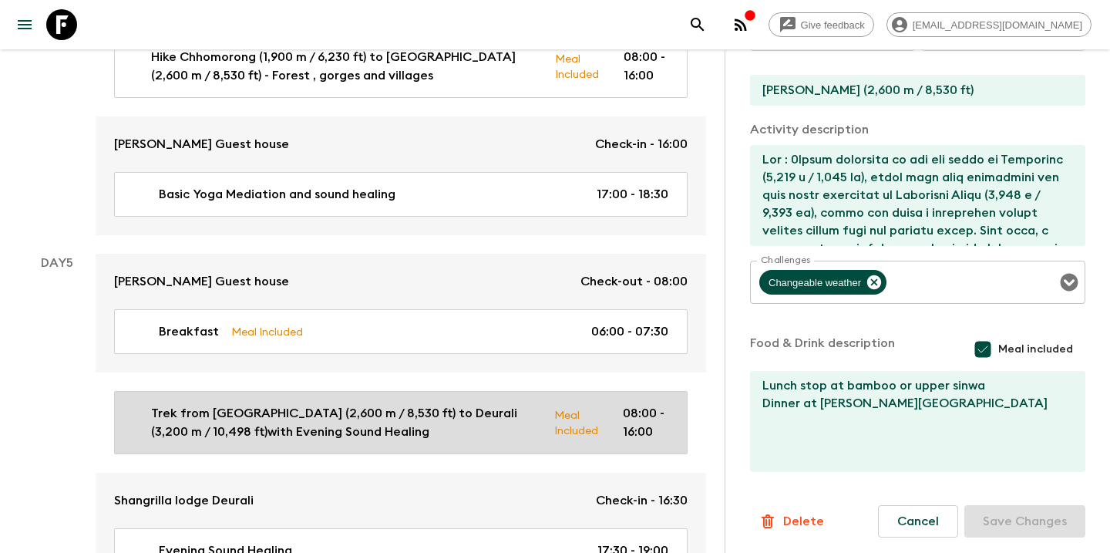
type textarea "Breakfast at [PERSON_NAME][GEOGRAPHIC_DATA] Lunch at Himalaya Dinner at [GEOGRA…"
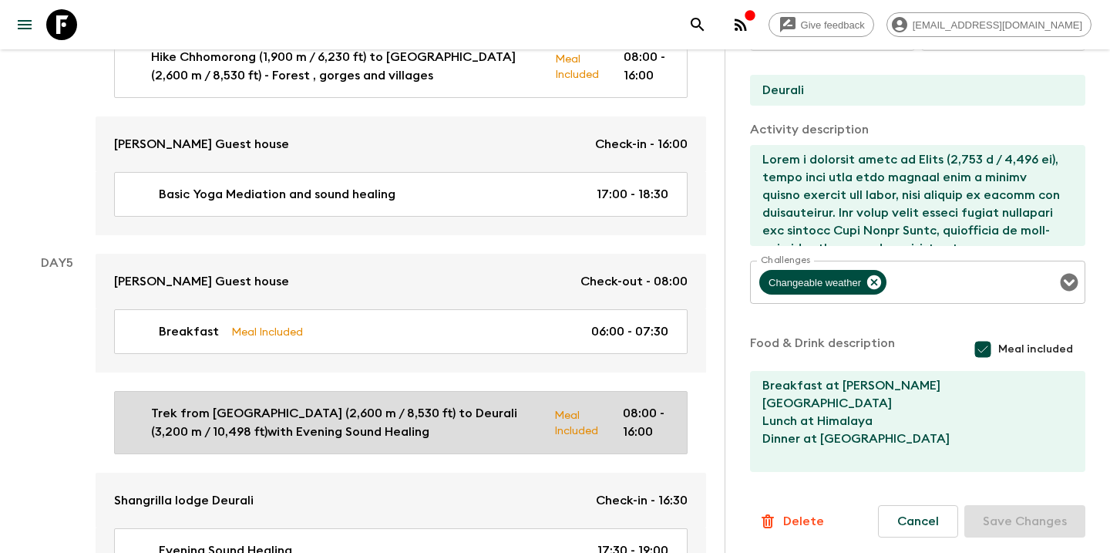
type input "Day 5"
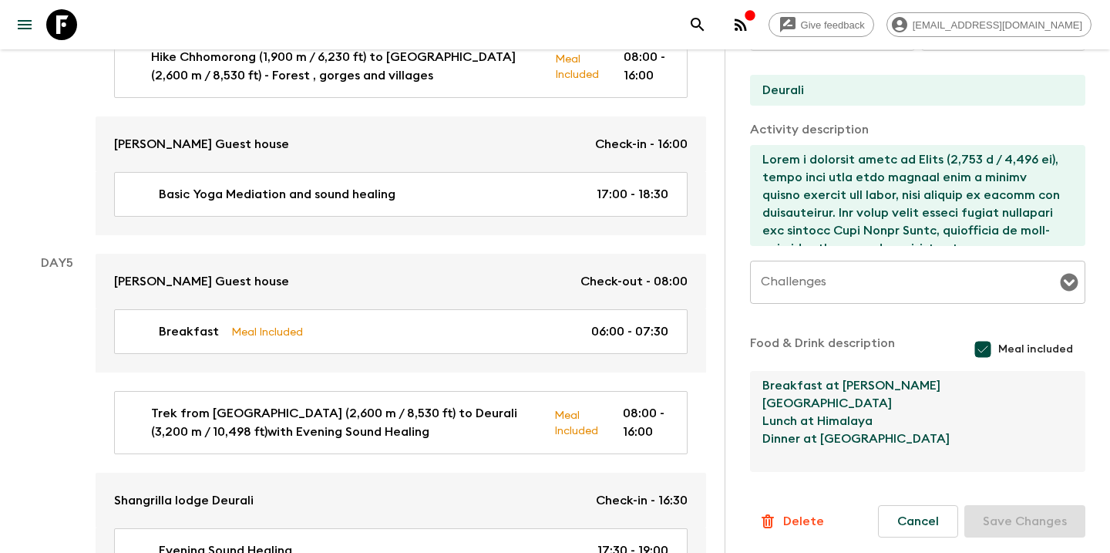
drag, startPoint x: 954, startPoint y: 390, endPoint x: 745, endPoint y: 389, distance: 208.9
click at [745, 389] on div "Activity Information Comments Activity Title Trek from [GEOGRAPHIC_DATA] (2,600…" at bounding box center [918, 325] width 386 height 553
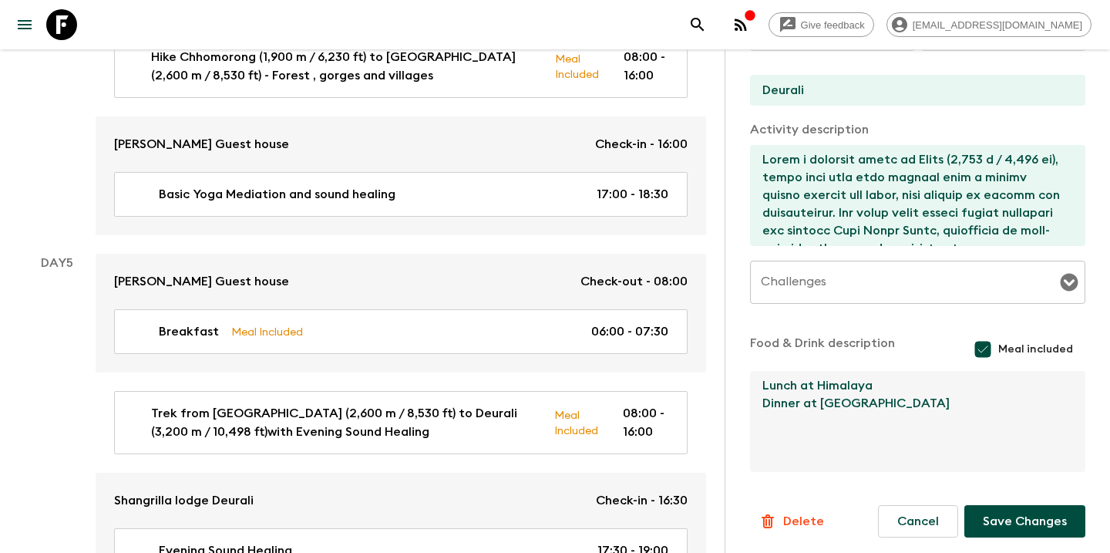
type textarea "Lunch at Himalaya Dinner at [GEOGRAPHIC_DATA]"
click at [1026, 526] on button "Save Changes" at bounding box center [1025, 521] width 121 height 32
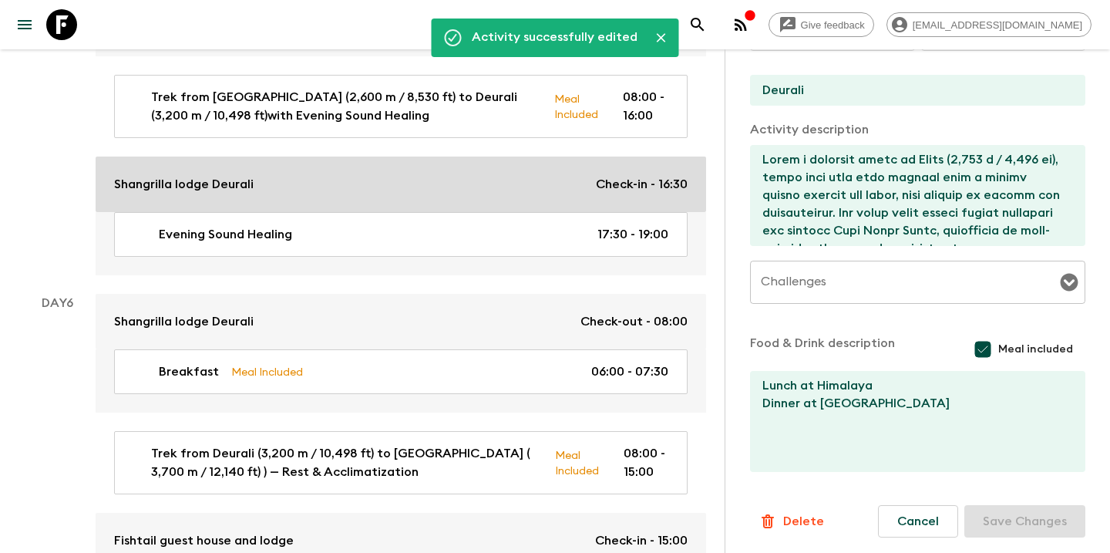
scroll to position [2172, 0]
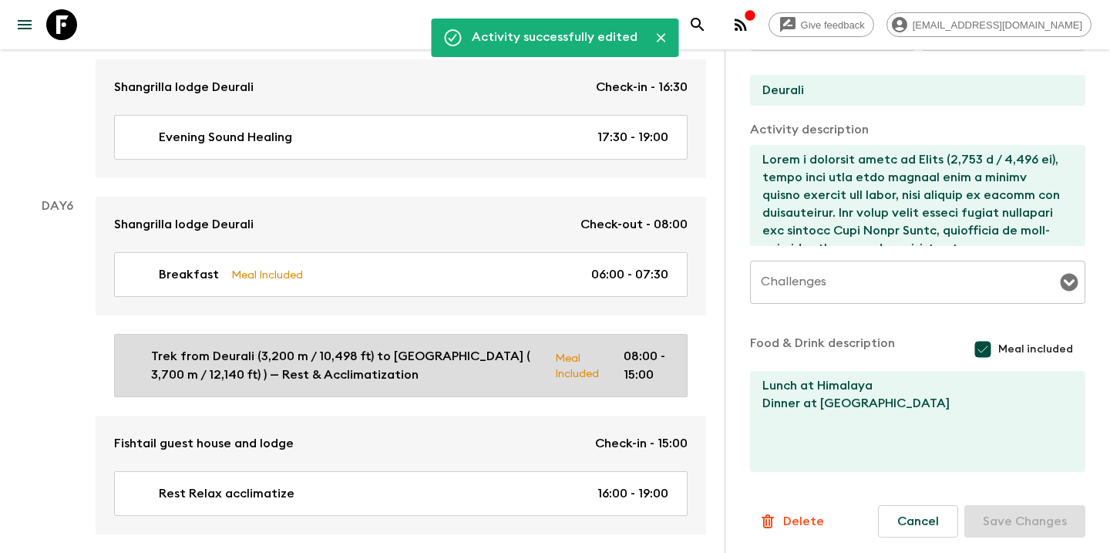
click at [501, 347] on p "Trek from Deurali (3,200 m / 10,498 ft) to [GEOGRAPHIC_DATA] ( 3,700 m / 12,140…" at bounding box center [347, 365] width 392 height 37
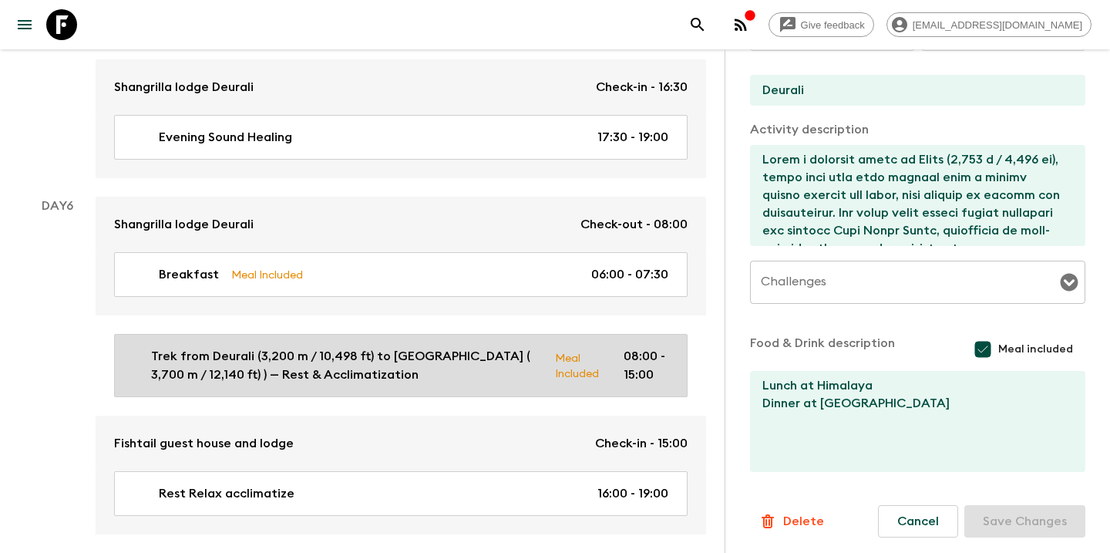
type input "Trek from Deurali (3,200 m / 10,498 ft) to [GEOGRAPHIC_DATA] ( 3,700 m / 12,140…"
type input "Deurali"
type input "Machapuchare Base Camp MBC"
type textarea "Lorem’i dolo sitame con adip eli seddoeiu tempor incididunt ut lab Etdolorem Al…"
type textarea "Breakfast at [GEOGRAPHIC_DATA] Lunch Pack lunch or at MBC if reached early Dinn…"
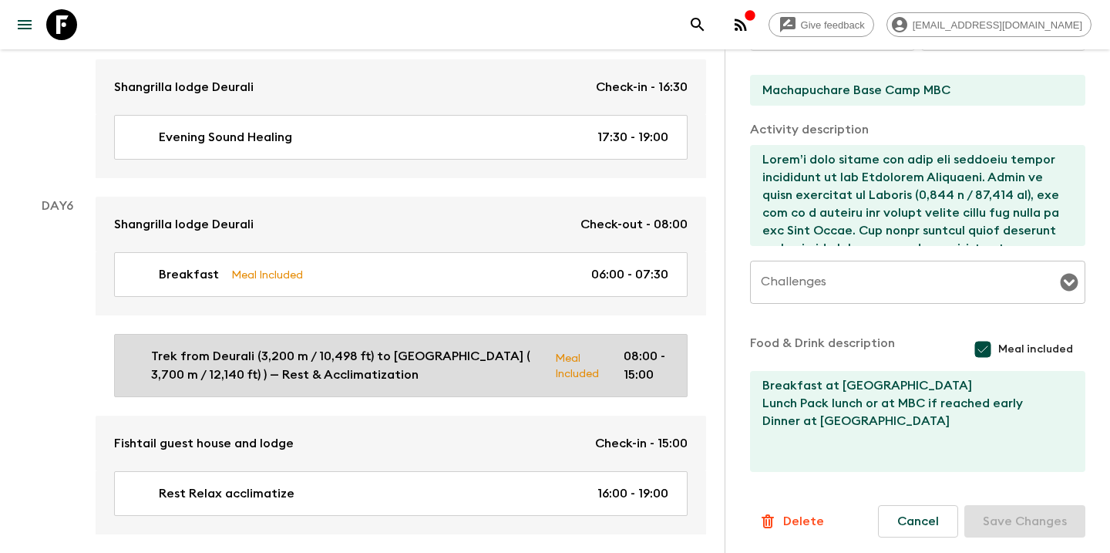
type input "Day 6"
type input "15:00"
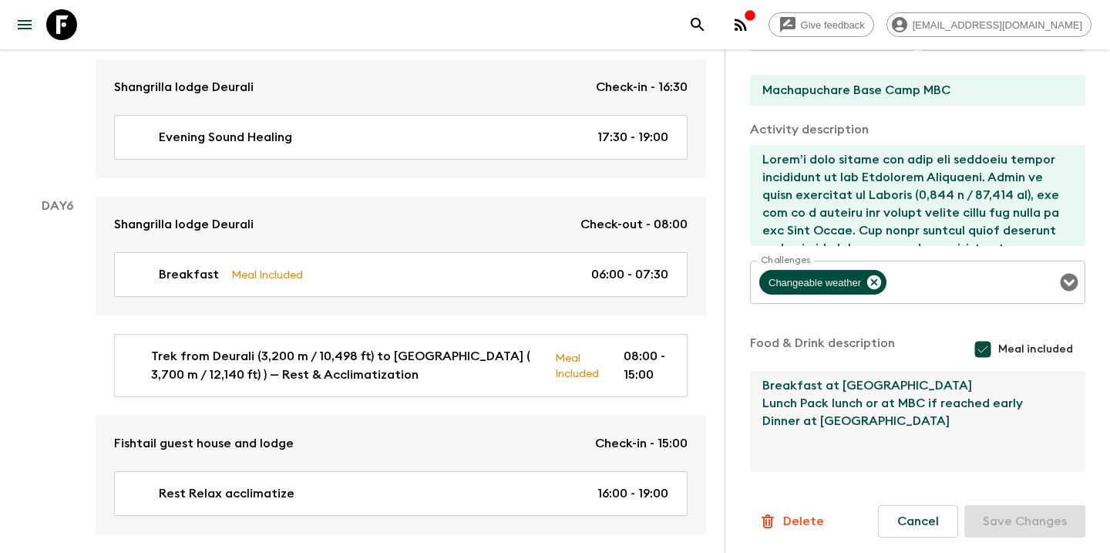
drag, startPoint x: 980, startPoint y: 392, endPoint x: 757, endPoint y: 388, distance: 222.9
click at [757, 388] on textarea "Breakfast at [GEOGRAPHIC_DATA] Lunch Pack lunch or at MBC if reached early Dinn…" at bounding box center [911, 421] width 323 height 101
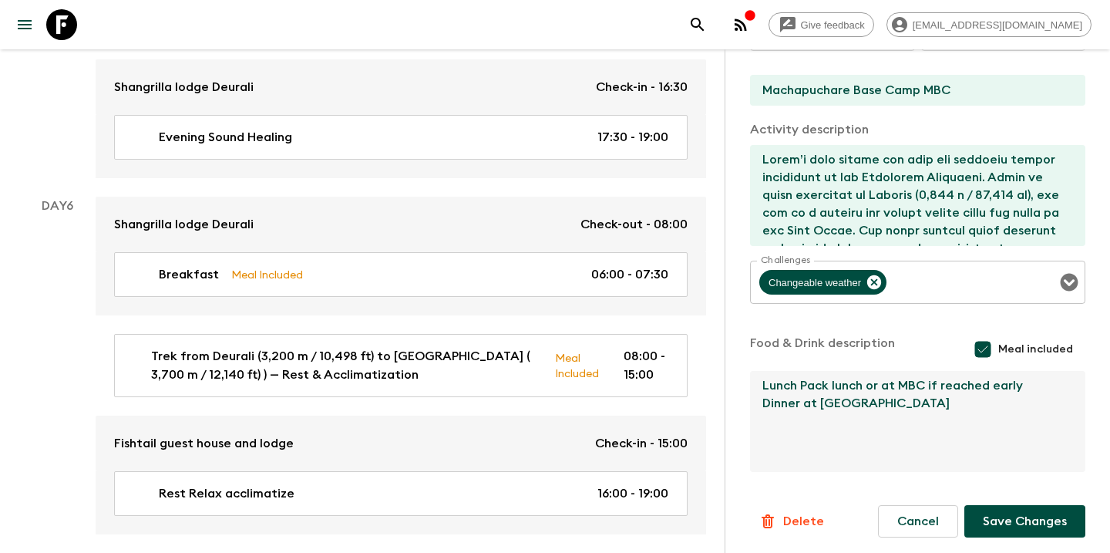
type textarea "Lunch Pack lunch or at MBC if reached early Dinner at [GEOGRAPHIC_DATA]"
click at [1010, 529] on button "Save Changes" at bounding box center [1025, 521] width 121 height 32
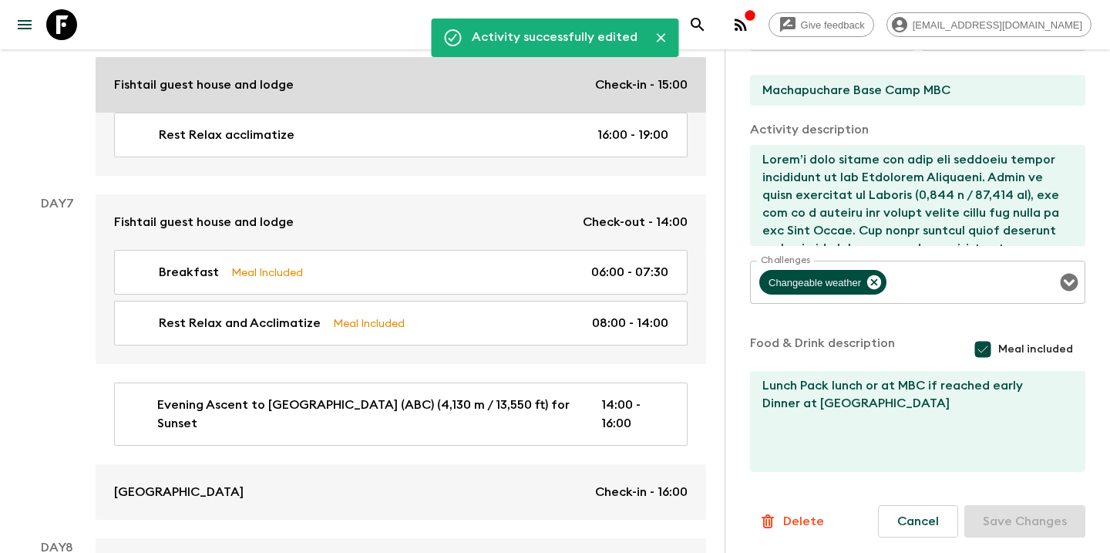
scroll to position [2553, 0]
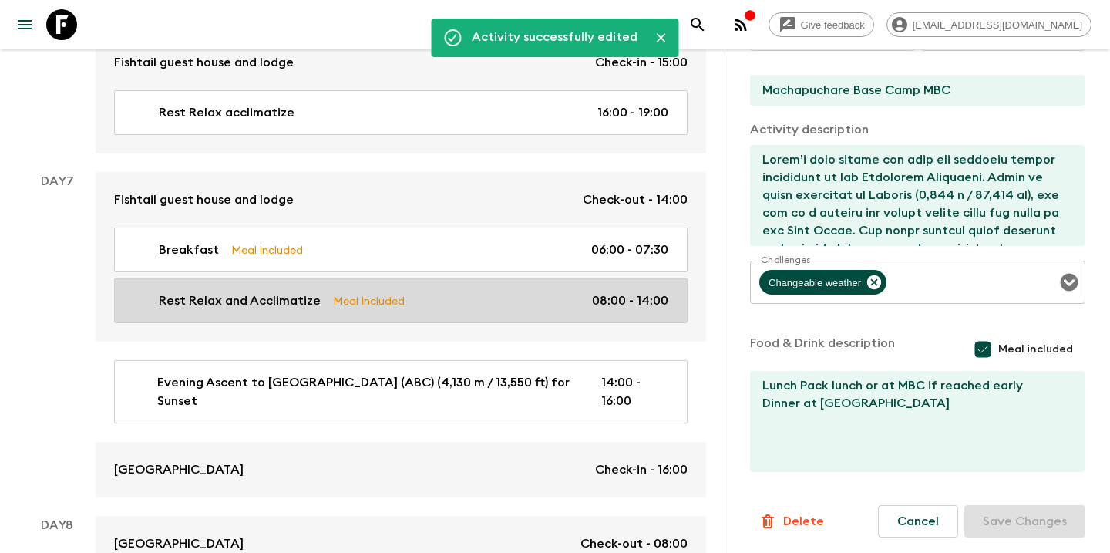
click at [479, 288] on link "Rest Relax and Acclimatize Meal Included 08:00 - 14:00" at bounding box center [401, 300] width 574 height 45
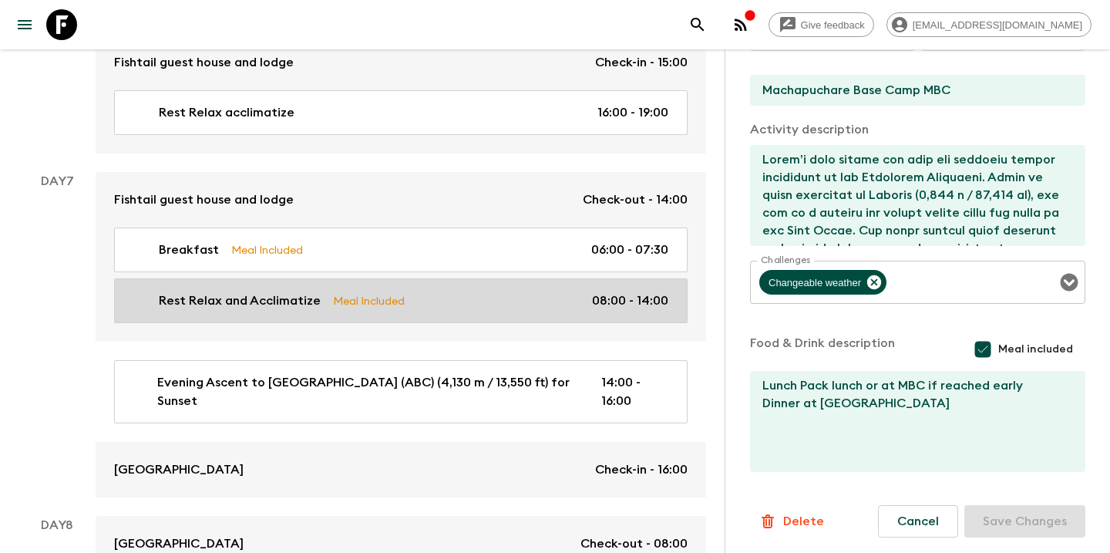
type input "Rest Relax and Acclimatize"
type input "Machapuchare Base Camp"
type textarea "The following day, we will depart only after 2:00 pm, allowing a full 24 hours …"
type textarea "Breakfast at Guest house Lunch at Guest house Dinner at [GEOGRAPHIC_DATA]"
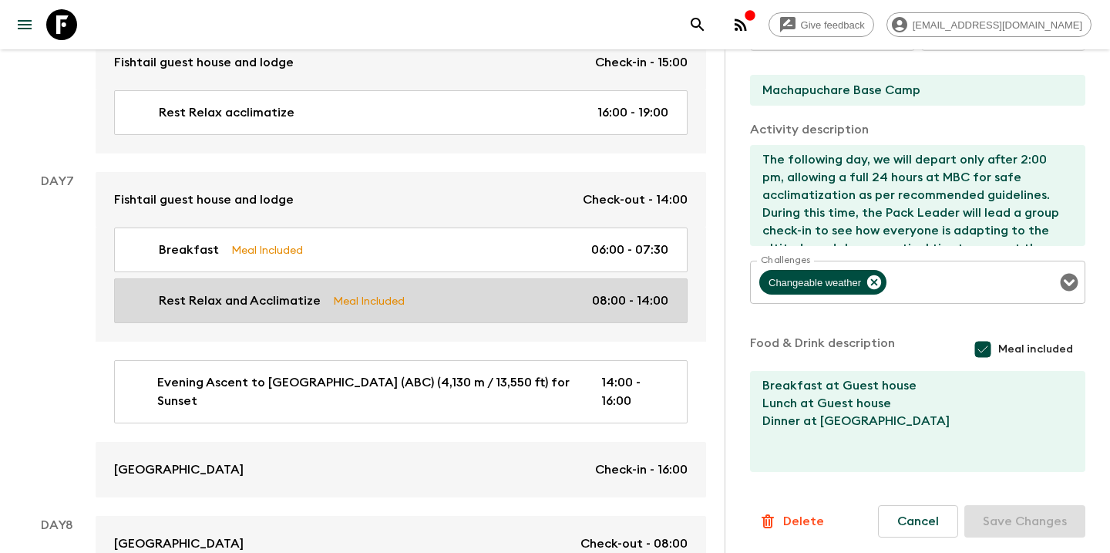
type input "Day 7"
type input "14:00"
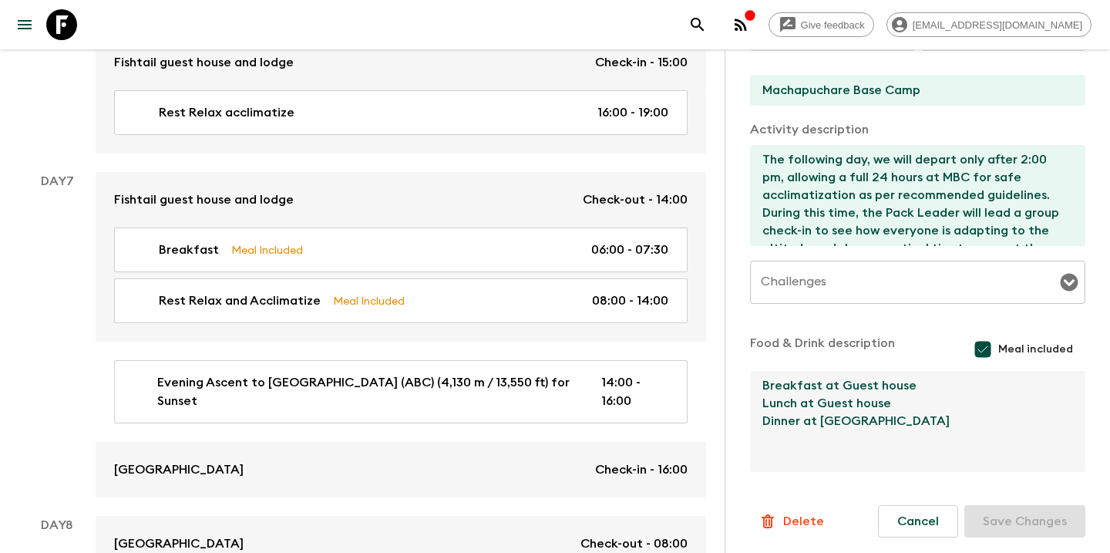
drag, startPoint x: 929, startPoint y: 391, endPoint x: 746, endPoint y: 382, distance: 182.9
click at [746, 382] on div "Activity Information Comments Activity Title Rest Relax and Acclimatize Start S…" at bounding box center [918, 325] width 386 height 553
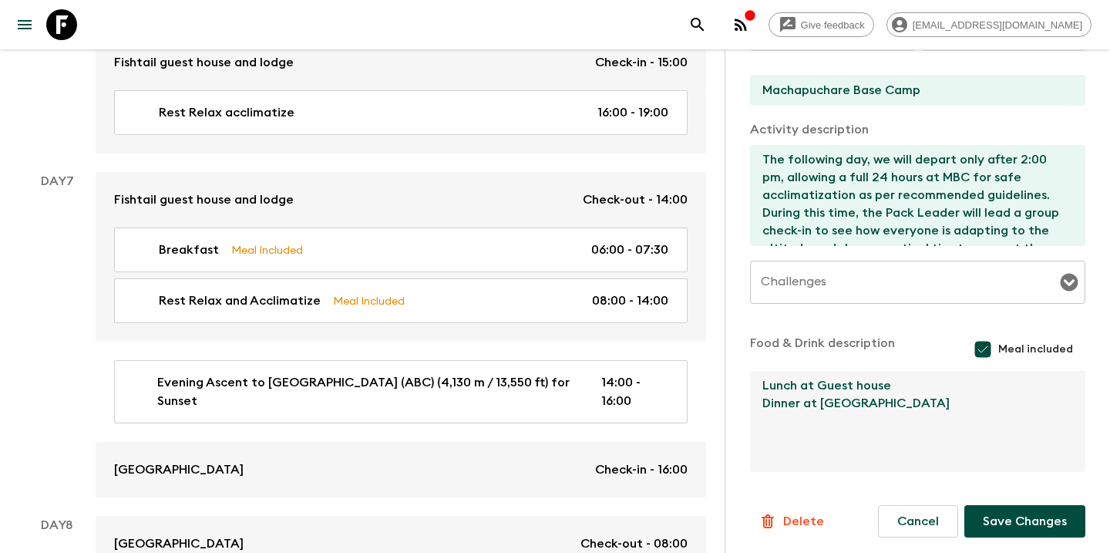
type textarea "Lunch at Guest house Dinner at [GEOGRAPHIC_DATA]"
click at [1041, 538] on div "Information Comments Activity Title Rest Relax and Acclimatize Start Select a d…" at bounding box center [917, 144] width 335 height 873
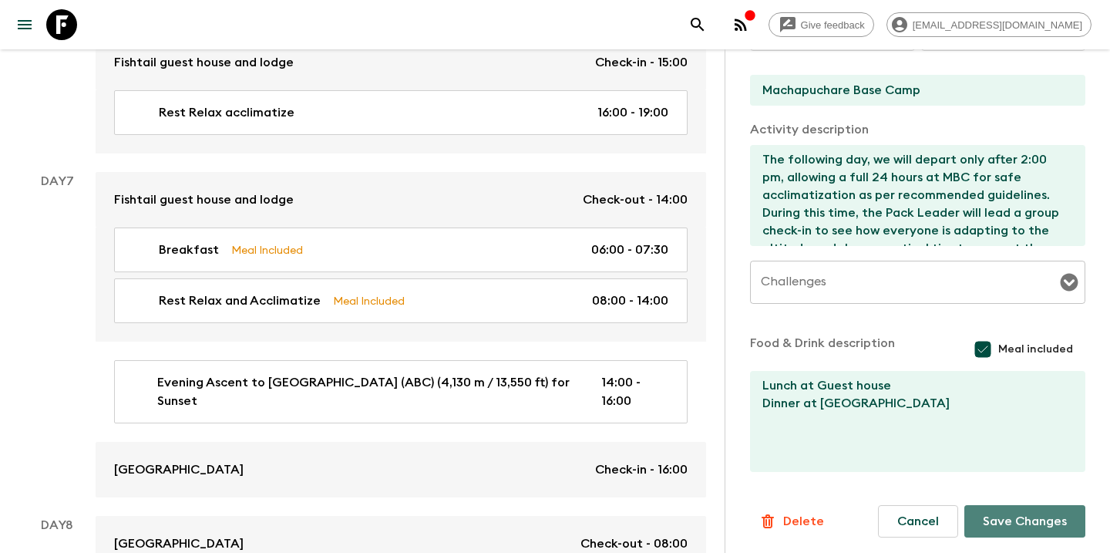
click at [1021, 520] on button "Save Changes" at bounding box center [1025, 521] width 121 height 32
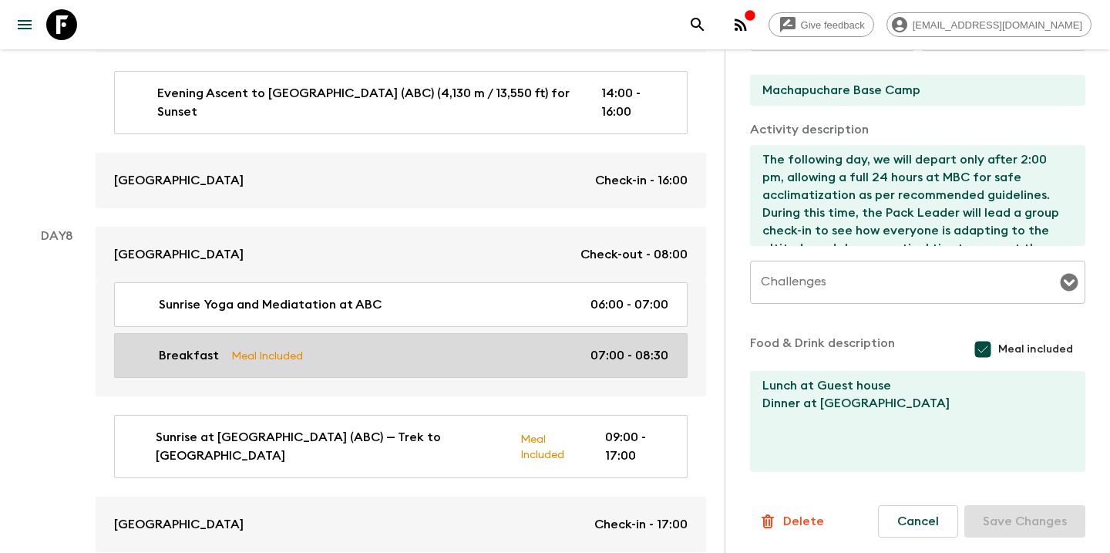
scroll to position [2867, 0]
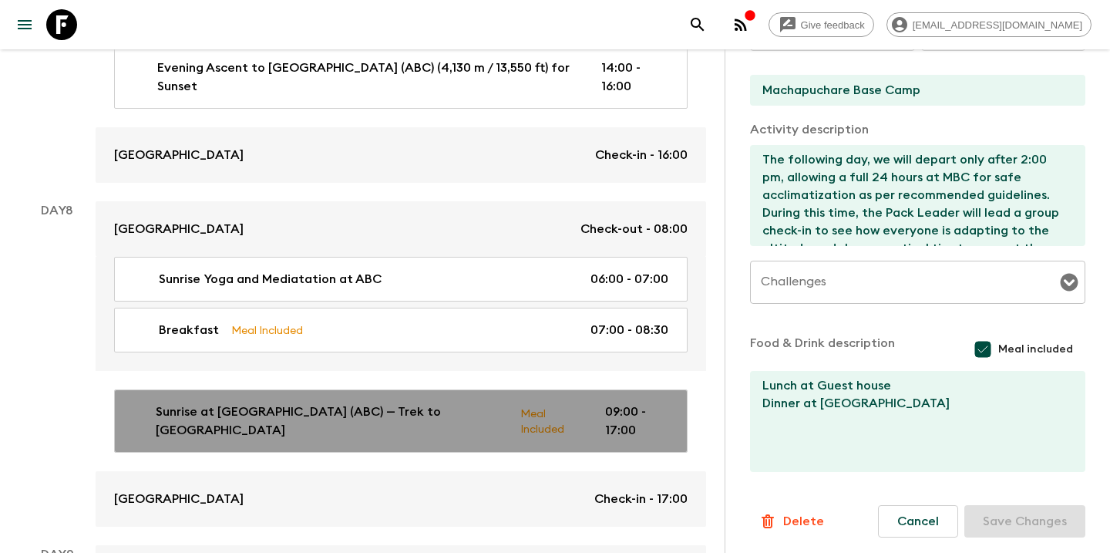
click at [376, 412] on p "Sunrise at [GEOGRAPHIC_DATA] (ABC) — Trek to [GEOGRAPHIC_DATA]" at bounding box center [332, 420] width 352 height 37
type input "Sunrise at [GEOGRAPHIC_DATA] (ABC) — Trek to [GEOGRAPHIC_DATA]"
type input "[GEOGRAPHIC_DATA] (ABC)"
type input "Bamboo ( 2310m/7580 ft )"
type textarea "Loremip do Sitametco Adip Elit (SED) — Doei te Incidi Utla etdol magnaa enim ad…"
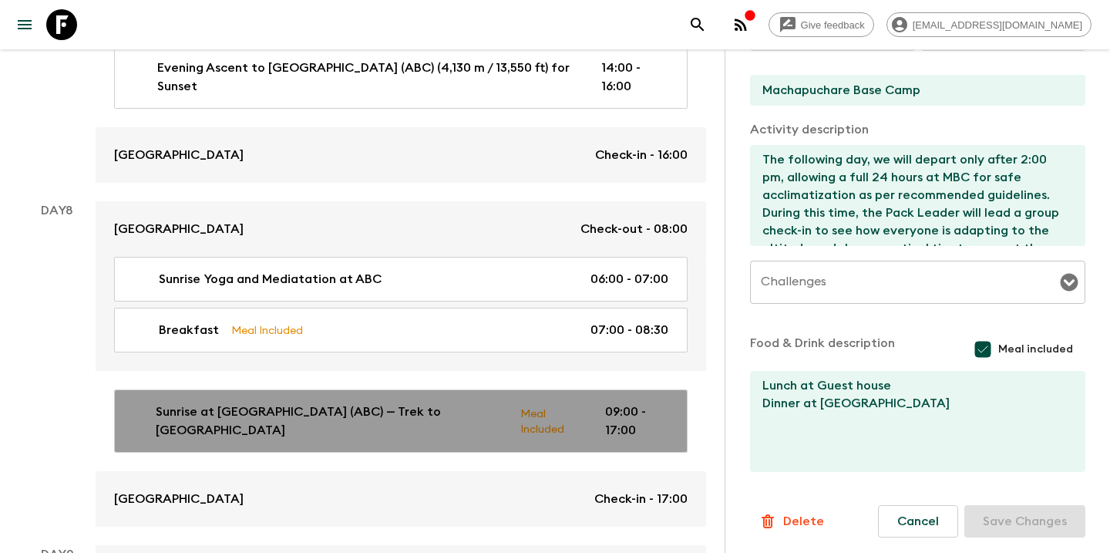
type textarea "Breakfast at [GEOGRAPHIC_DATA] Lunch at [GEOGRAPHIC_DATA] 1300 Dinner at [GEOGR…"
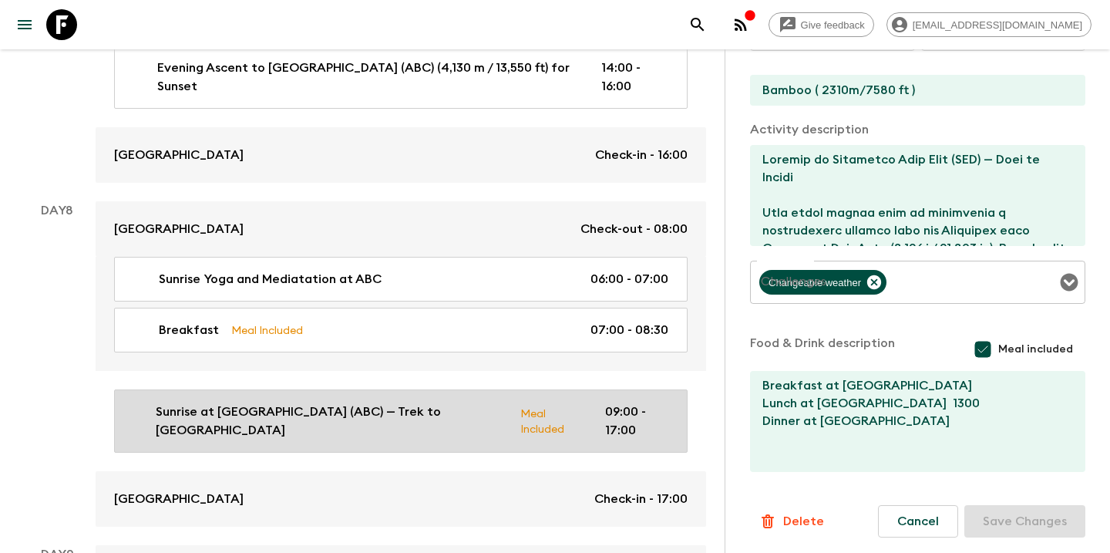
type input "Day 8"
type input "09:00"
type input "Day 8"
type input "17:00"
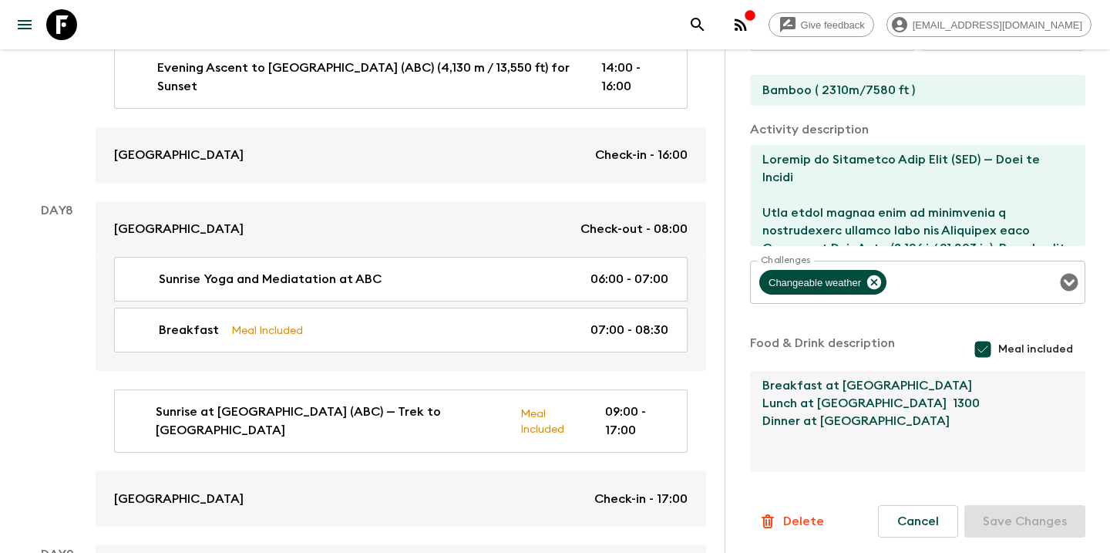
drag, startPoint x: 1009, startPoint y: 385, endPoint x: 750, endPoint y: 386, distance: 259.1
click at [750, 386] on textarea "Breakfast at [GEOGRAPHIC_DATA] Lunch at [GEOGRAPHIC_DATA] 1300 Dinner at [GEOGR…" at bounding box center [911, 421] width 323 height 101
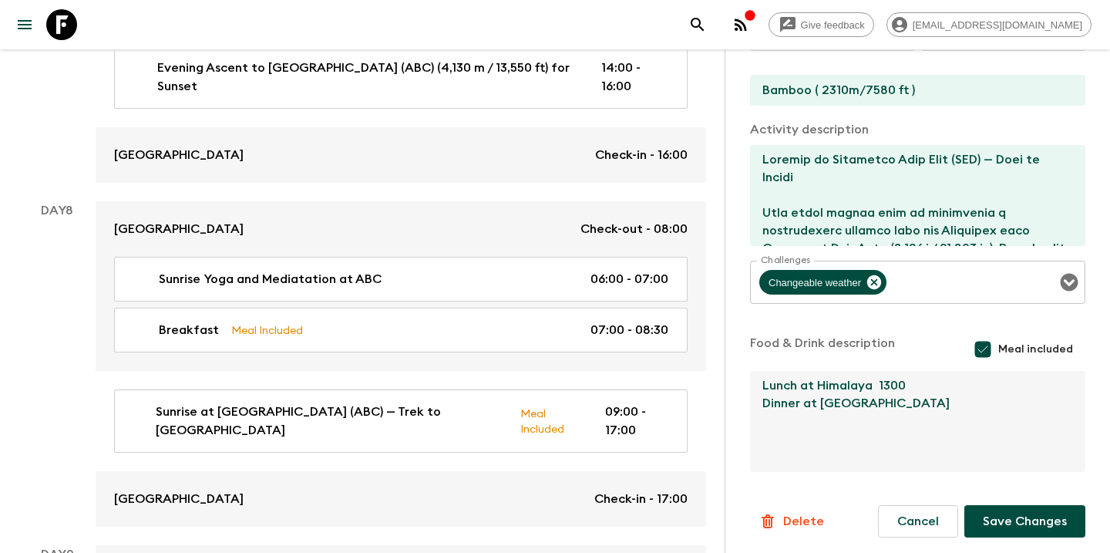
type textarea "Lunch at Himalaya 1300 Dinner at [GEOGRAPHIC_DATA]"
click at [1025, 527] on button "Save Changes" at bounding box center [1025, 521] width 121 height 32
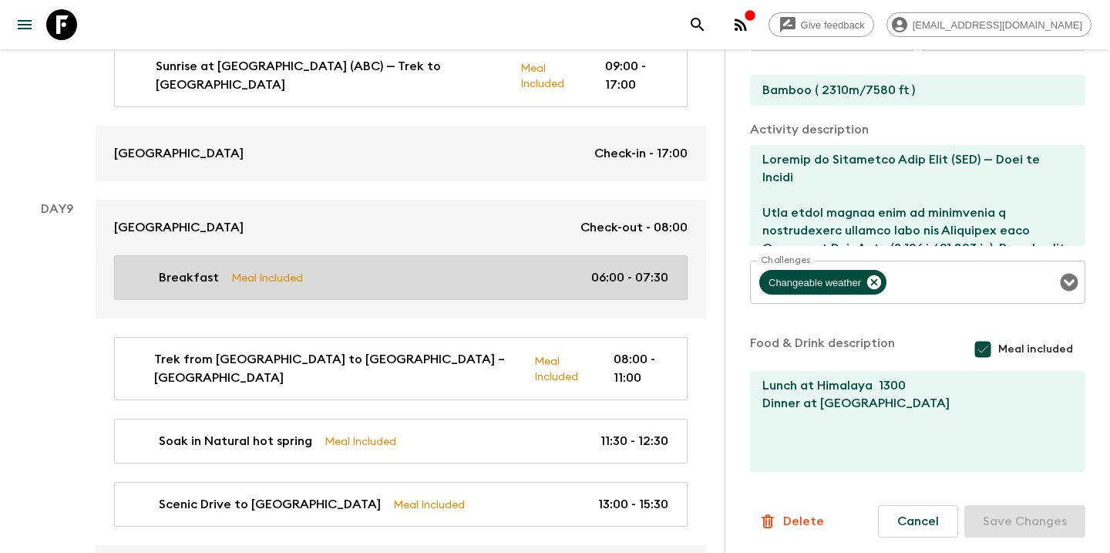
scroll to position [3215, 0]
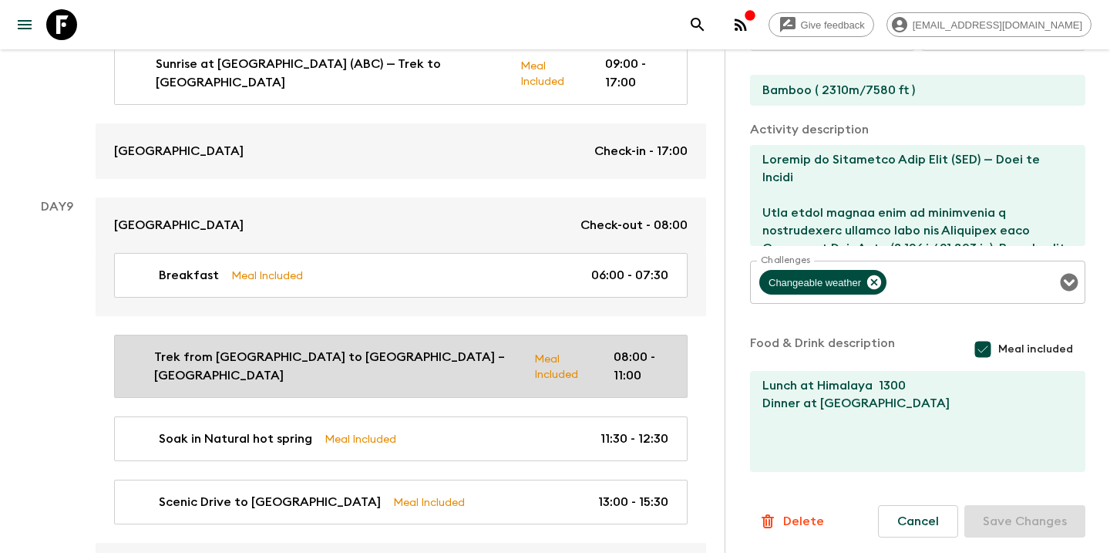
click at [352, 348] on p "Trek from [GEOGRAPHIC_DATA] to [GEOGRAPHIC_DATA] – [GEOGRAPHIC_DATA]" at bounding box center [338, 366] width 368 height 37
type input "Trek from [GEOGRAPHIC_DATA] to [GEOGRAPHIC_DATA] – [GEOGRAPHIC_DATA]"
type input "Bamboo"
type textarea "After breakfast in [GEOGRAPHIC_DATA] (2,310 m / 7,580 ft), begin your trek down…"
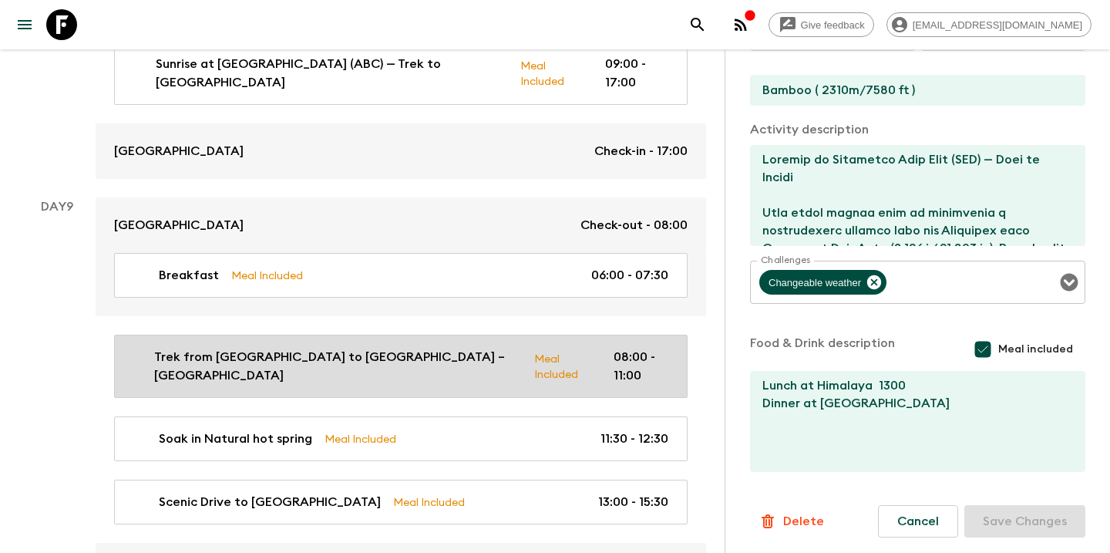
type textarea "Breakfast at [GEOGRAPHIC_DATA]"
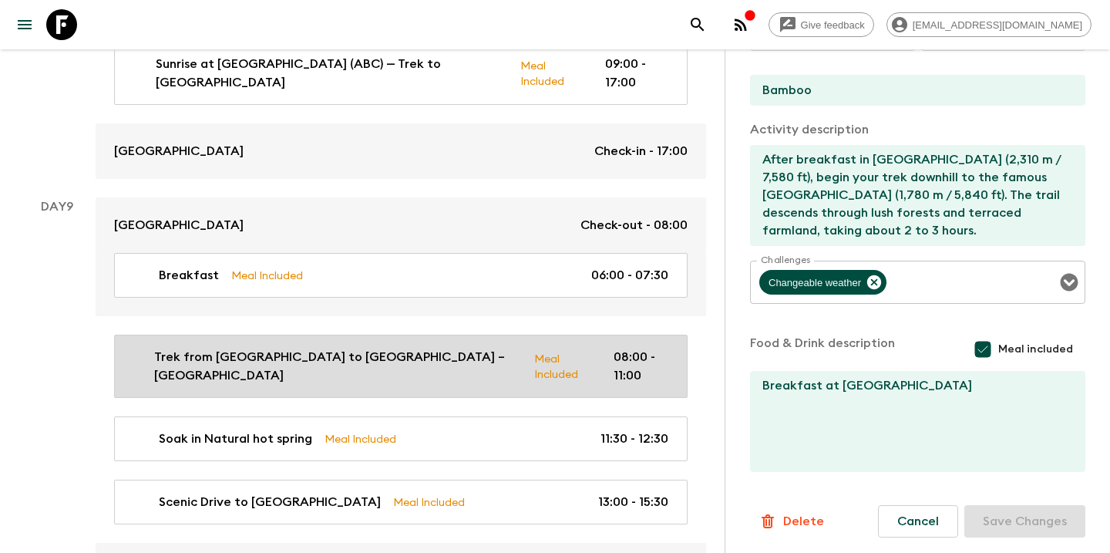
type input "Day 9"
type input "08:00"
type input "Day 9"
type input "11:00"
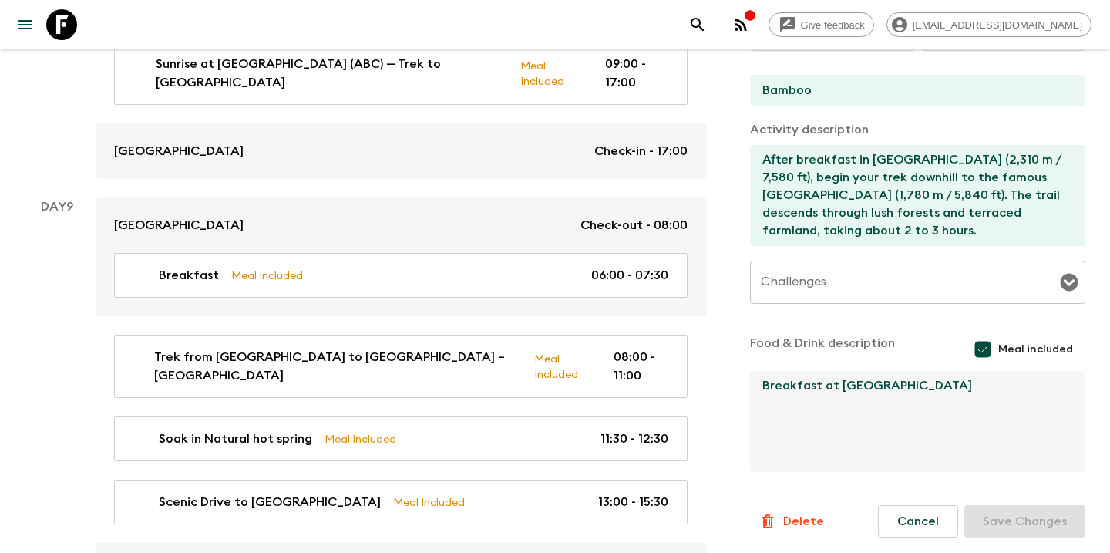
drag, startPoint x: 933, startPoint y: 384, endPoint x: 725, endPoint y: 389, distance: 208.2
click at [725, 389] on div "Activity Information Comments Activity Title Trek from [GEOGRAPHIC_DATA] to [GE…" at bounding box center [918, 325] width 386 height 553
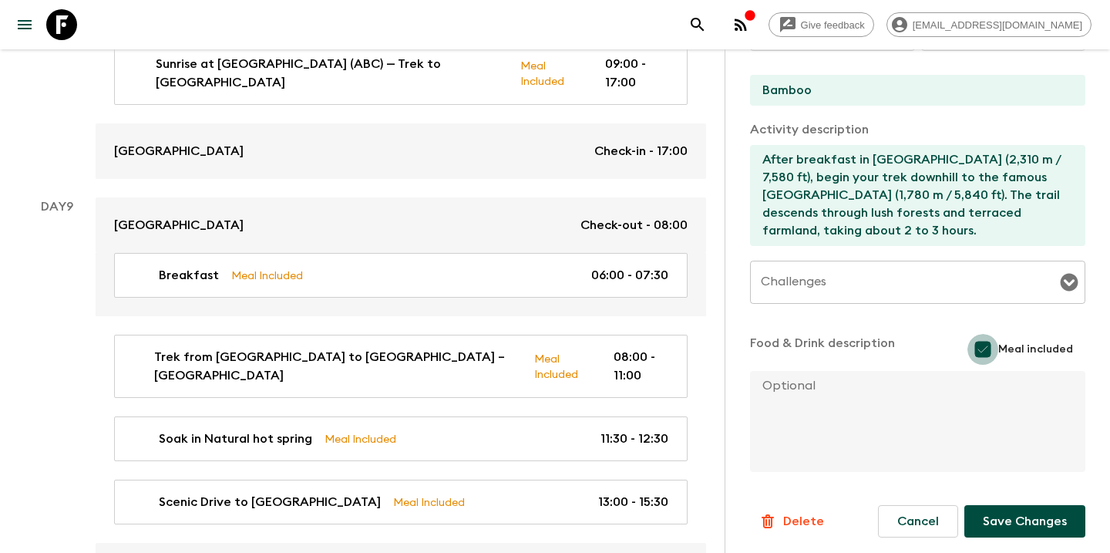
click at [985, 352] on input "Meal included" at bounding box center [983, 349] width 31 height 31
checkbox input "false"
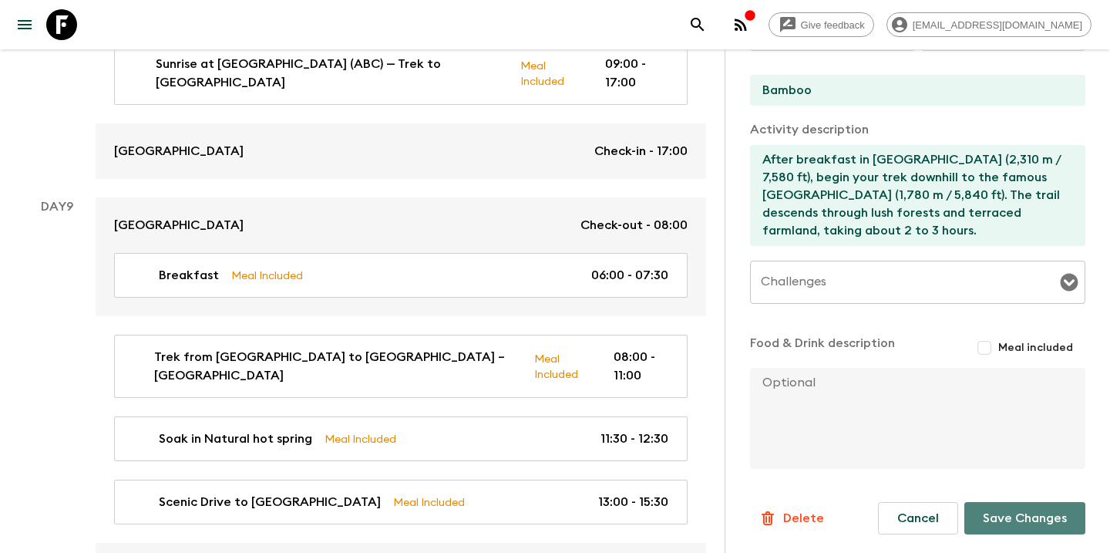
click at [1005, 517] on button "Save Changes" at bounding box center [1025, 518] width 121 height 32
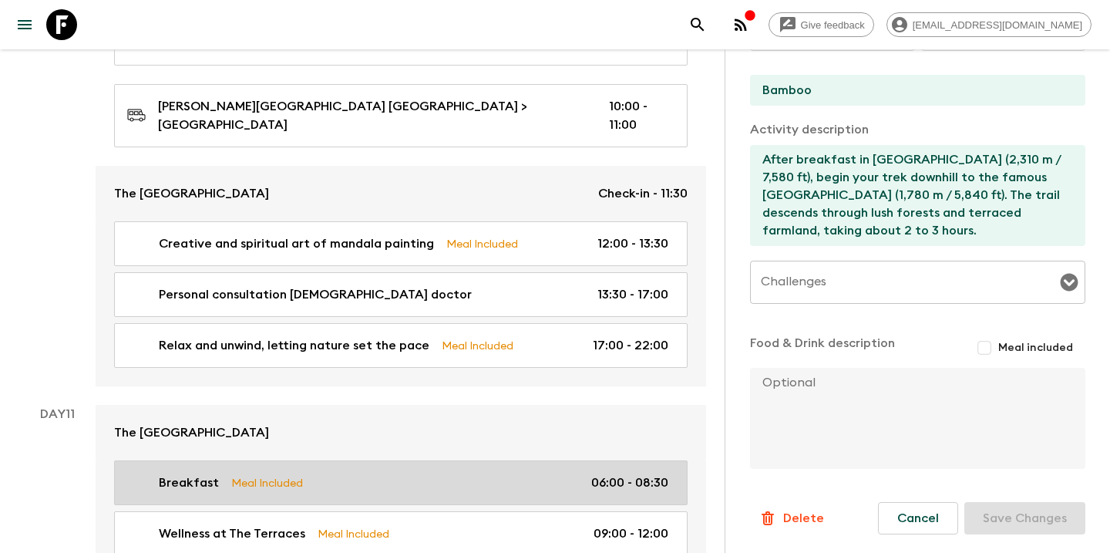
scroll to position [3860, 0]
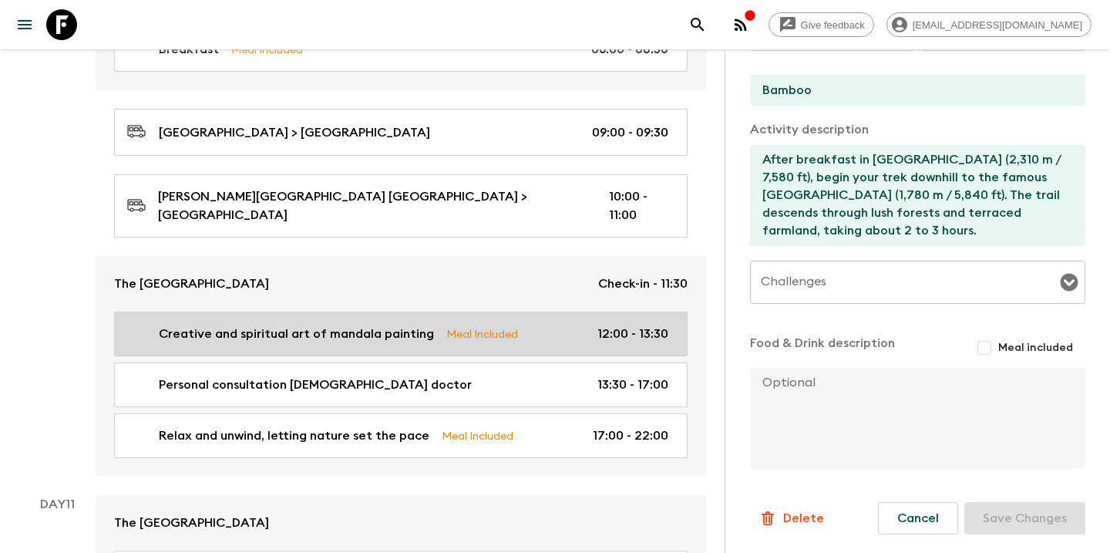
click at [533, 325] on div "Creative and spiritual art of mandala painting Meal Included 12:00 - 13:30" at bounding box center [397, 334] width 541 height 19
type input "Creative and spiritual art of mandala painting"
type input "Day 10"
type input "12:00"
type input "The [GEOGRAPHIC_DATA]"
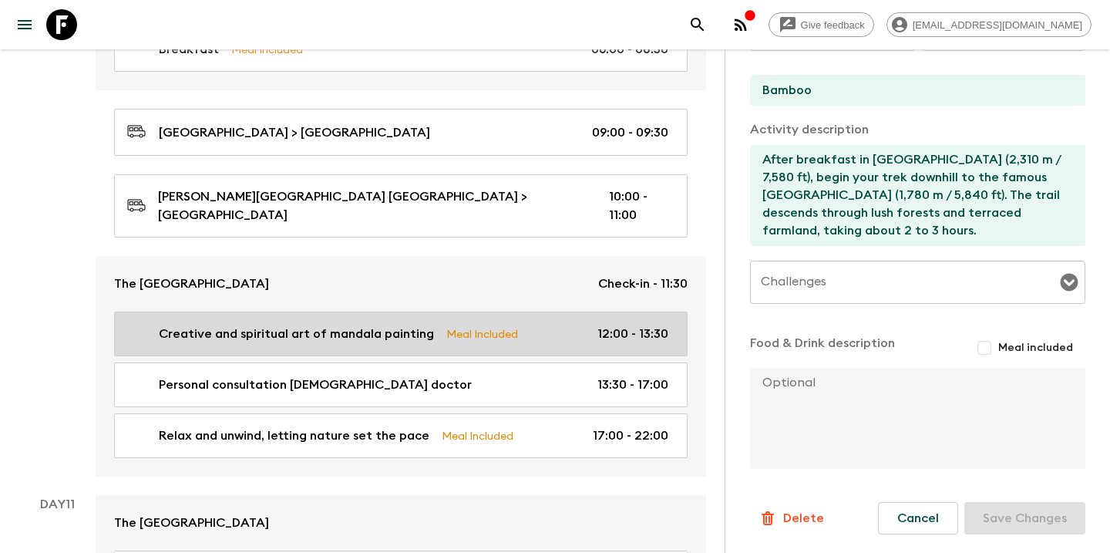
type input "Day 10"
type input "13:30"
type input "The [GEOGRAPHIC_DATA]"
type textarea ""At The Terraces, you’ll be invited into the tranquil world of mandala painting…"
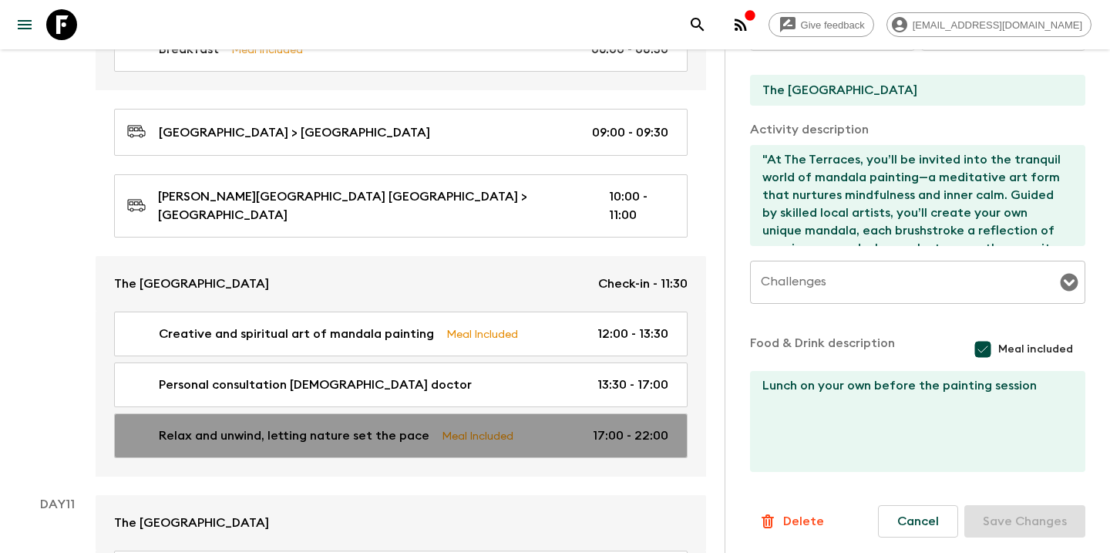
click at [491, 427] on p "Meal Included" at bounding box center [478, 435] width 72 height 17
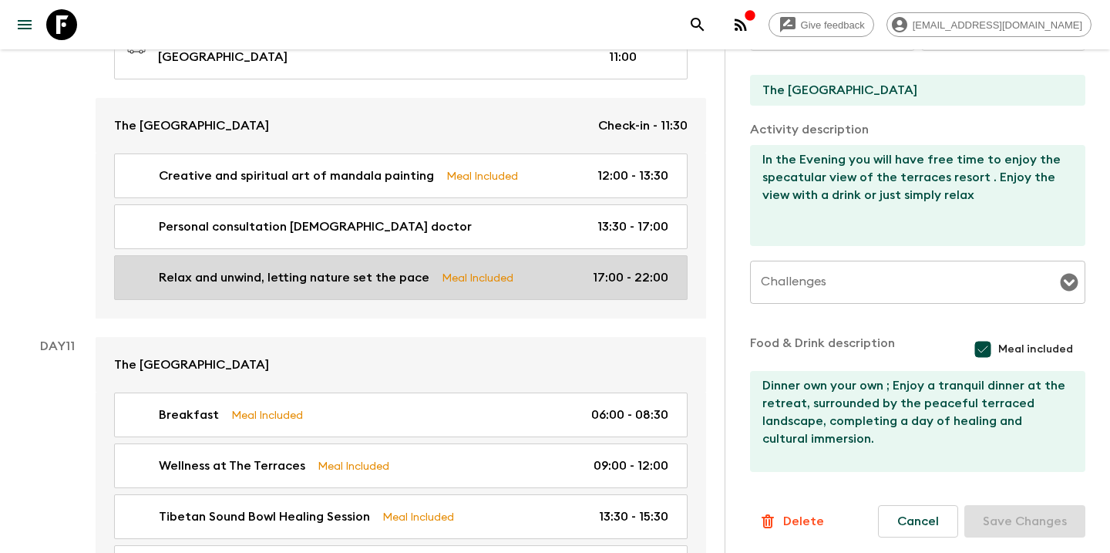
scroll to position [4042, 0]
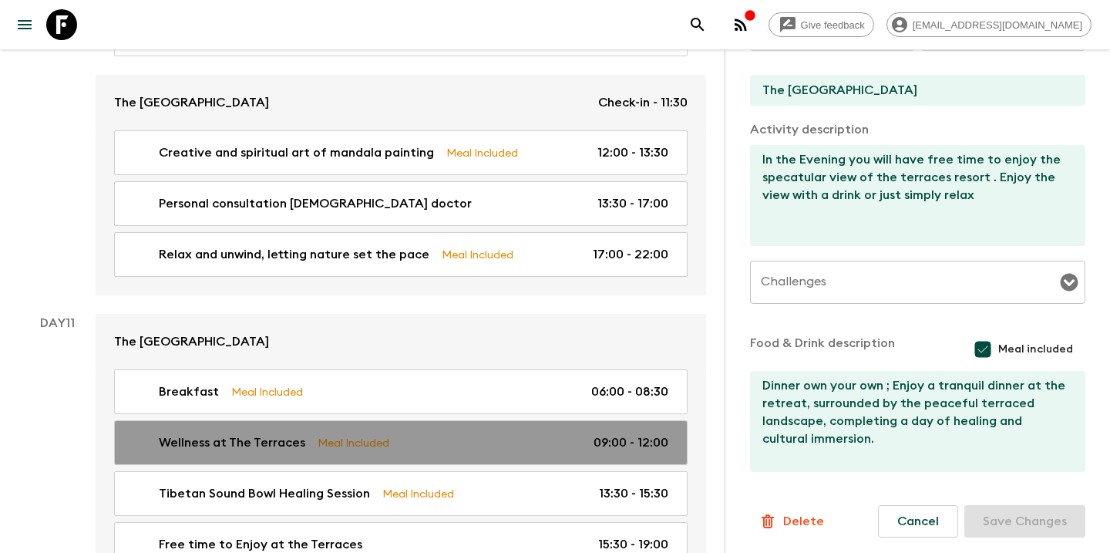
click at [444, 433] on div "Wellness at The Terraces Meal Included 09:00 - 12:00" at bounding box center [397, 442] width 541 height 19
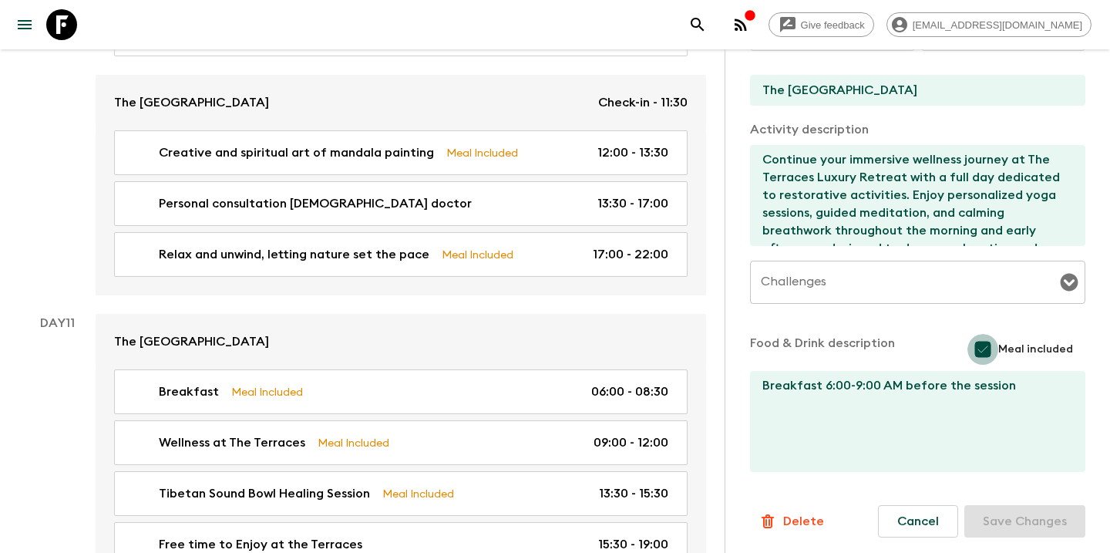
click at [991, 349] on input "Meal included" at bounding box center [983, 349] width 31 height 31
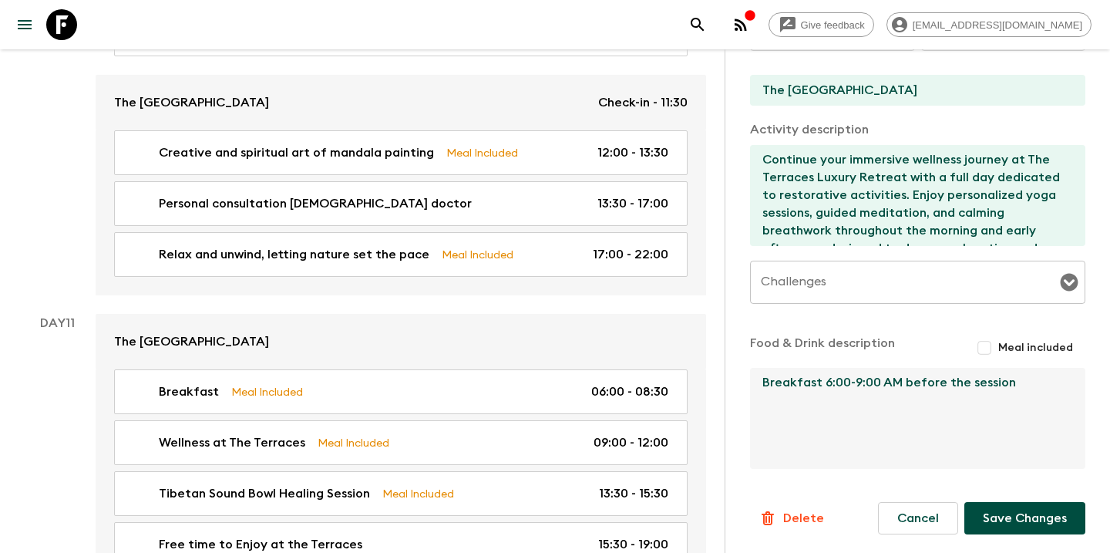
drag, startPoint x: 1039, startPoint y: 392, endPoint x: 718, endPoint y: 379, distance: 321.0
click at [998, 524] on button "Save Changes" at bounding box center [1025, 518] width 121 height 32
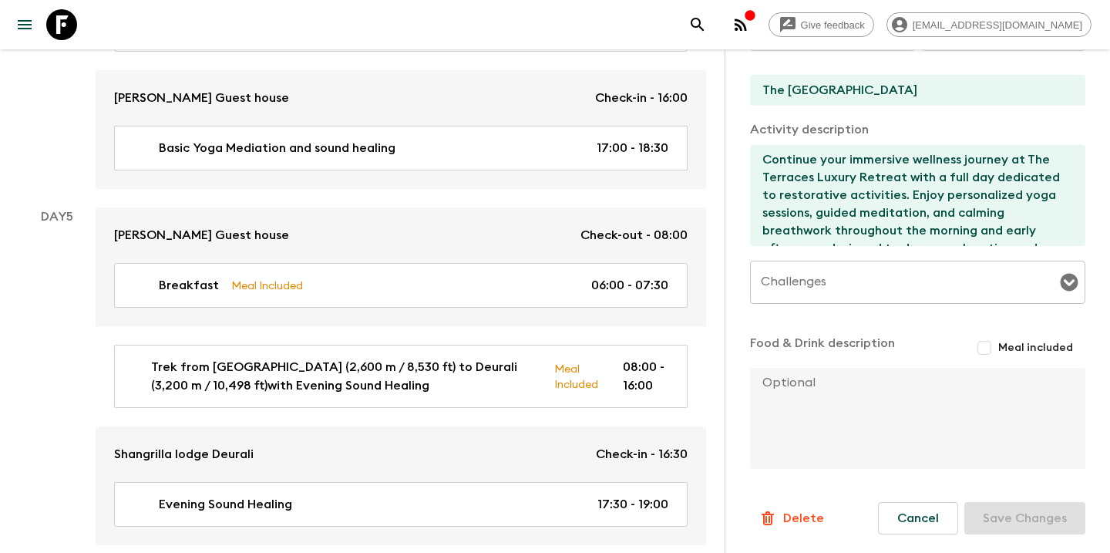
scroll to position [1822, 0]
